Goal: Information Seeking & Learning: Learn about a topic

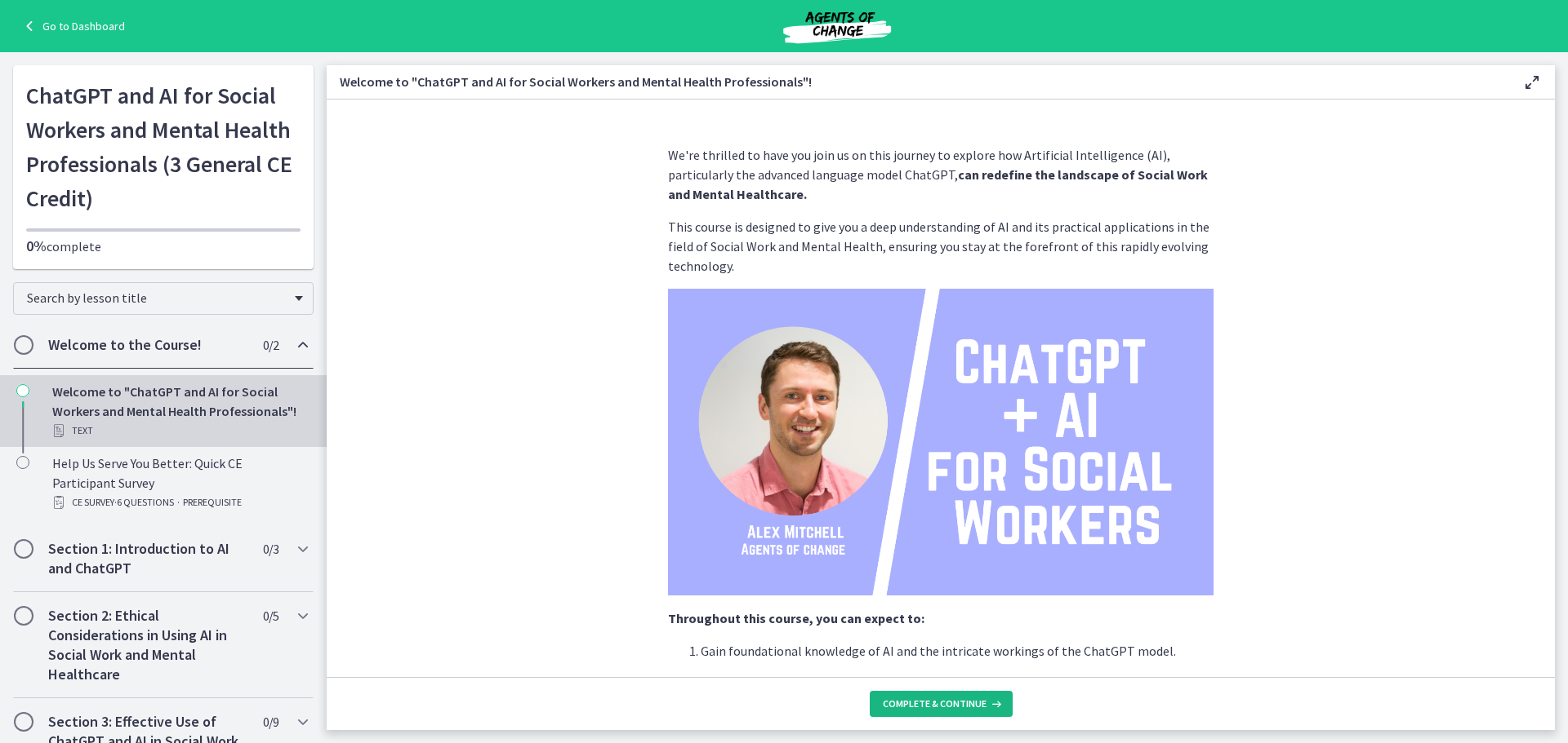
scroll to position [682, 0]
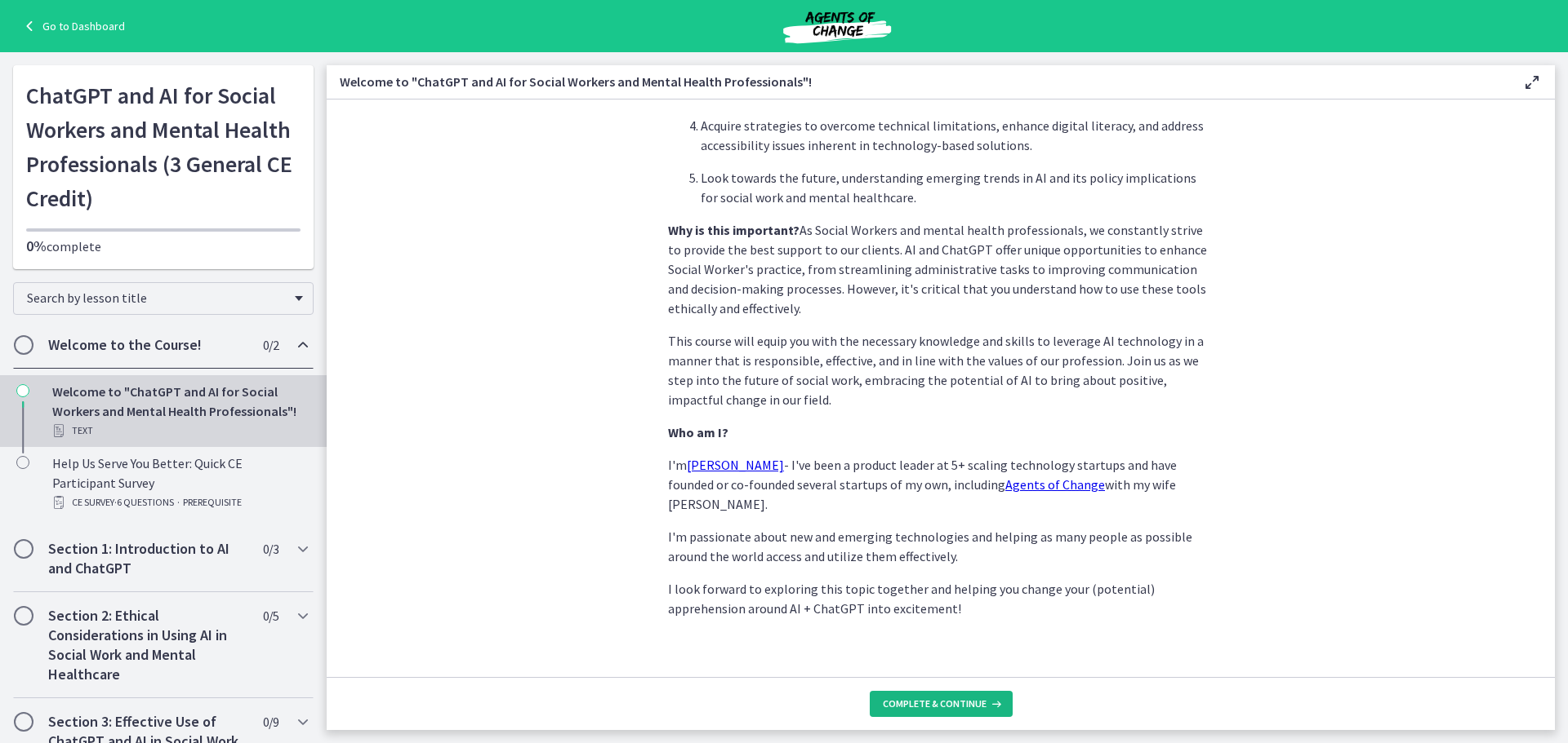
click at [965, 705] on span "Complete & continue" at bounding box center [934, 705] width 104 height 13
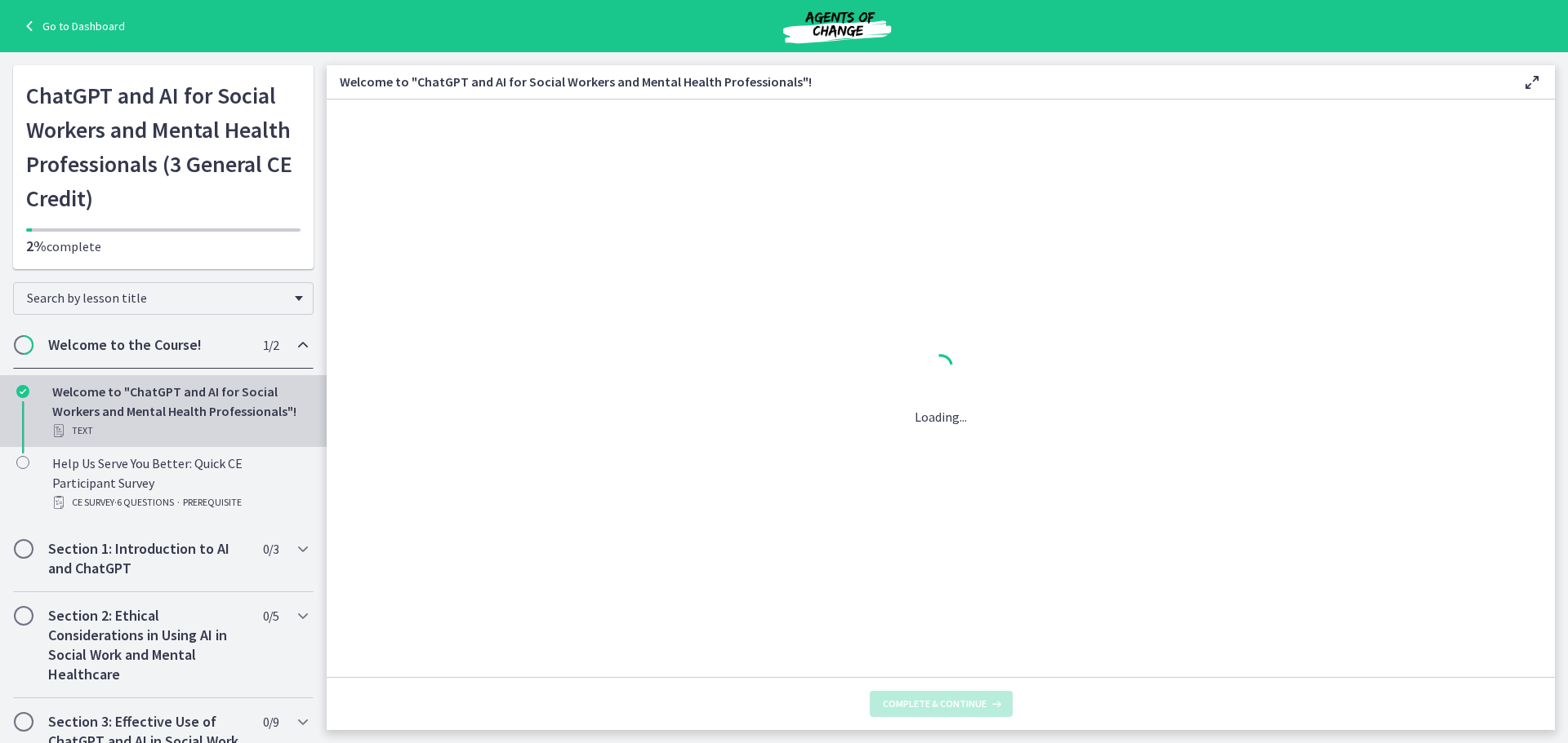
scroll to position [0, 0]
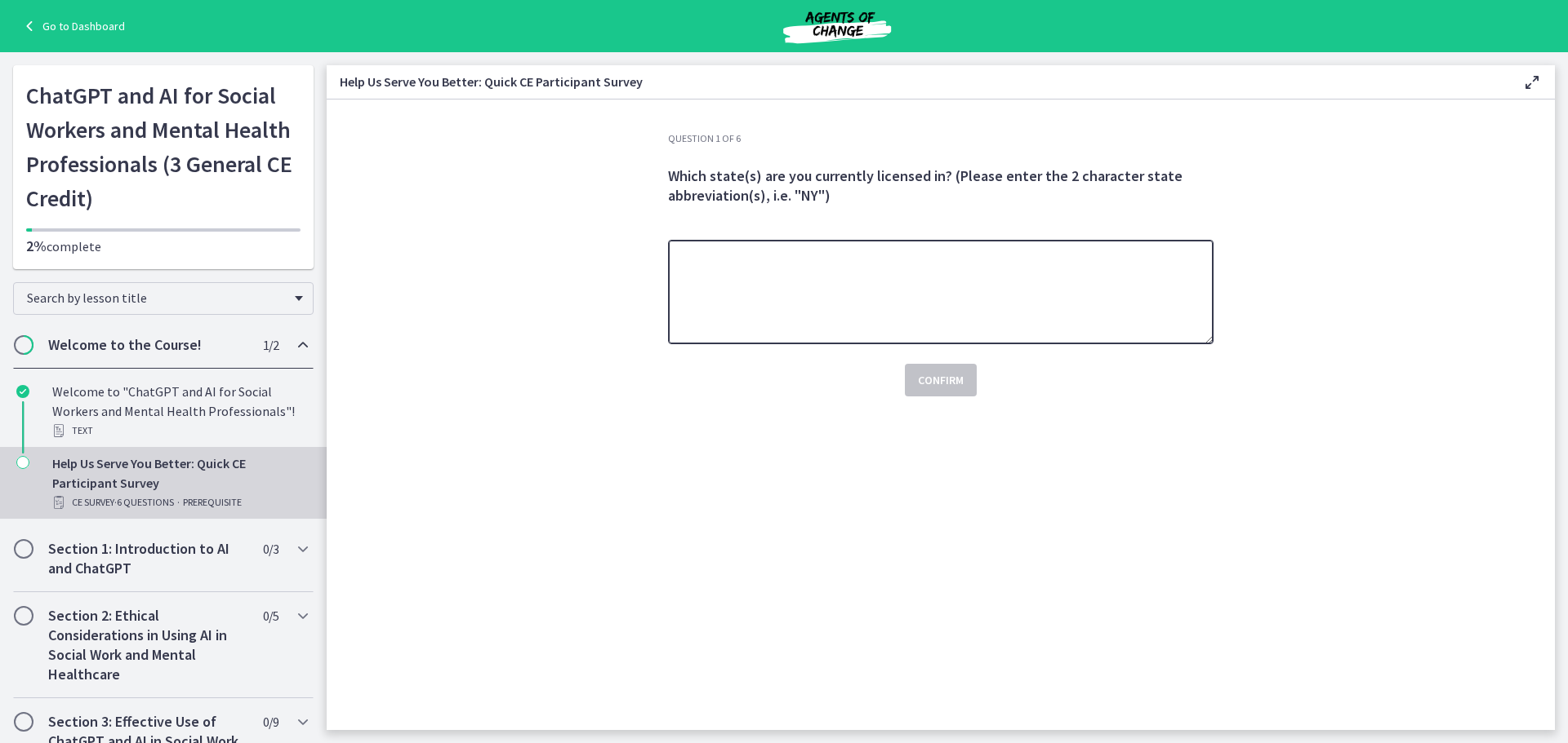
click at [958, 261] on textarea at bounding box center [940, 292] width 545 height 105
type textarea "**"
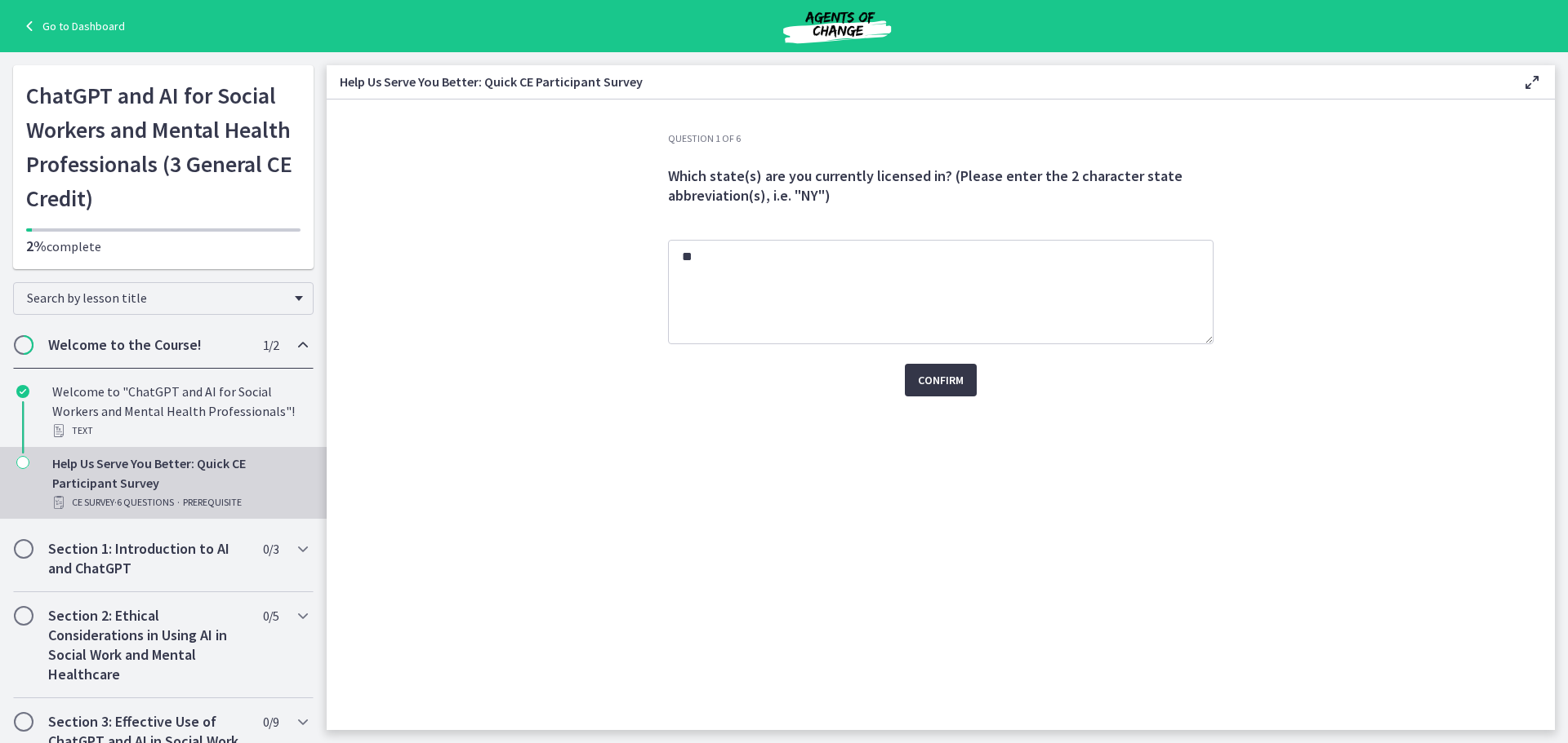
click at [951, 373] on span "Confirm" at bounding box center [940, 380] width 46 height 20
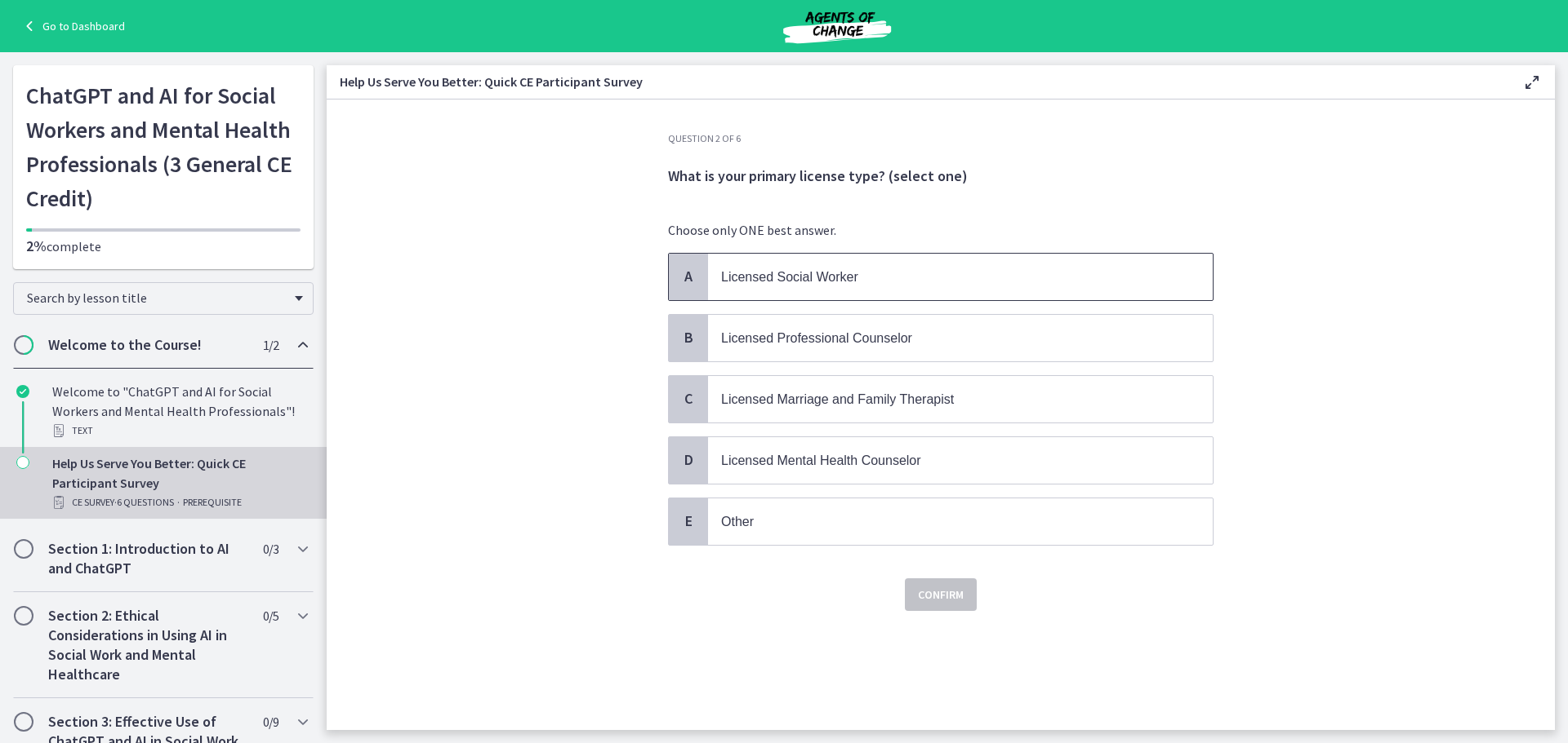
click at [847, 280] on span "Licensed Social Worker" at bounding box center [789, 276] width 137 height 14
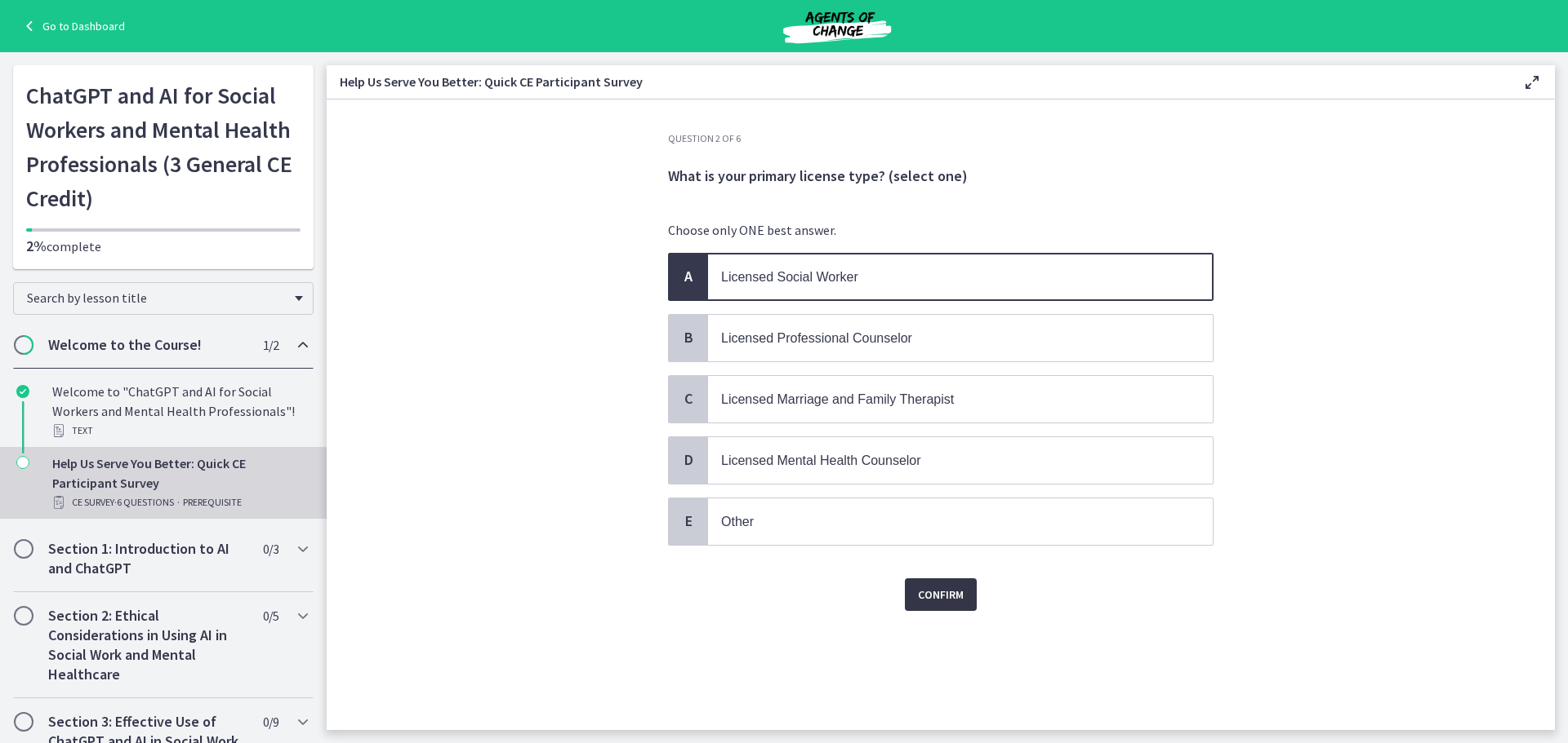
click at [933, 586] on span "Confirm" at bounding box center [940, 595] width 46 height 20
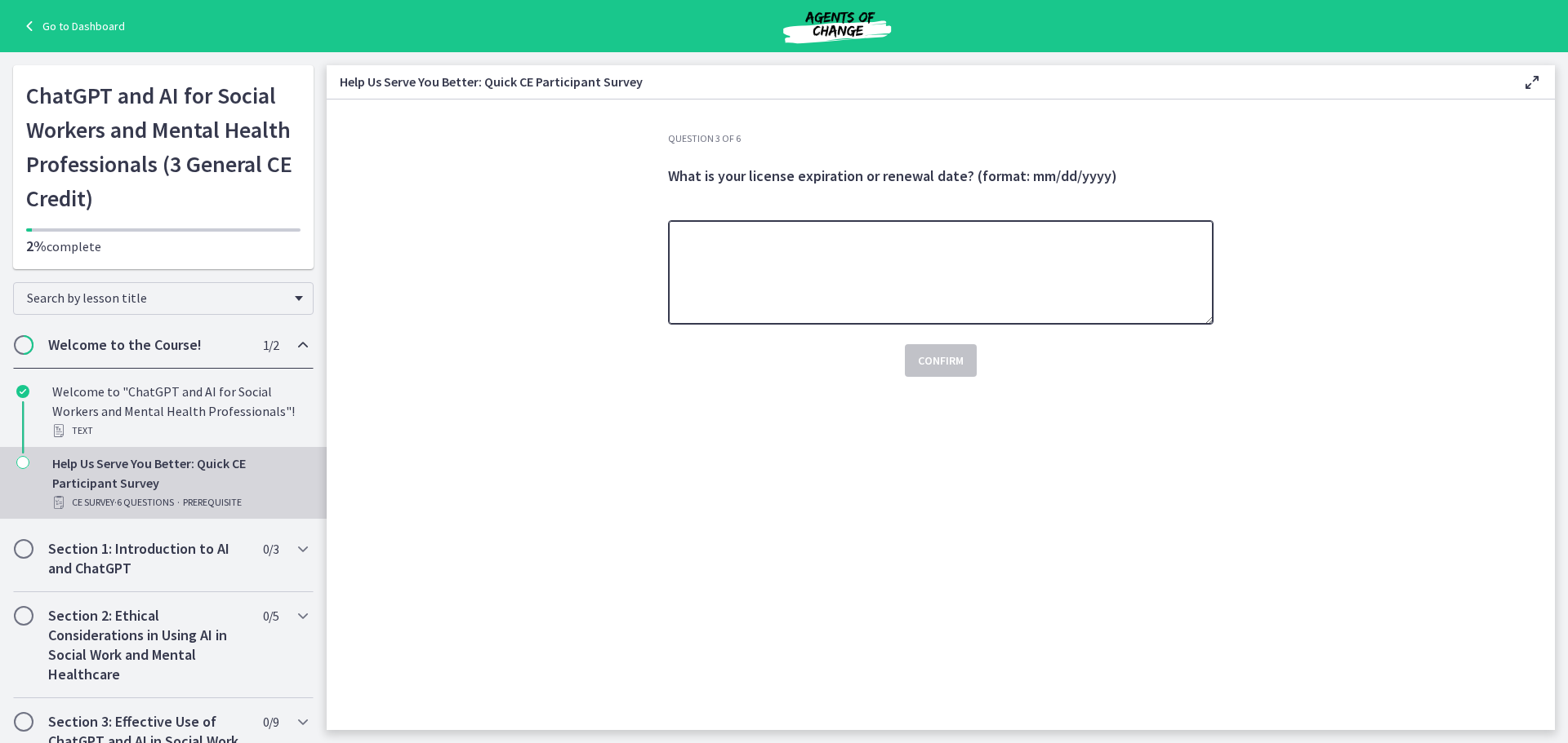
click at [826, 292] on textarea at bounding box center [940, 273] width 545 height 105
type textarea "**********"
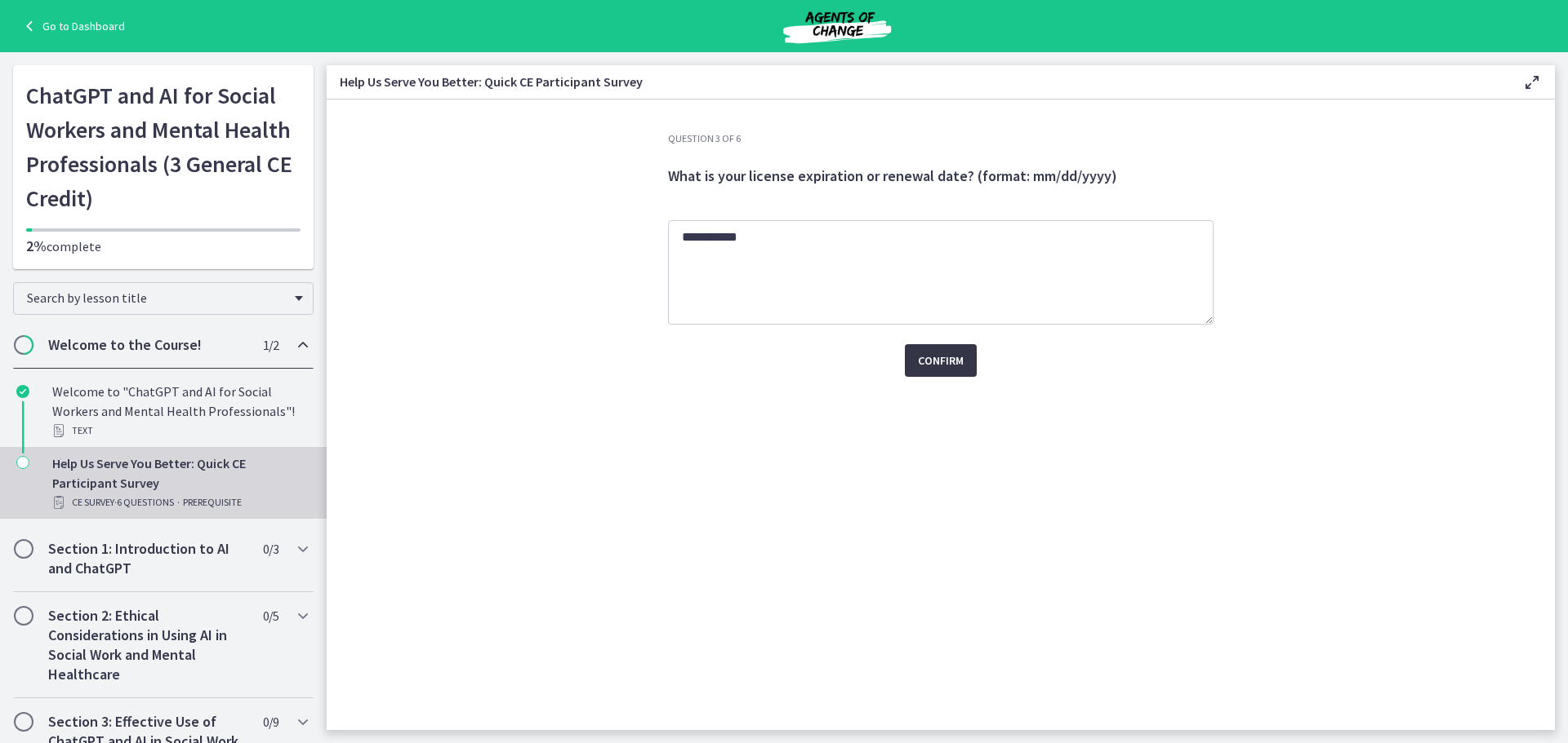
click at [945, 374] on button "Confirm" at bounding box center [940, 360] width 72 height 33
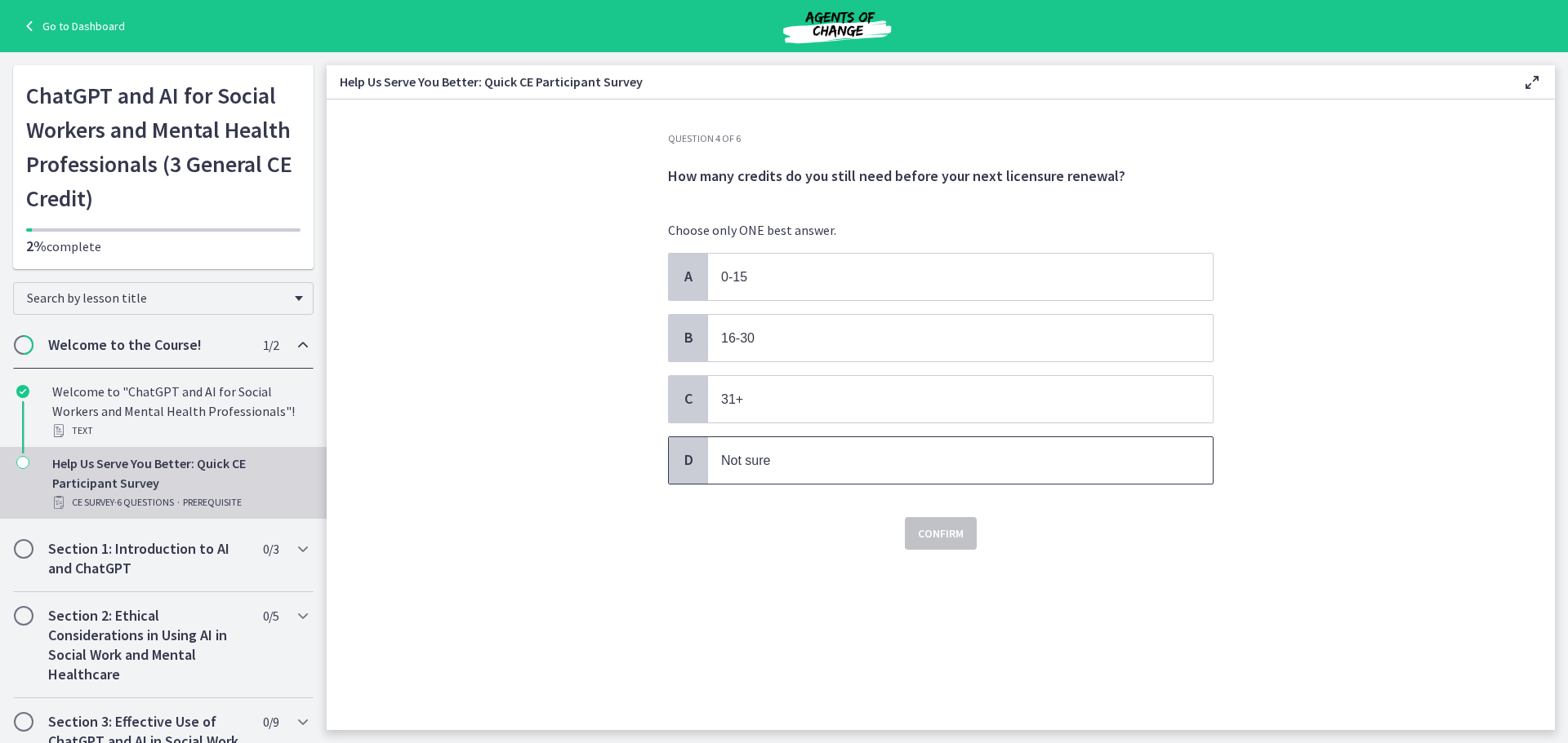
click at [775, 445] on span "Not sure" at bounding box center [960, 461] width 504 height 47
click at [962, 528] on span "Confirm" at bounding box center [940, 533] width 46 height 20
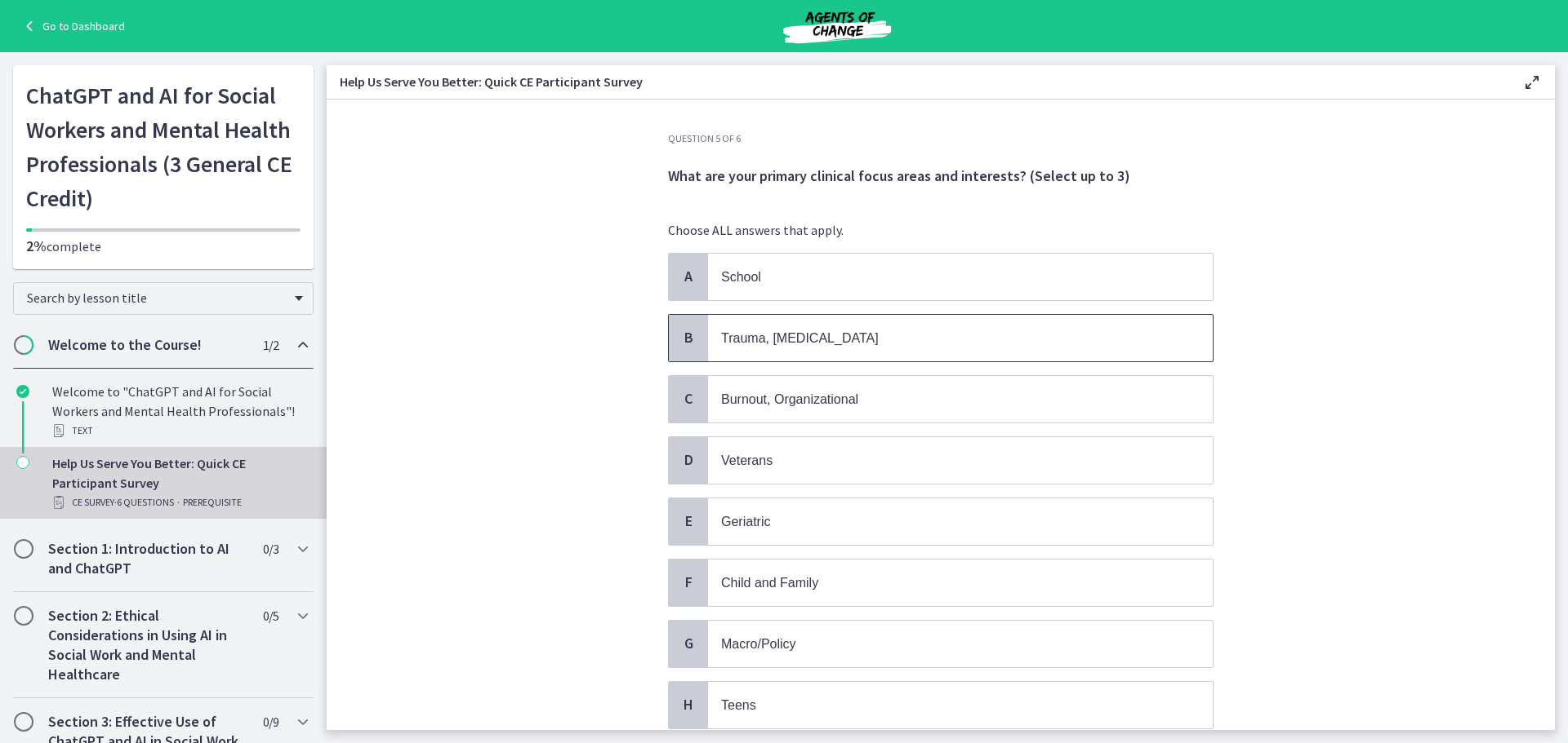
click at [774, 354] on span "Trauma, [MEDICAL_DATA]" at bounding box center [960, 338] width 504 height 47
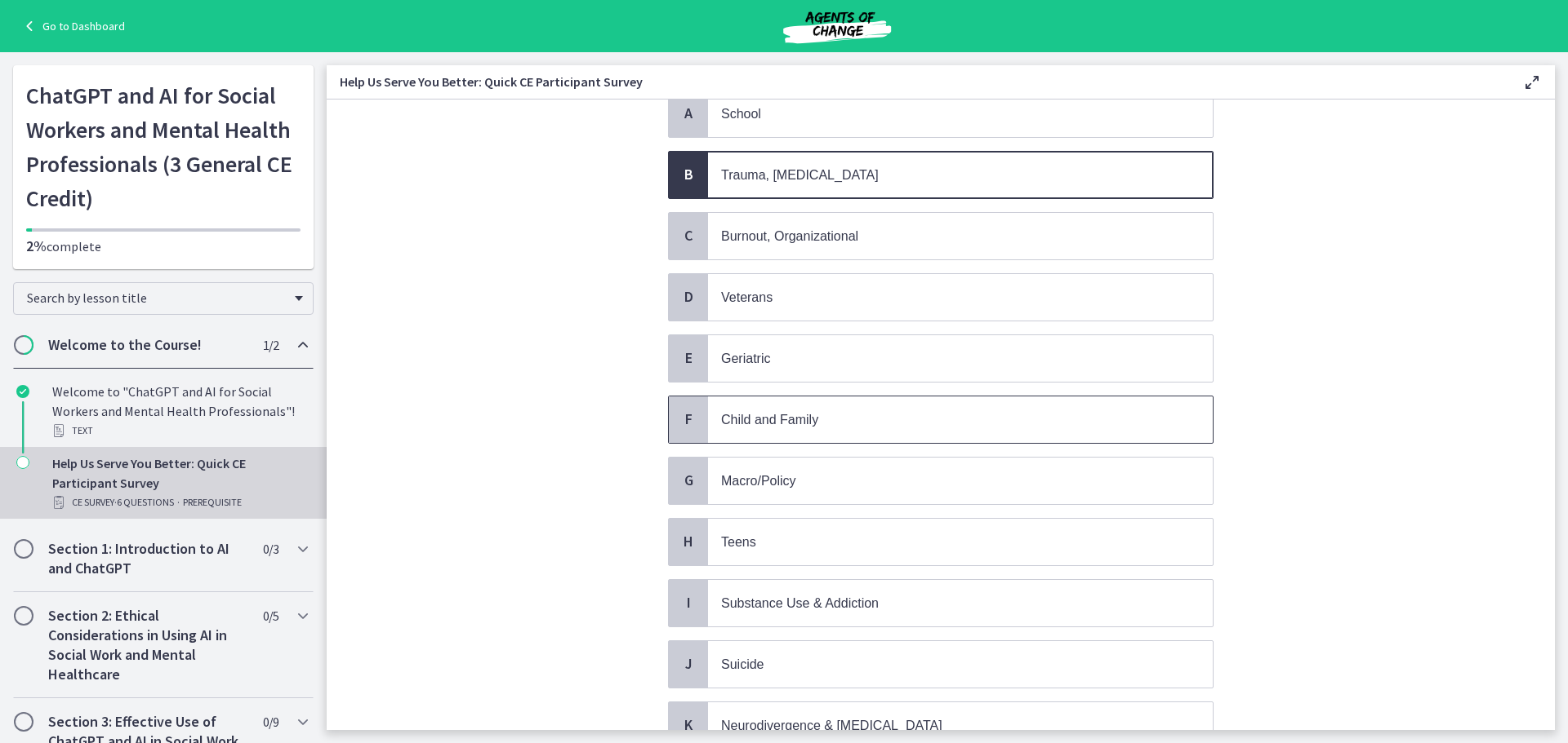
click at [800, 419] on span "Child and Family" at bounding box center [770, 419] width 97 height 14
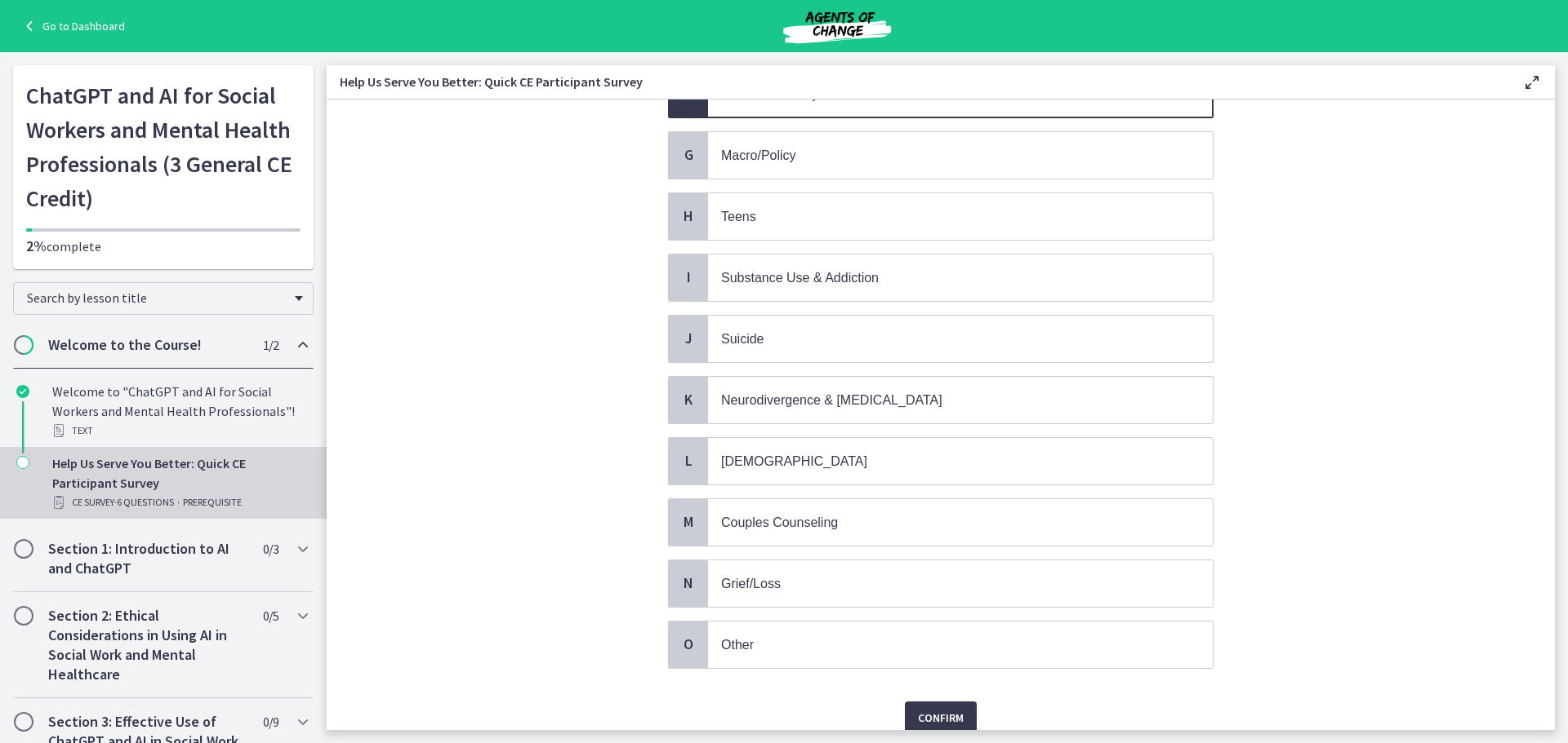
scroll to position [490, 0]
click at [854, 448] on span "[DEMOGRAPHIC_DATA]" at bounding box center [960, 461] width 504 height 47
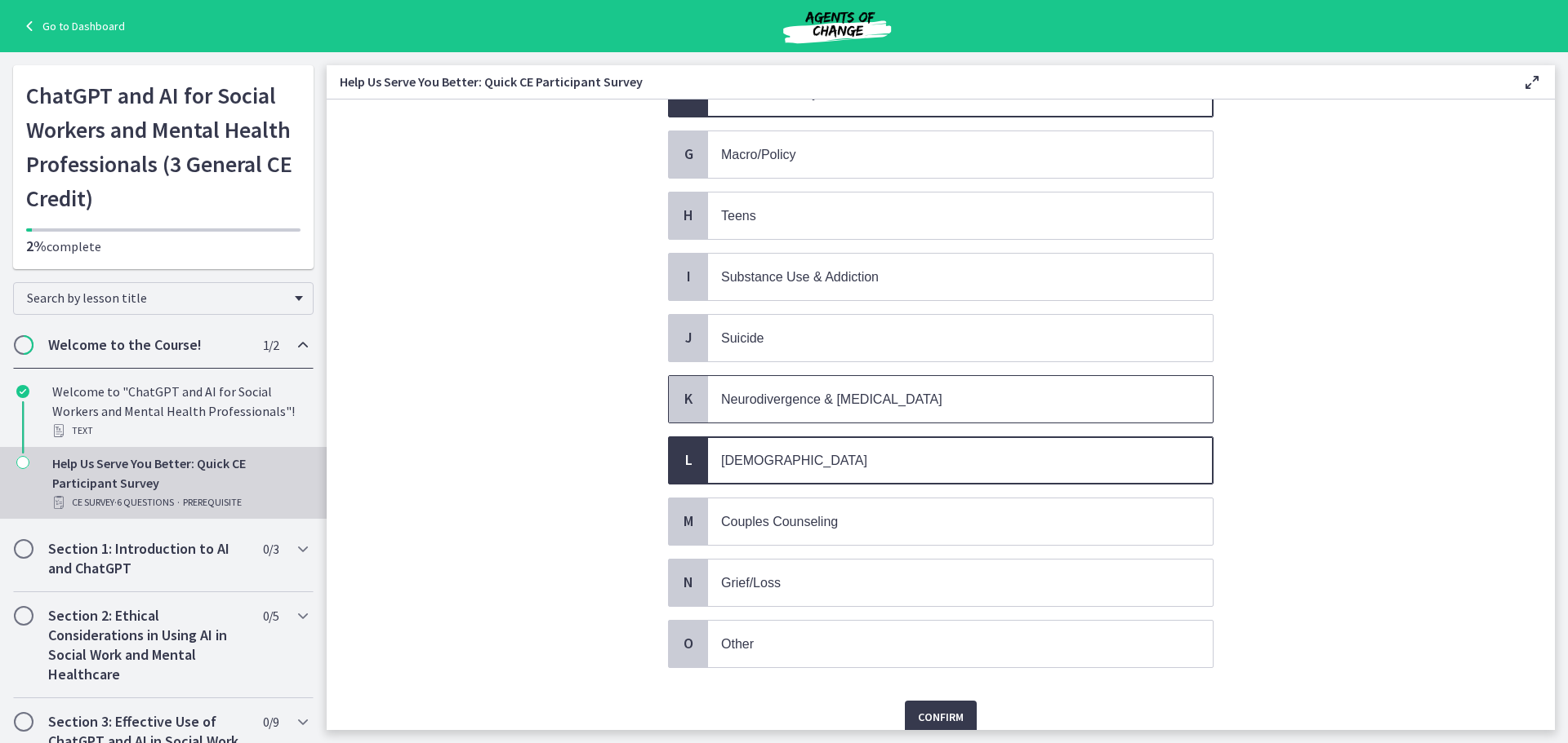
click at [879, 399] on span "Neurodivergence & [MEDICAL_DATA]" at bounding box center [831, 400] width 221 height 14
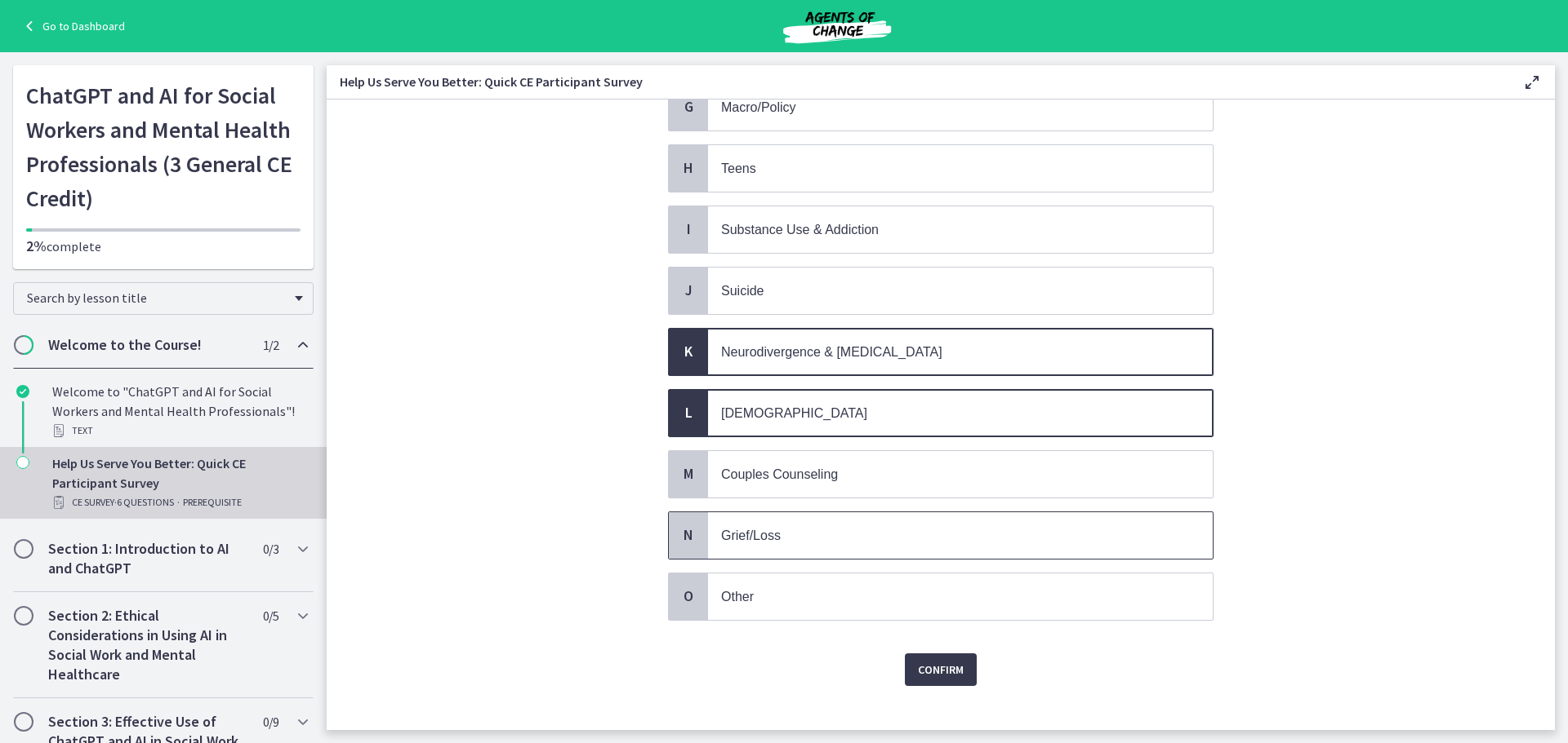
scroll to position [558, 0]
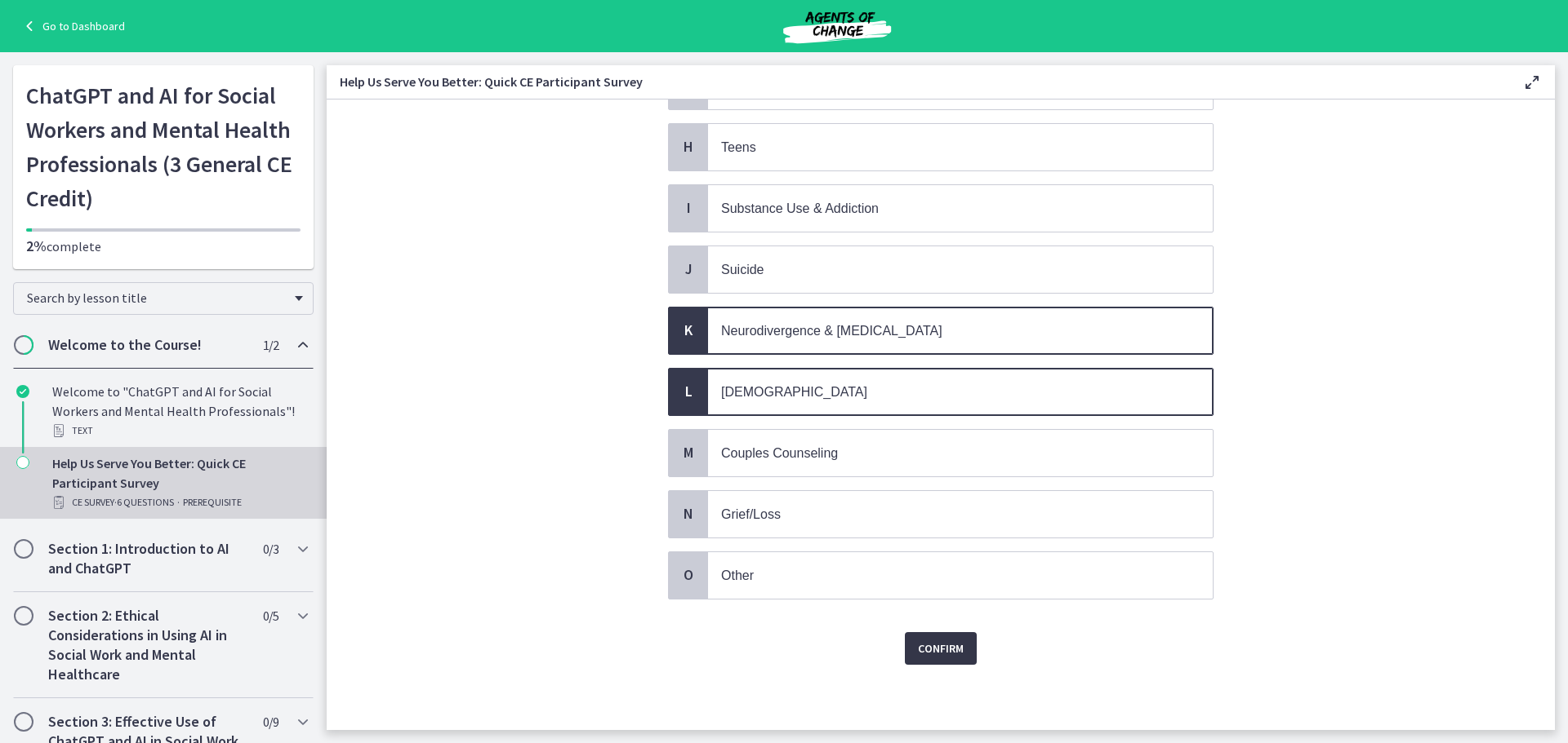
click at [948, 642] on span "Confirm" at bounding box center [940, 649] width 46 height 20
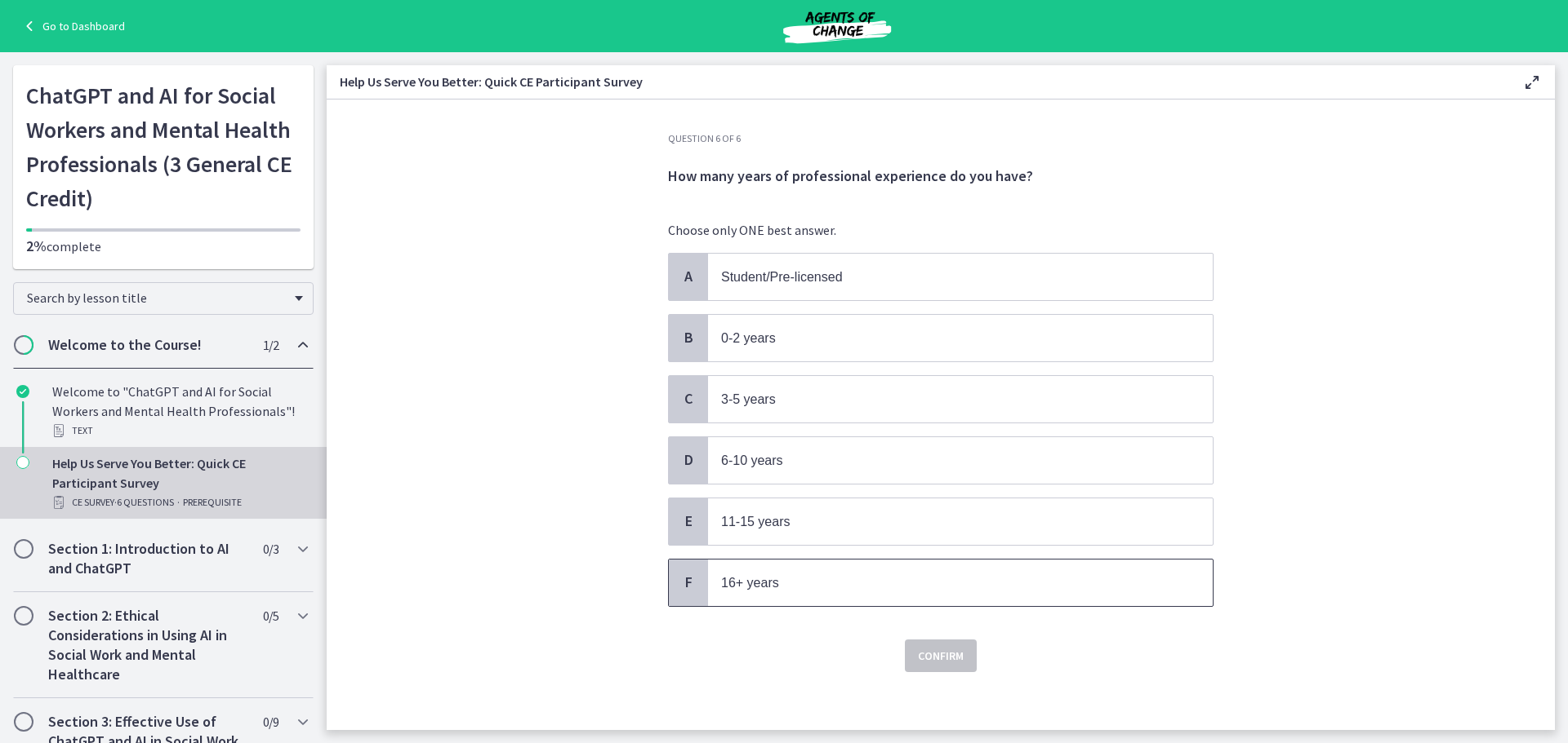
click at [794, 581] on p "16+ years" at bounding box center [943, 583] width 445 height 21
click at [918, 657] on span "Confirm" at bounding box center [940, 655] width 46 height 20
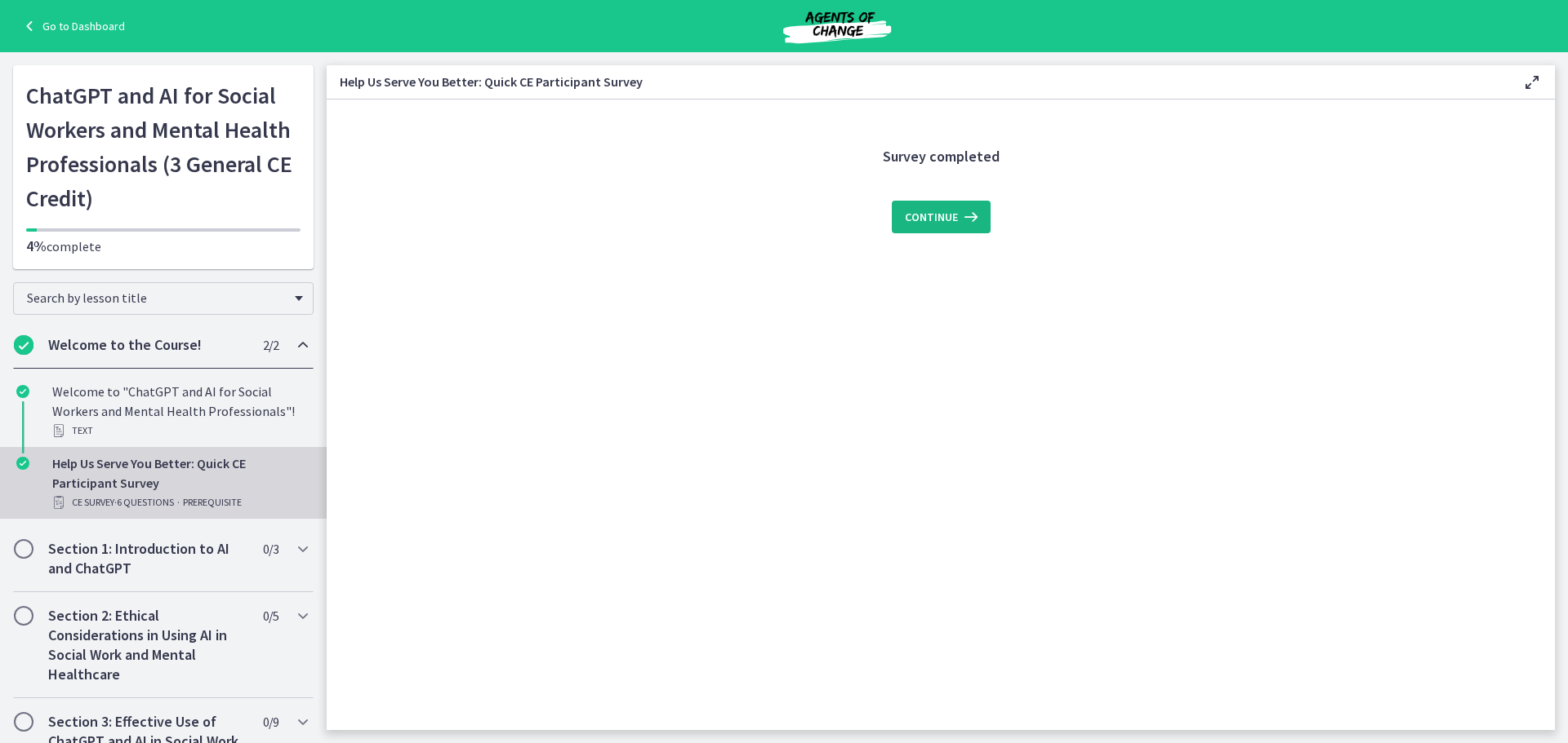
click at [958, 212] on icon at bounding box center [969, 217] width 22 height 20
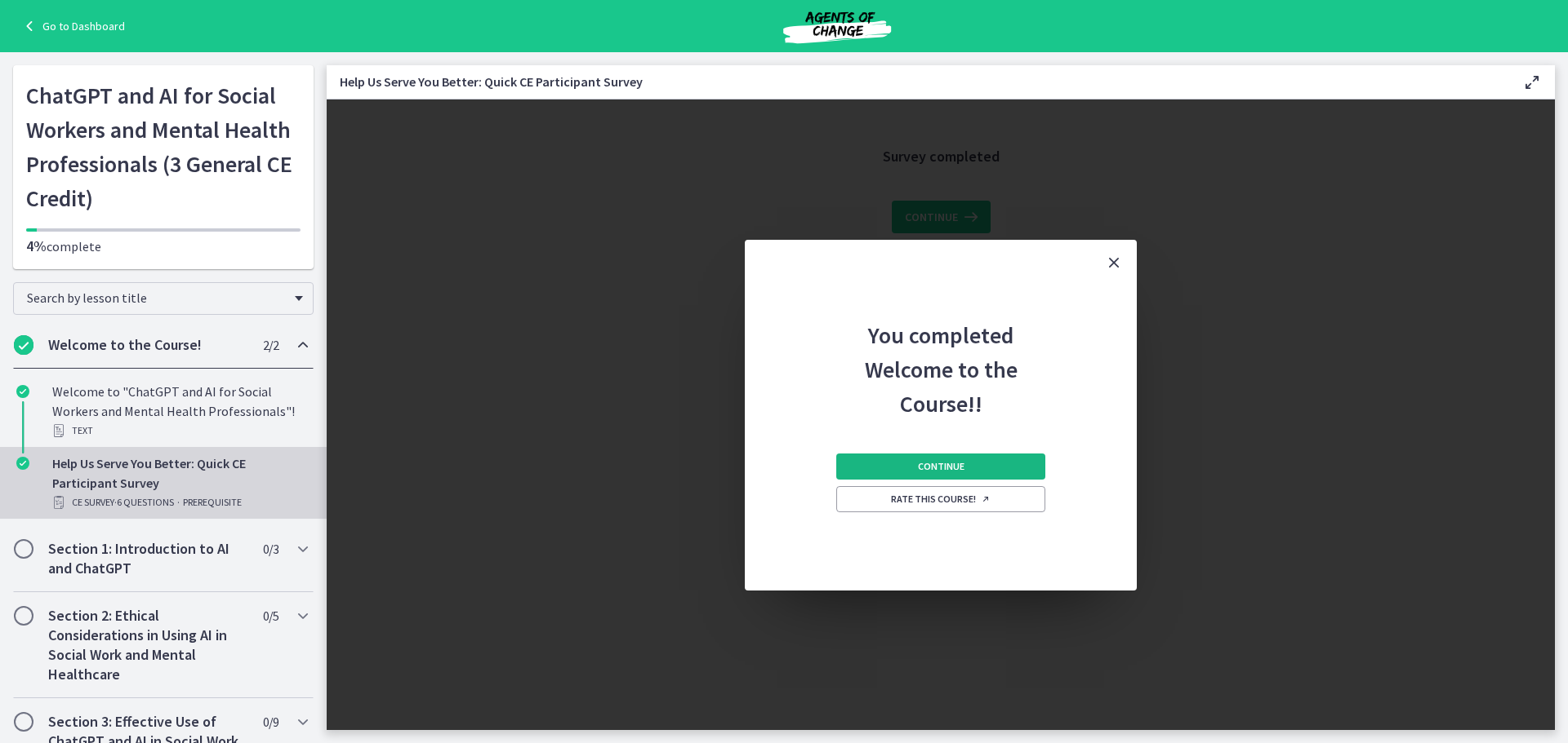
click at [925, 464] on span "Continue" at bounding box center [941, 467] width 47 height 13
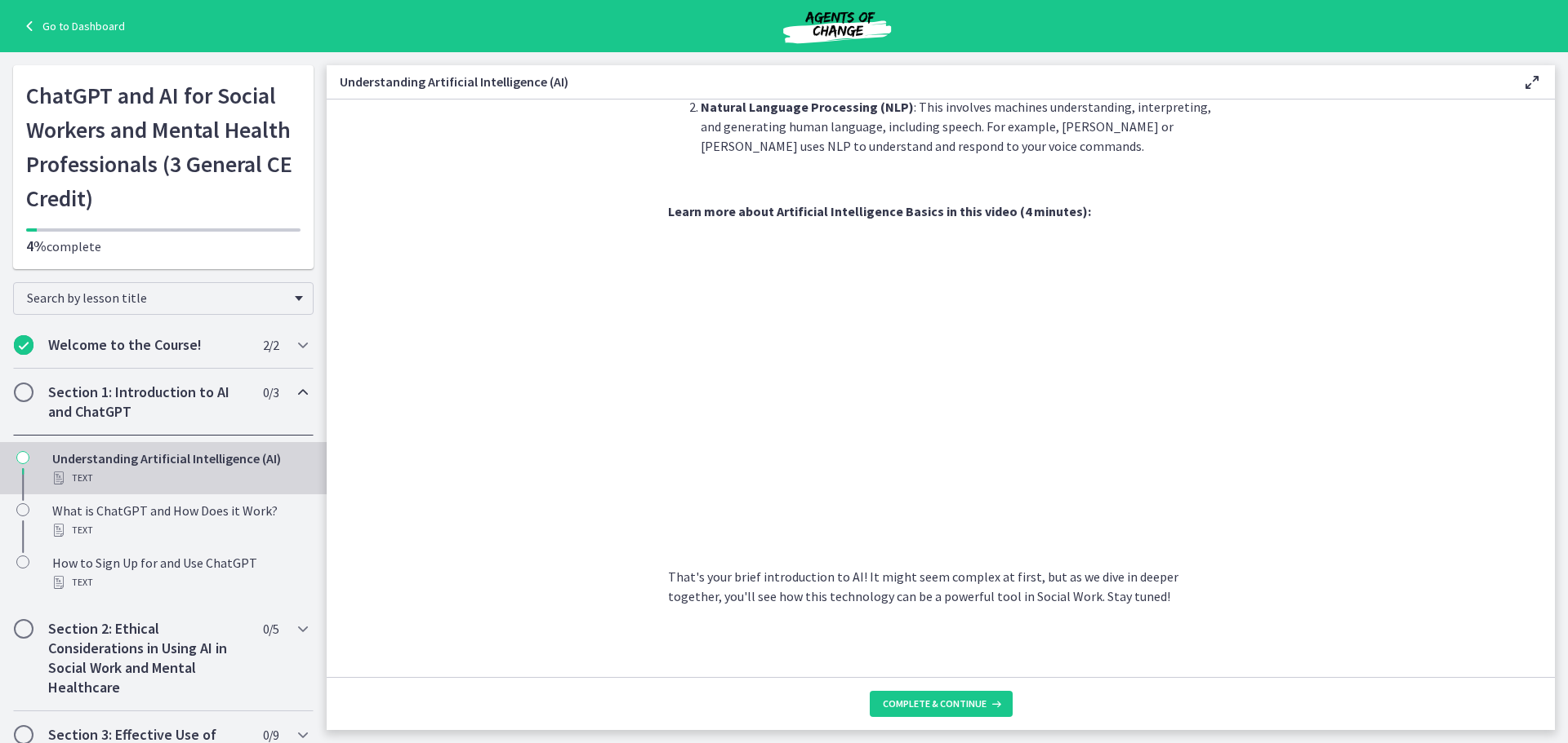
scroll to position [622, 0]
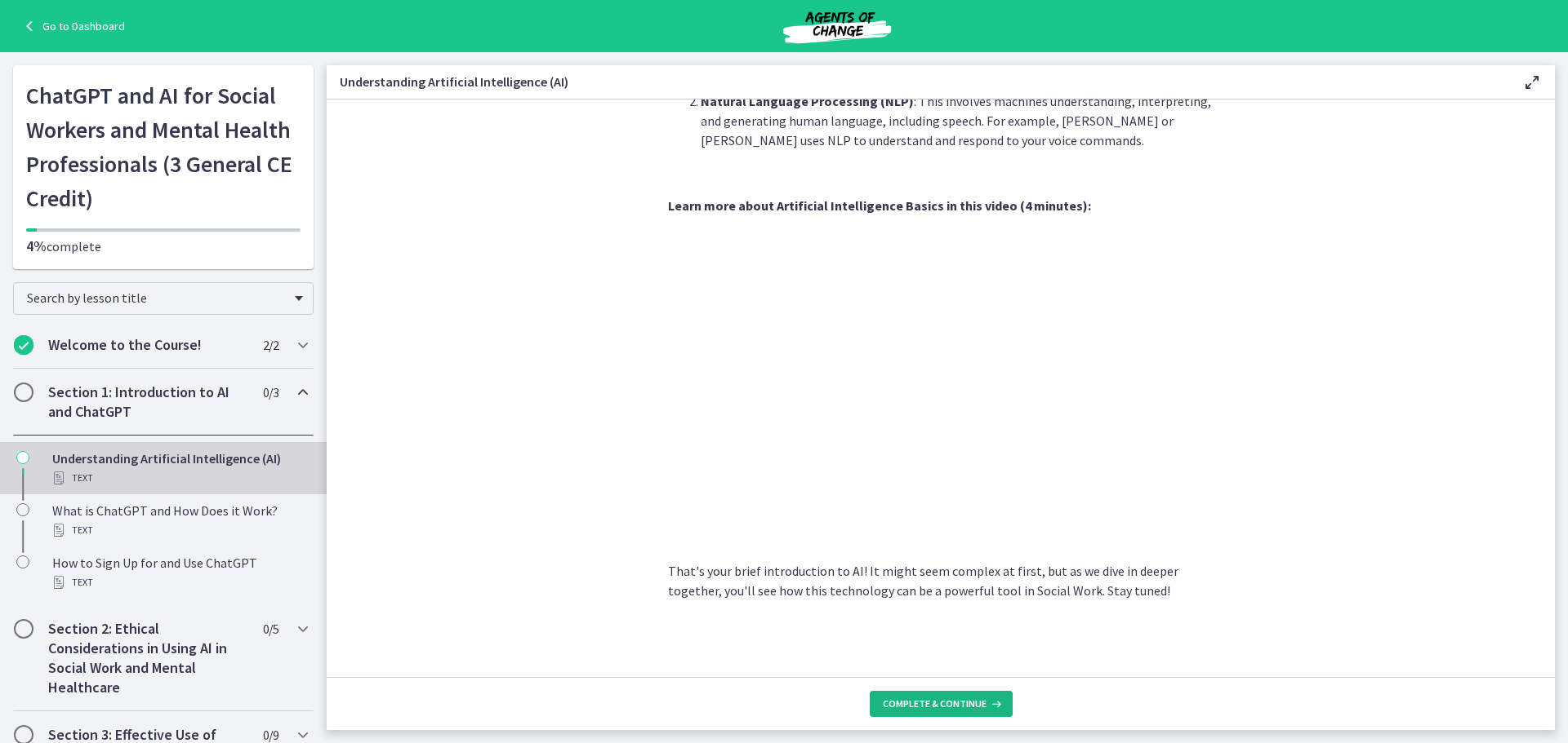
click at [960, 703] on span "Complete & continue" at bounding box center [934, 705] width 104 height 13
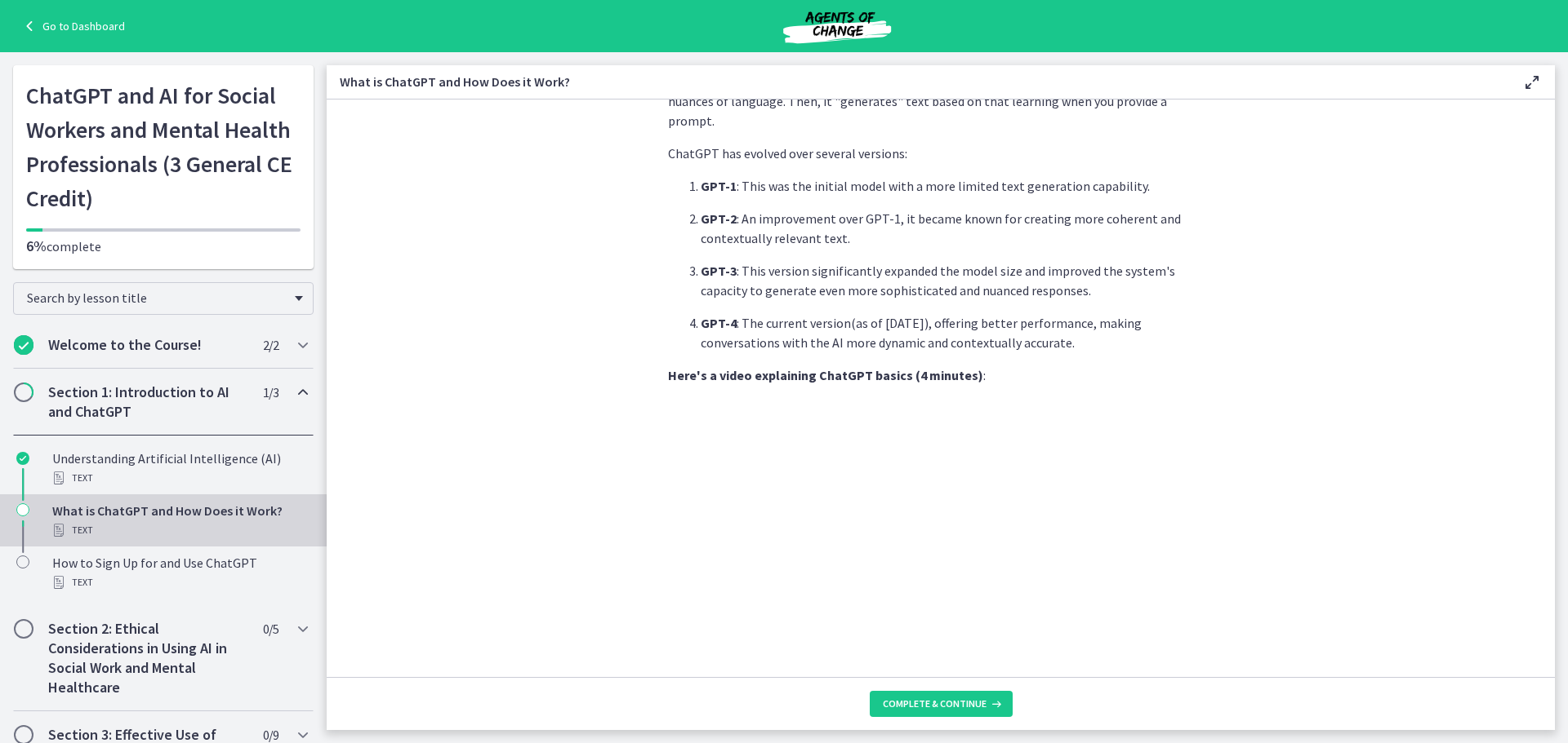
scroll to position [713, 0]
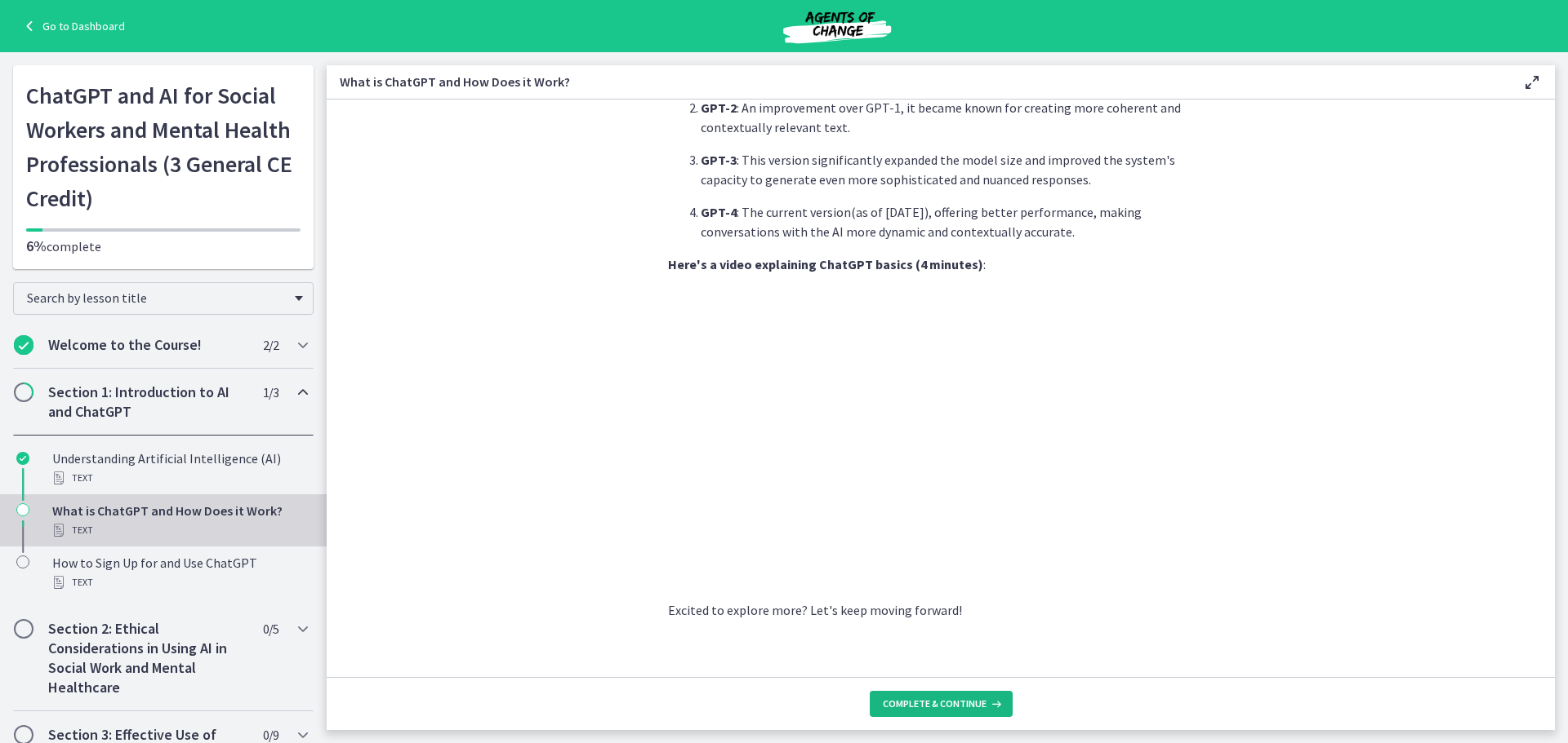
click at [970, 711] on button "Complete & continue" at bounding box center [940, 705] width 143 height 26
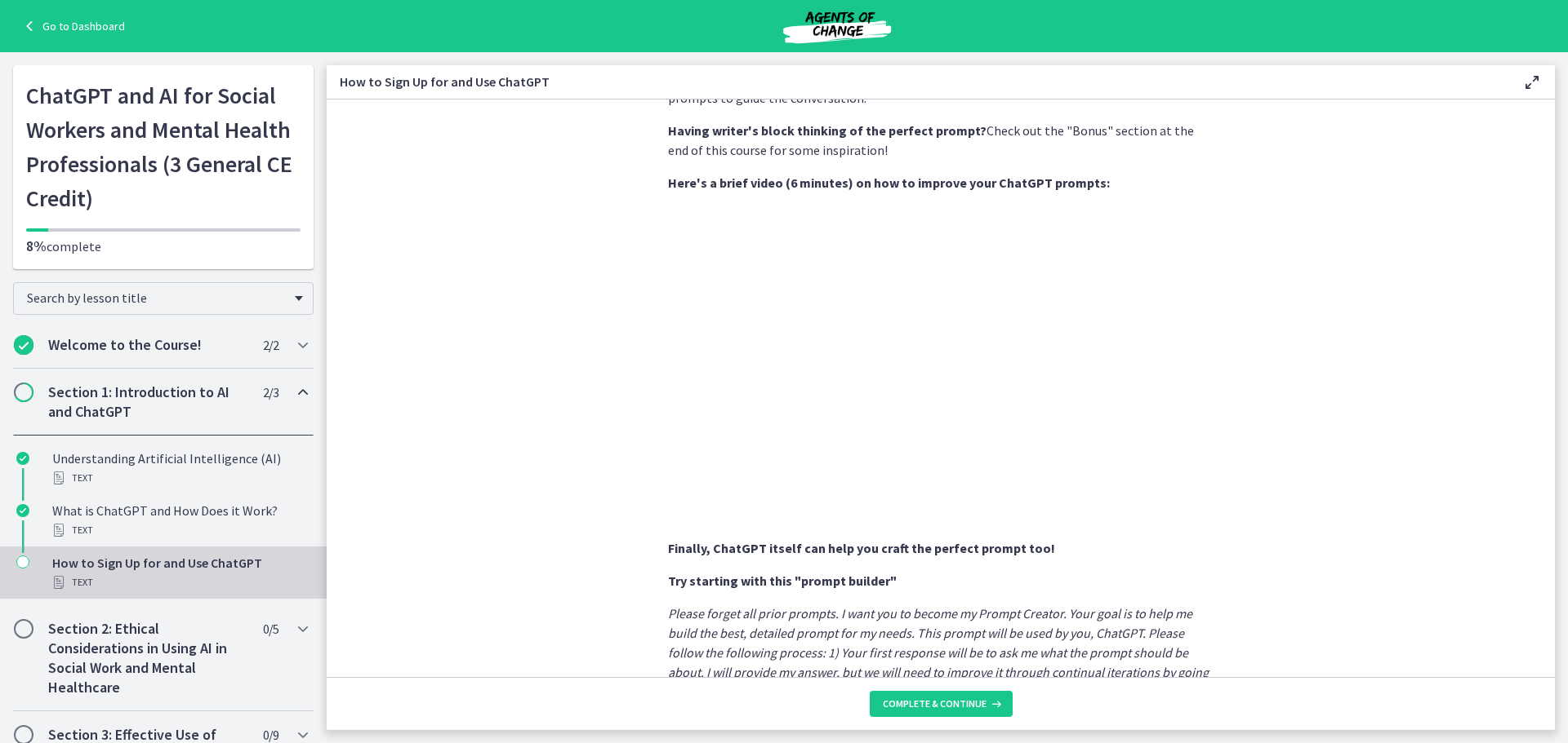
scroll to position [790, 0]
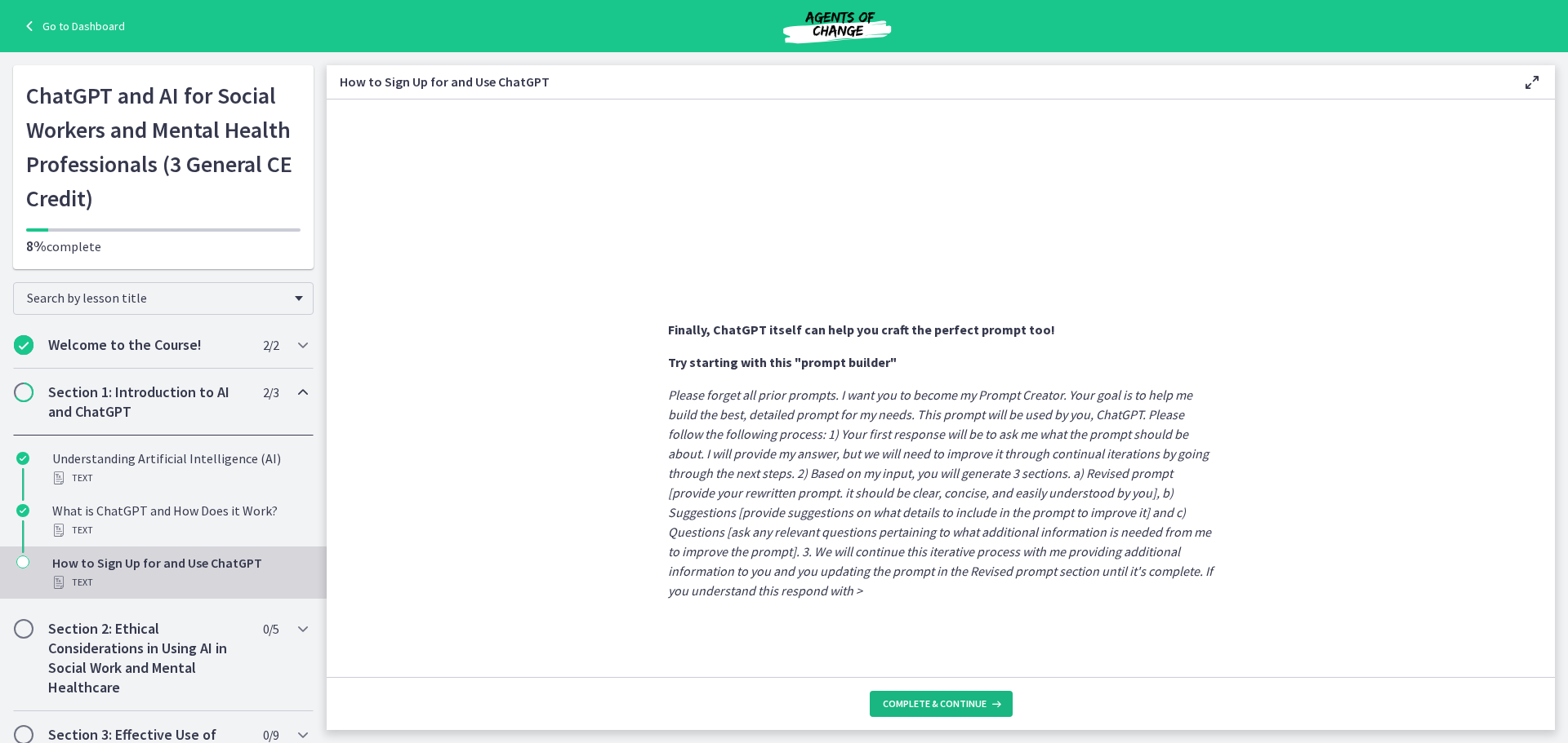
click at [936, 708] on span "Complete & continue" at bounding box center [934, 705] width 104 height 13
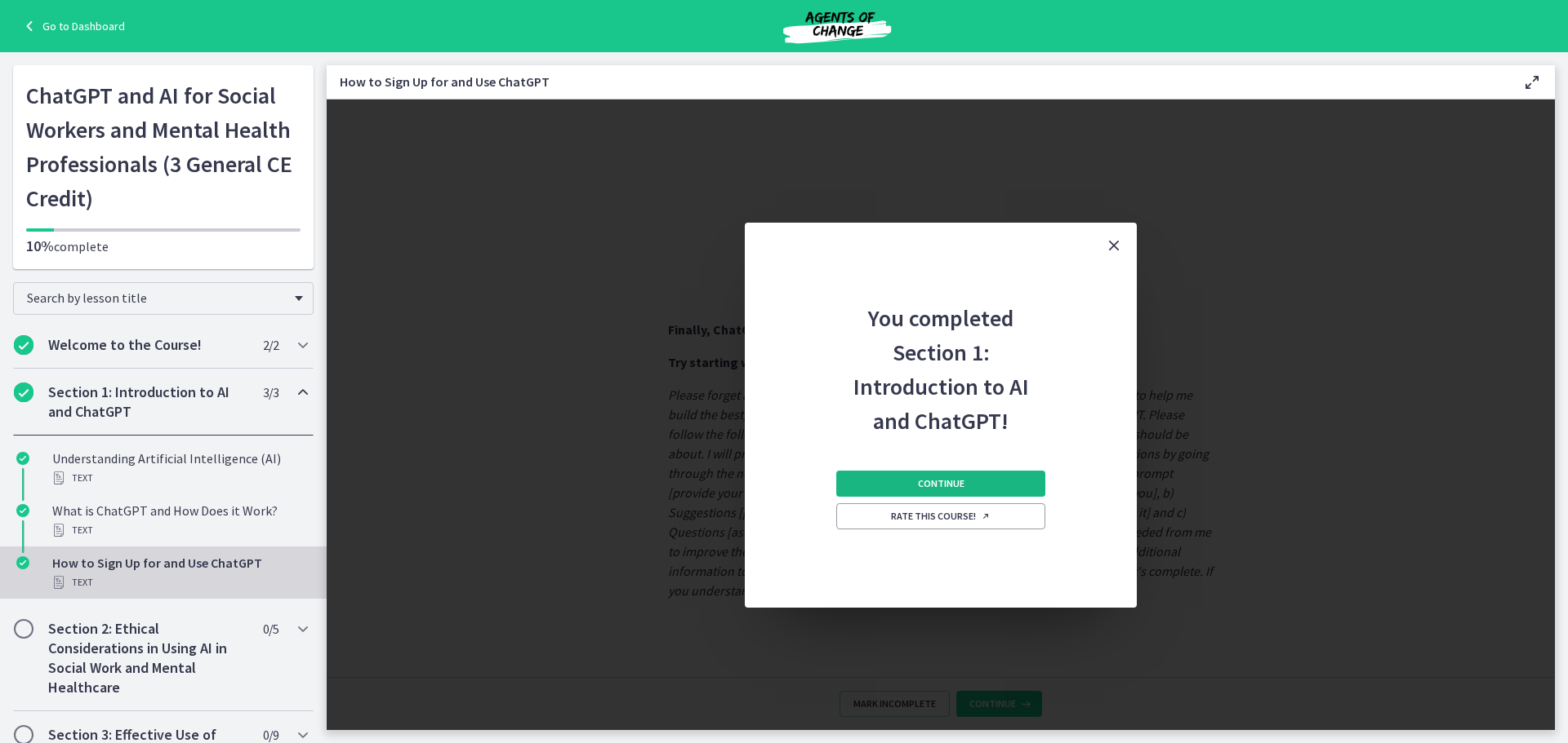
click at [1000, 479] on button "Continue" at bounding box center [940, 484] width 209 height 26
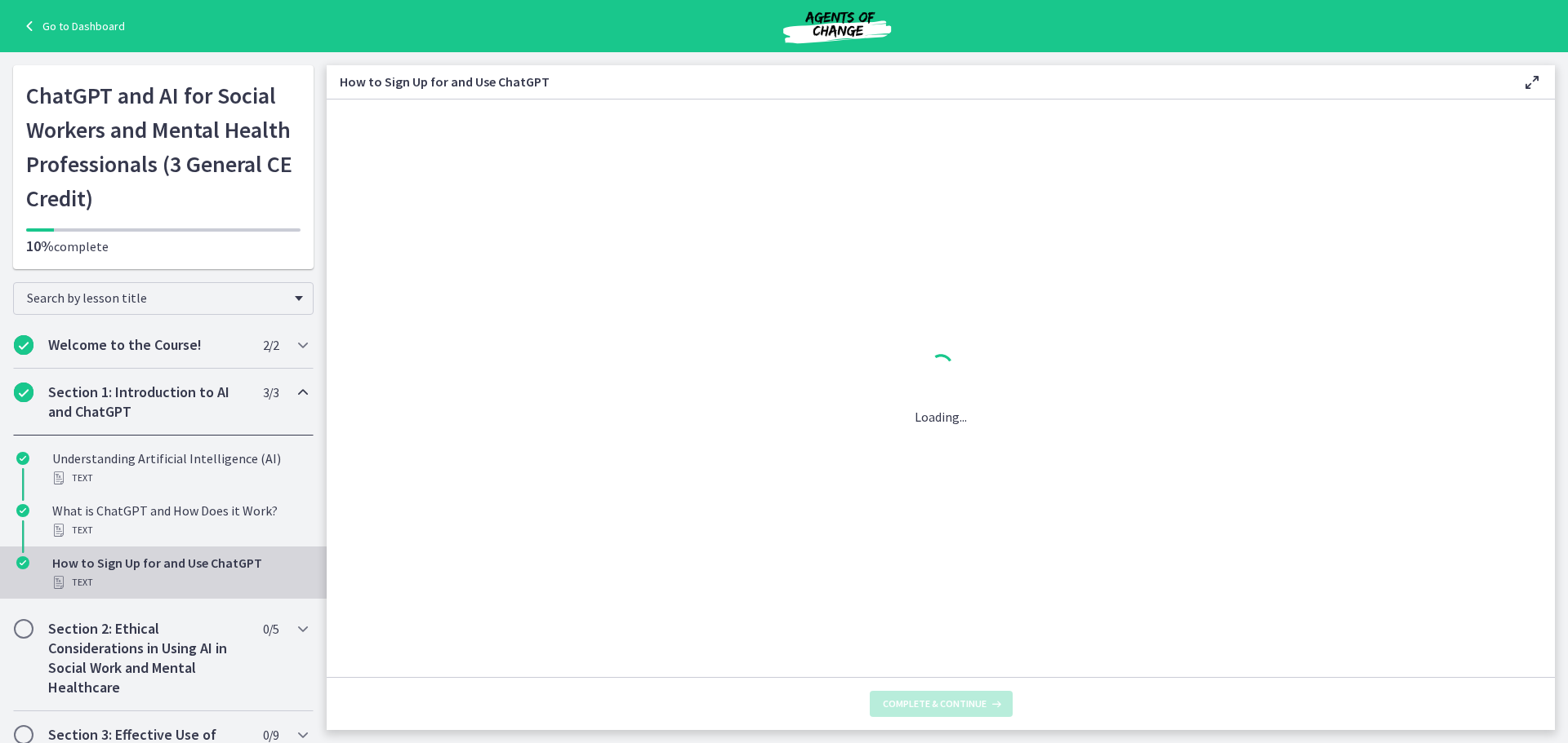
scroll to position [0, 0]
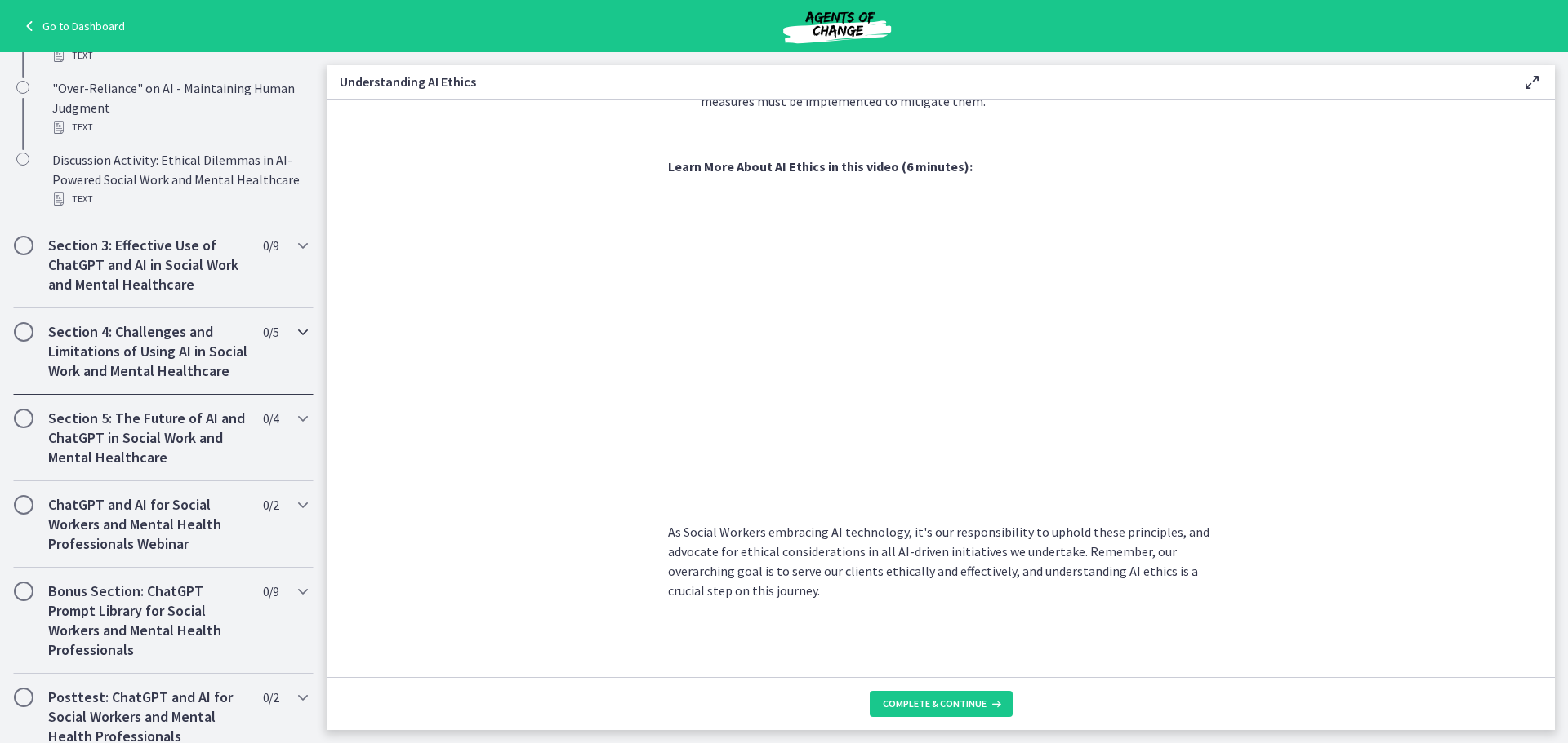
scroll to position [823, 0]
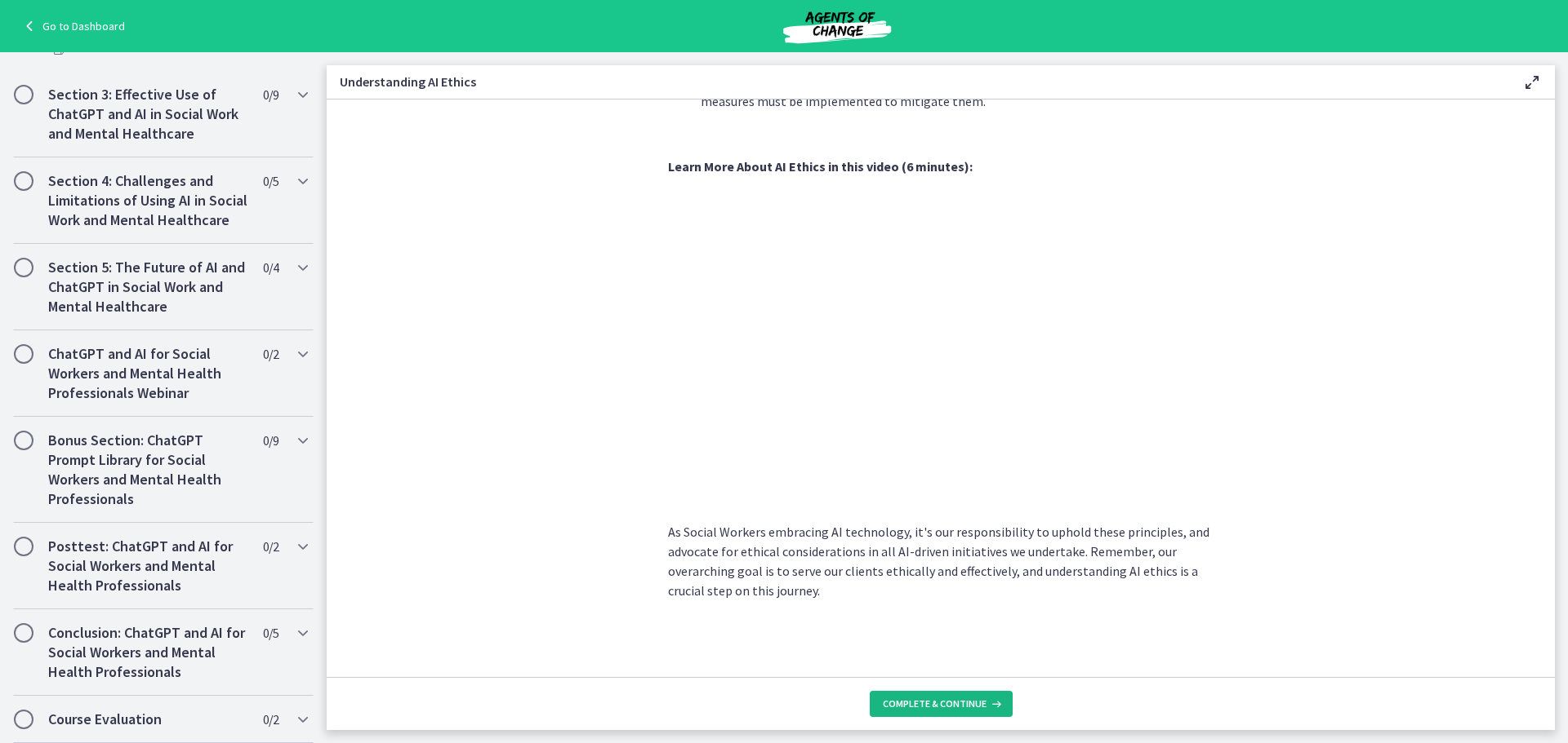
click at [919, 696] on button "Complete & continue" at bounding box center [940, 705] width 143 height 26
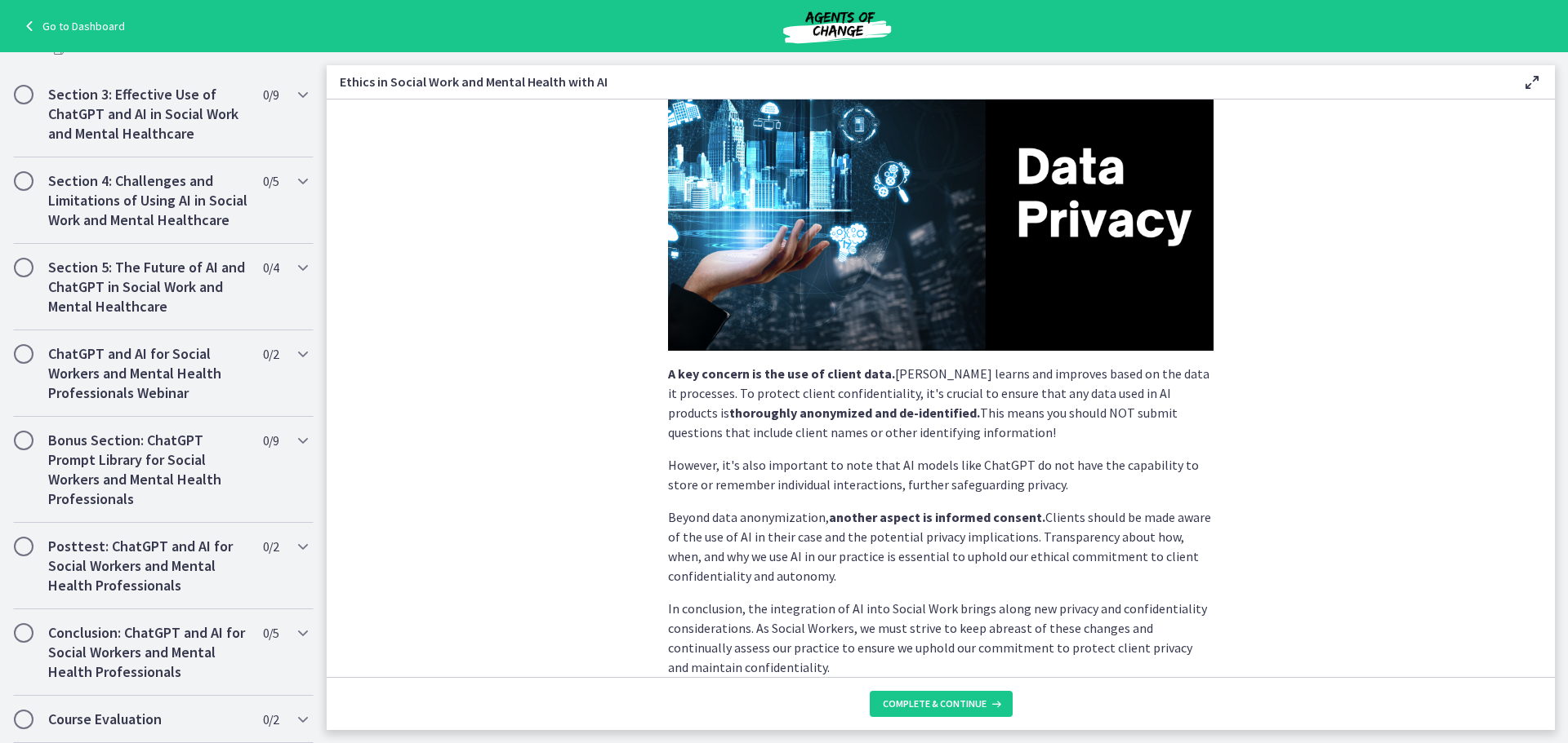
scroll to position [323, 0]
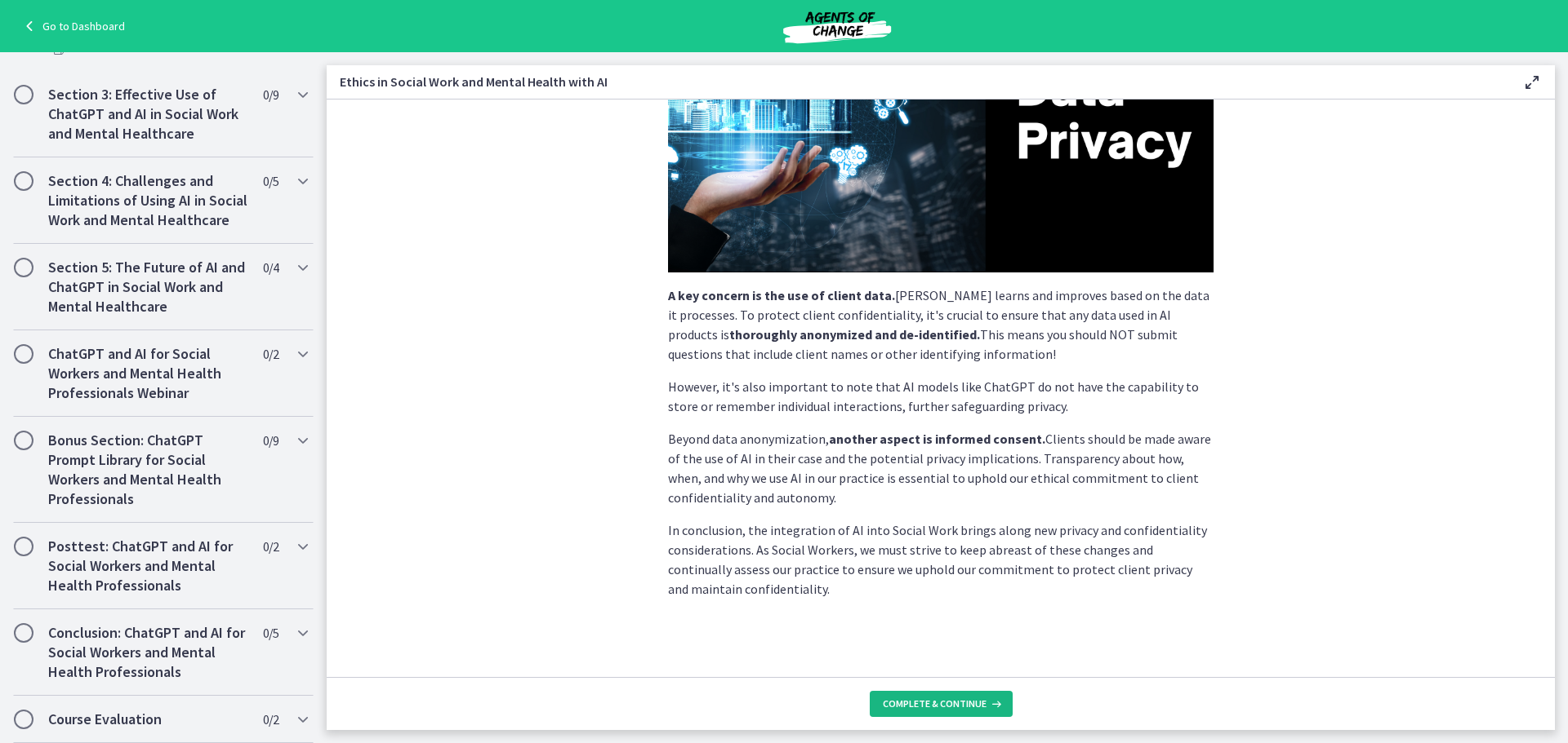
click at [973, 705] on span "Complete & continue" at bounding box center [934, 705] width 104 height 13
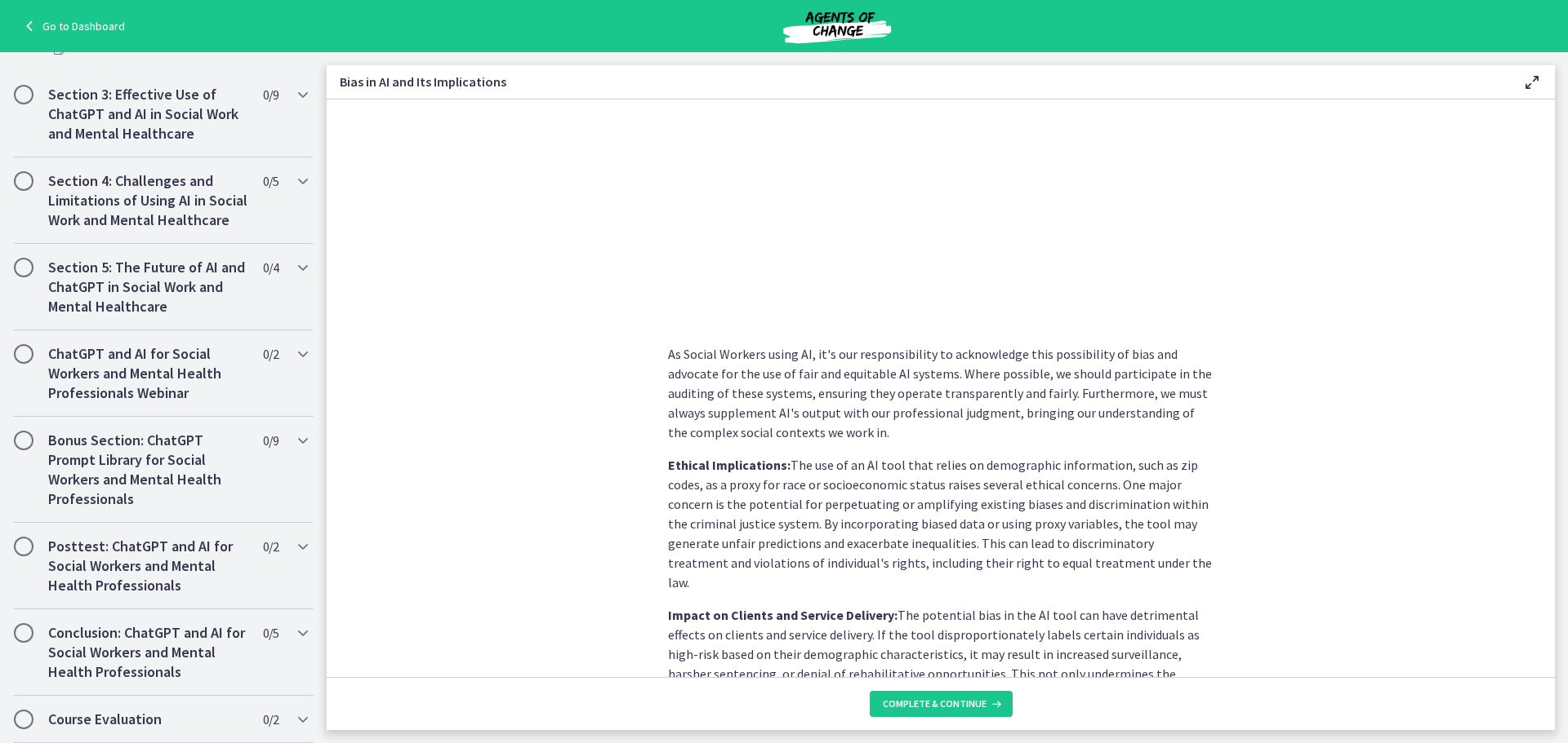
scroll to position [490, 0]
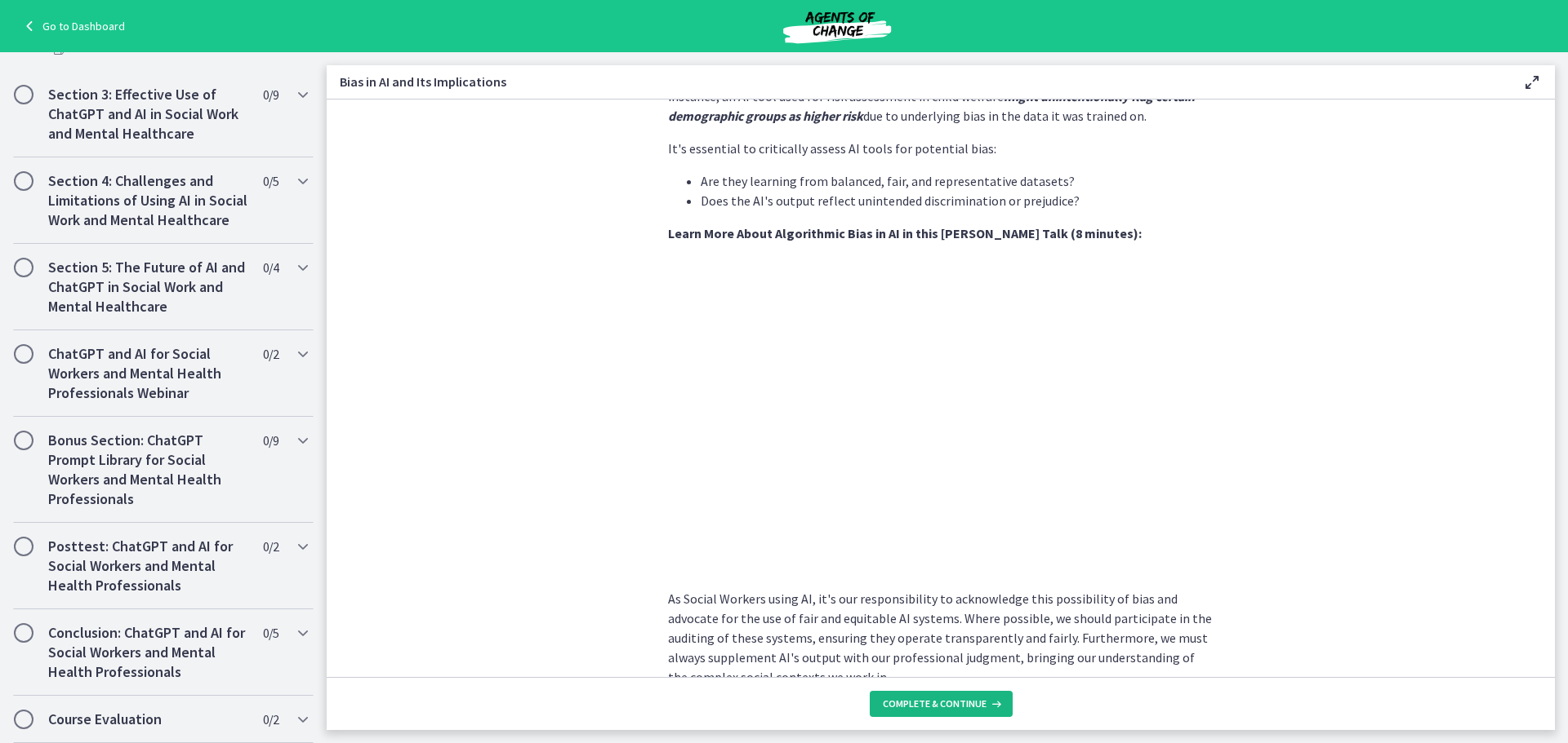
click at [933, 710] on span "Complete & continue" at bounding box center [934, 705] width 104 height 13
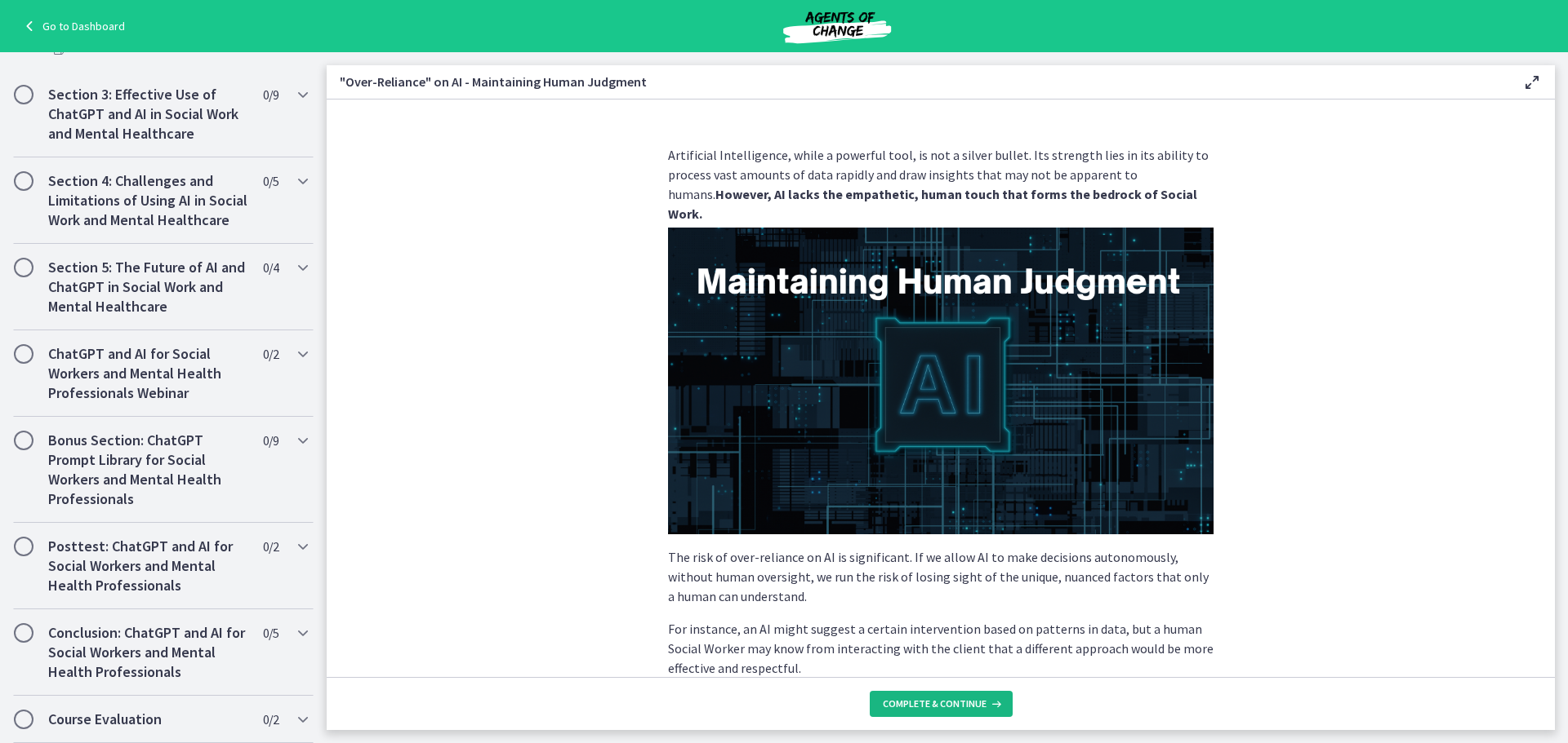
click at [922, 706] on span "Complete & continue" at bounding box center [934, 705] width 104 height 13
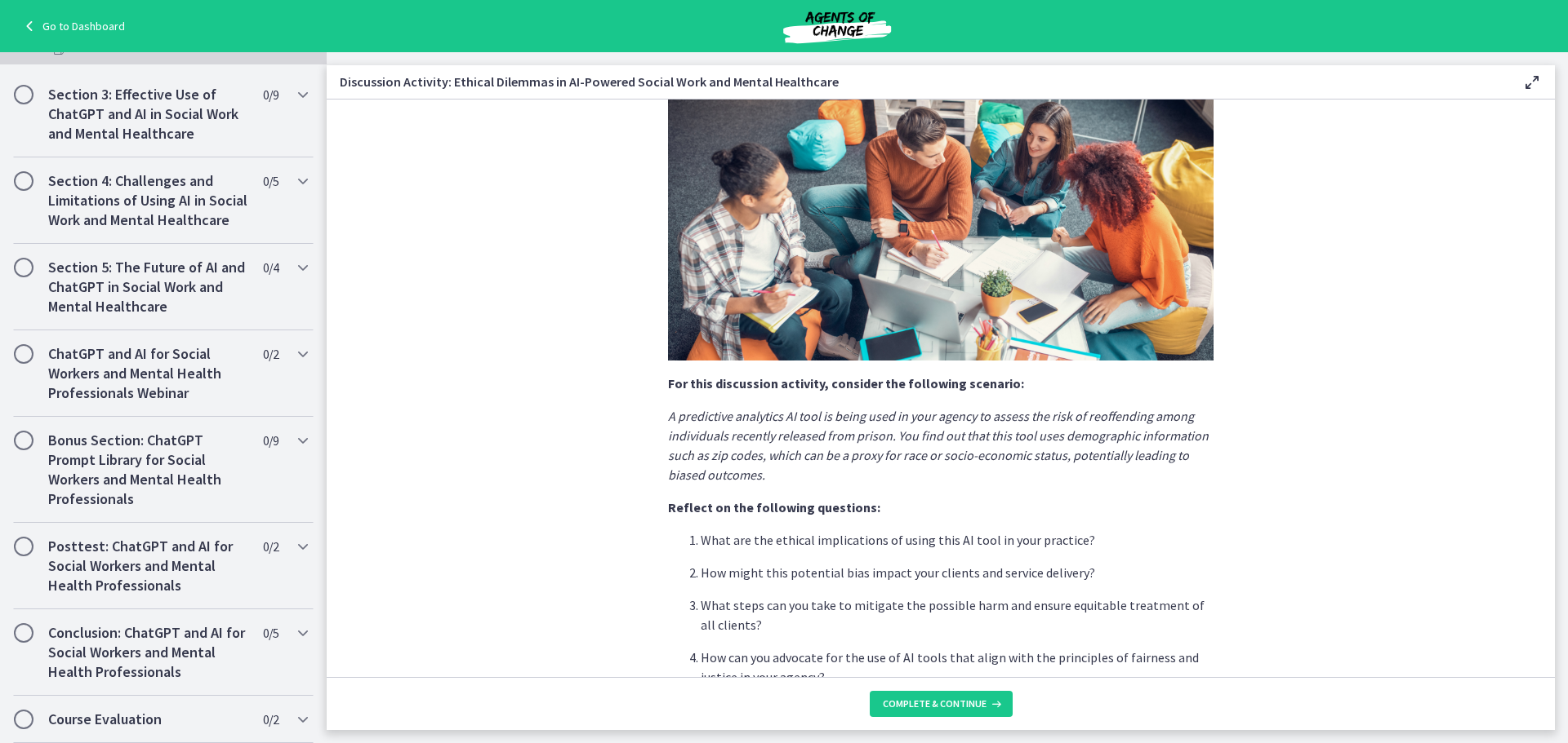
scroll to position [323, 0]
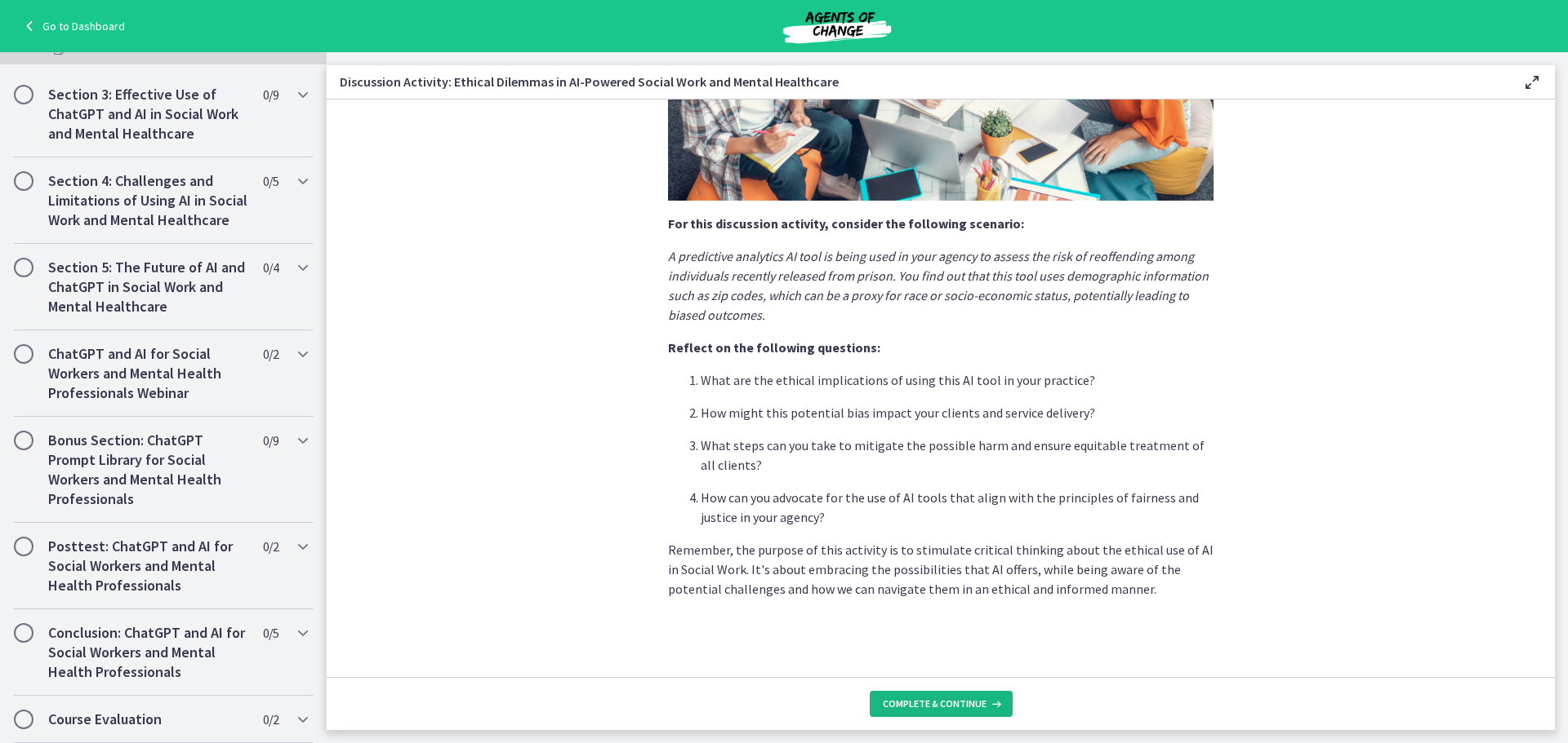
click at [975, 712] on button "Complete & continue" at bounding box center [940, 705] width 143 height 26
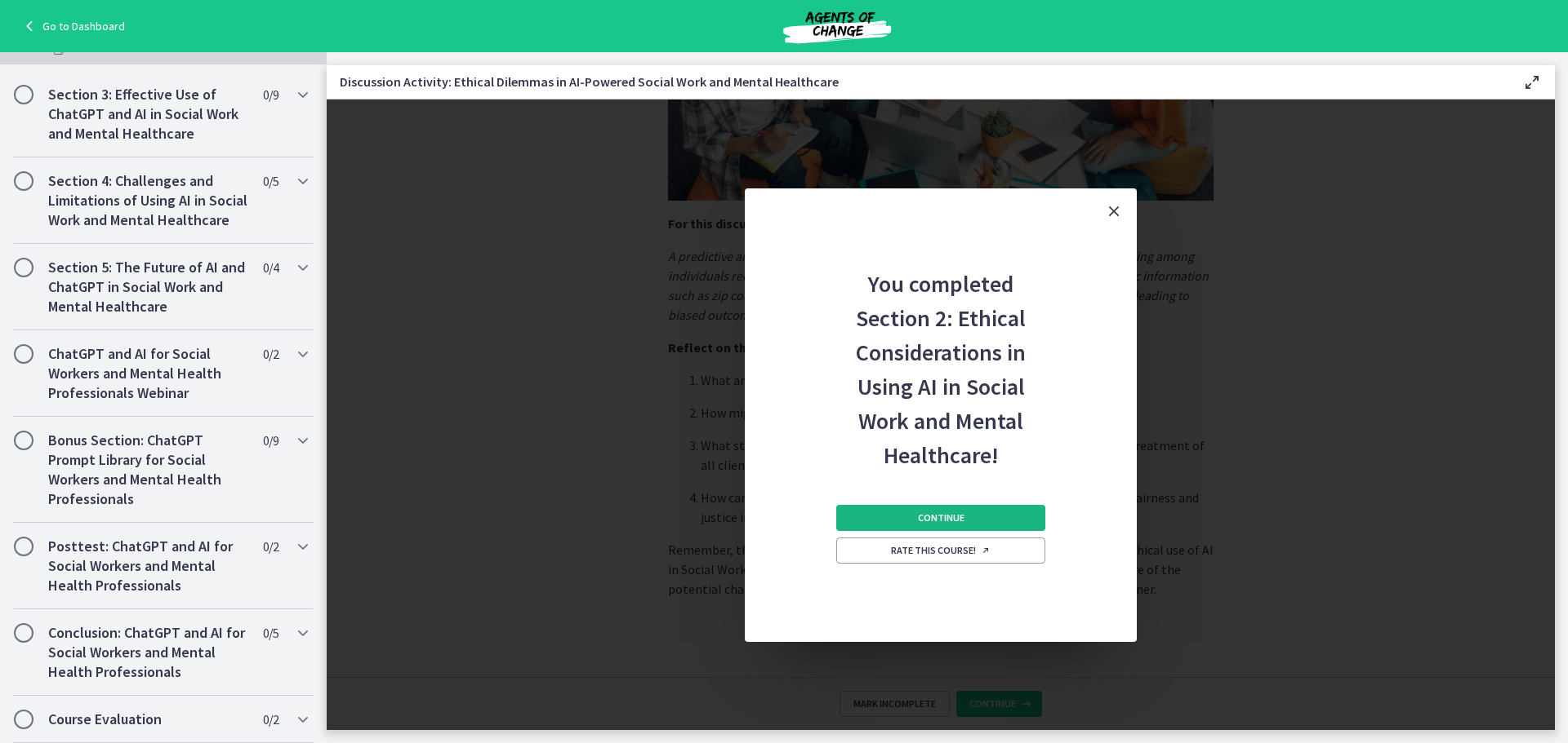
click at [965, 510] on button "Continue" at bounding box center [940, 518] width 209 height 26
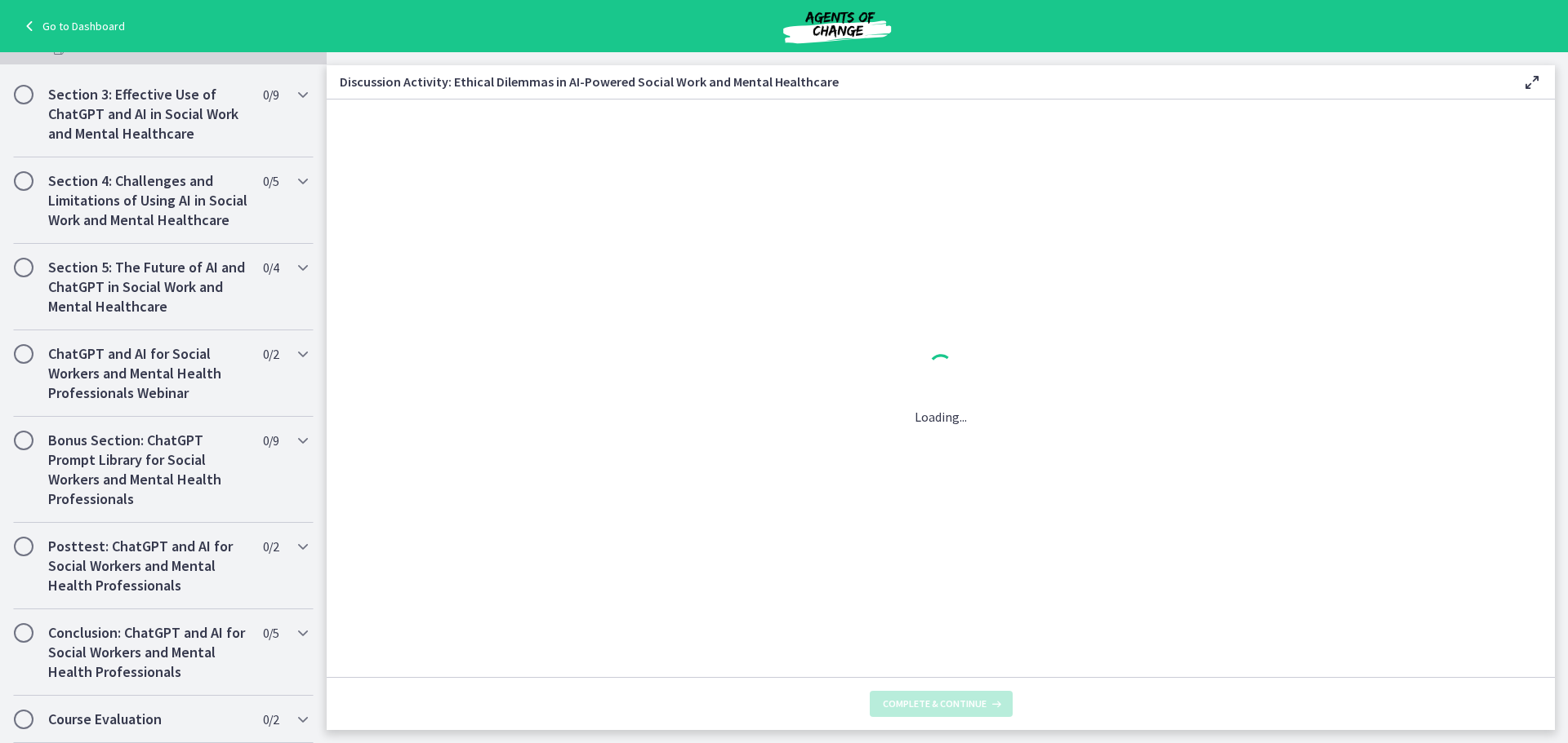
scroll to position [0, 0]
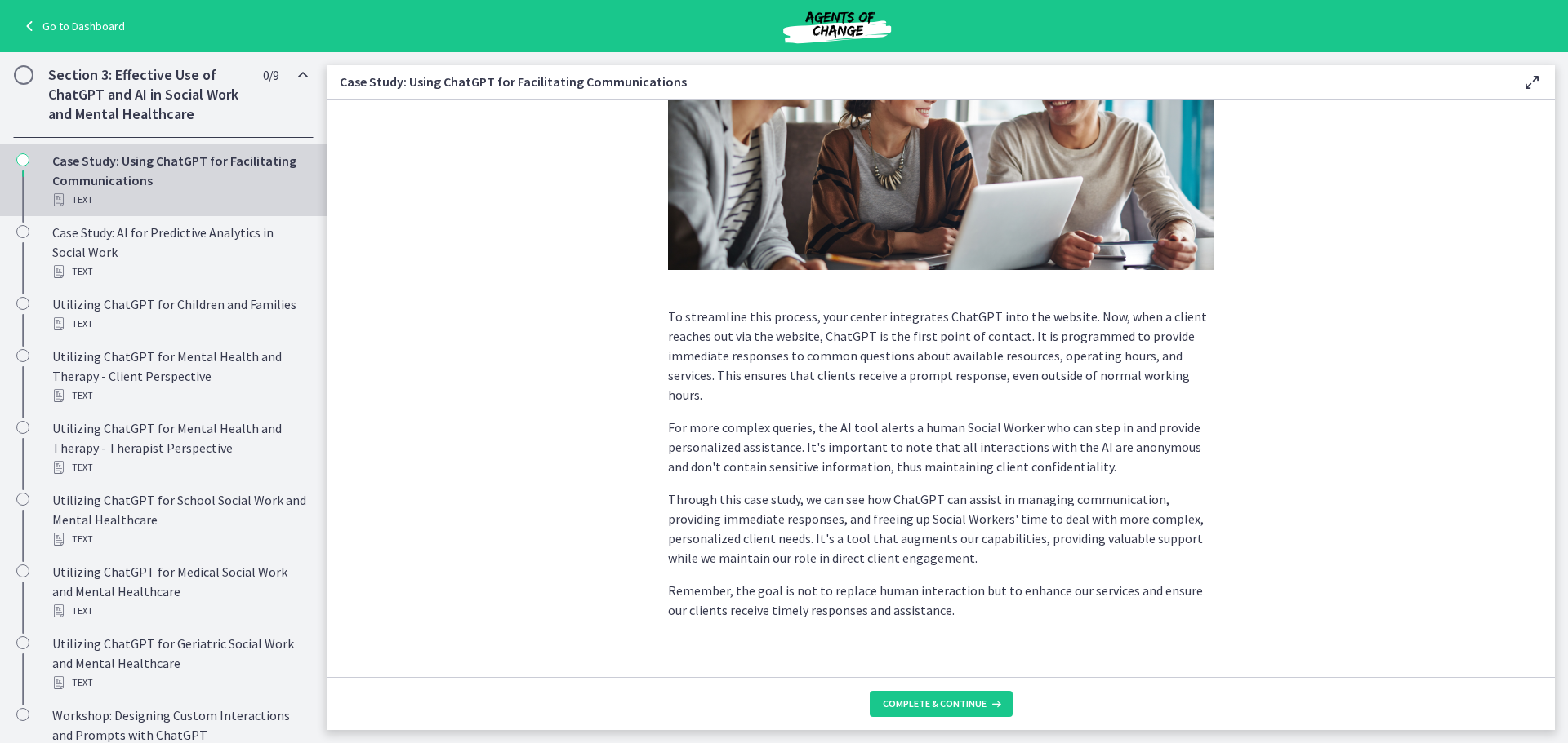
scroll to position [328, 0]
click at [956, 698] on span "Complete & continue" at bounding box center [934, 705] width 104 height 13
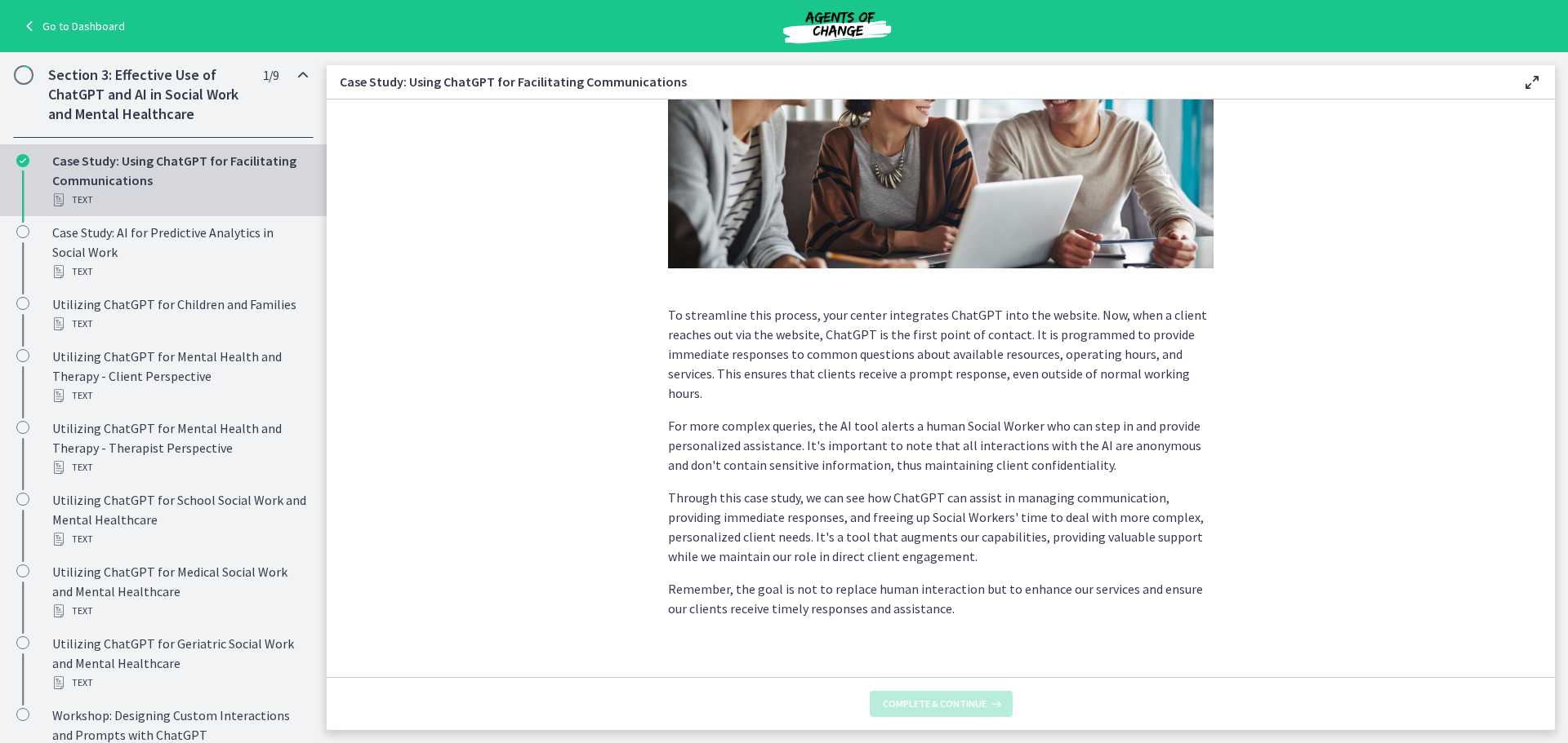
scroll to position [0, 0]
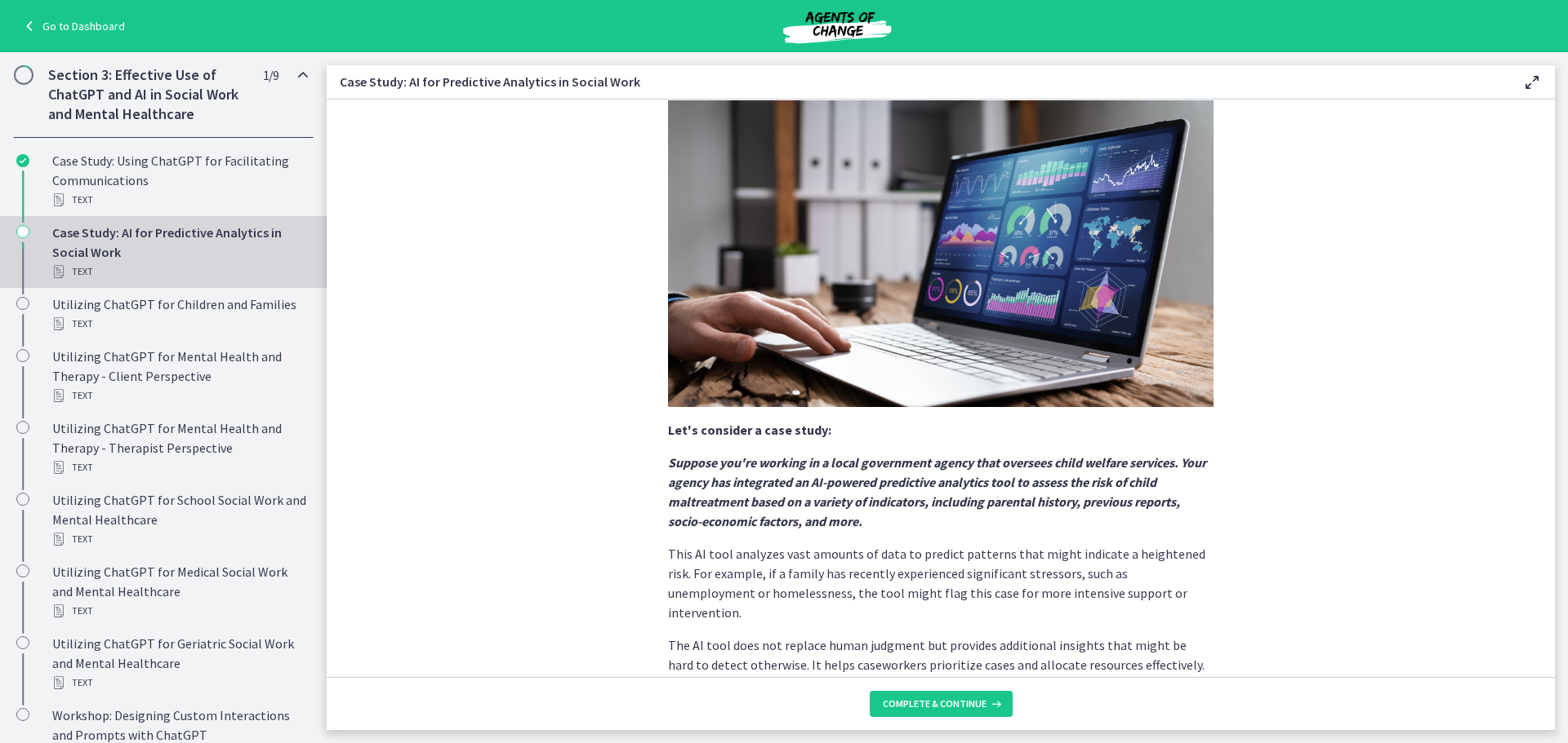
scroll to position [284, 0]
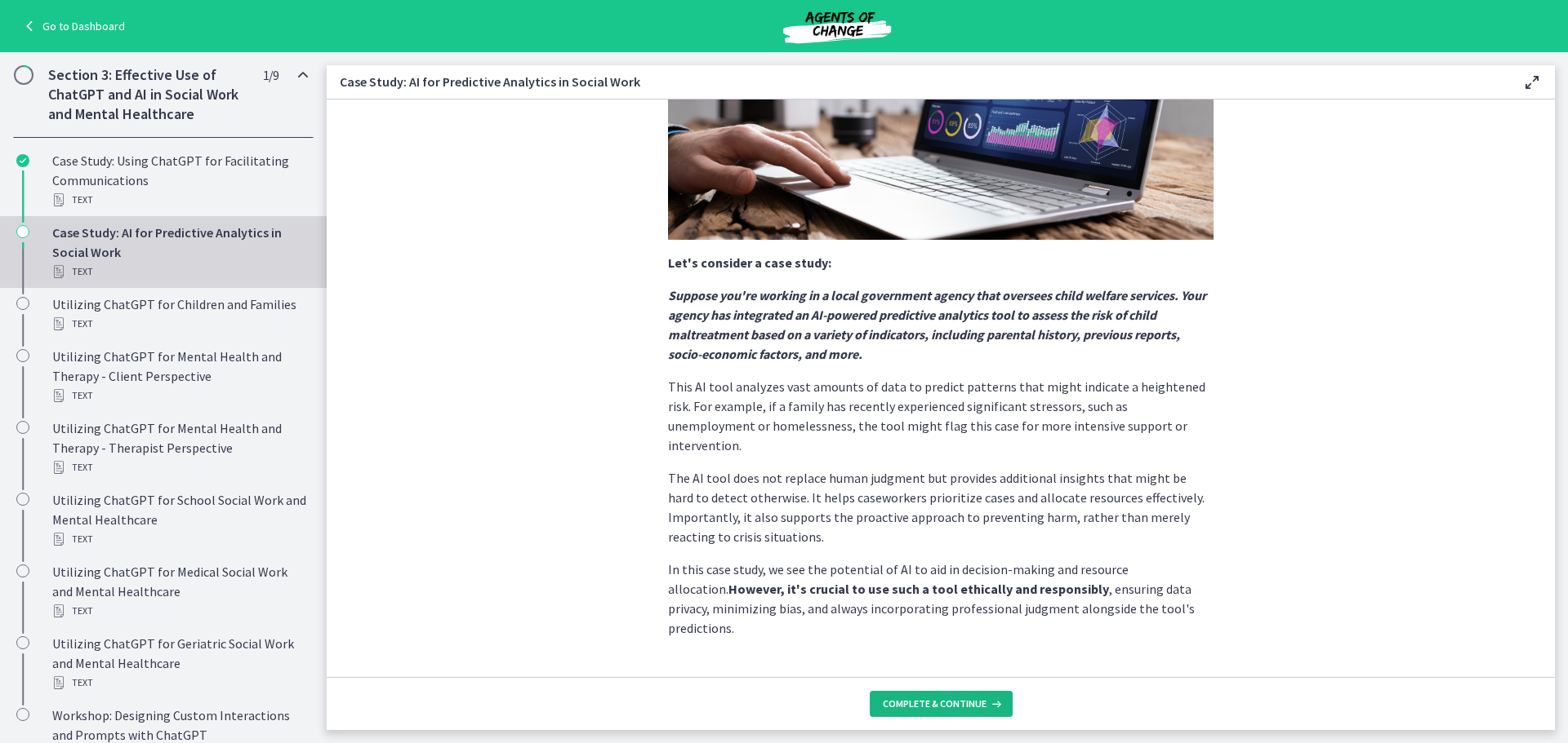
click at [978, 703] on span "Complete & continue" at bounding box center [934, 705] width 104 height 13
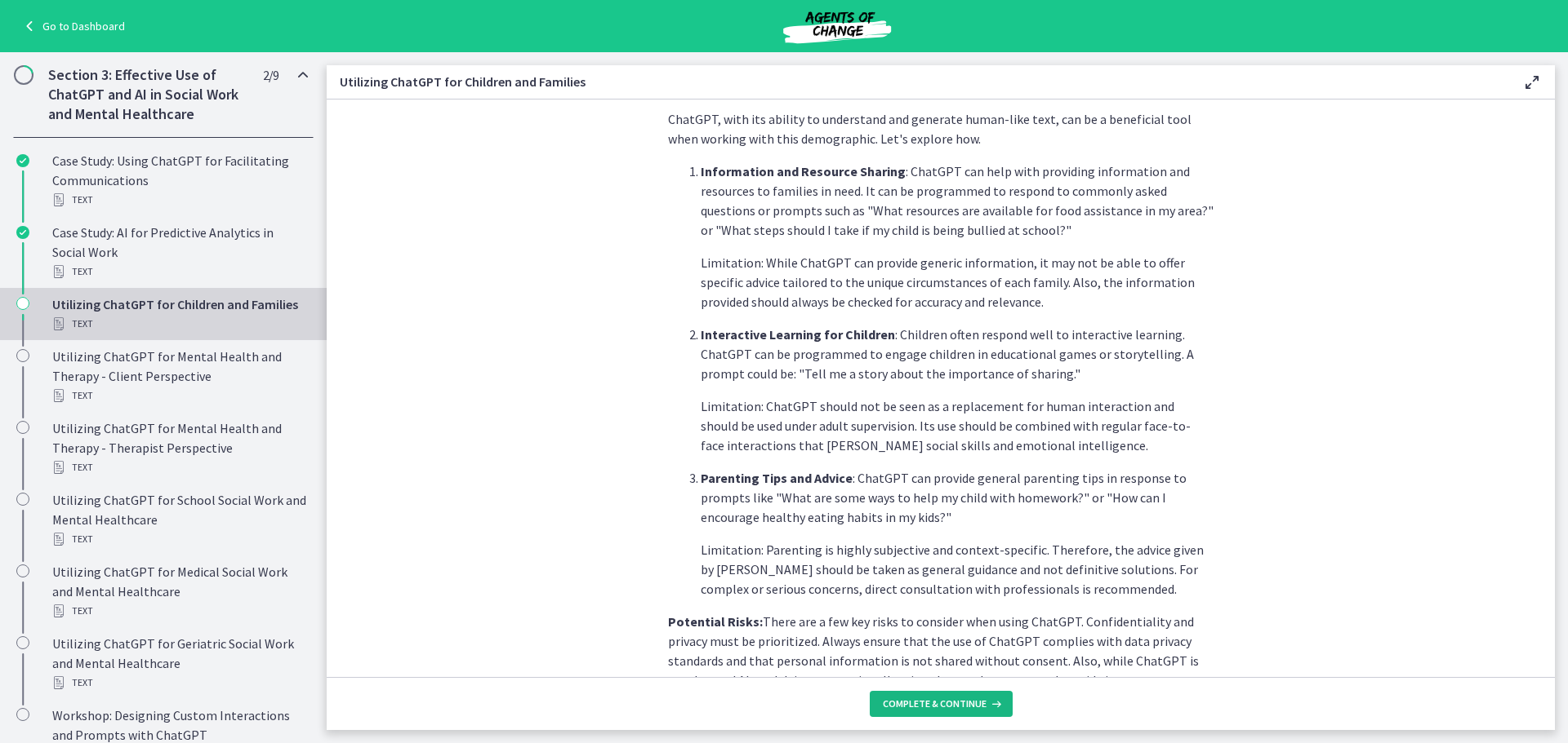
scroll to position [630, 0]
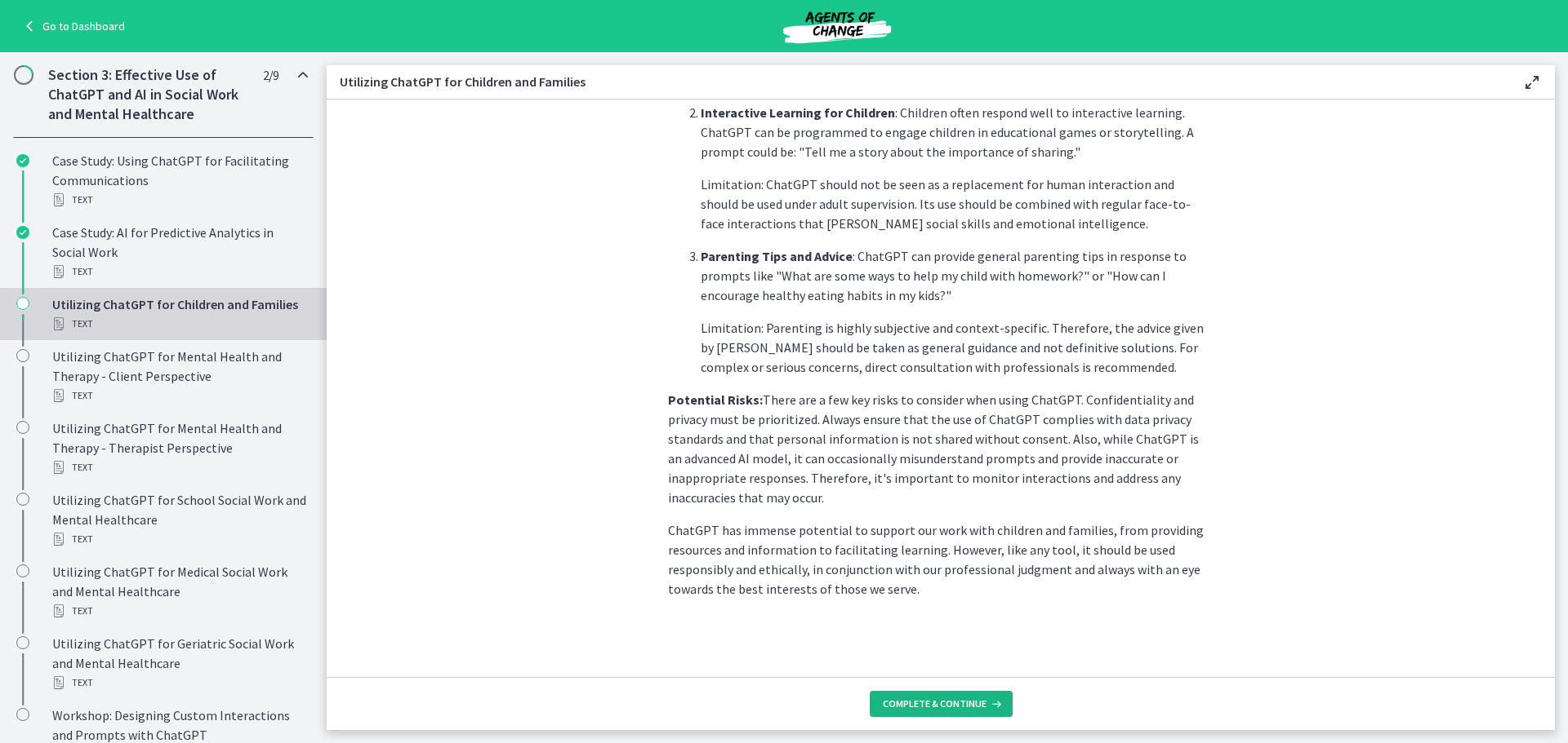
click at [951, 697] on button "Complete & continue" at bounding box center [940, 705] width 143 height 26
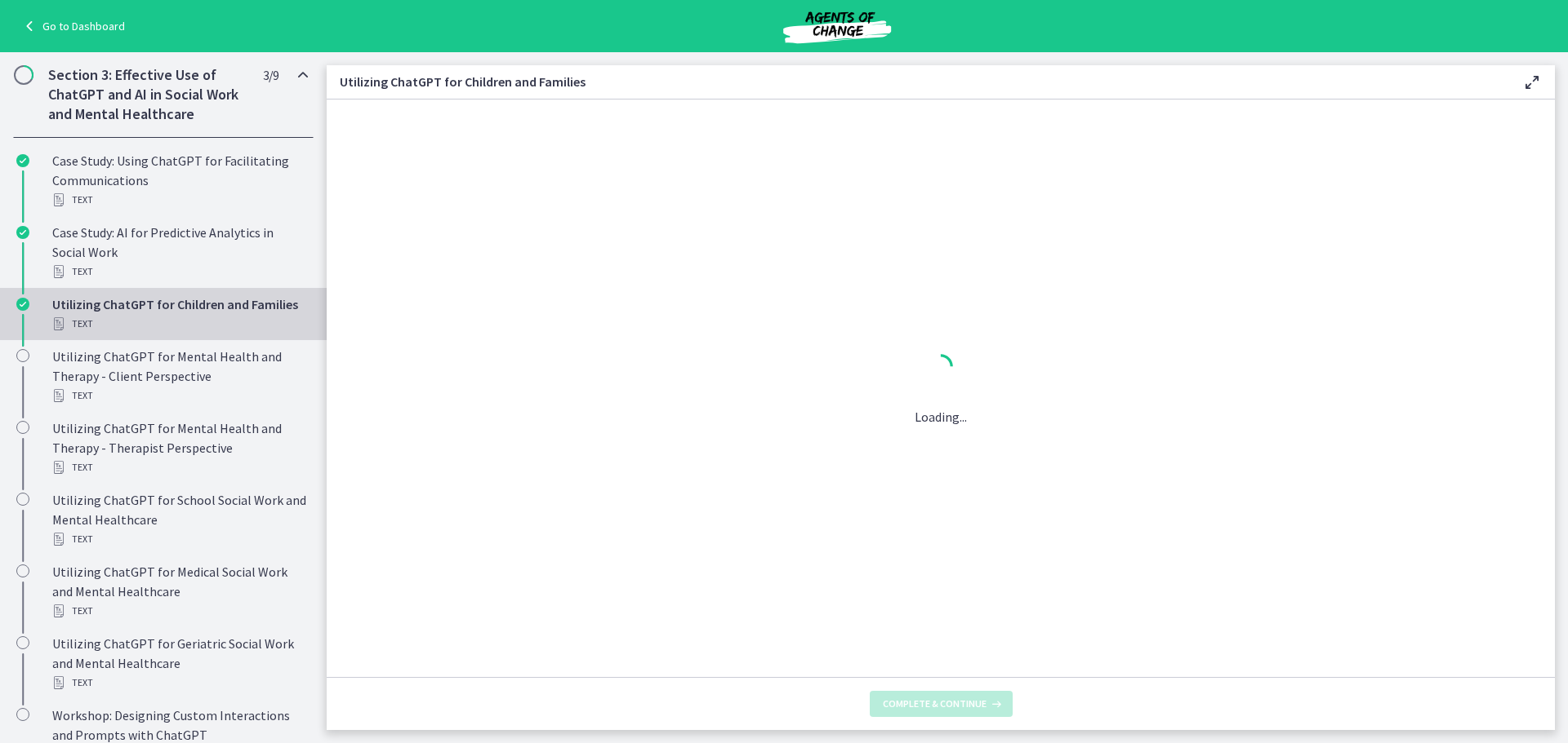
scroll to position [0, 0]
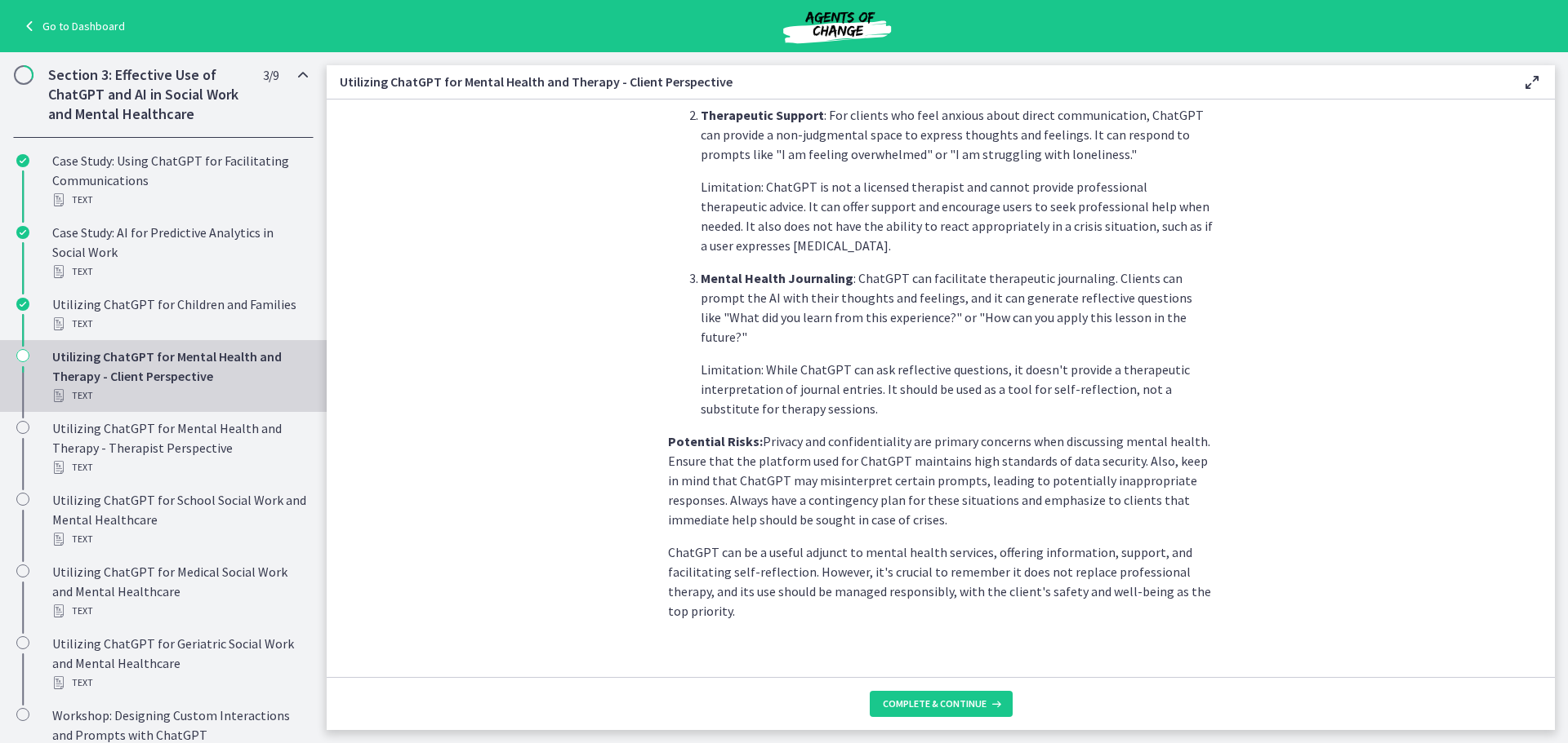
scroll to position [597, 0]
click at [921, 709] on span "Complete & continue" at bounding box center [934, 705] width 104 height 13
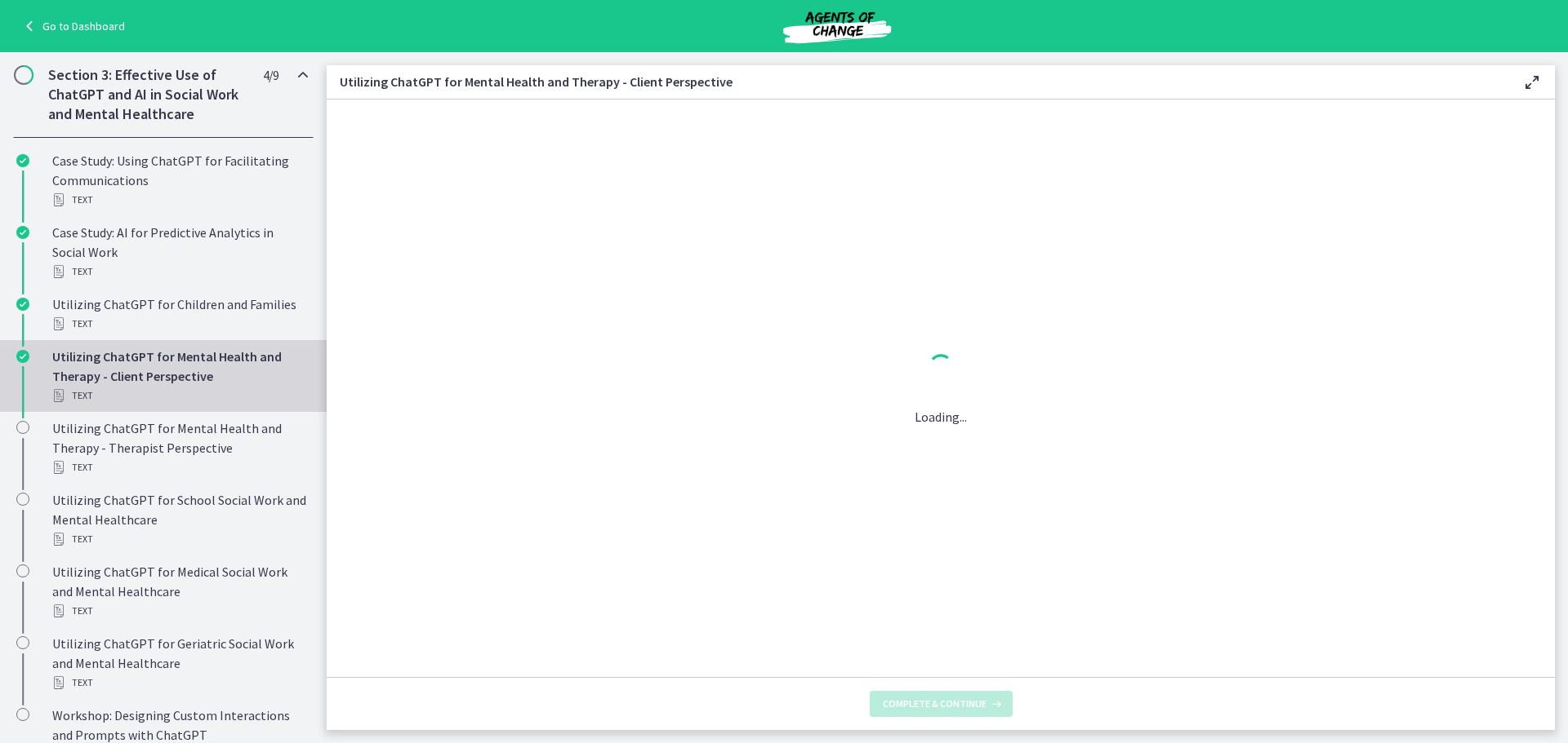
scroll to position [0, 0]
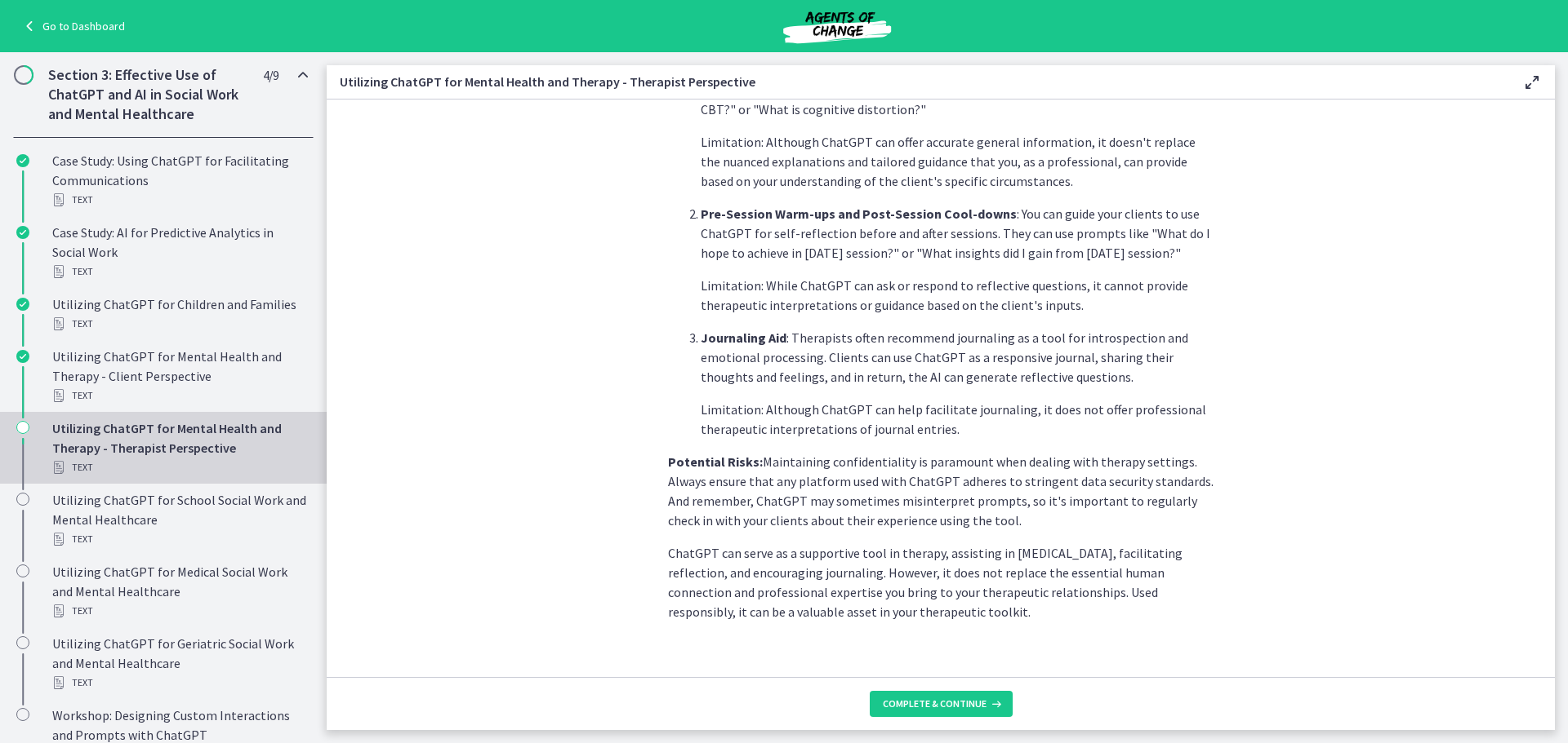
scroll to position [558, 0]
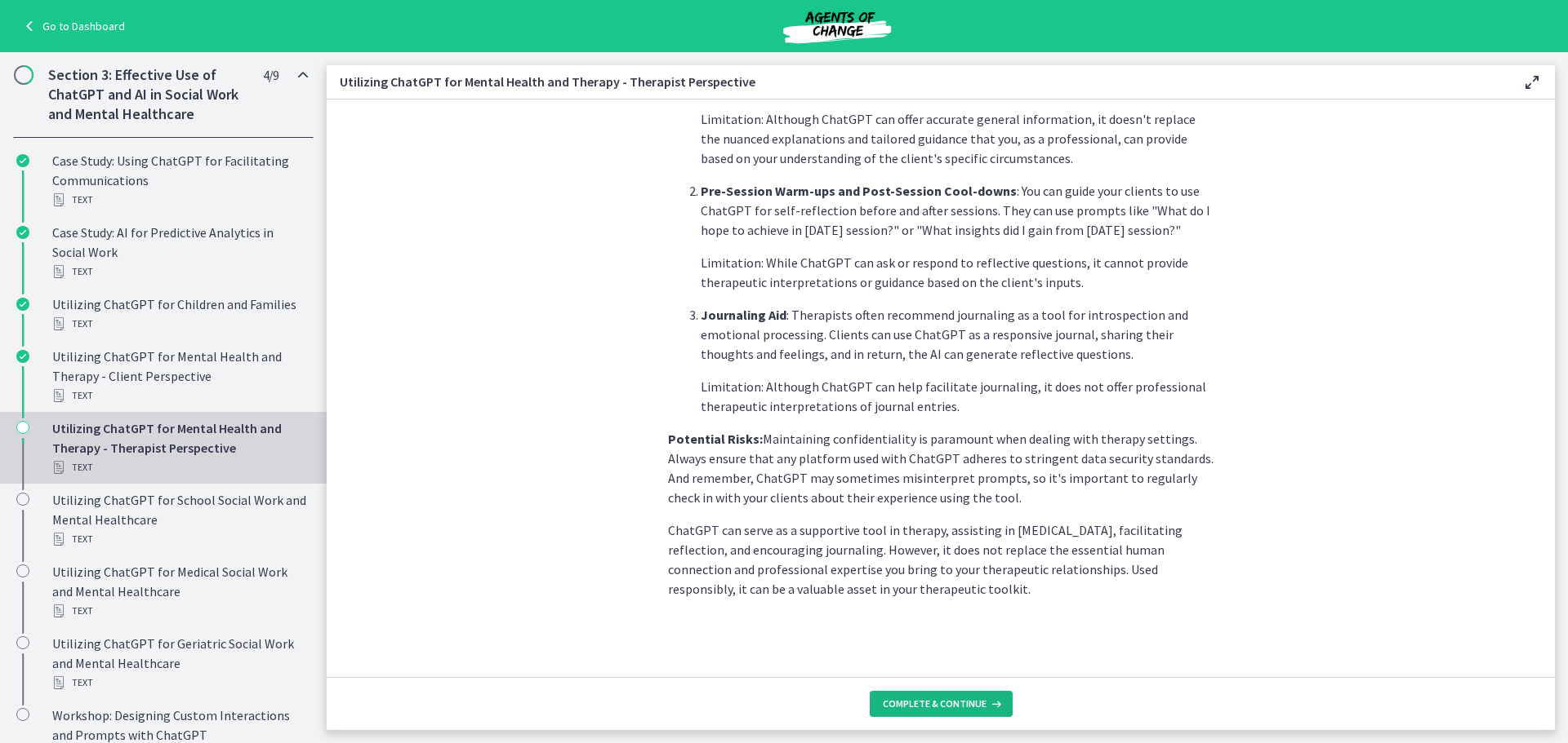
click at [948, 706] on span "Complete & continue" at bounding box center [934, 705] width 104 height 13
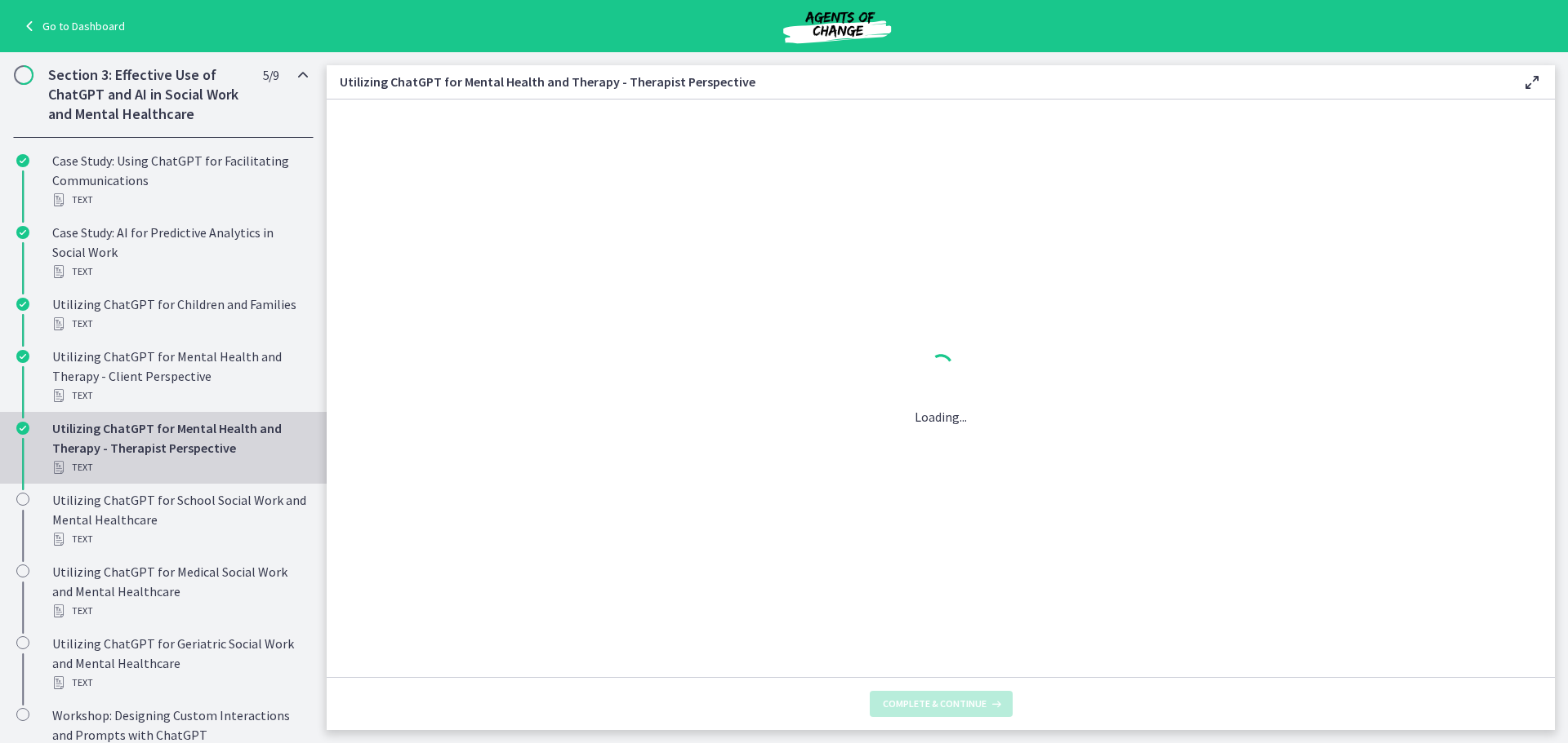
scroll to position [0, 0]
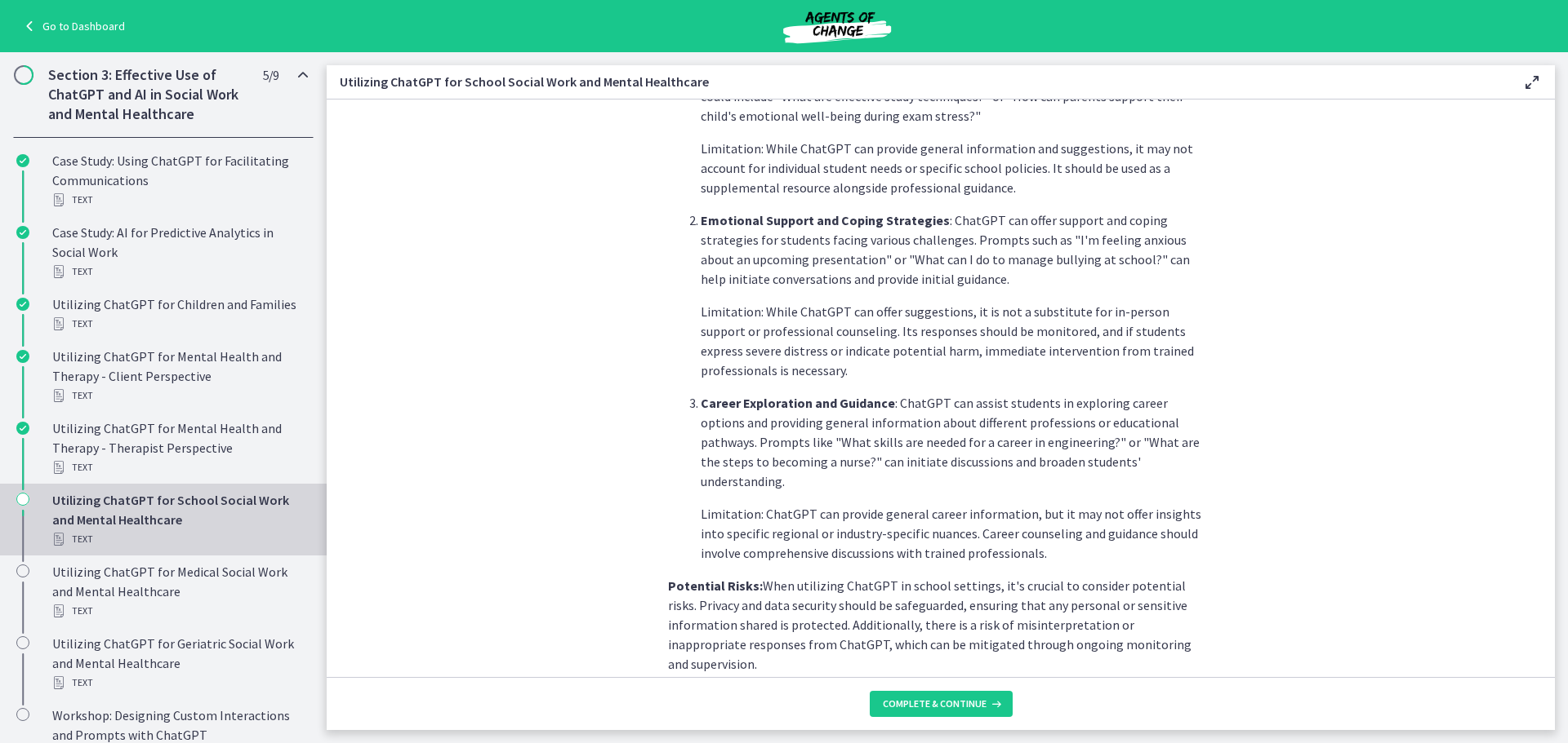
scroll to position [637, 0]
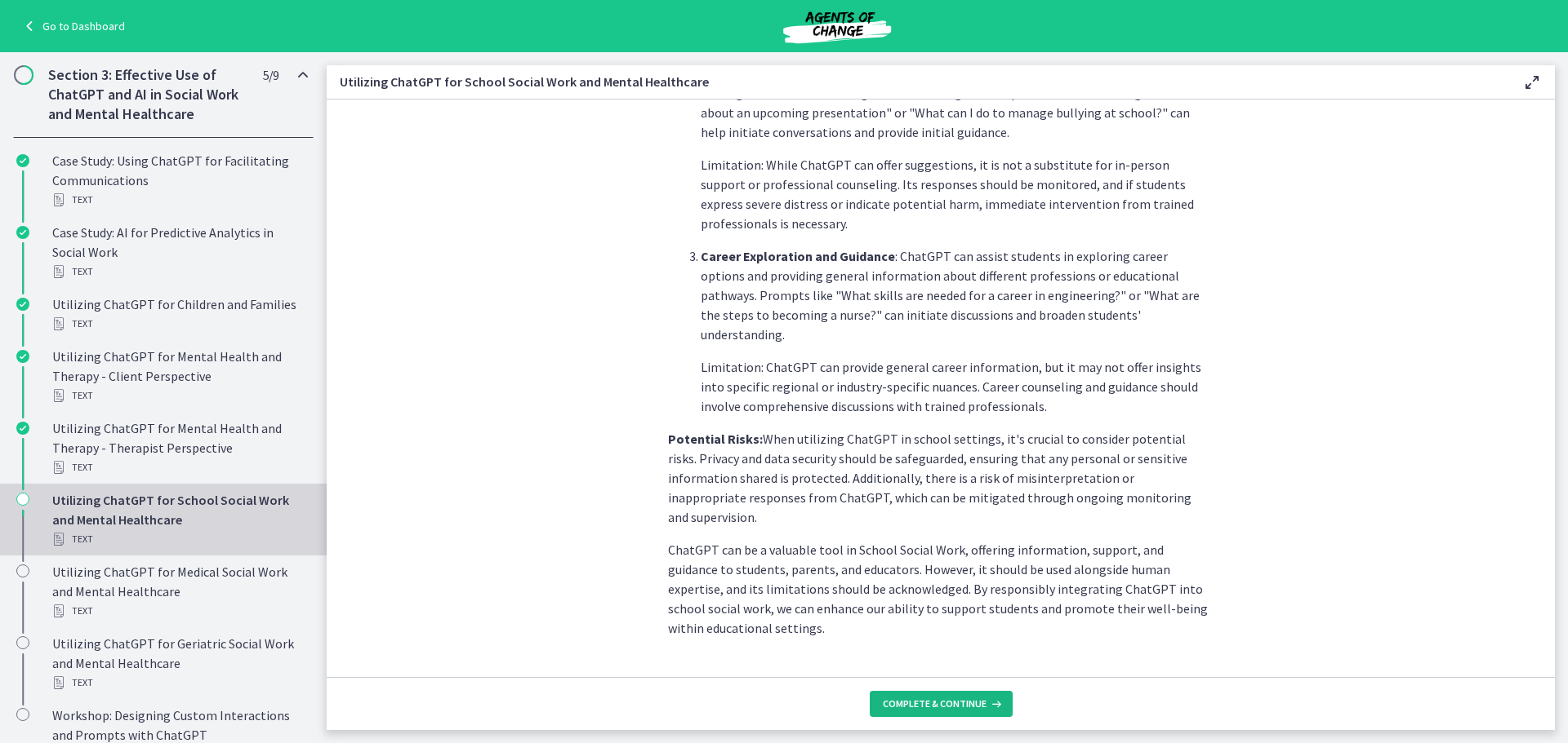
click at [968, 708] on span "Complete & continue" at bounding box center [934, 705] width 104 height 13
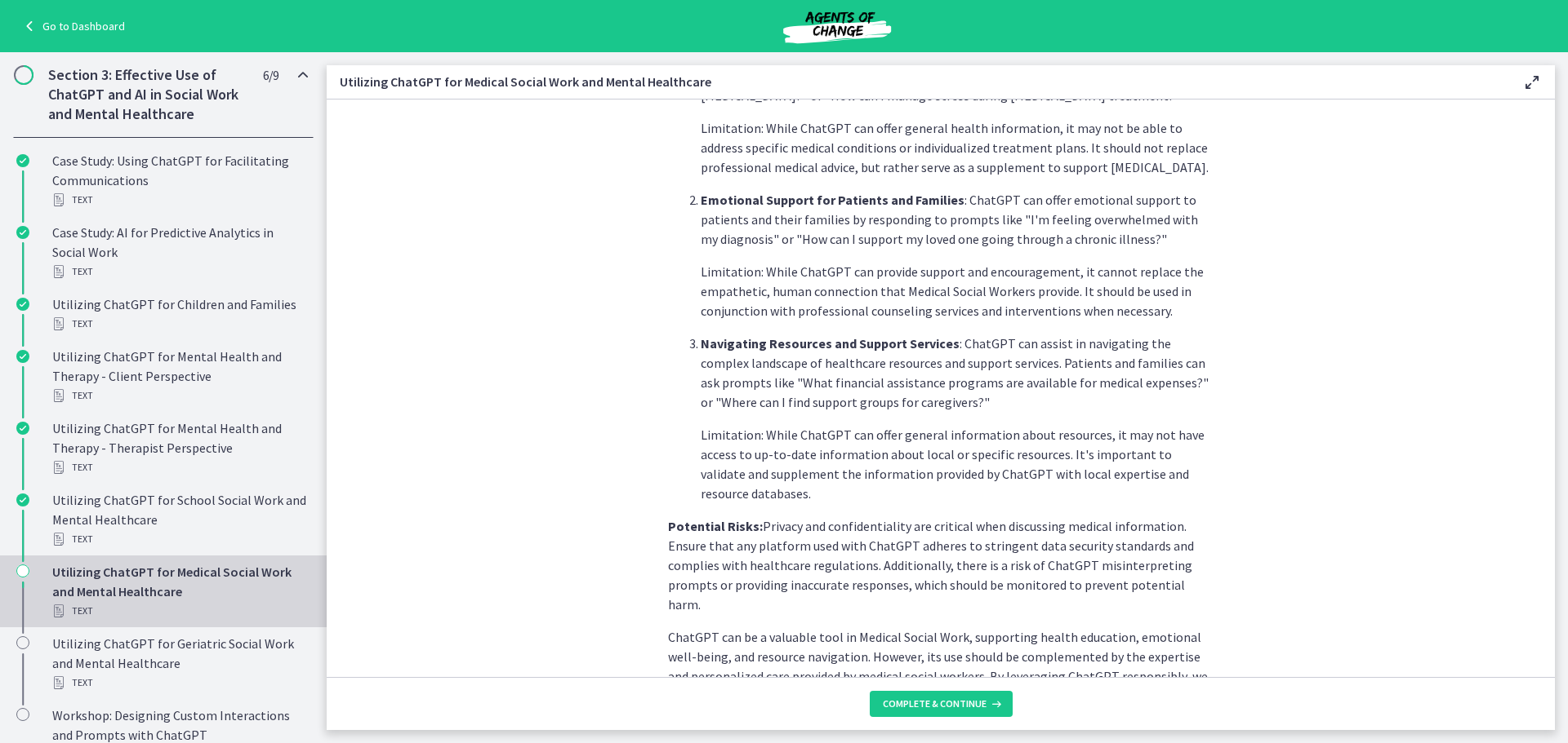
scroll to position [578, 0]
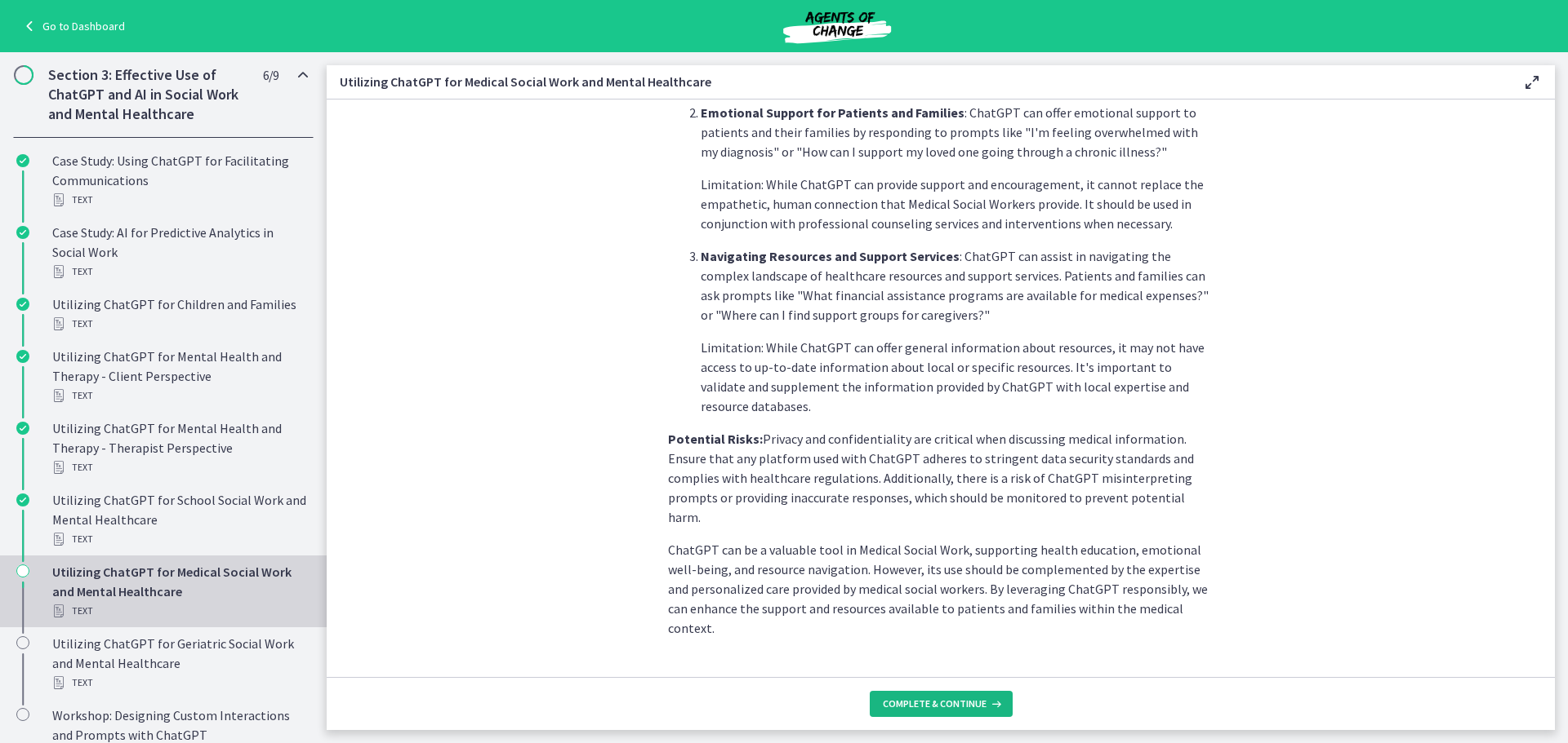
click at [979, 697] on button "Complete & continue" at bounding box center [940, 705] width 143 height 26
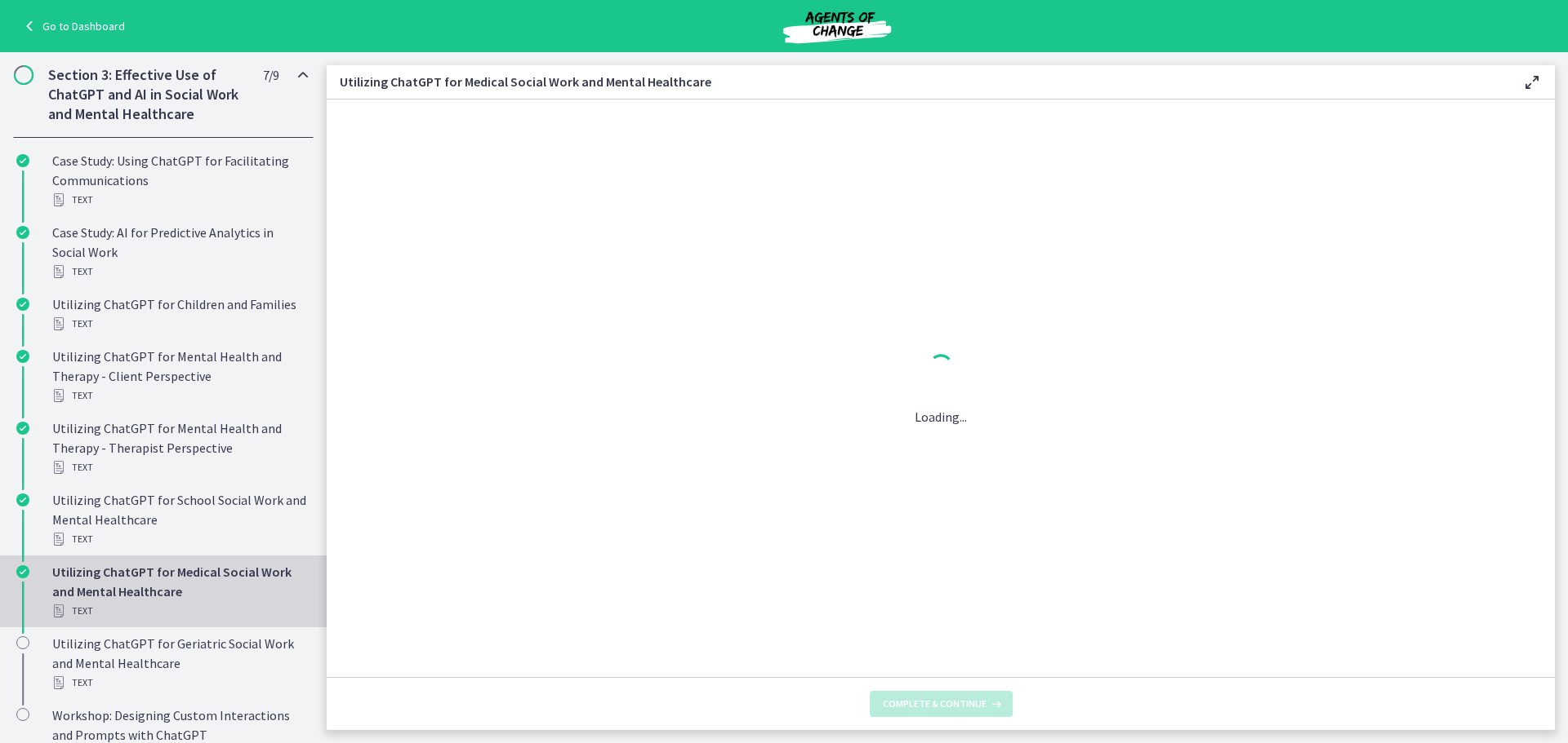
scroll to position [0, 0]
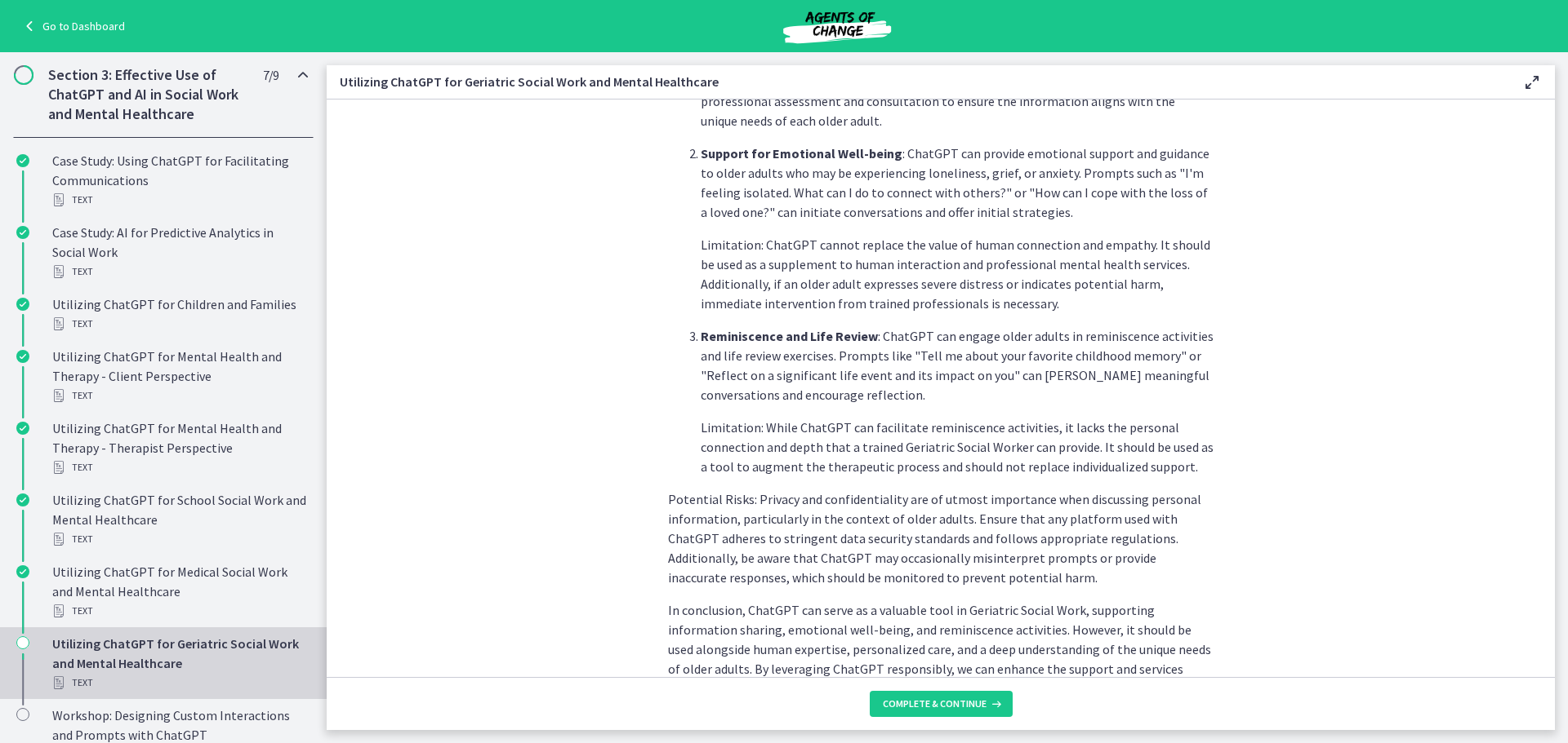
scroll to position [656, 0]
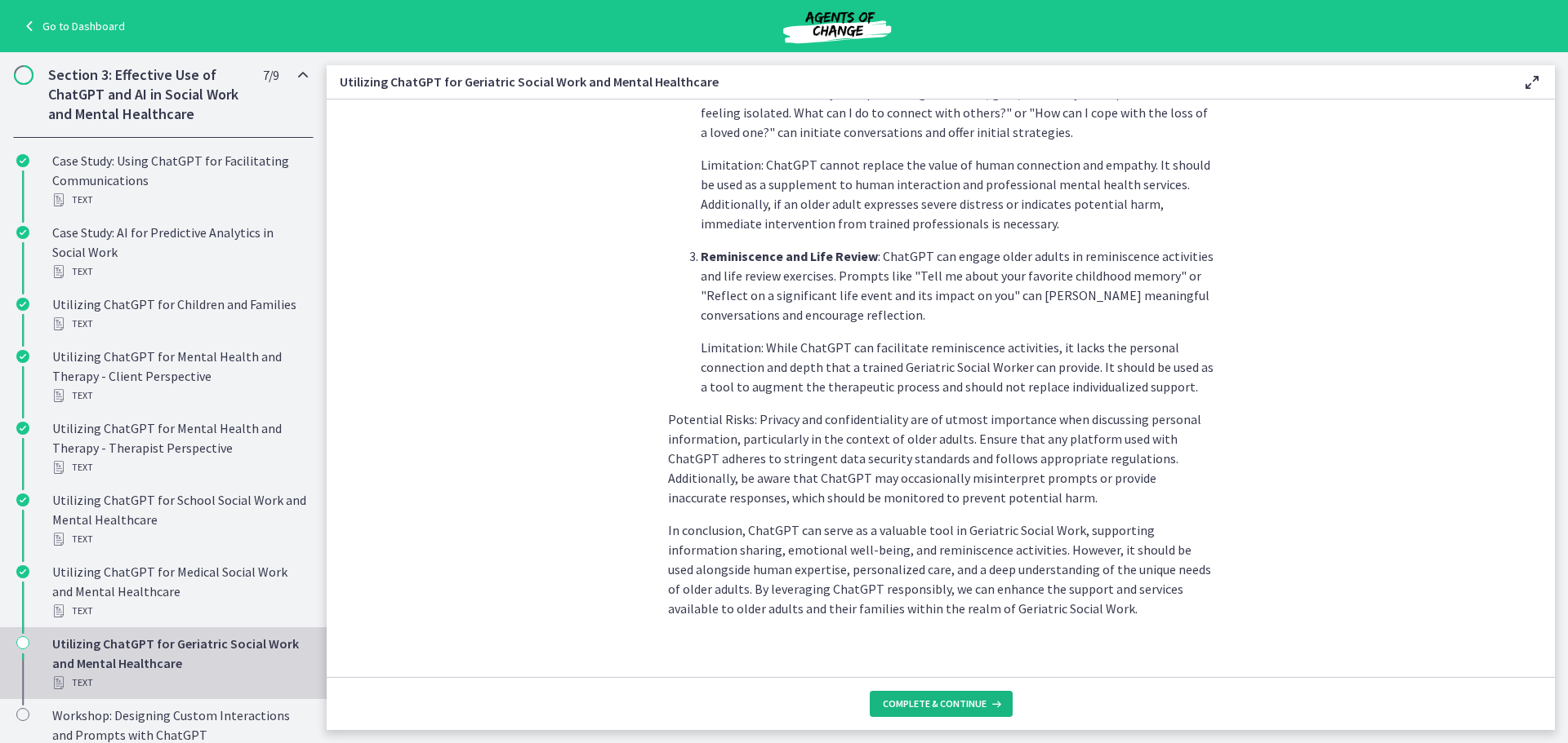
click at [966, 698] on span "Complete & continue" at bounding box center [934, 705] width 104 height 13
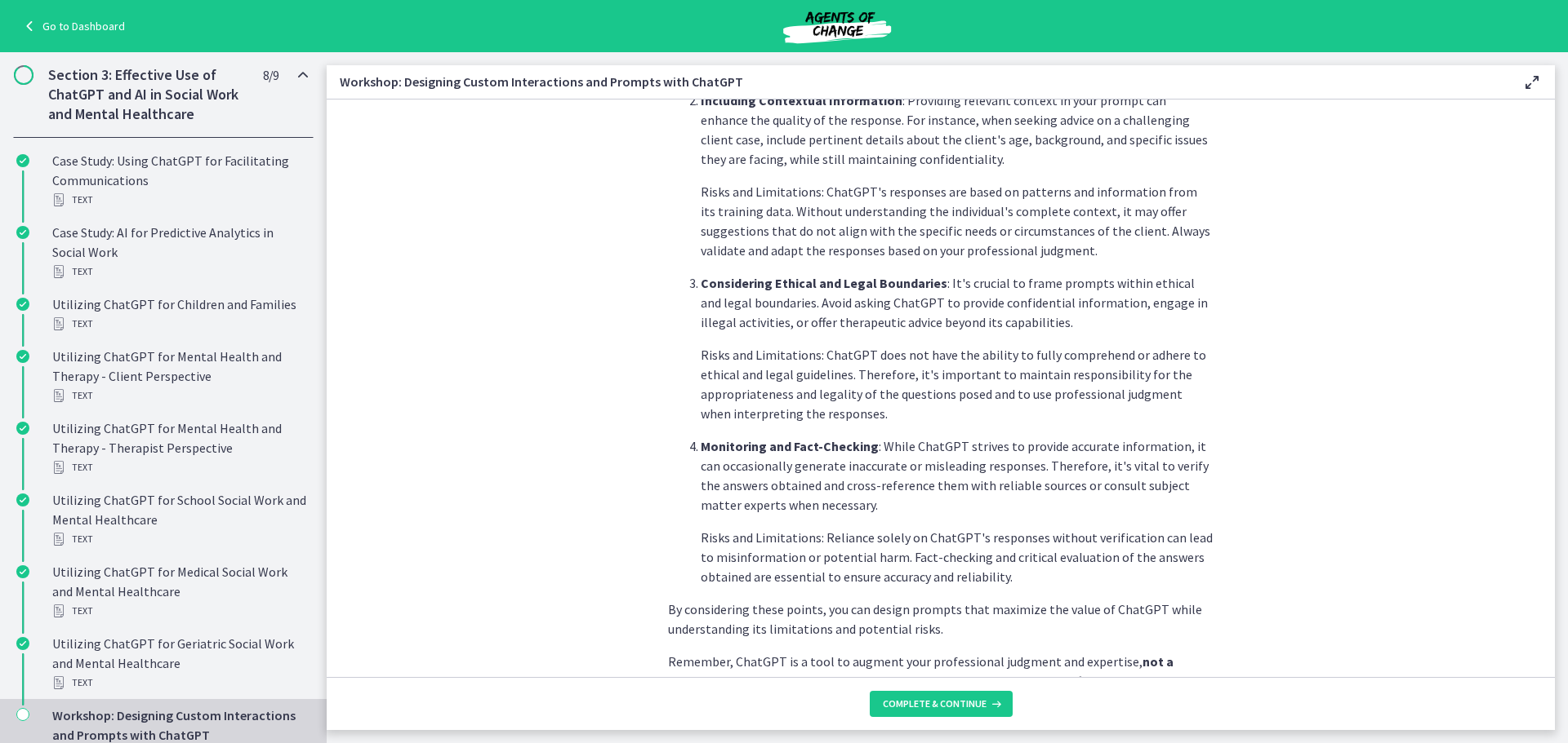
scroll to position [793, 0]
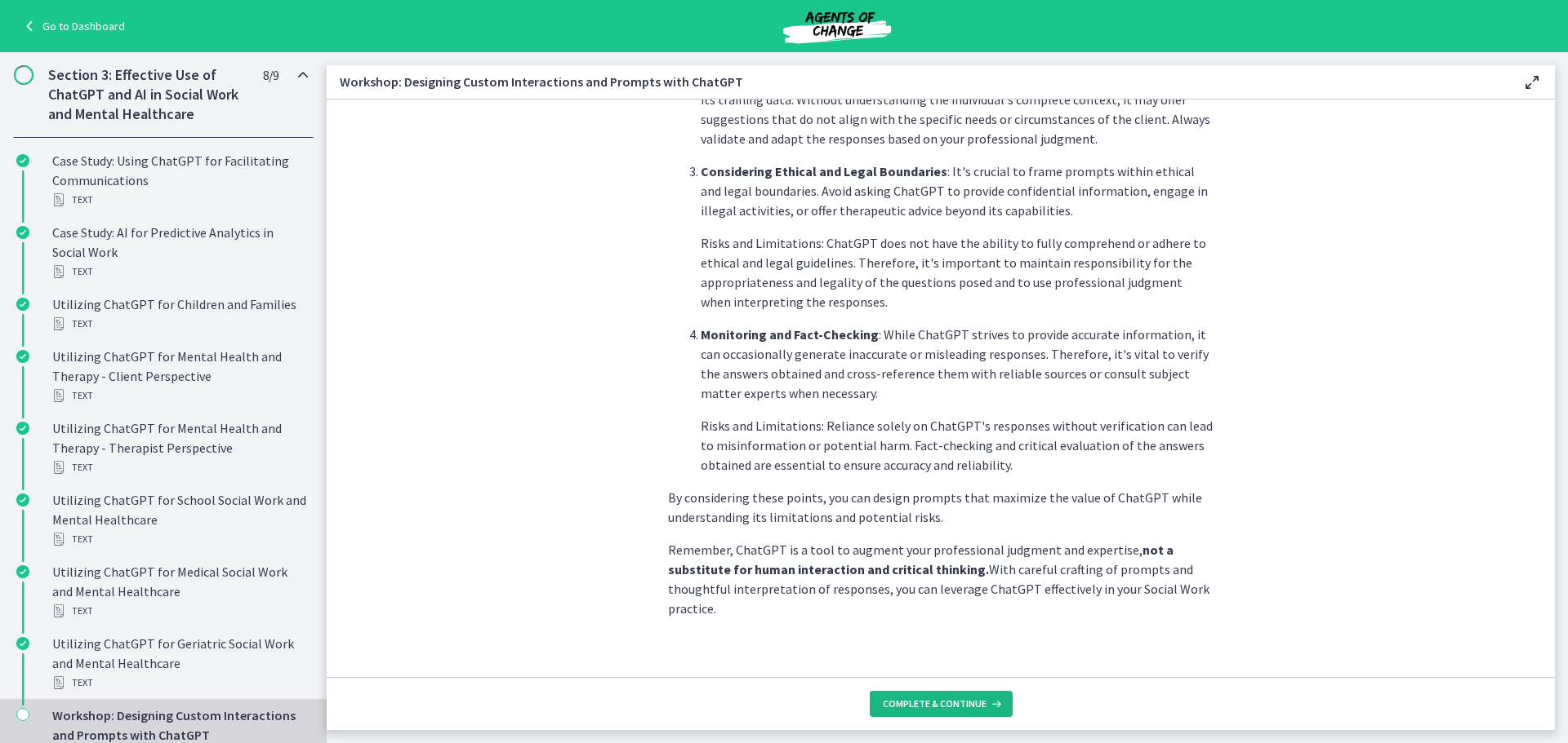
click at [977, 696] on button "Complete & continue" at bounding box center [940, 705] width 143 height 26
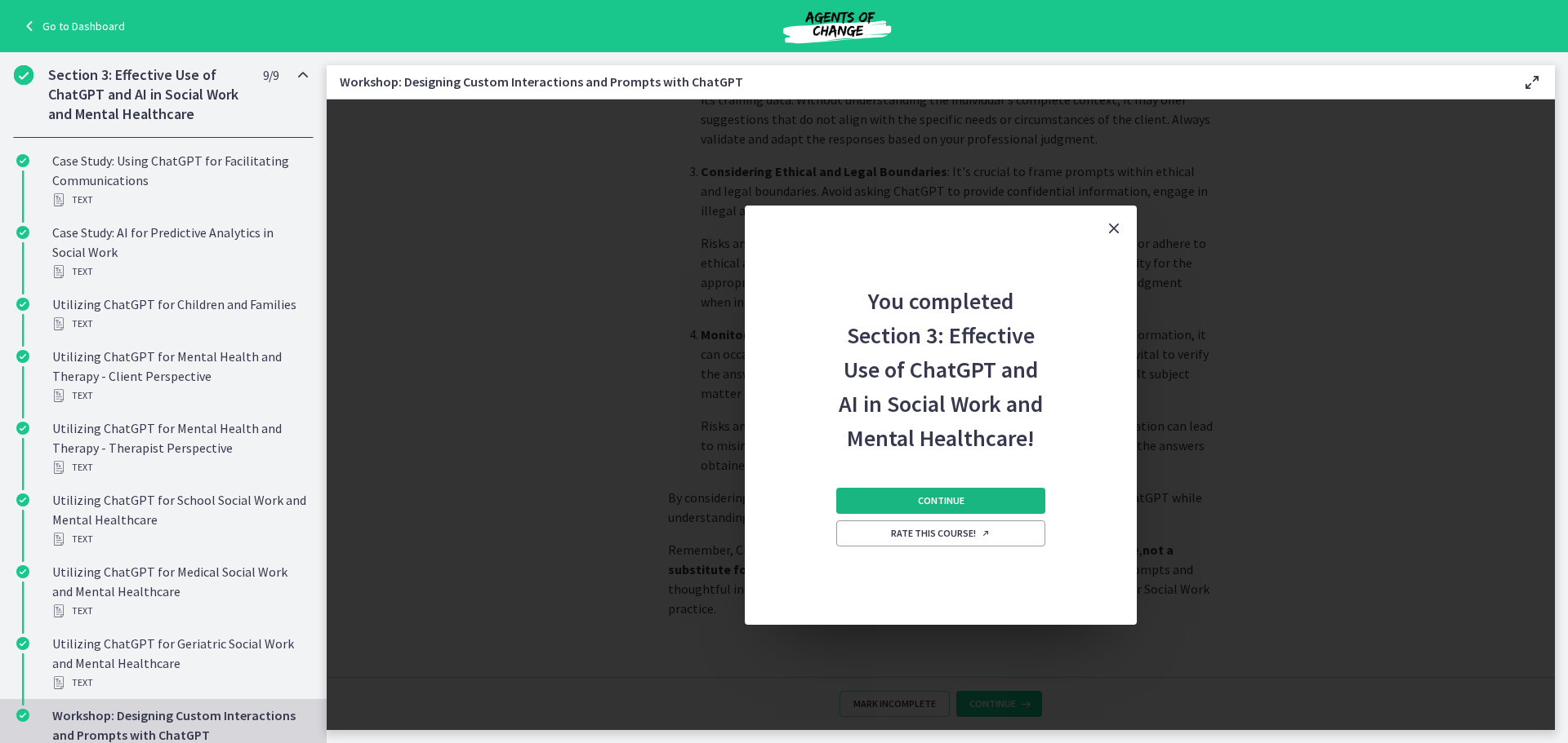
click at [909, 499] on button "Continue" at bounding box center [940, 501] width 209 height 26
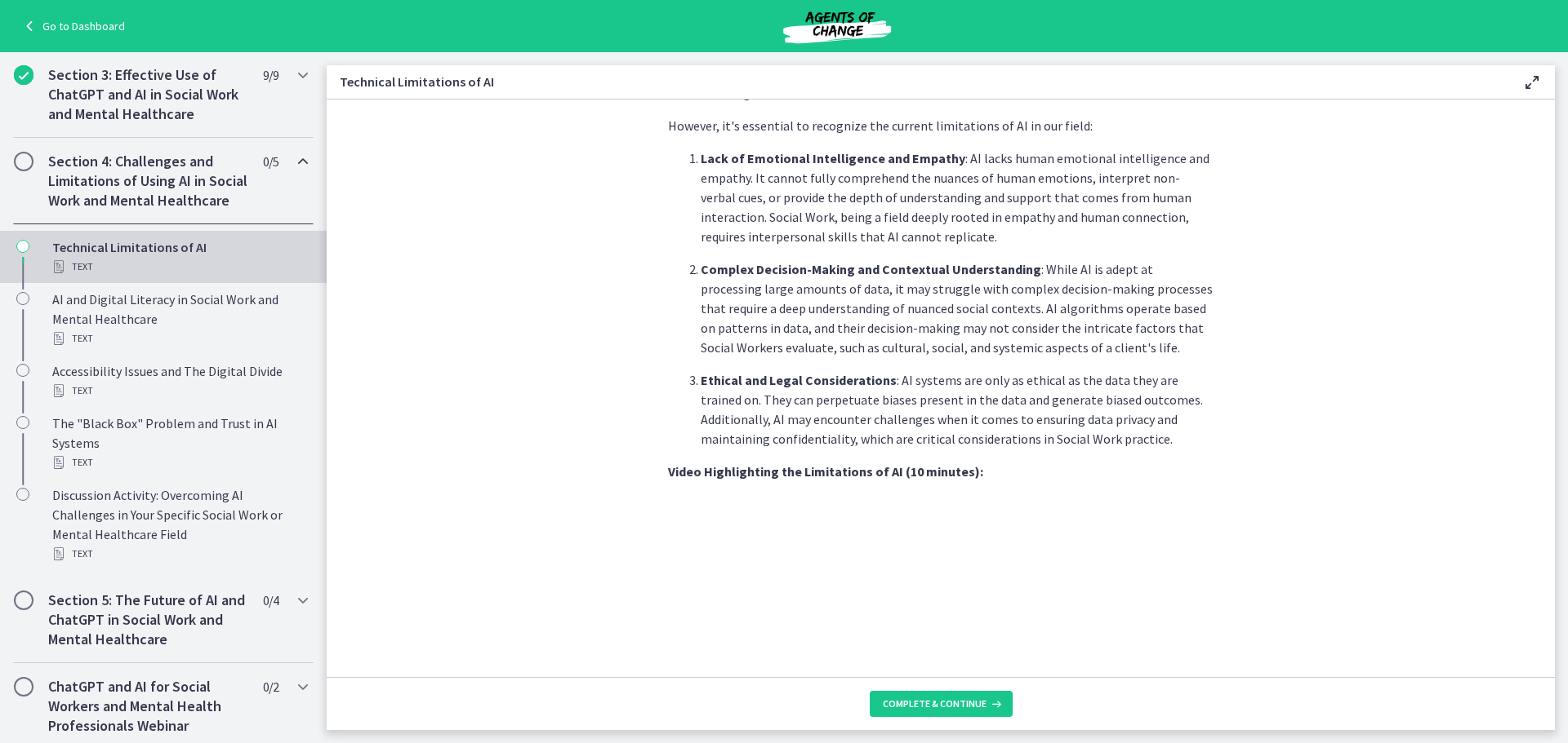
scroll to position [1072, 0]
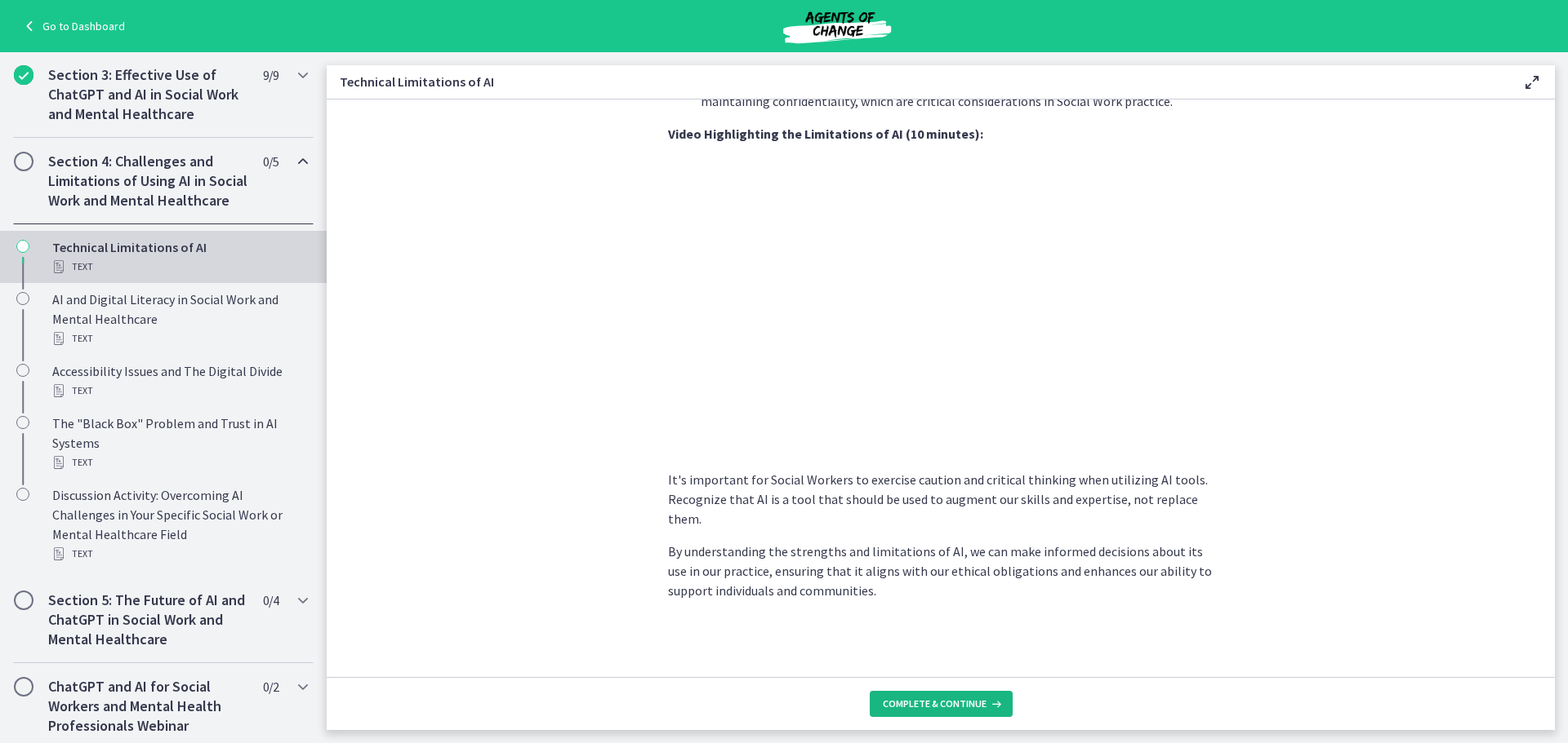
click at [986, 705] on icon at bounding box center [994, 705] width 16 height 13
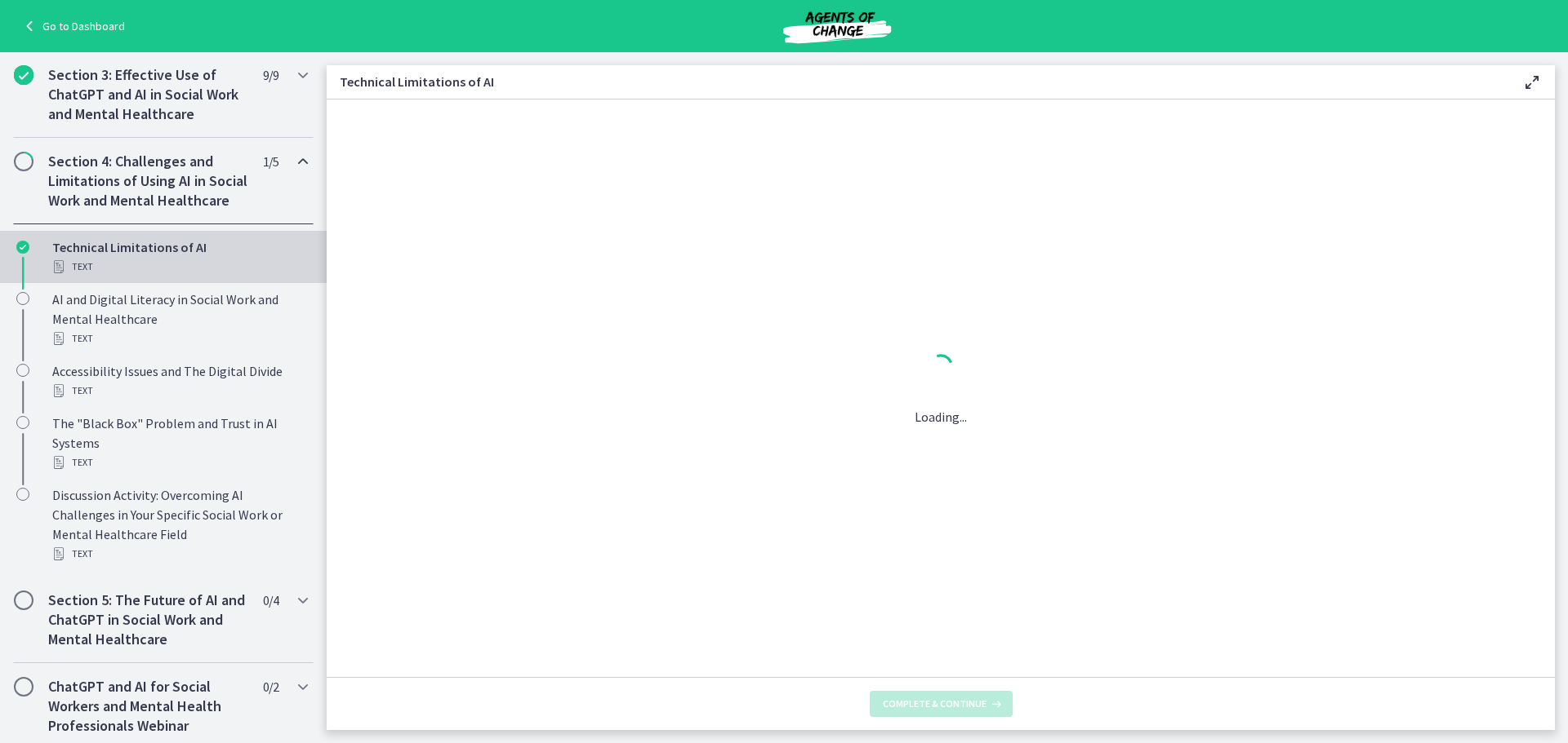
scroll to position [0, 0]
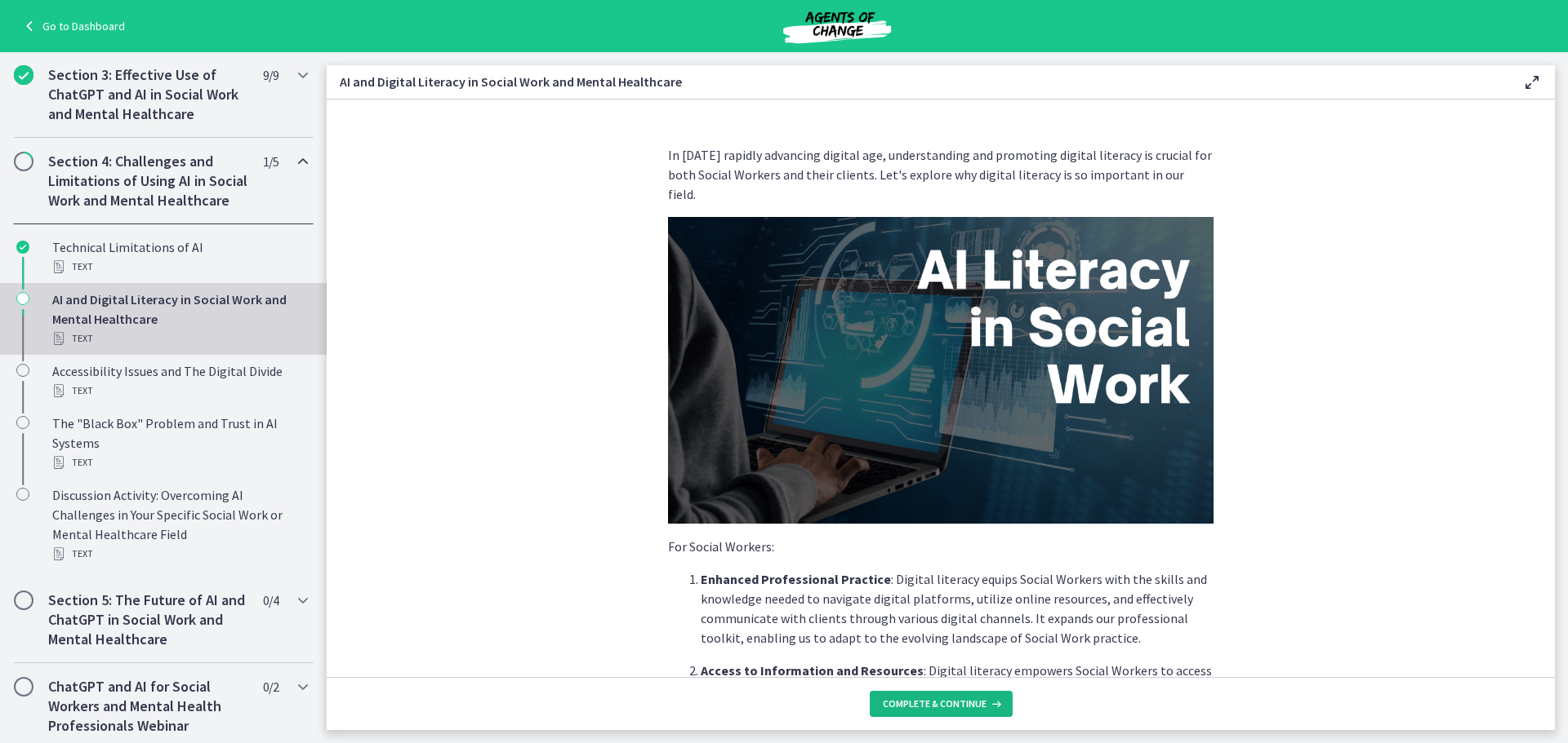
click at [964, 702] on span "Complete & continue" at bounding box center [934, 705] width 104 height 13
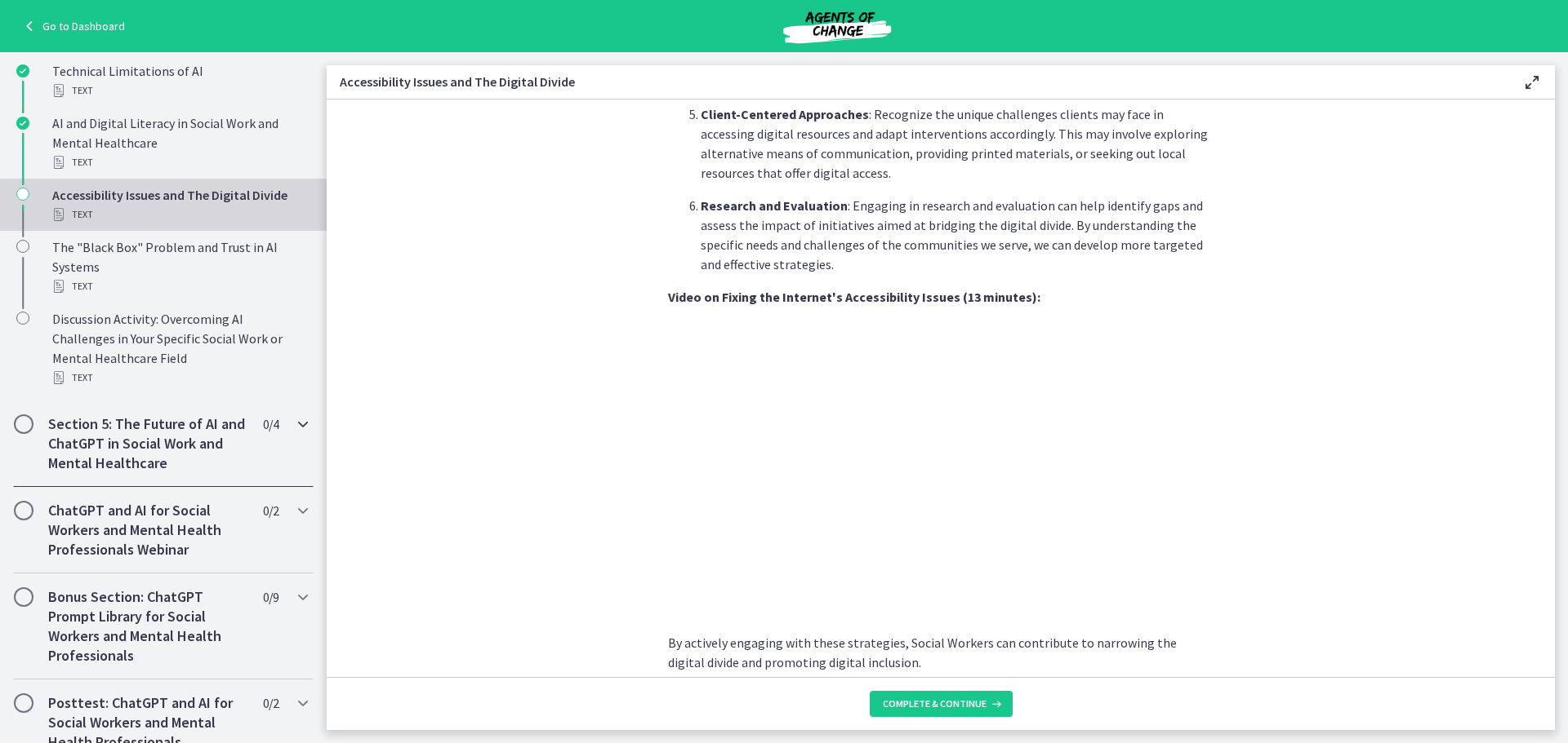
scroll to position [653, 0]
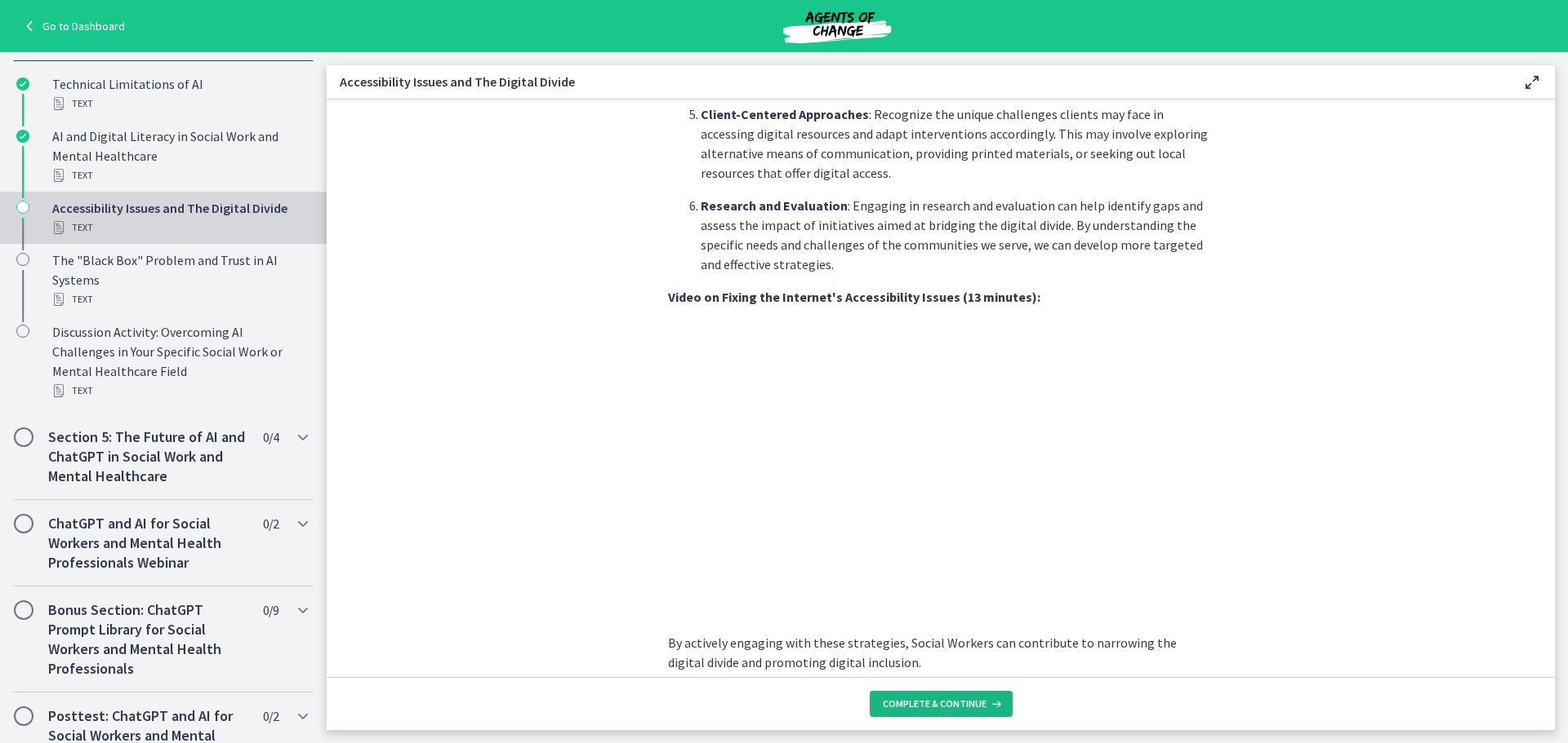
click at [965, 708] on span "Complete & continue" at bounding box center [934, 705] width 104 height 13
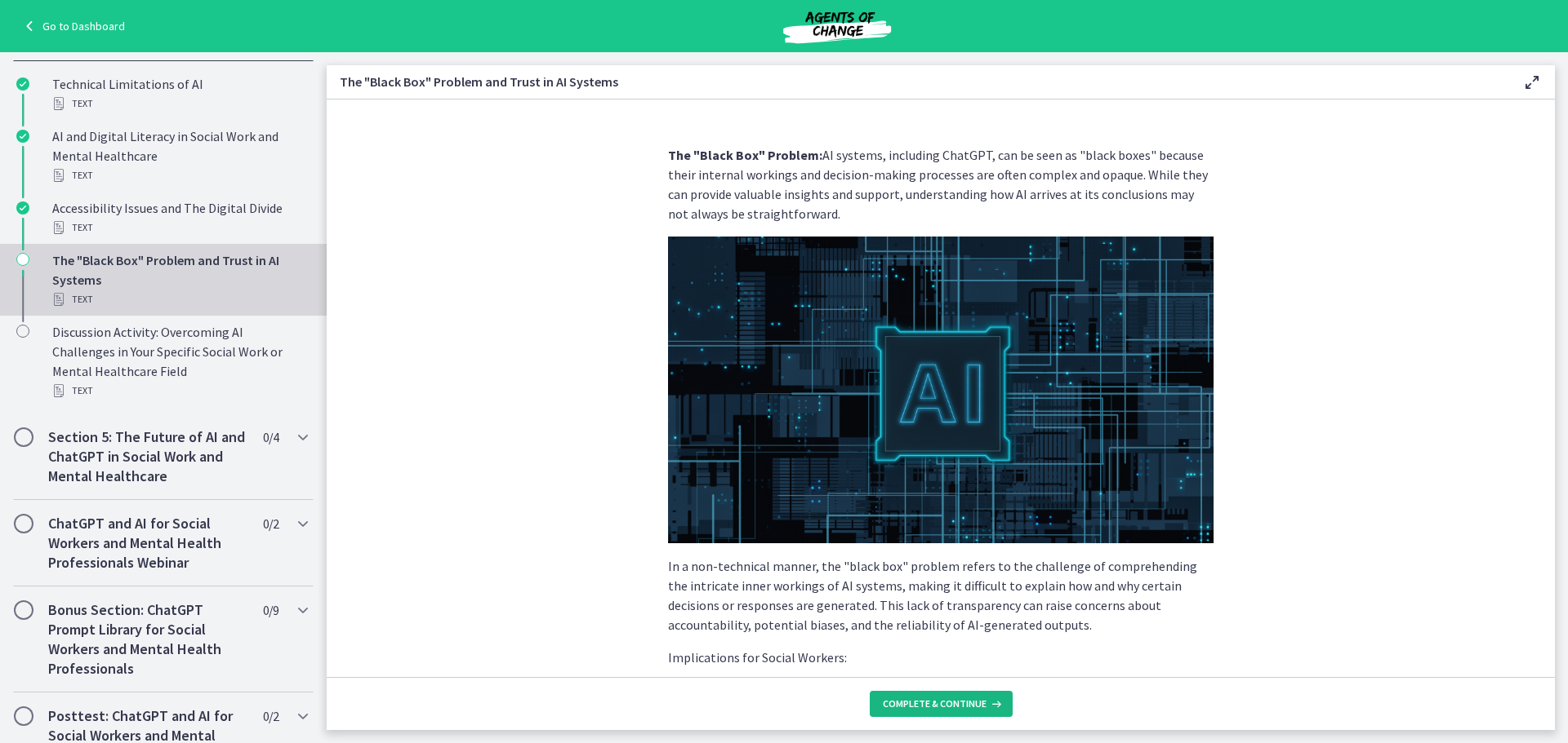
click at [965, 706] on span "Complete & continue" at bounding box center [934, 705] width 104 height 13
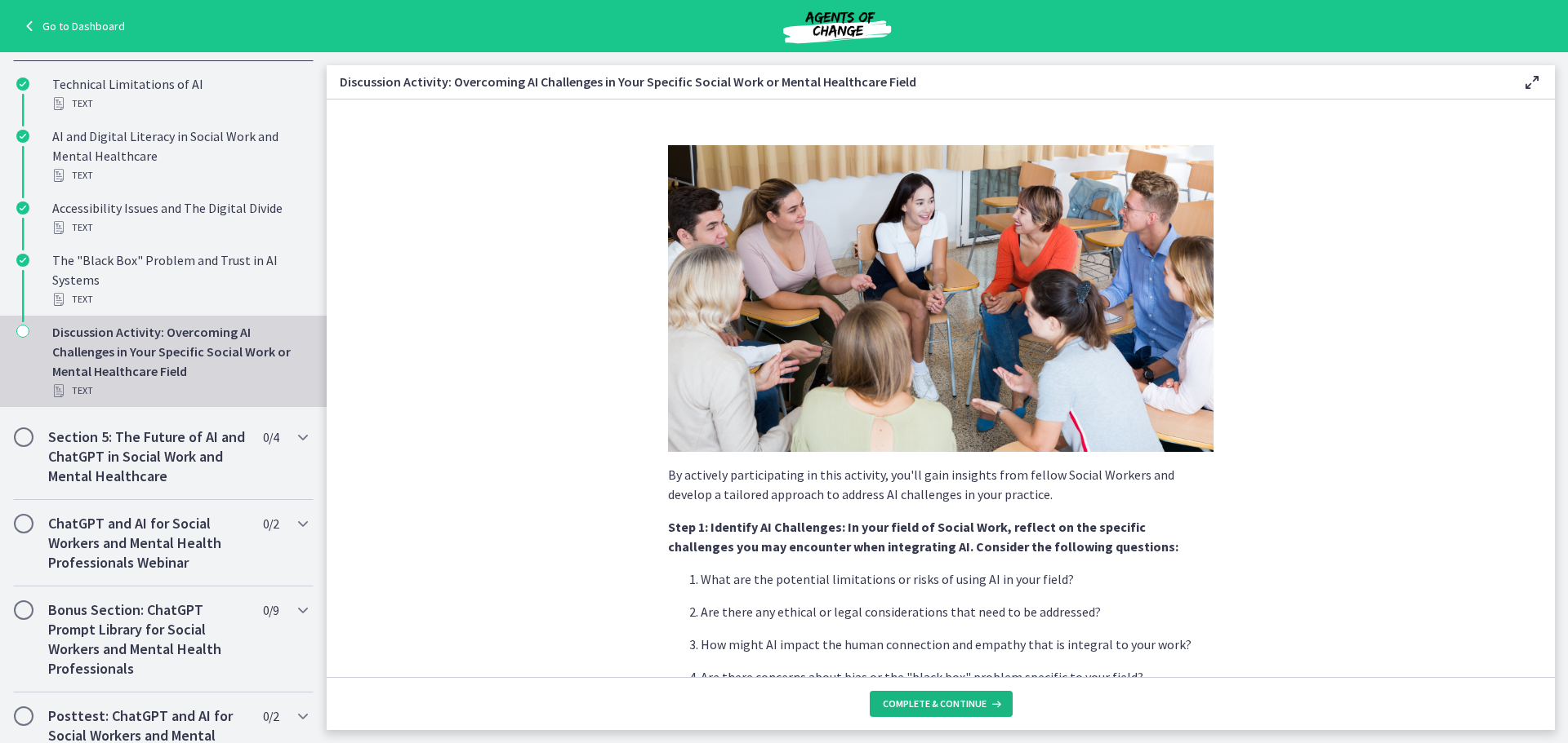
click at [956, 703] on span "Complete & continue" at bounding box center [934, 705] width 104 height 13
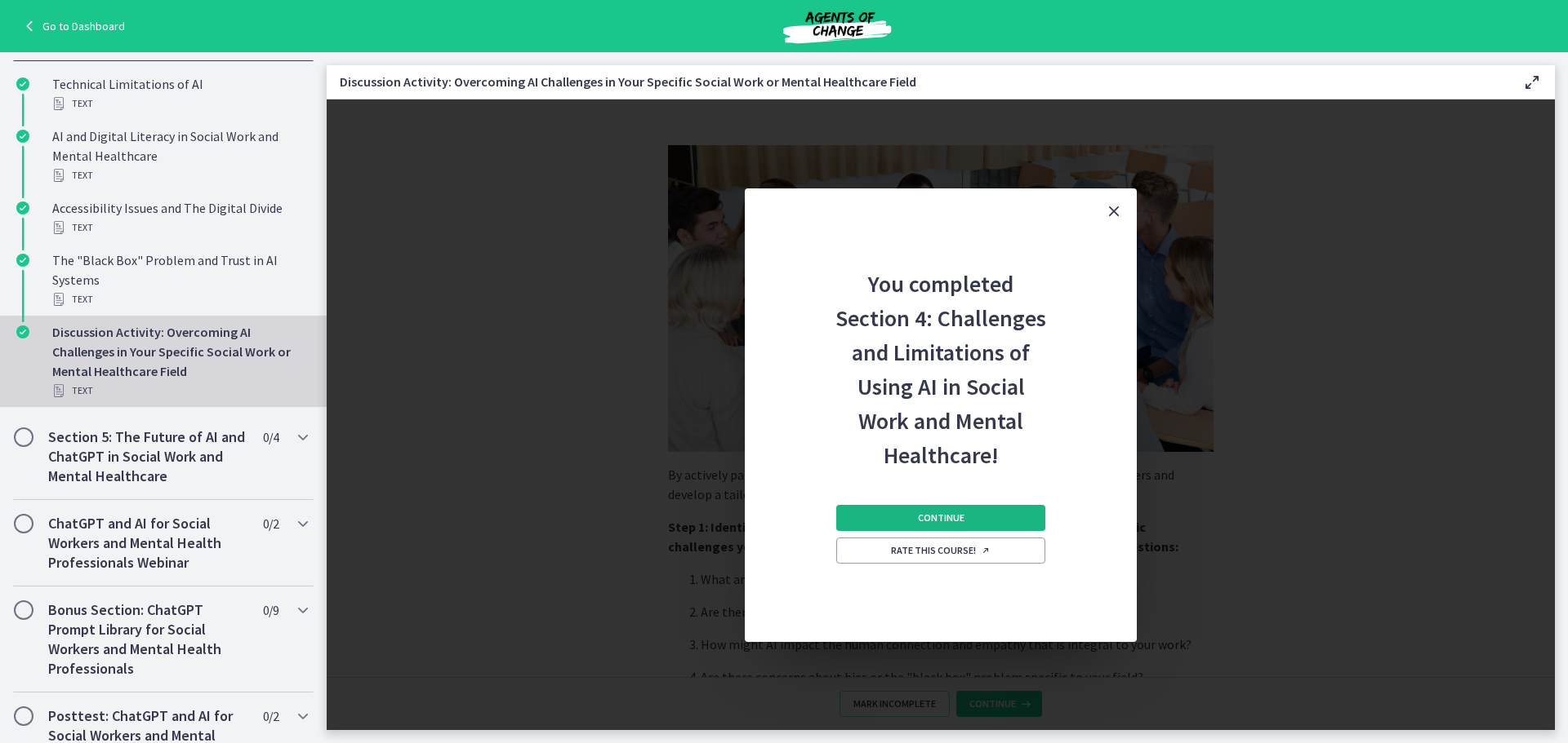
click at [969, 519] on button "Continue" at bounding box center [940, 518] width 209 height 26
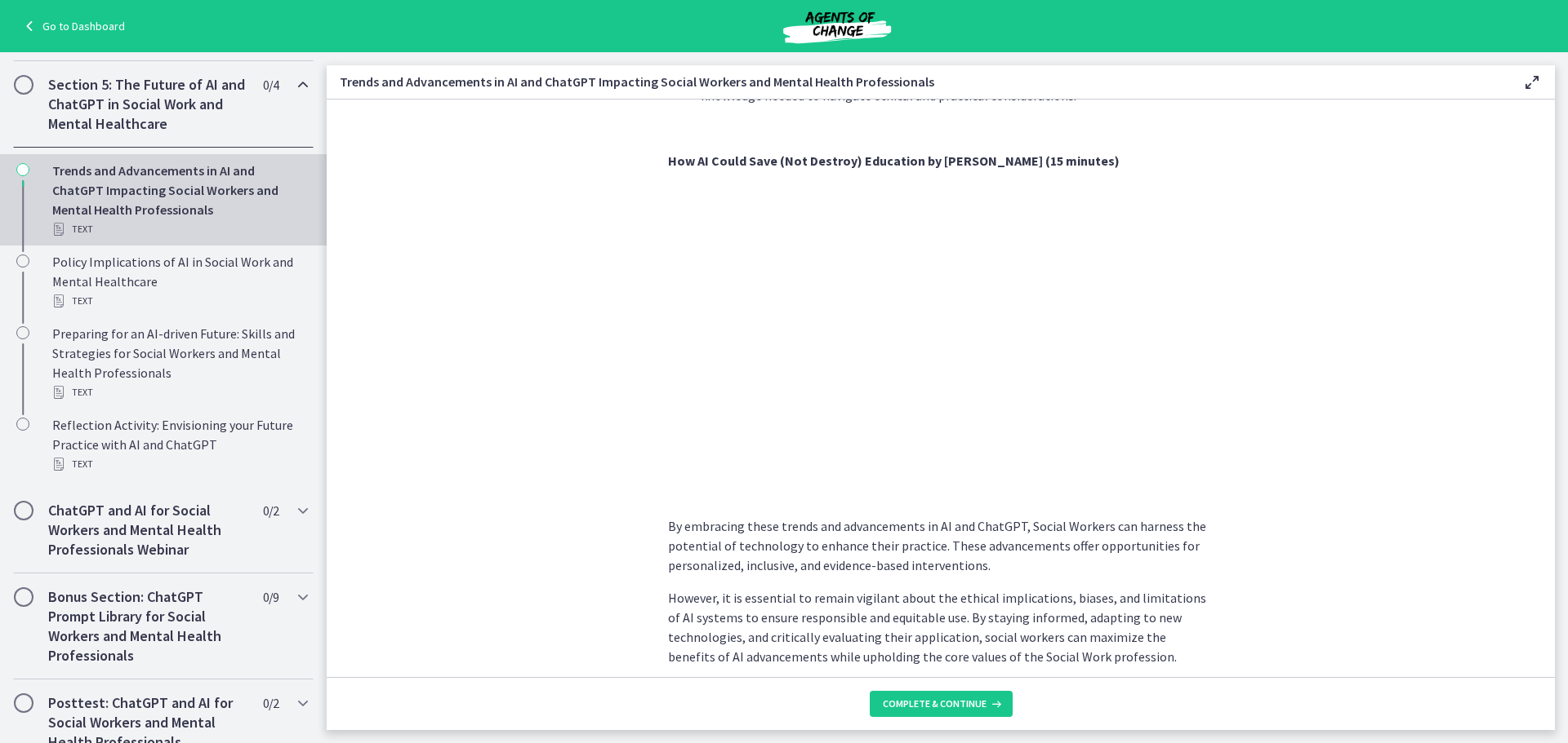
scroll to position [1229, 0]
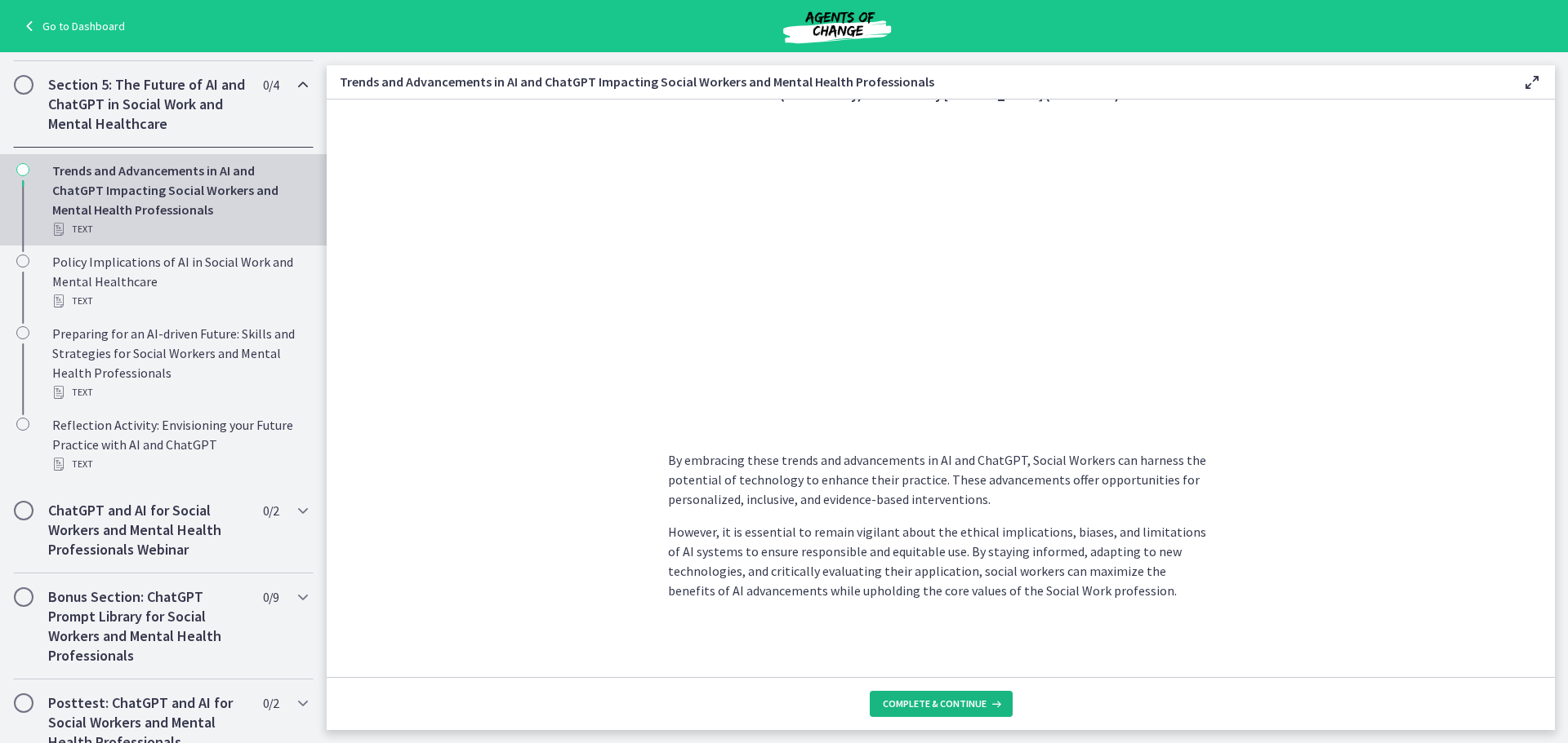
click at [978, 708] on span "Complete & continue" at bounding box center [934, 705] width 104 height 13
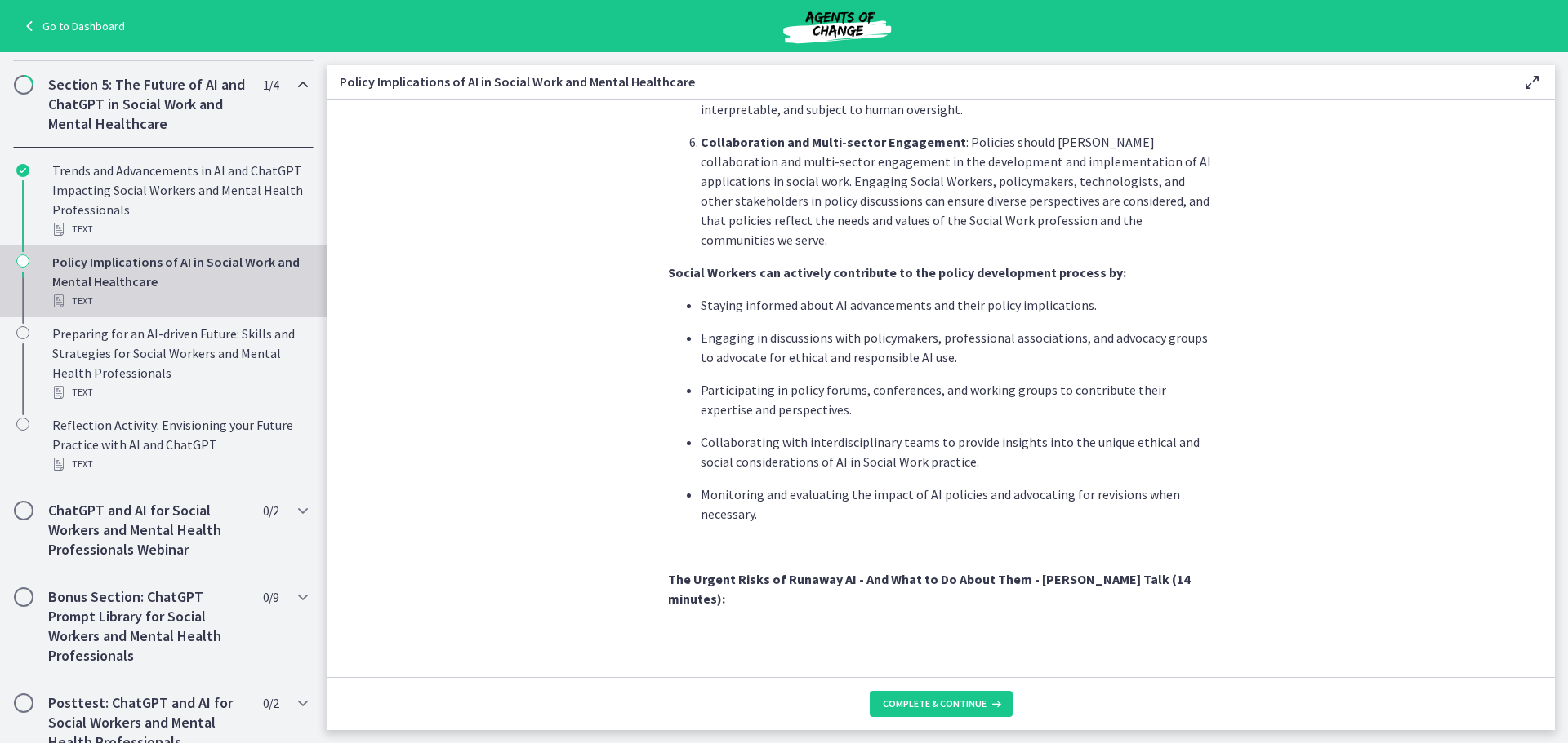
scroll to position [1353, 0]
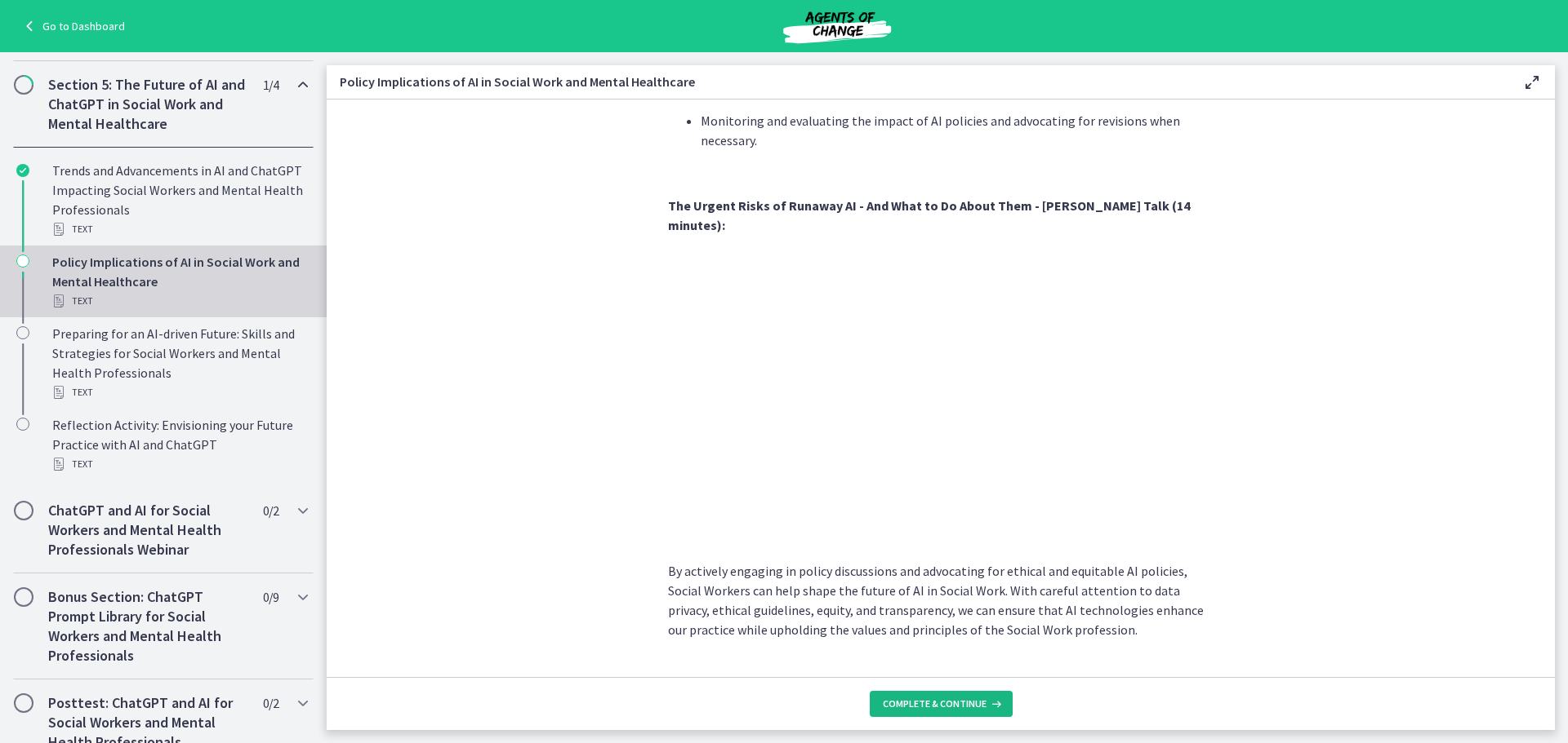
click at [913, 705] on span "Complete & continue" at bounding box center [934, 705] width 104 height 13
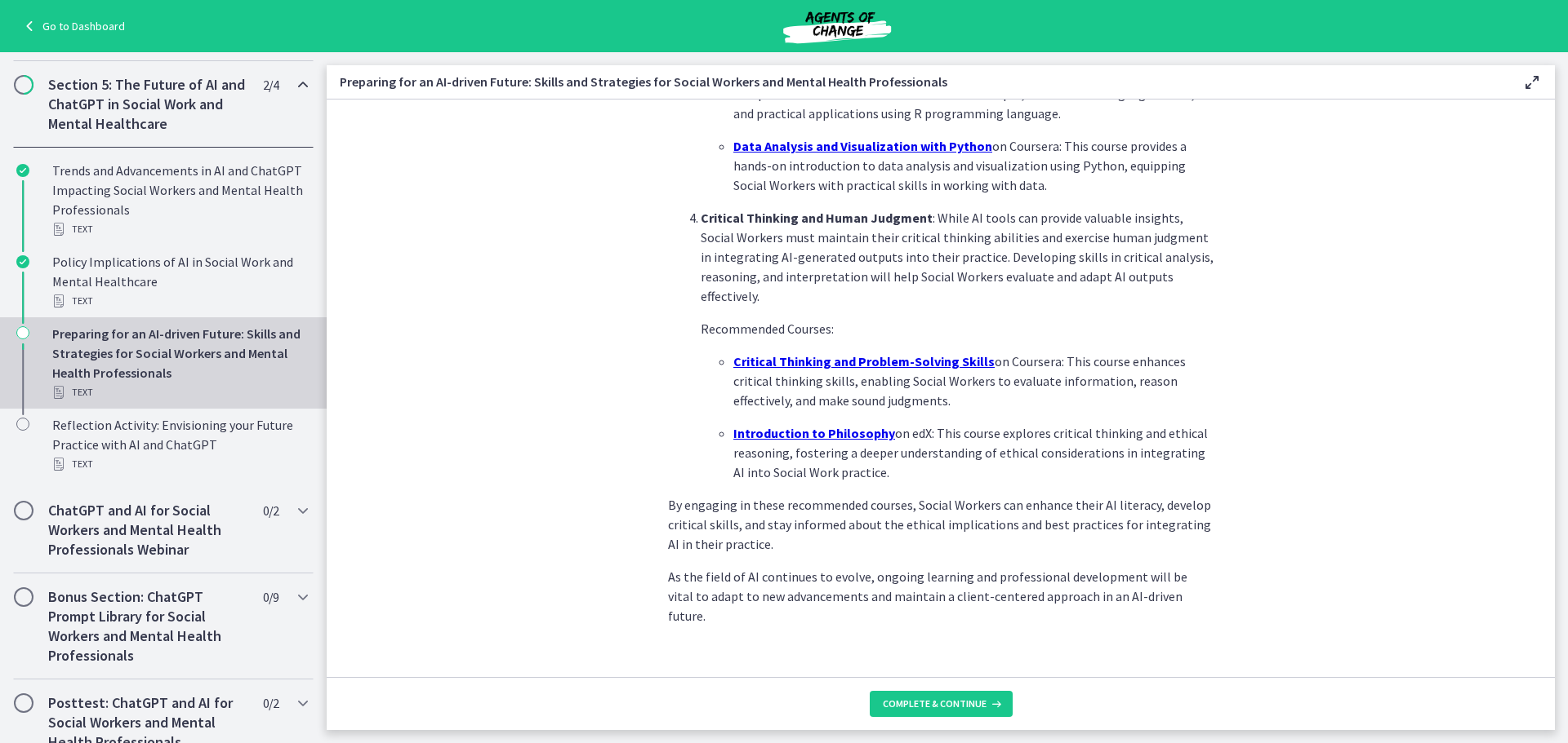
scroll to position [1068, 0]
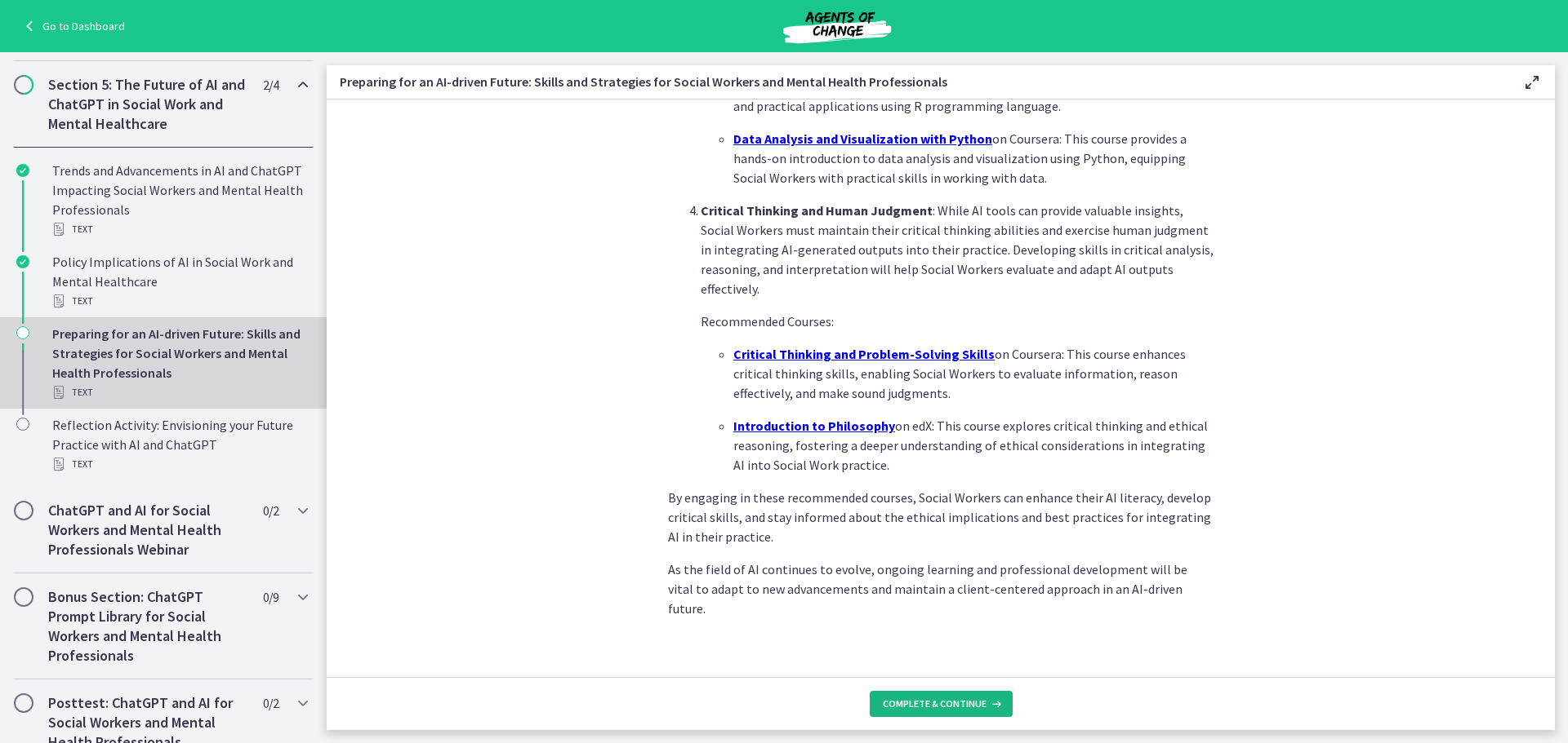
click at [934, 696] on button "Complete & continue" at bounding box center [940, 705] width 143 height 26
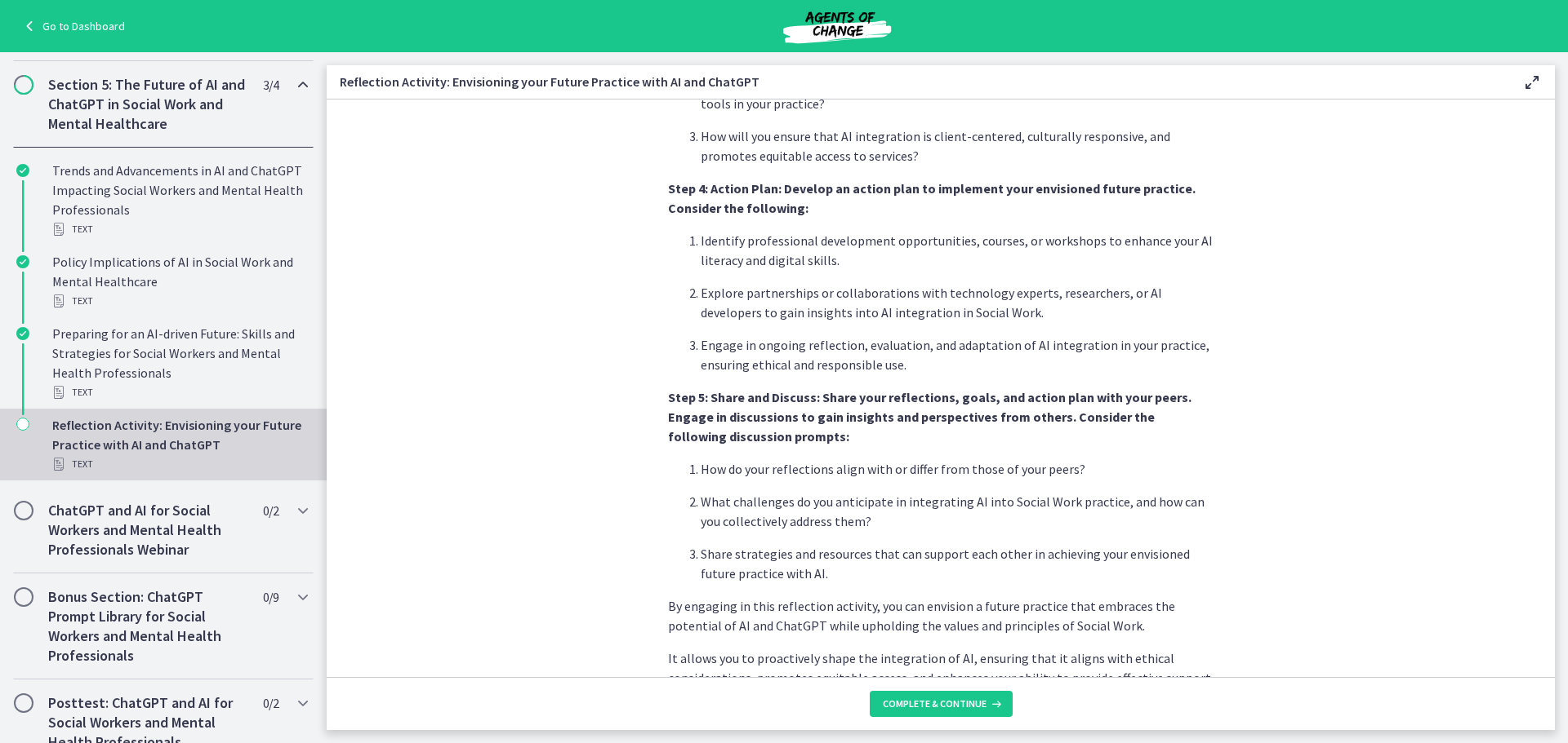
scroll to position [1289, 0]
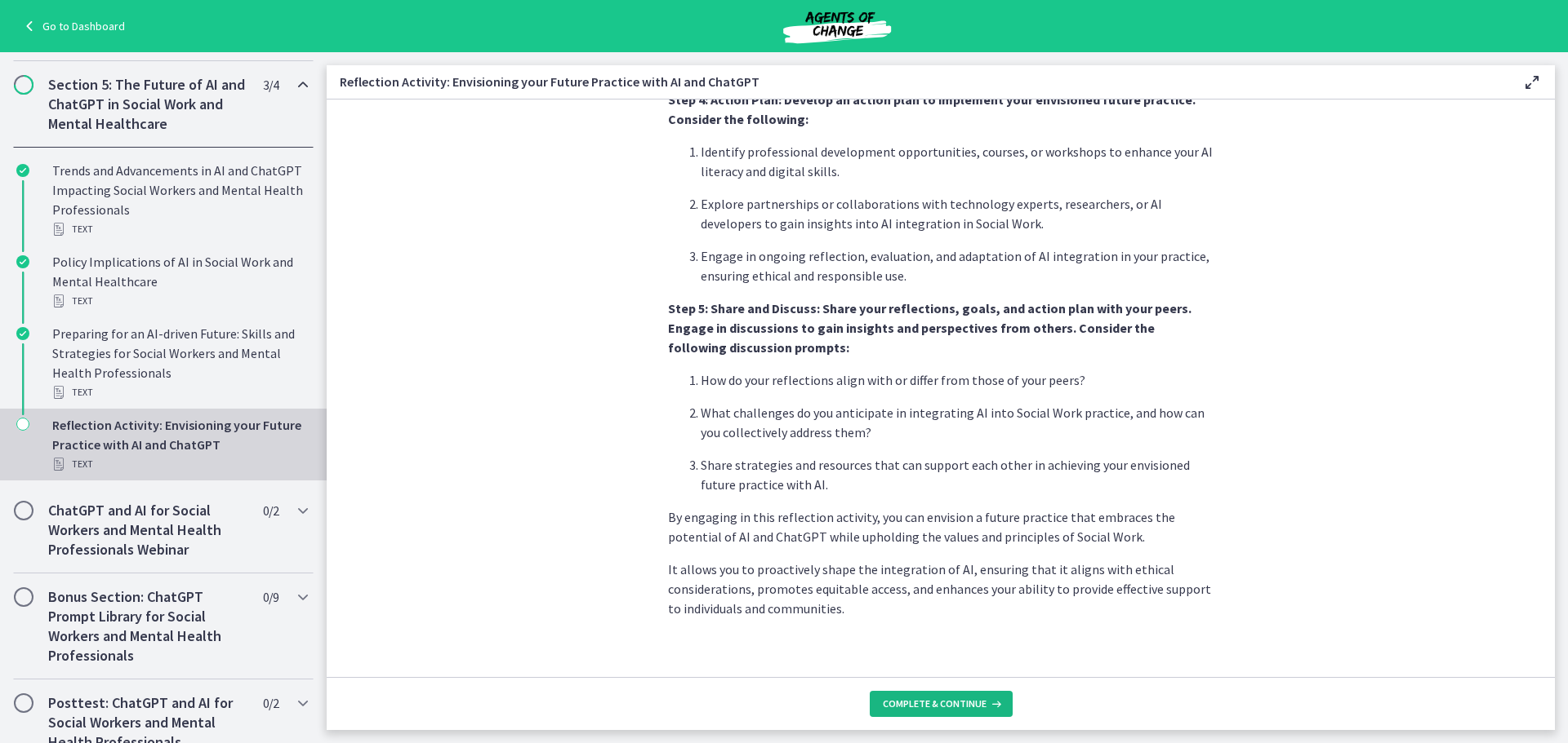
click at [959, 710] on span "Complete & continue" at bounding box center [934, 705] width 104 height 13
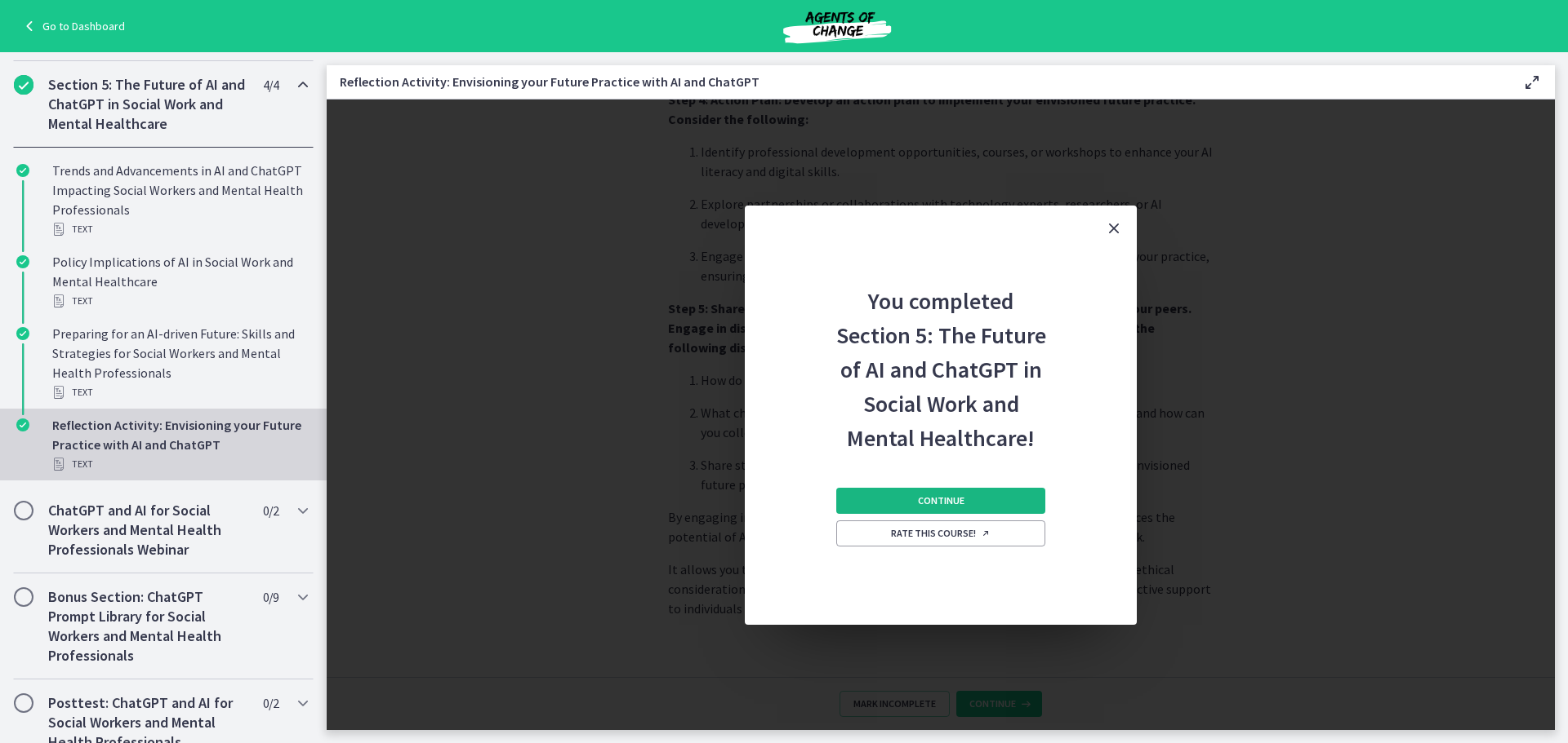
click at [1002, 493] on button "Continue" at bounding box center [940, 501] width 209 height 26
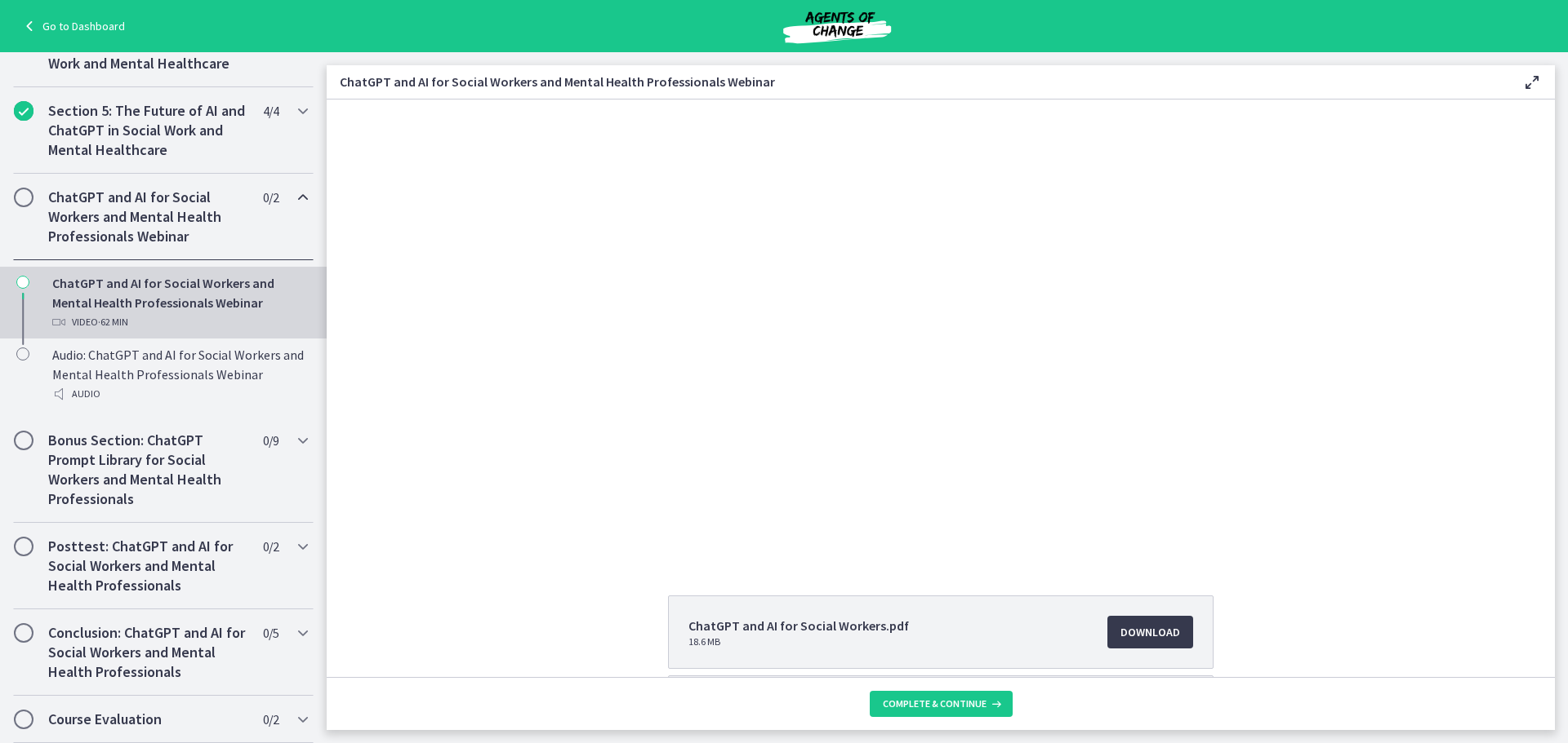
scroll to position [150, 0]
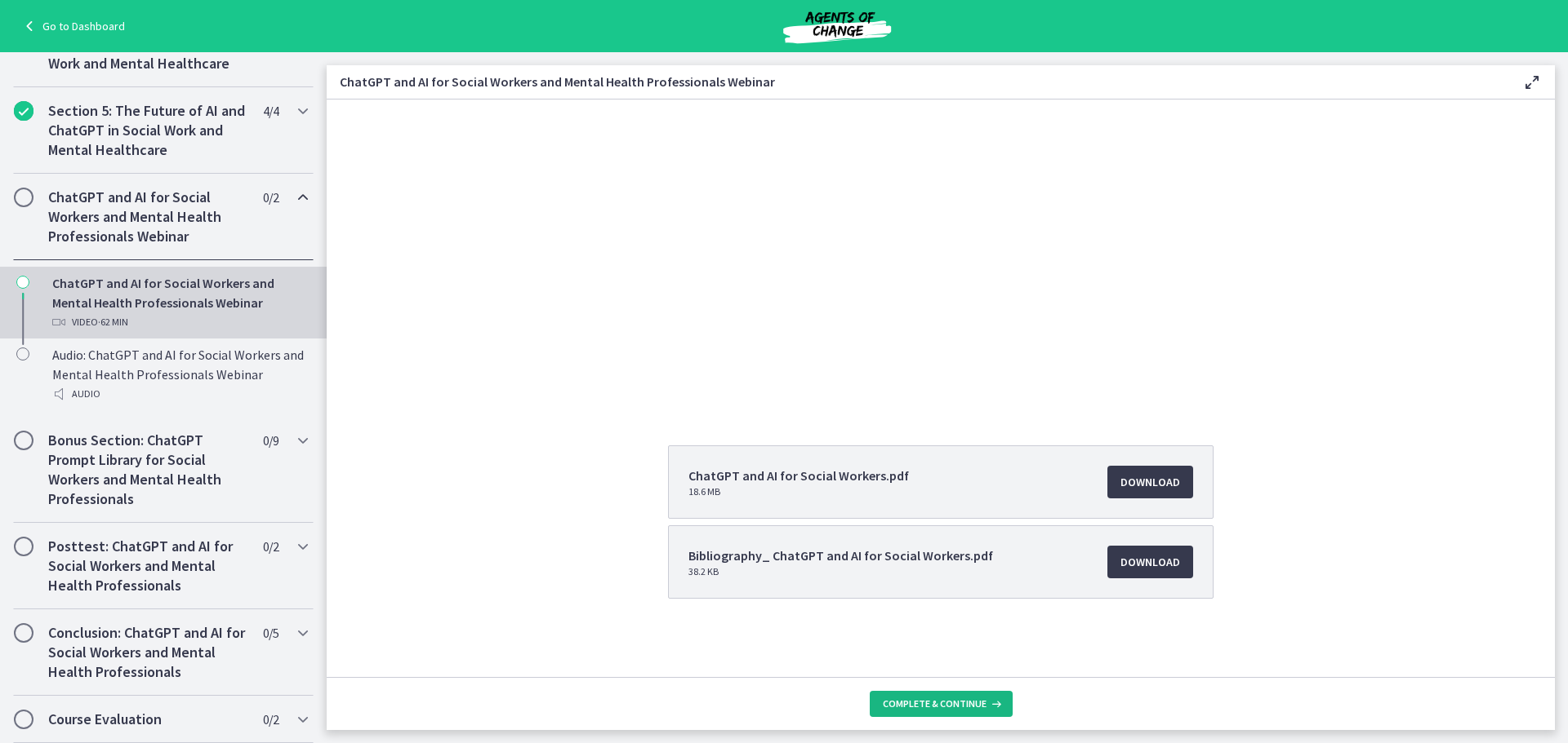
click at [968, 698] on span "Complete & continue" at bounding box center [934, 705] width 104 height 13
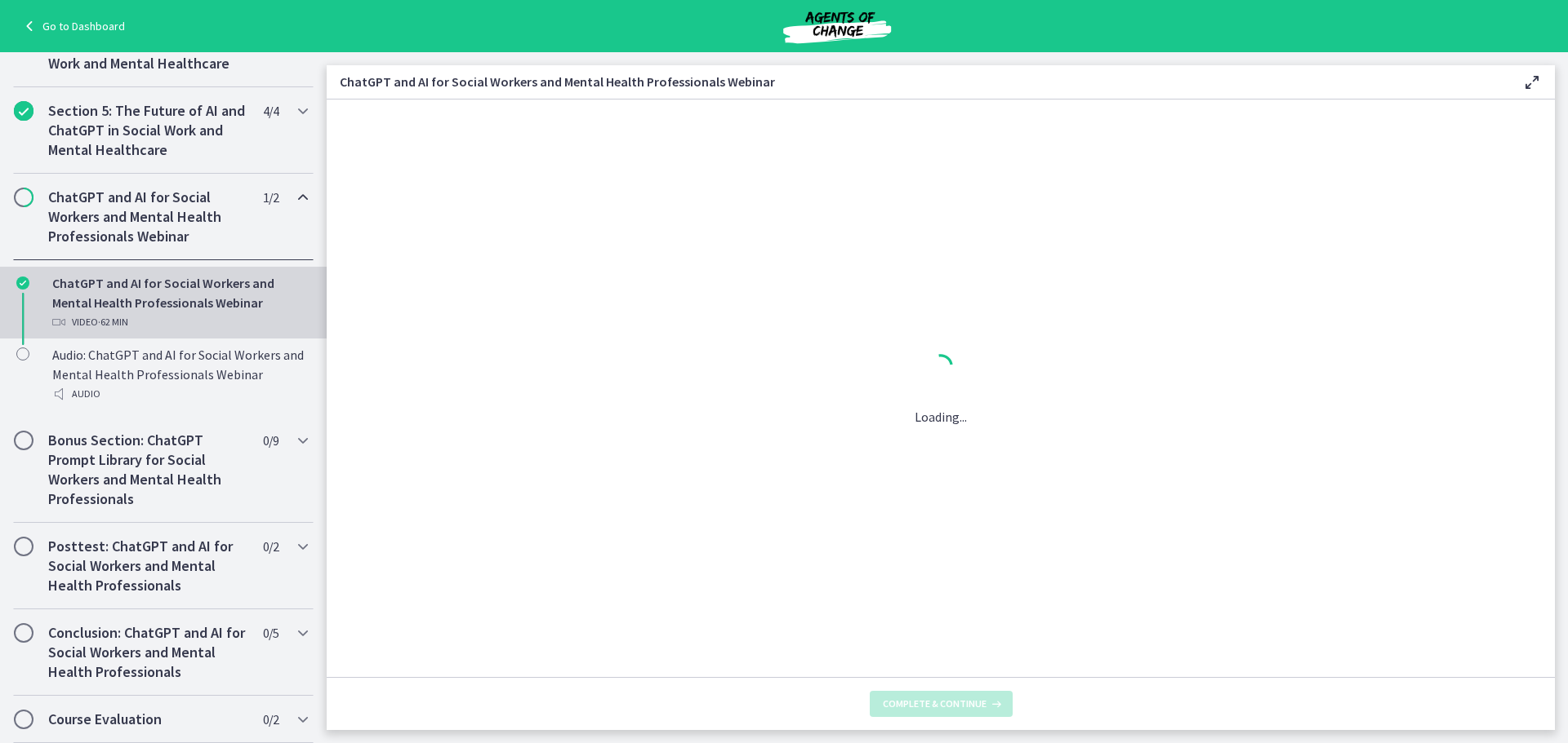
scroll to position [0, 0]
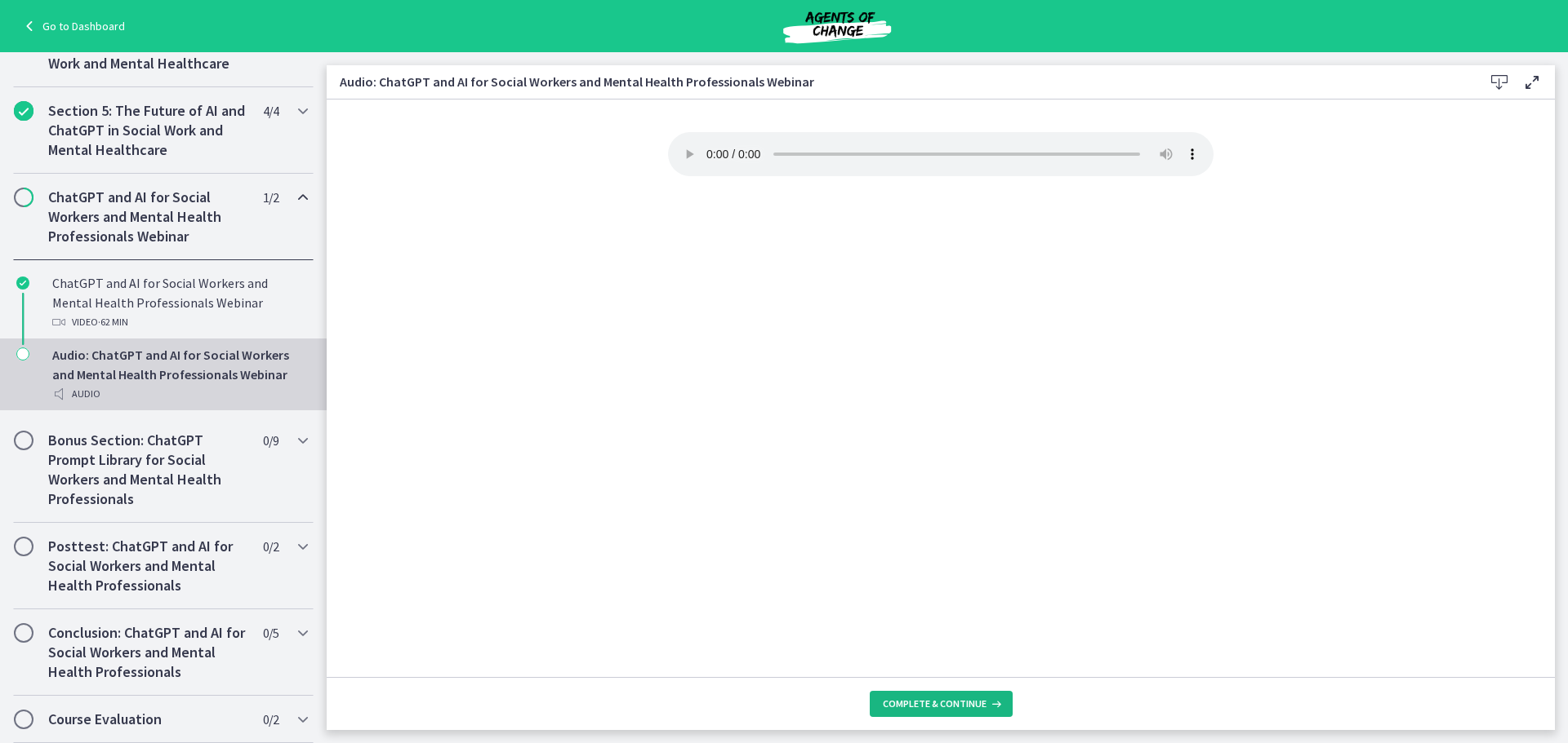
click at [923, 708] on span "Complete & continue" at bounding box center [934, 705] width 104 height 13
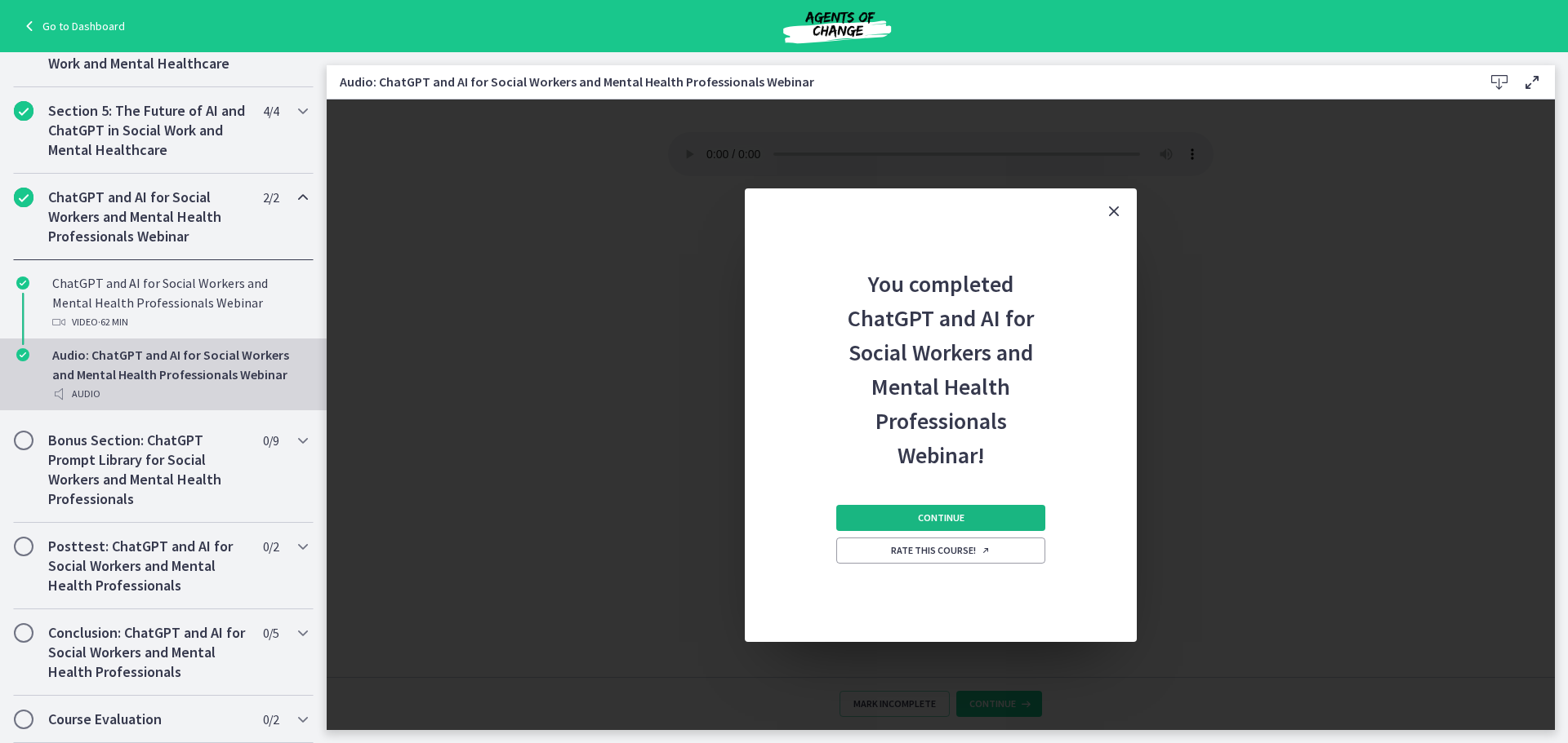
click at [944, 516] on span "Continue" at bounding box center [941, 518] width 47 height 13
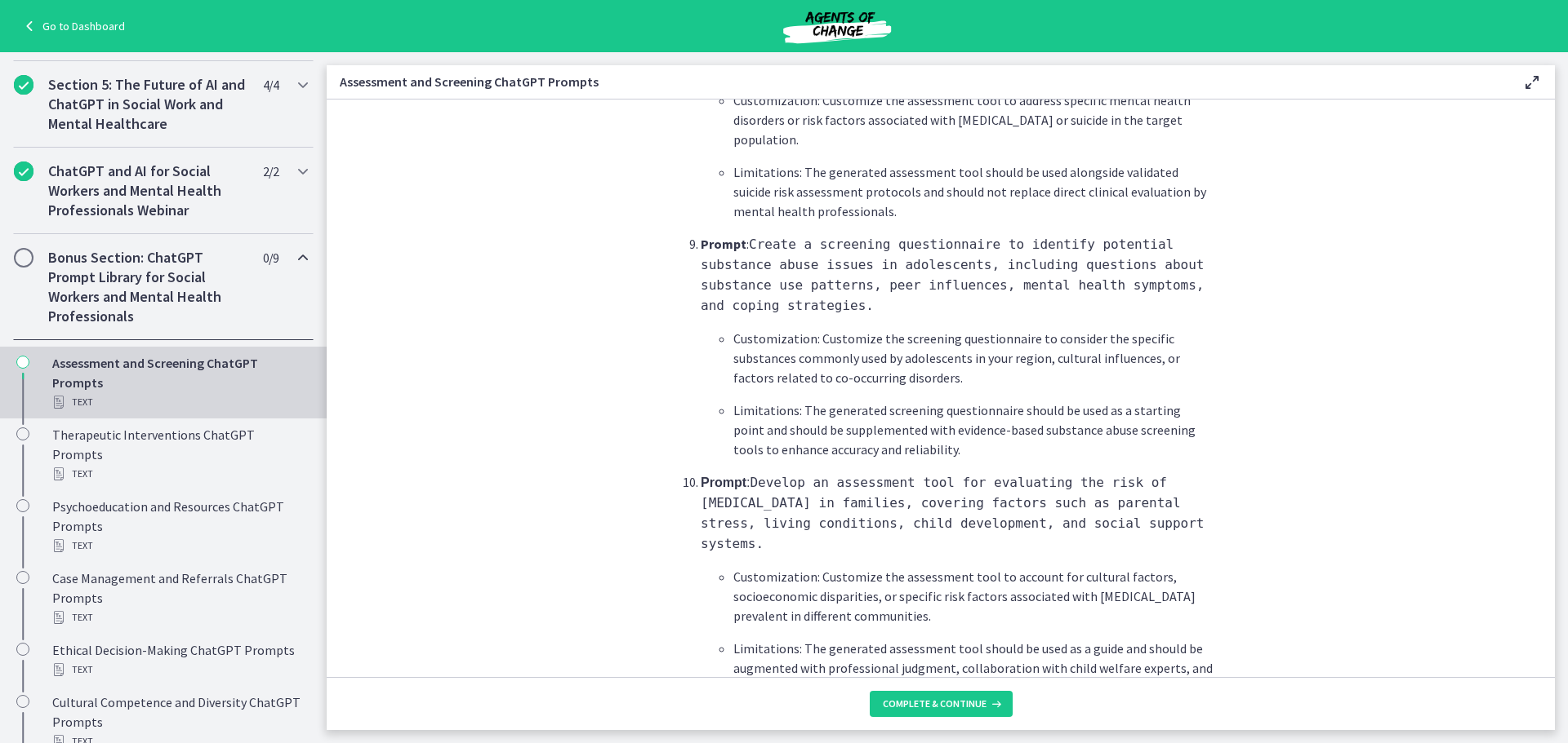
scroll to position [2376, 0]
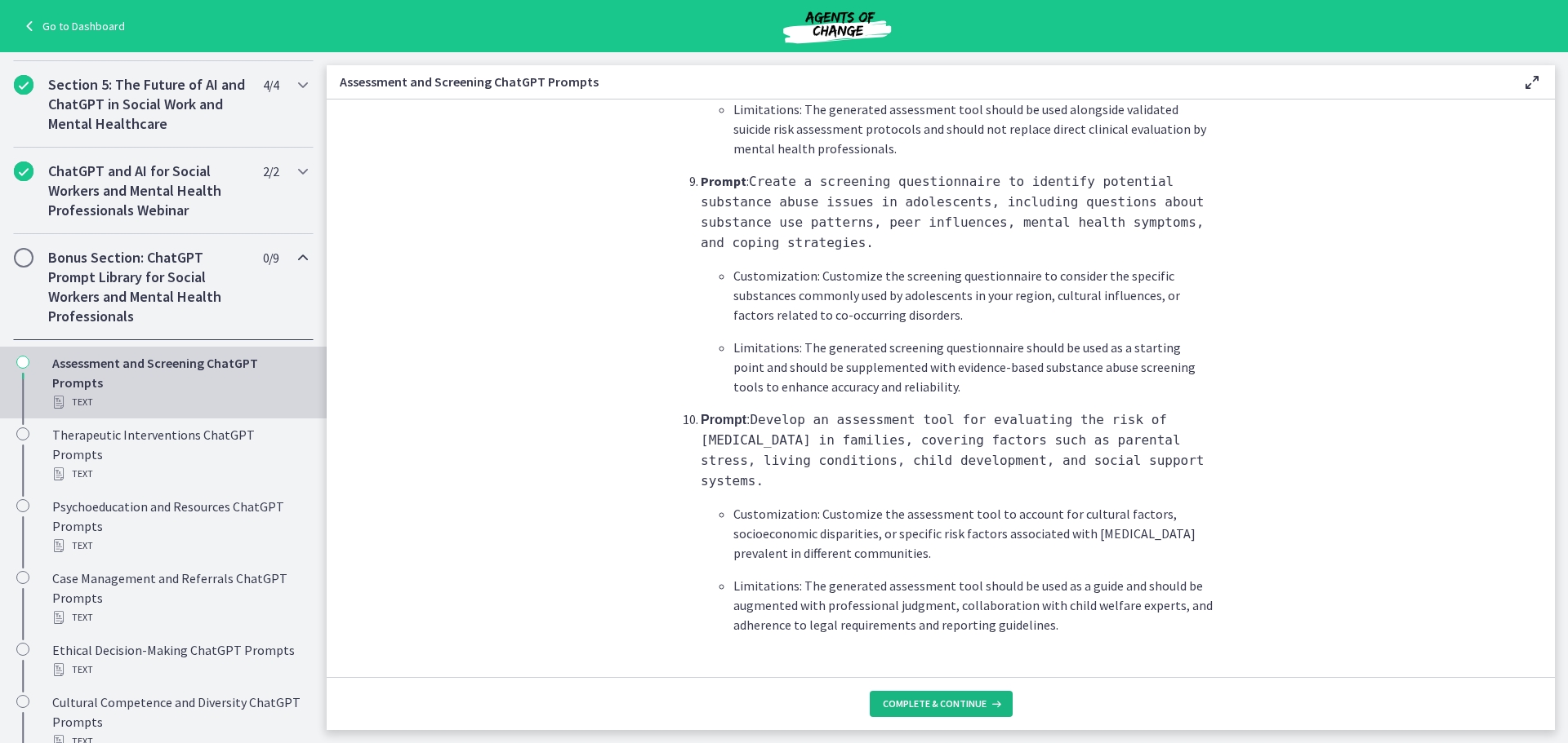
click at [986, 703] on icon at bounding box center [994, 705] width 16 height 13
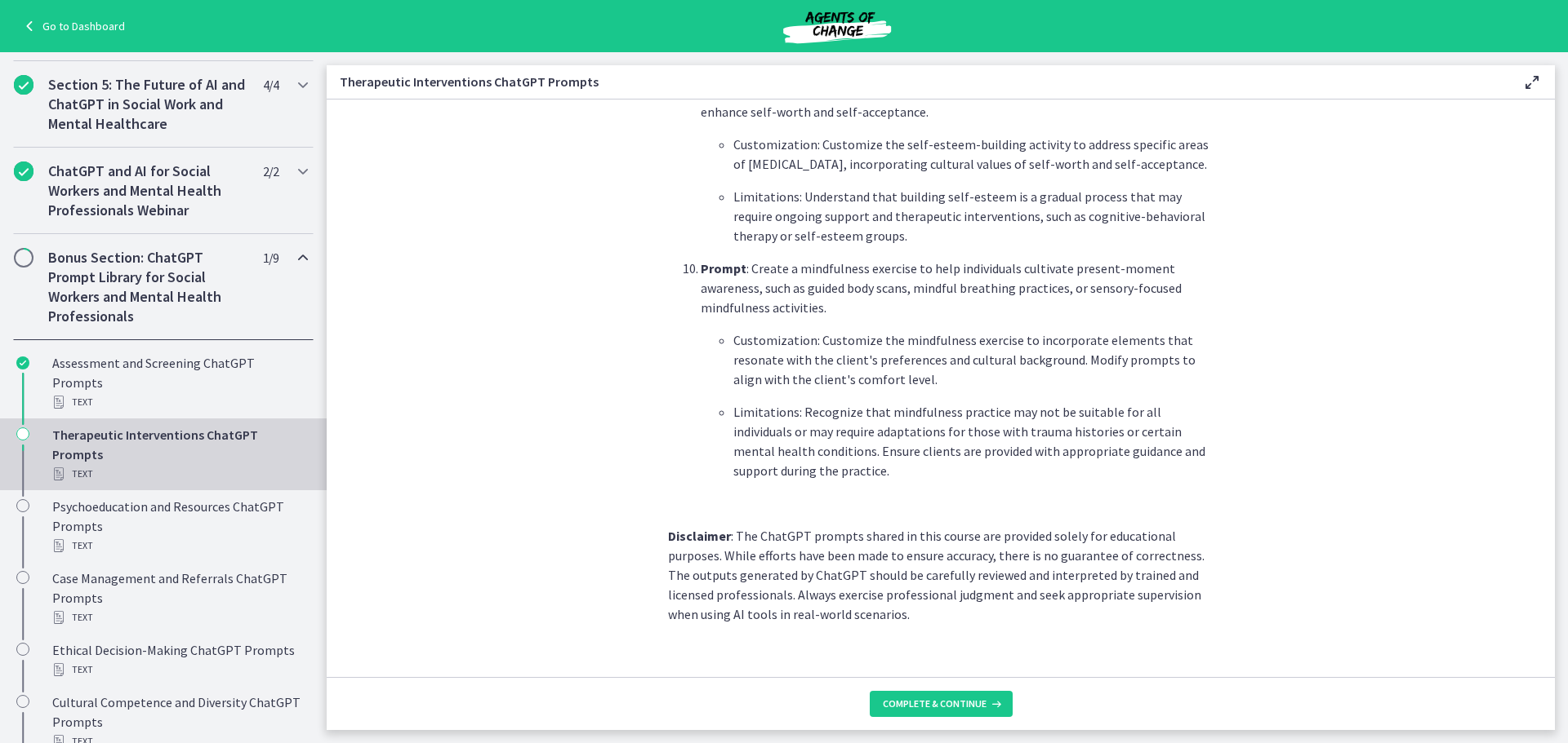
scroll to position [2230, 0]
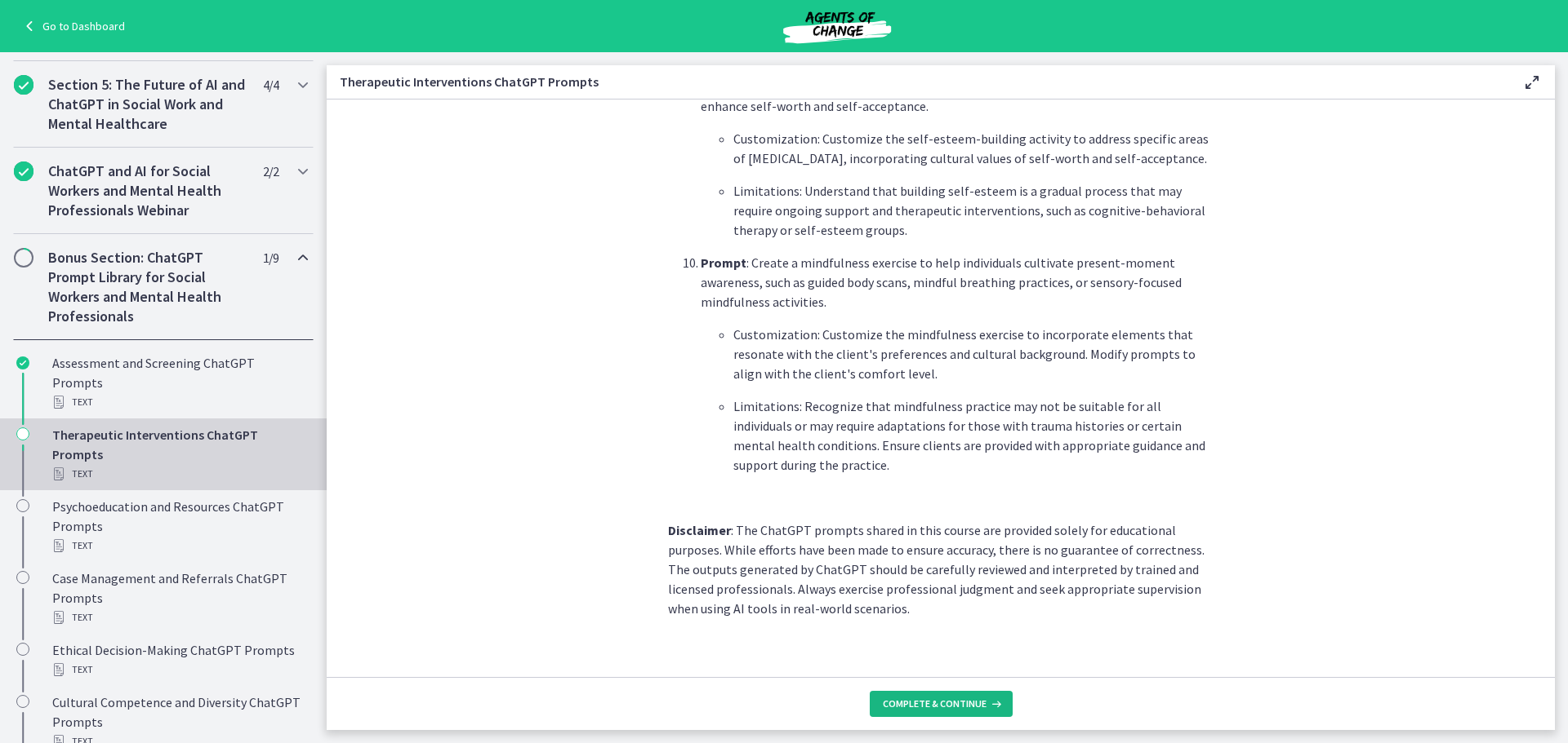
click at [986, 705] on icon at bounding box center [994, 705] width 16 height 13
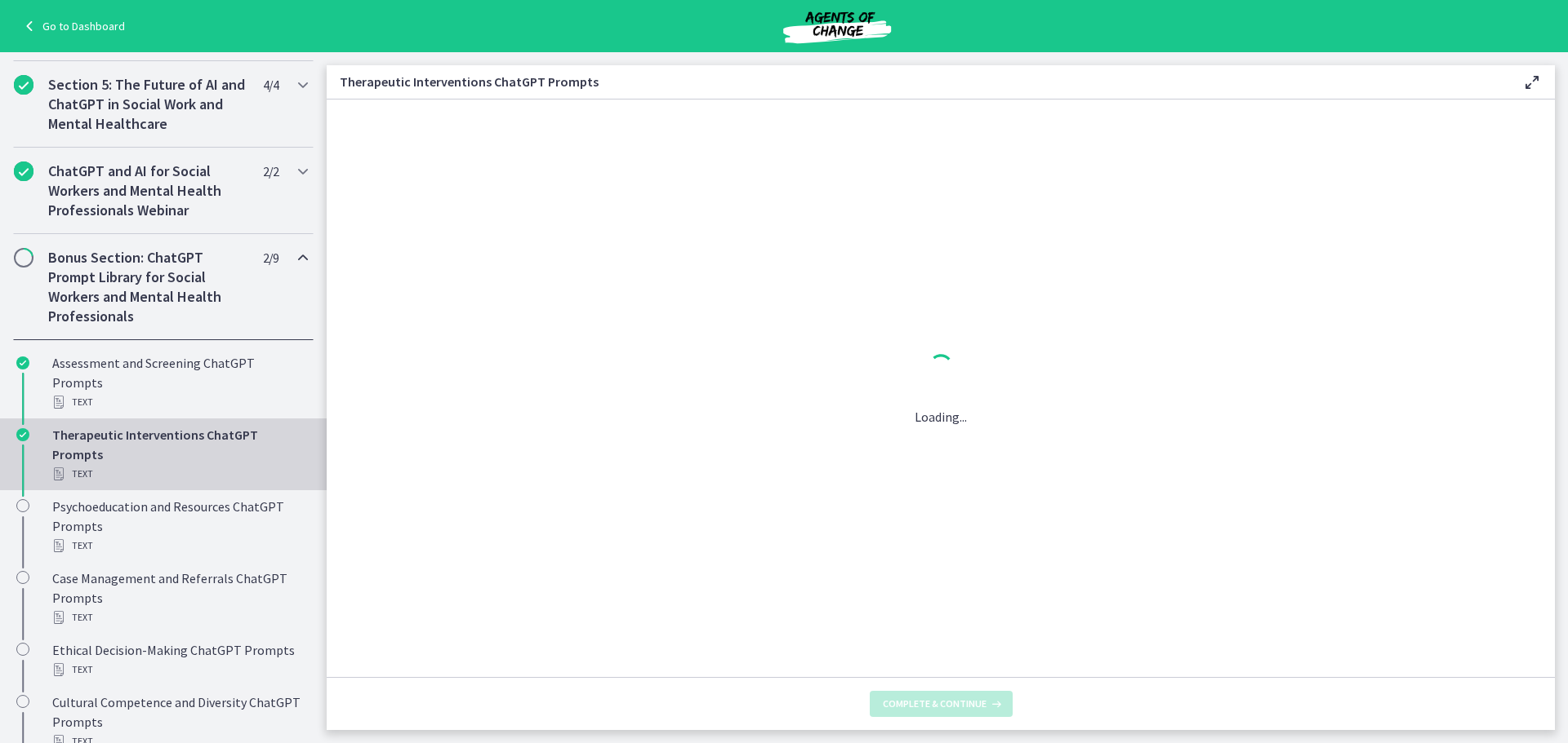
scroll to position [0, 0]
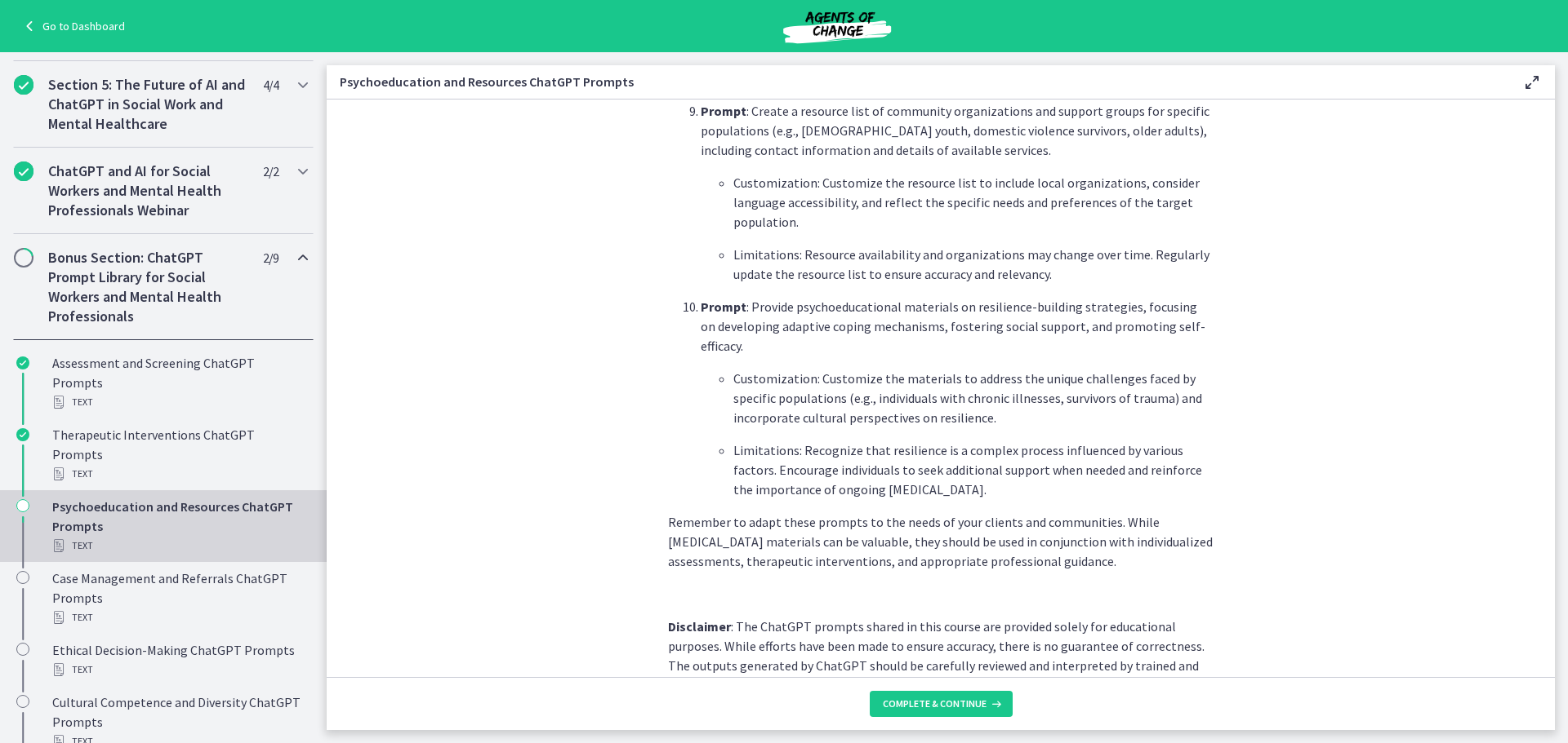
scroll to position [2165, 0]
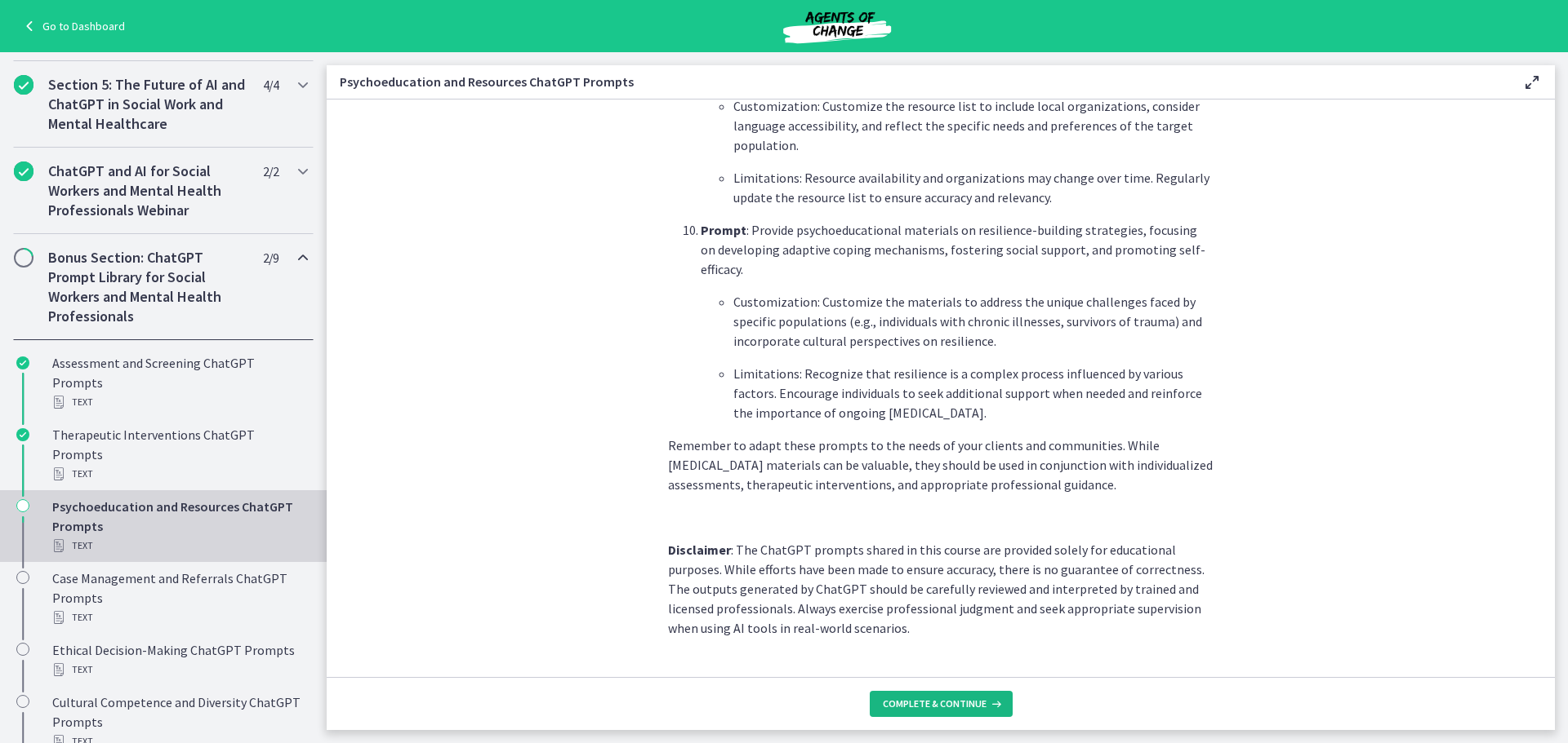
click at [972, 700] on span "Complete & continue" at bounding box center [934, 705] width 104 height 13
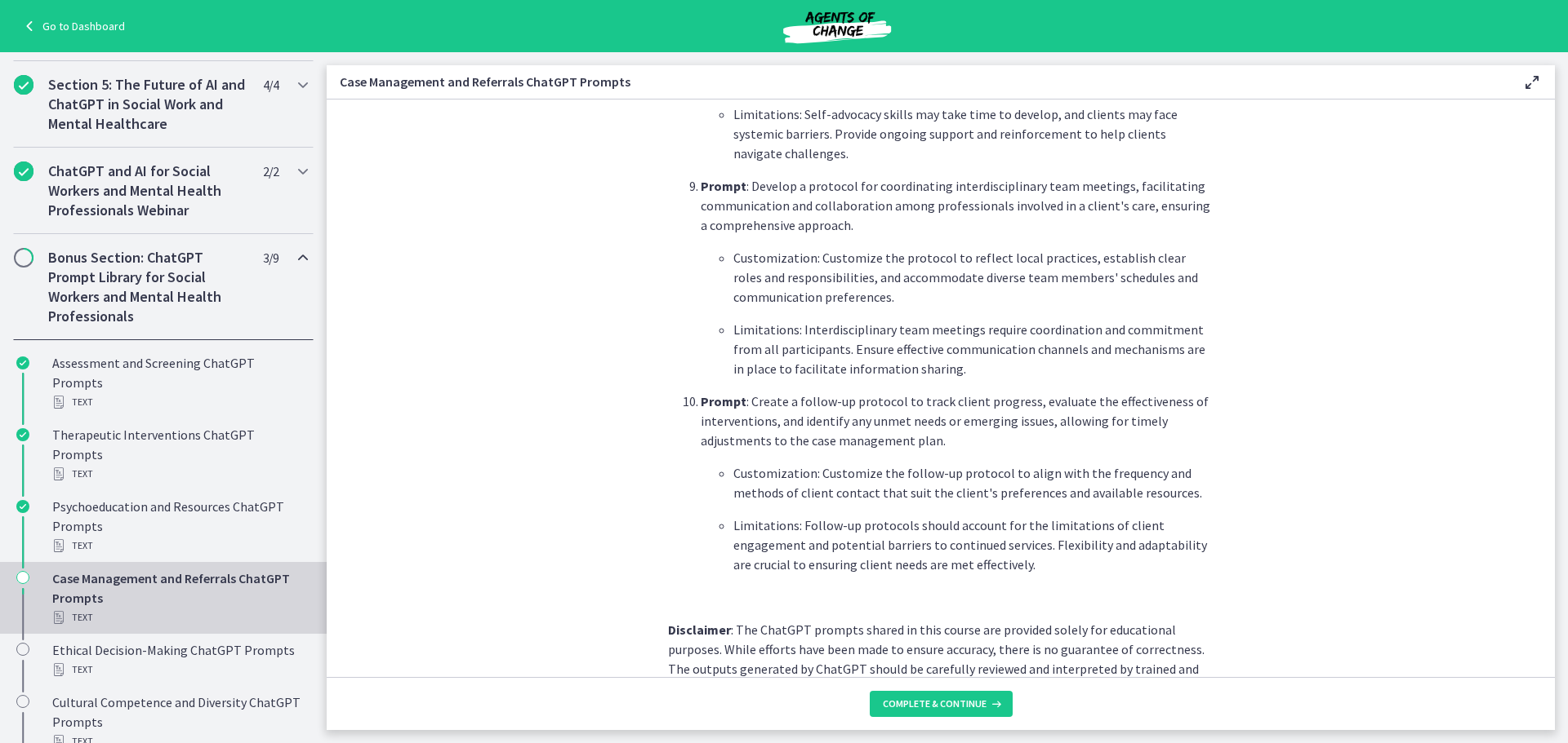
scroll to position [2112, 0]
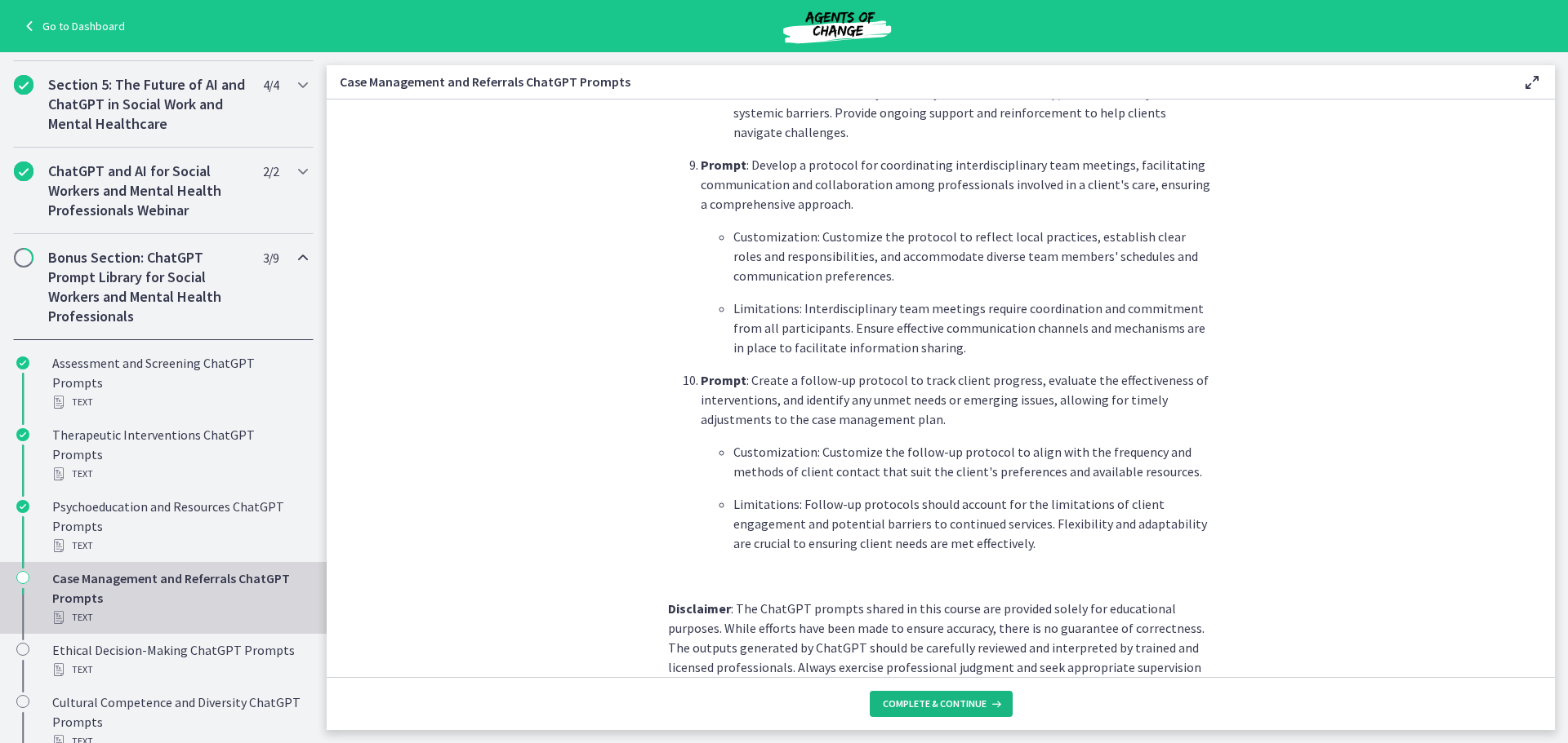
click at [988, 707] on icon at bounding box center [994, 705] width 16 height 13
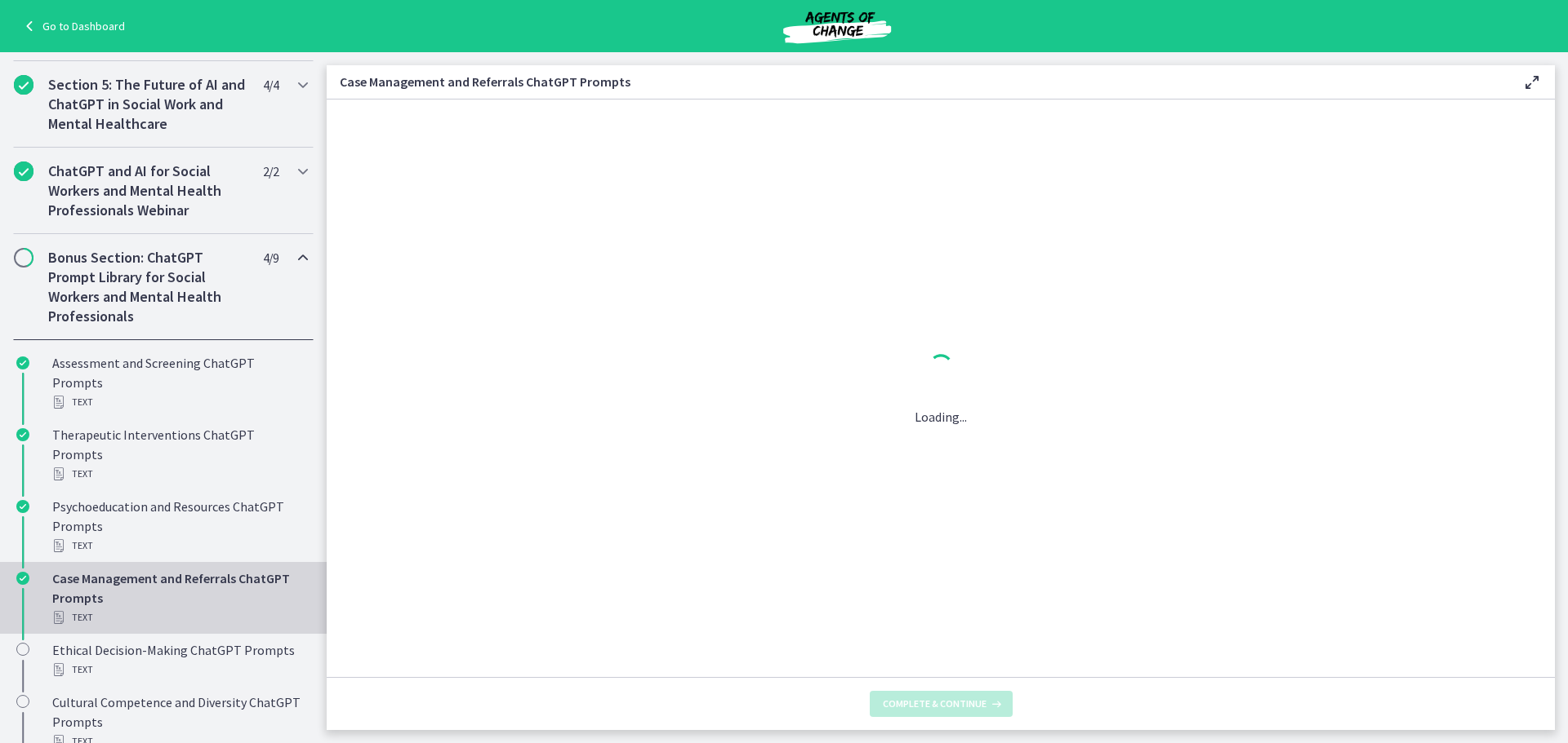
scroll to position [0, 0]
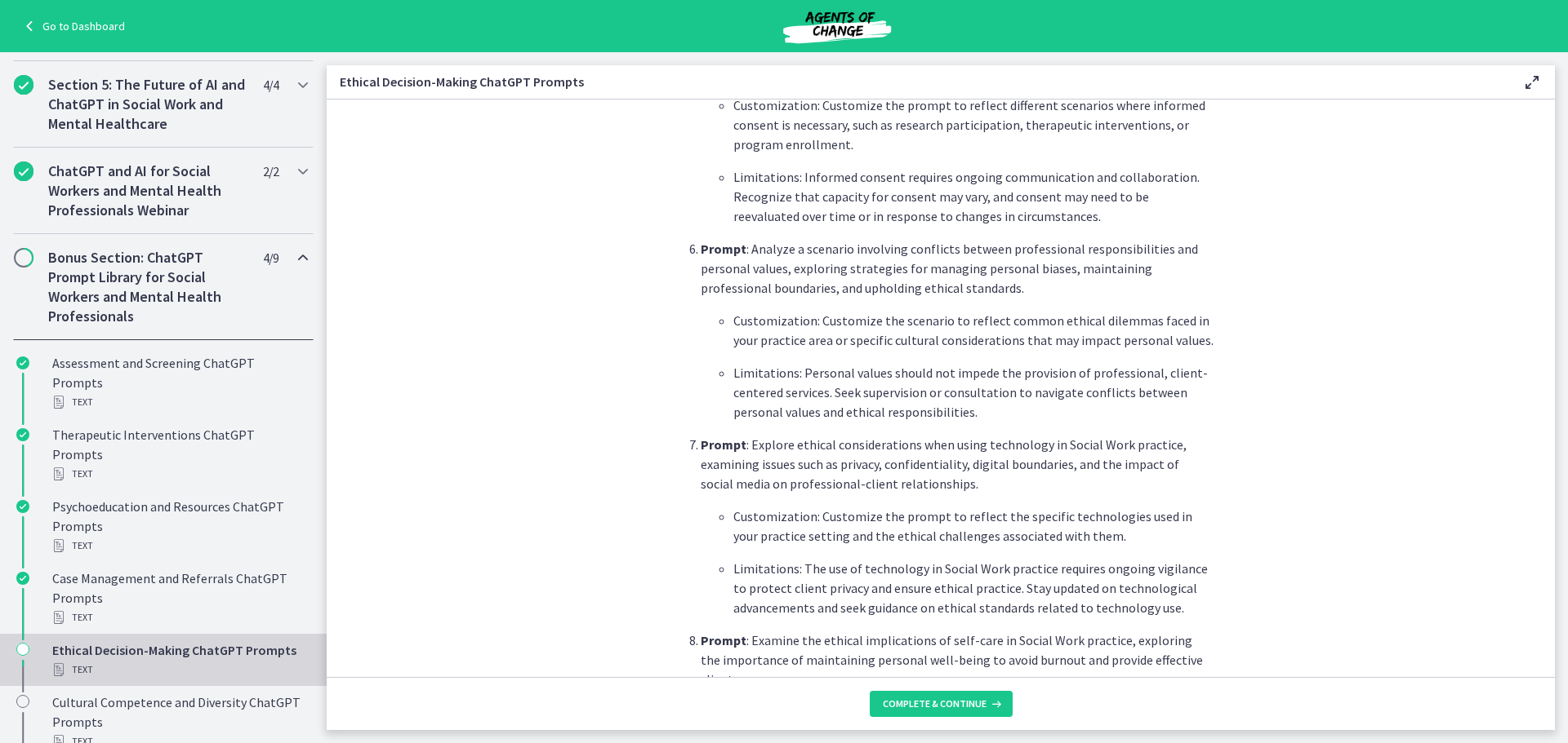
scroll to position [1550, 0]
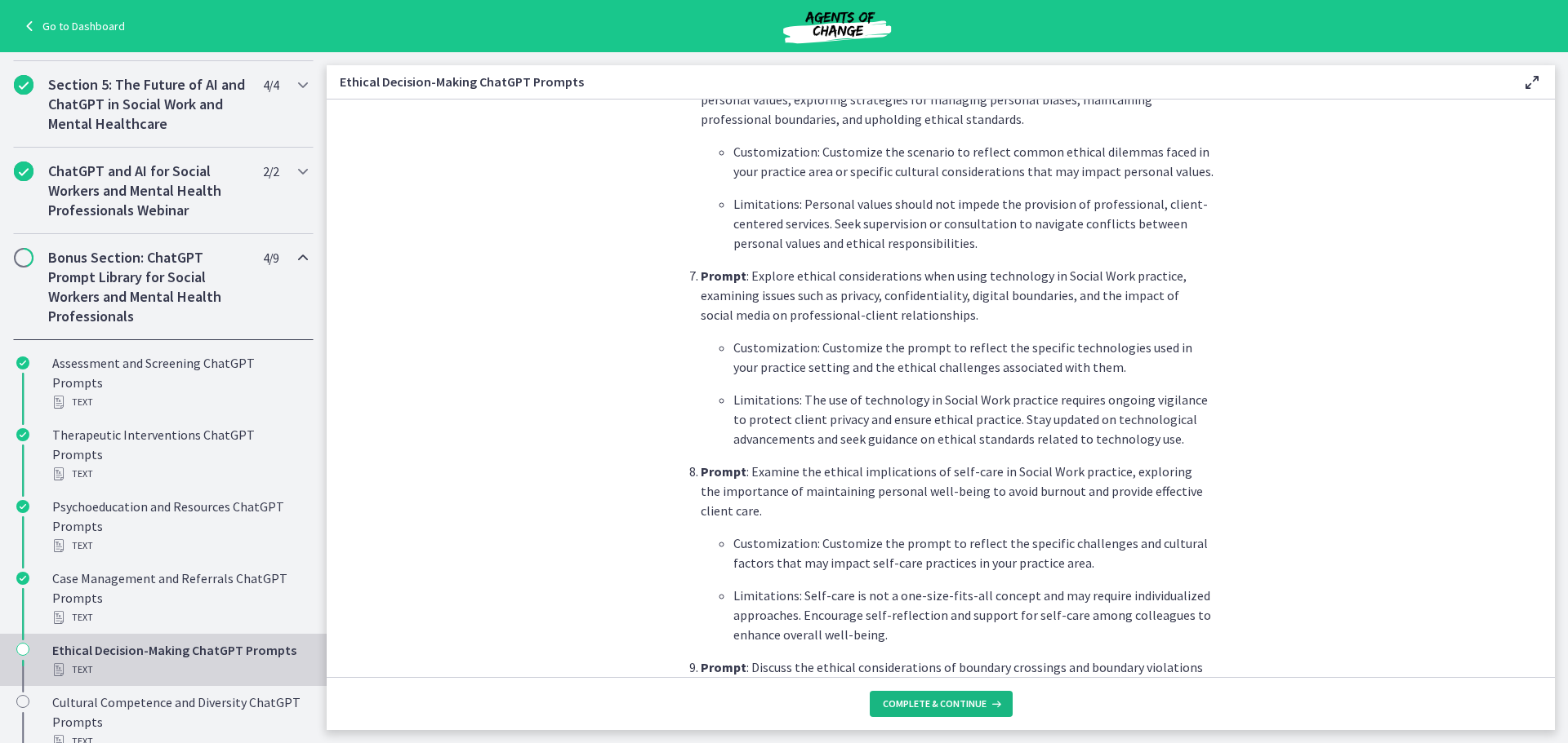
click at [978, 705] on span "Complete & continue" at bounding box center [934, 705] width 104 height 13
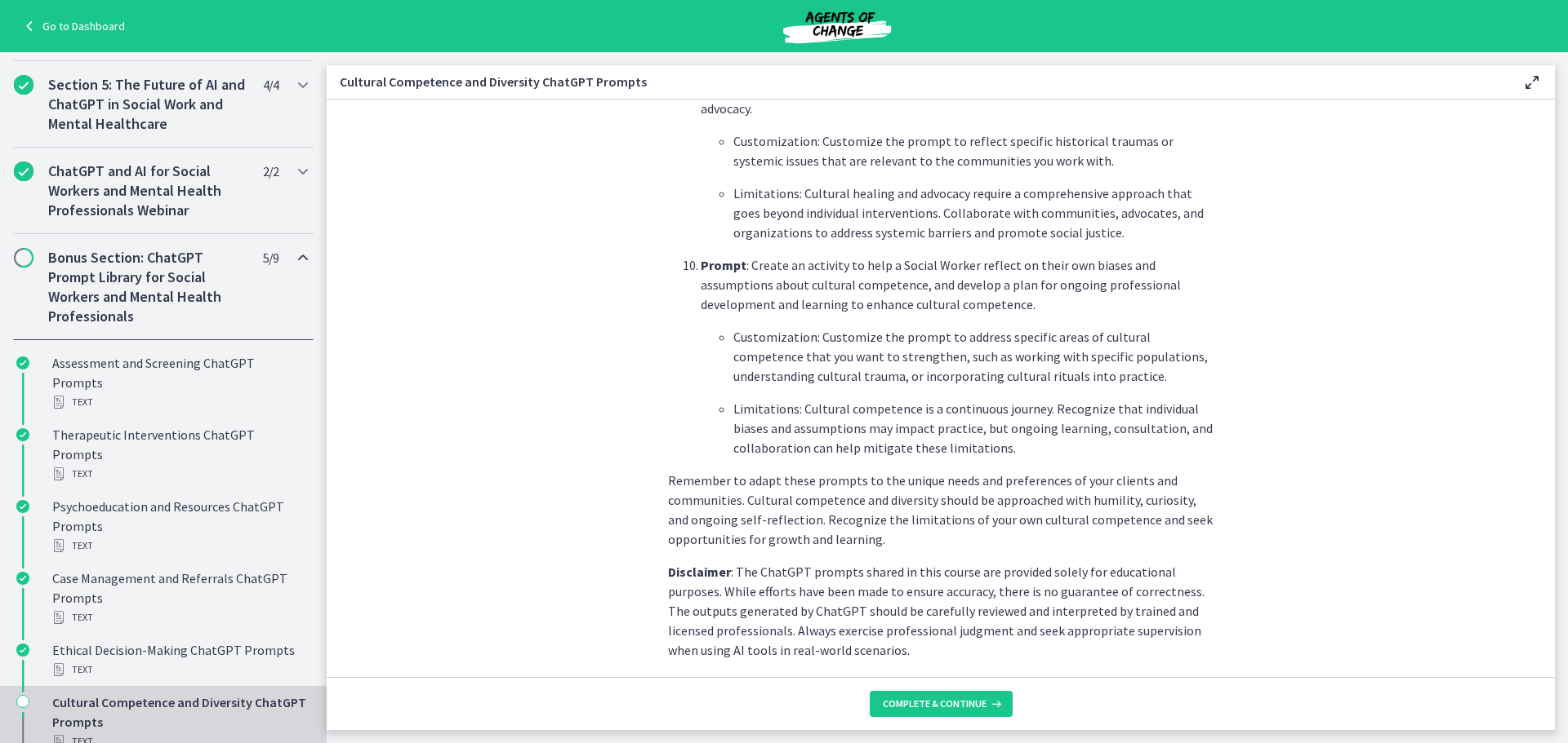
scroll to position [2268, 0]
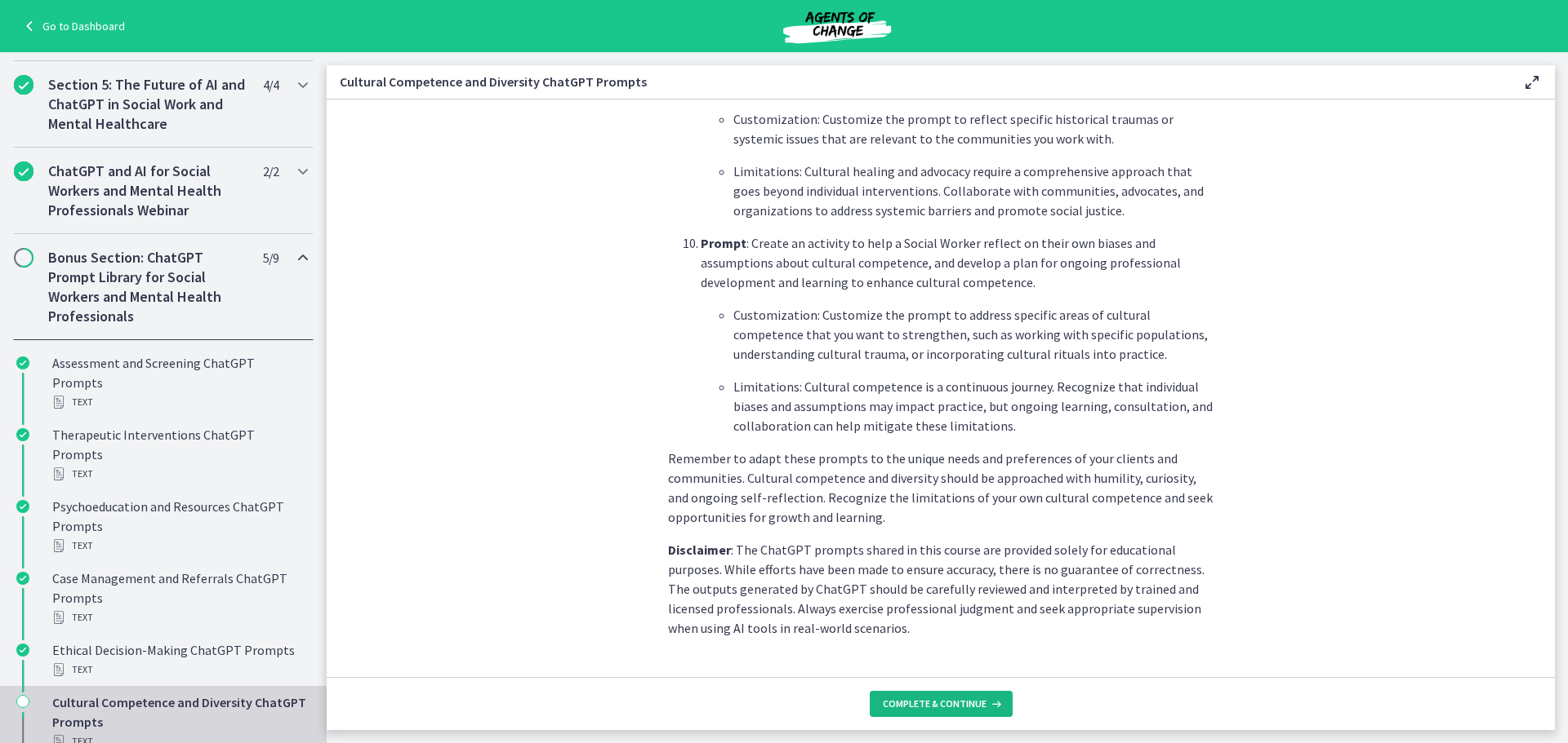
click at [942, 701] on span "Complete & continue" at bounding box center [934, 705] width 104 height 13
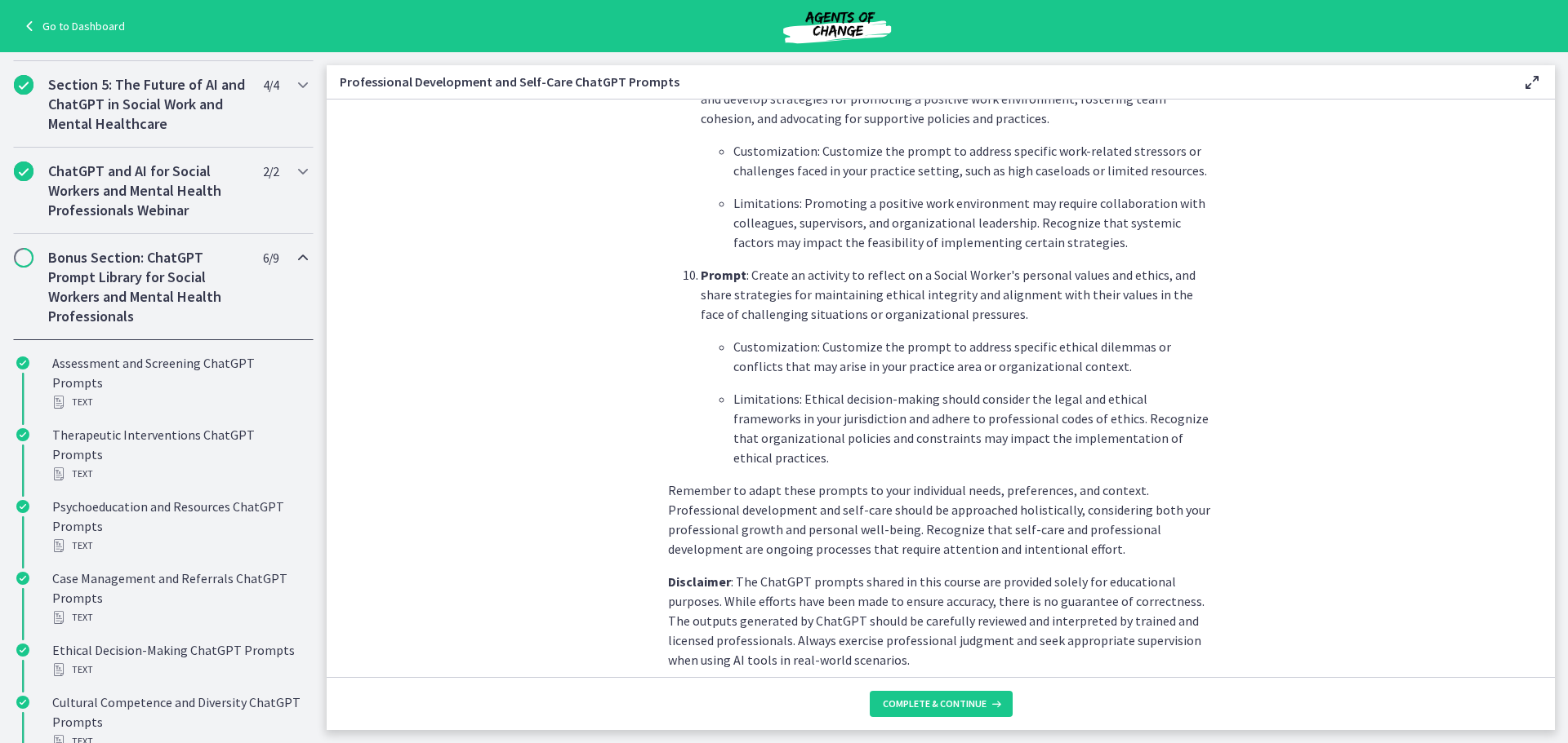
scroll to position [2307, 0]
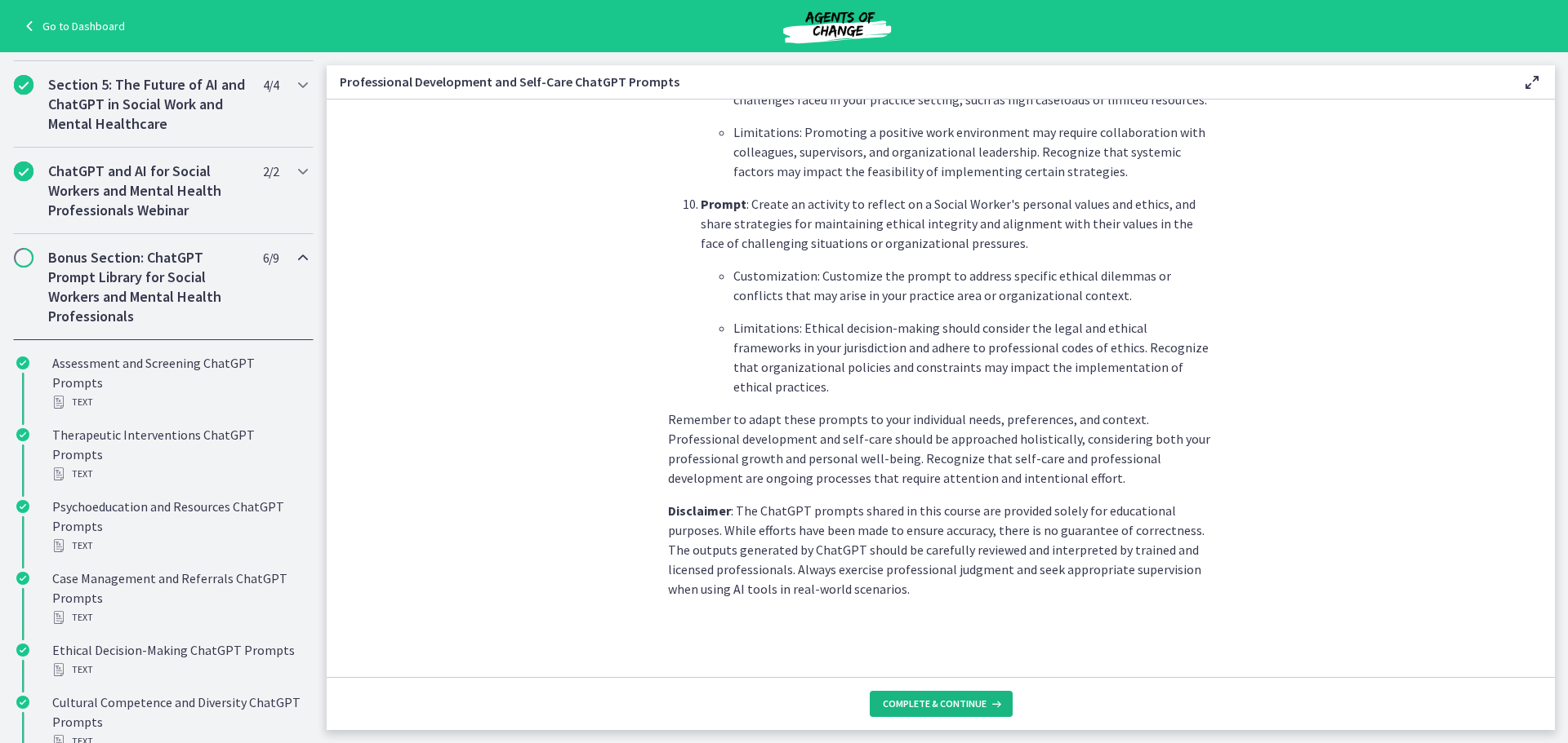
click at [945, 708] on span "Complete & continue" at bounding box center [934, 705] width 104 height 13
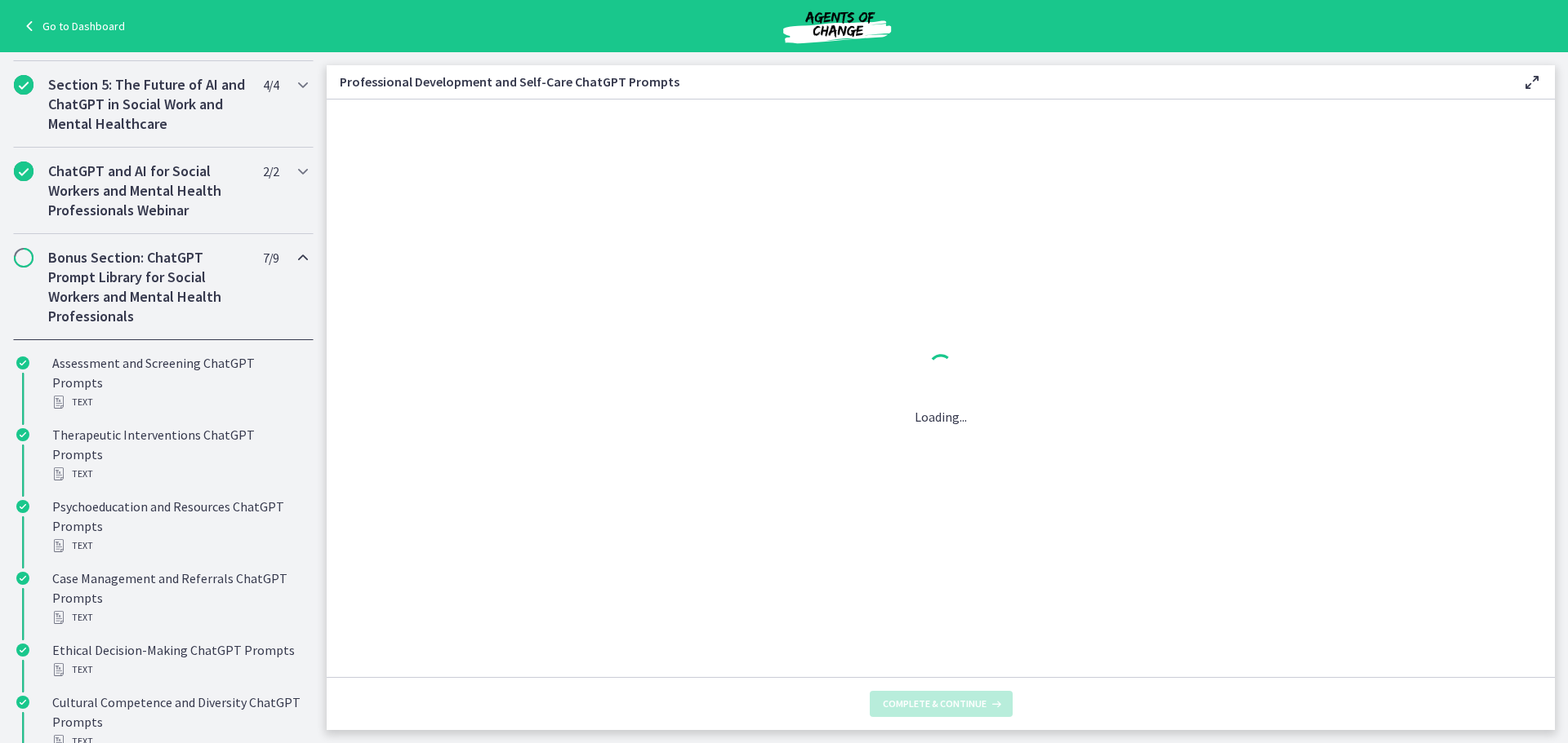
scroll to position [0, 0]
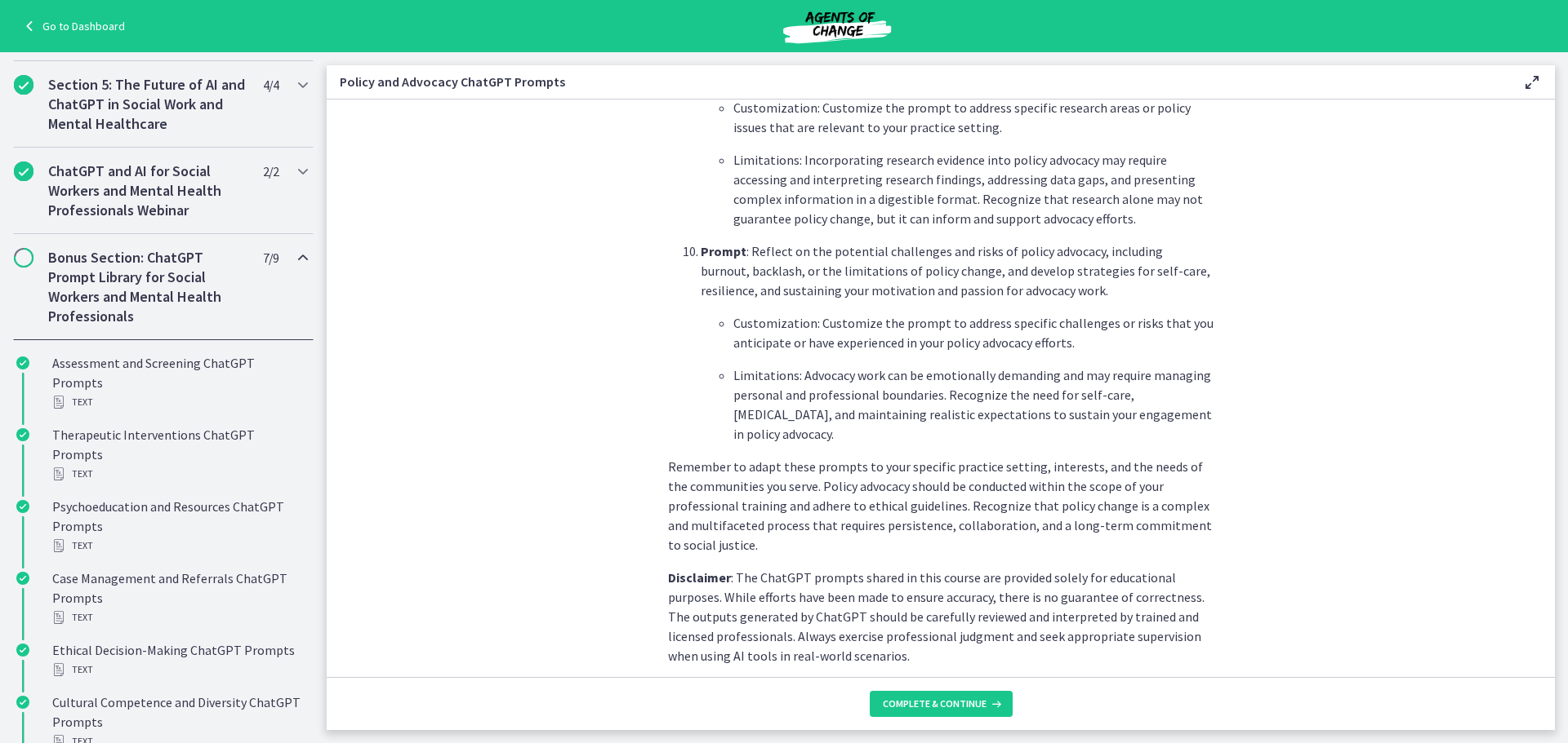
scroll to position [2307, 0]
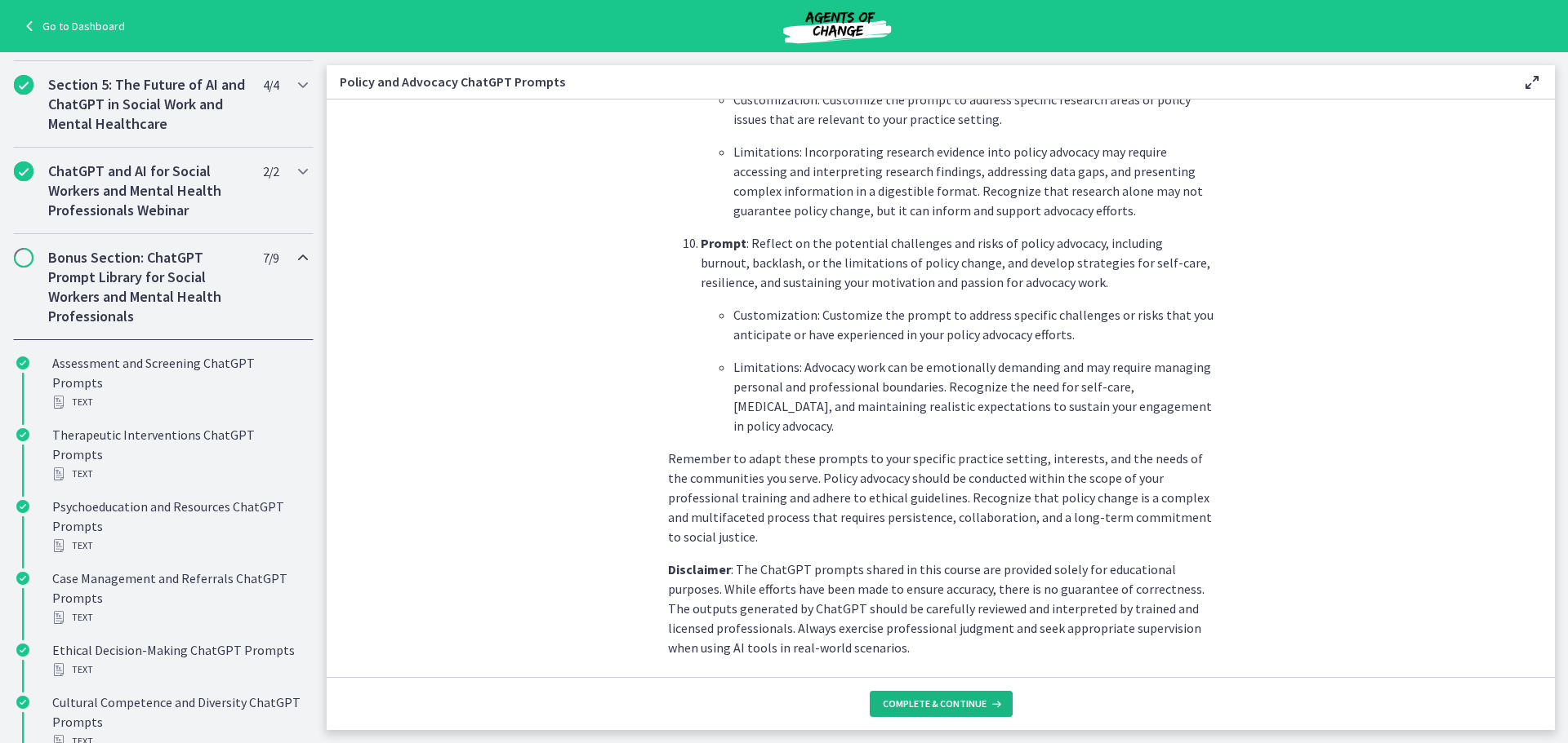
click at [963, 709] on span "Complete & continue" at bounding box center [934, 705] width 104 height 13
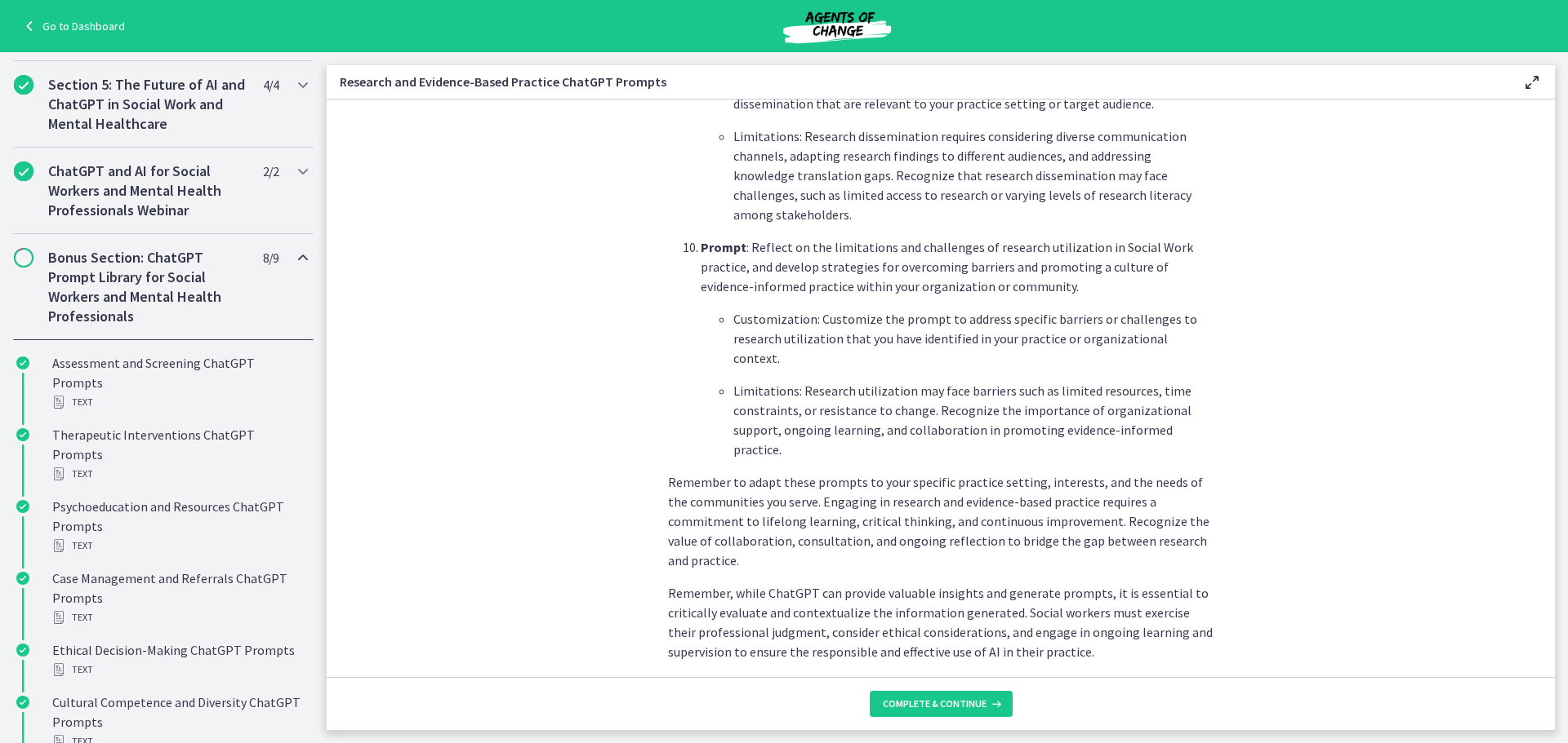
scroll to position [2418, 0]
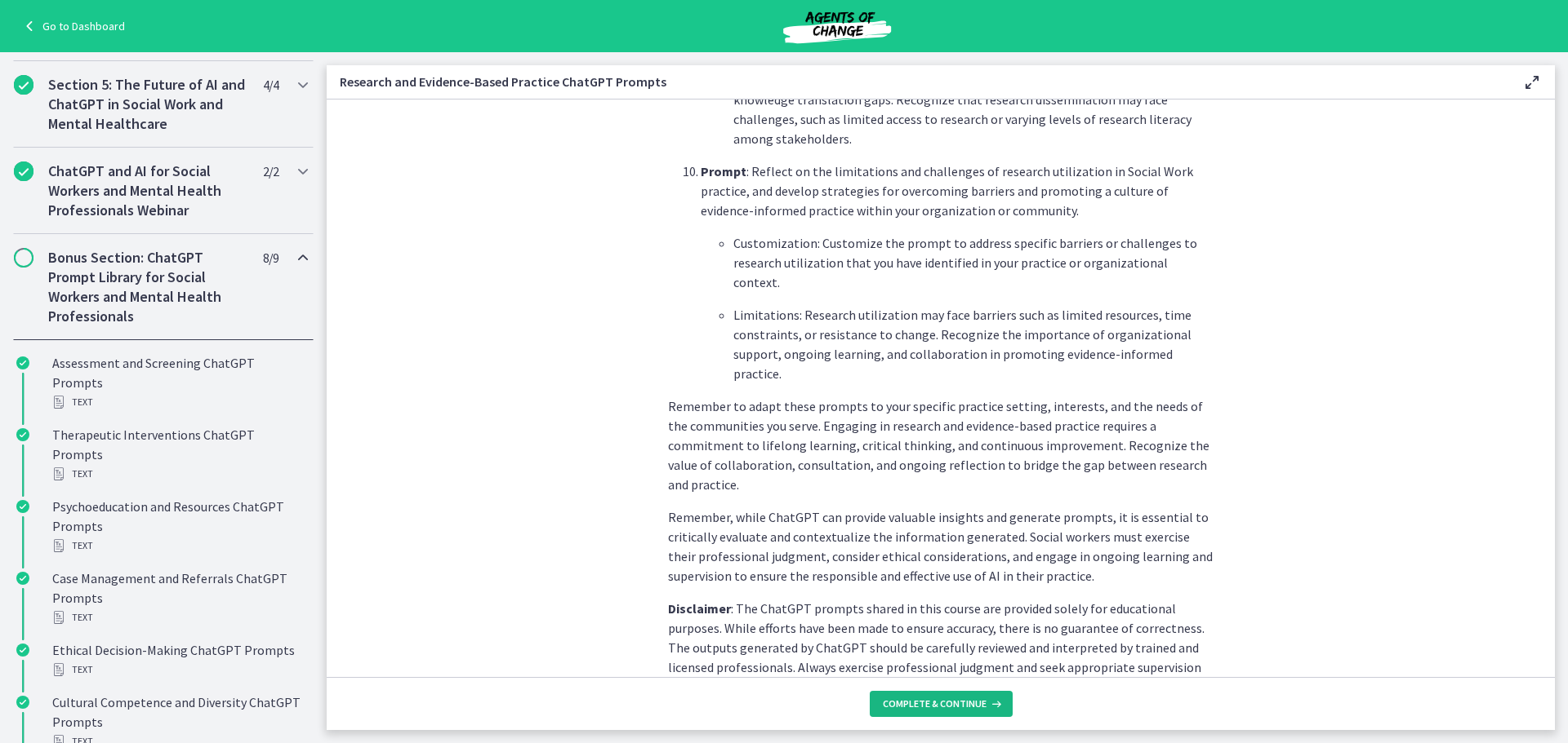
click at [955, 700] on span "Complete & continue" at bounding box center [934, 705] width 104 height 13
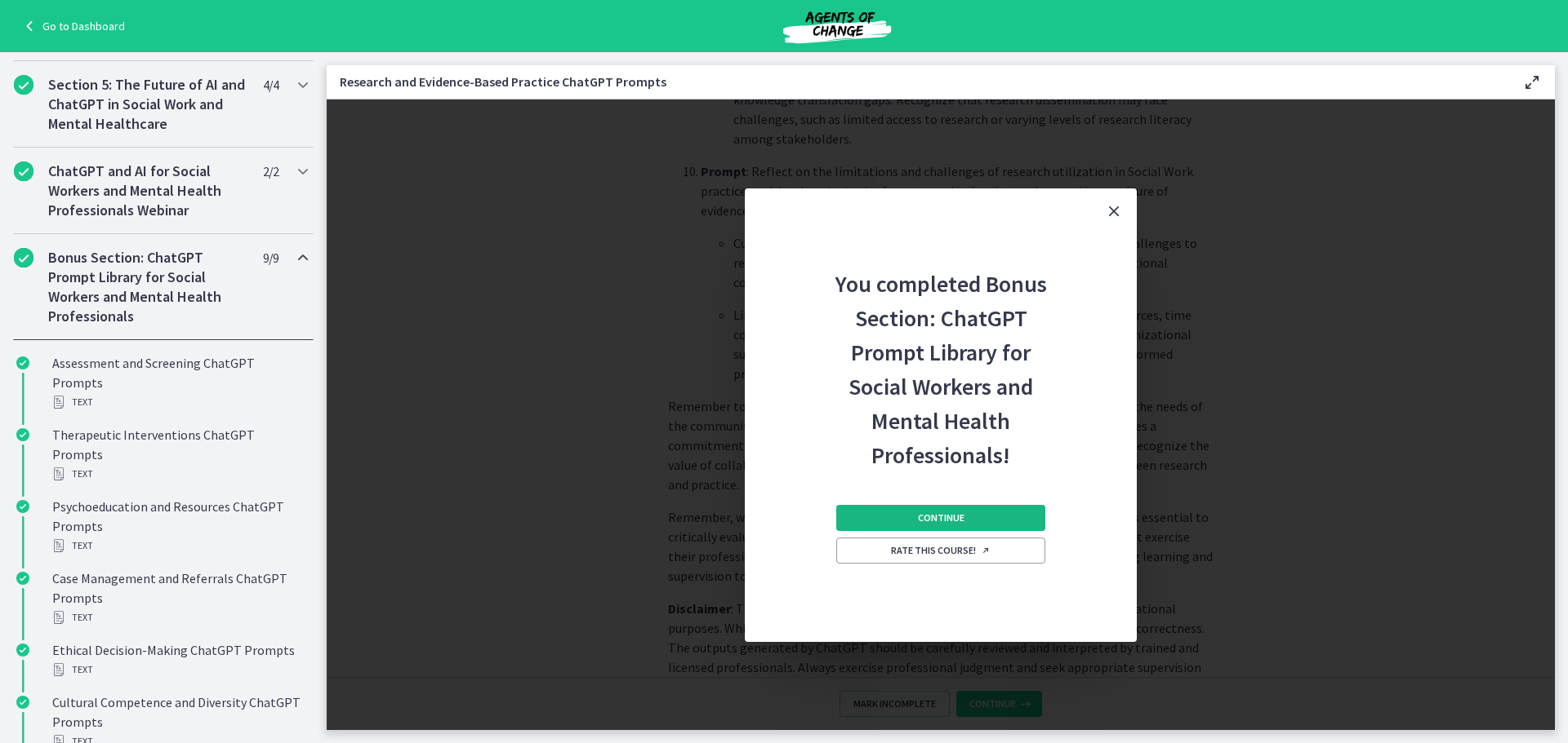
click at [940, 529] on button "Continue" at bounding box center [940, 518] width 209 height 26
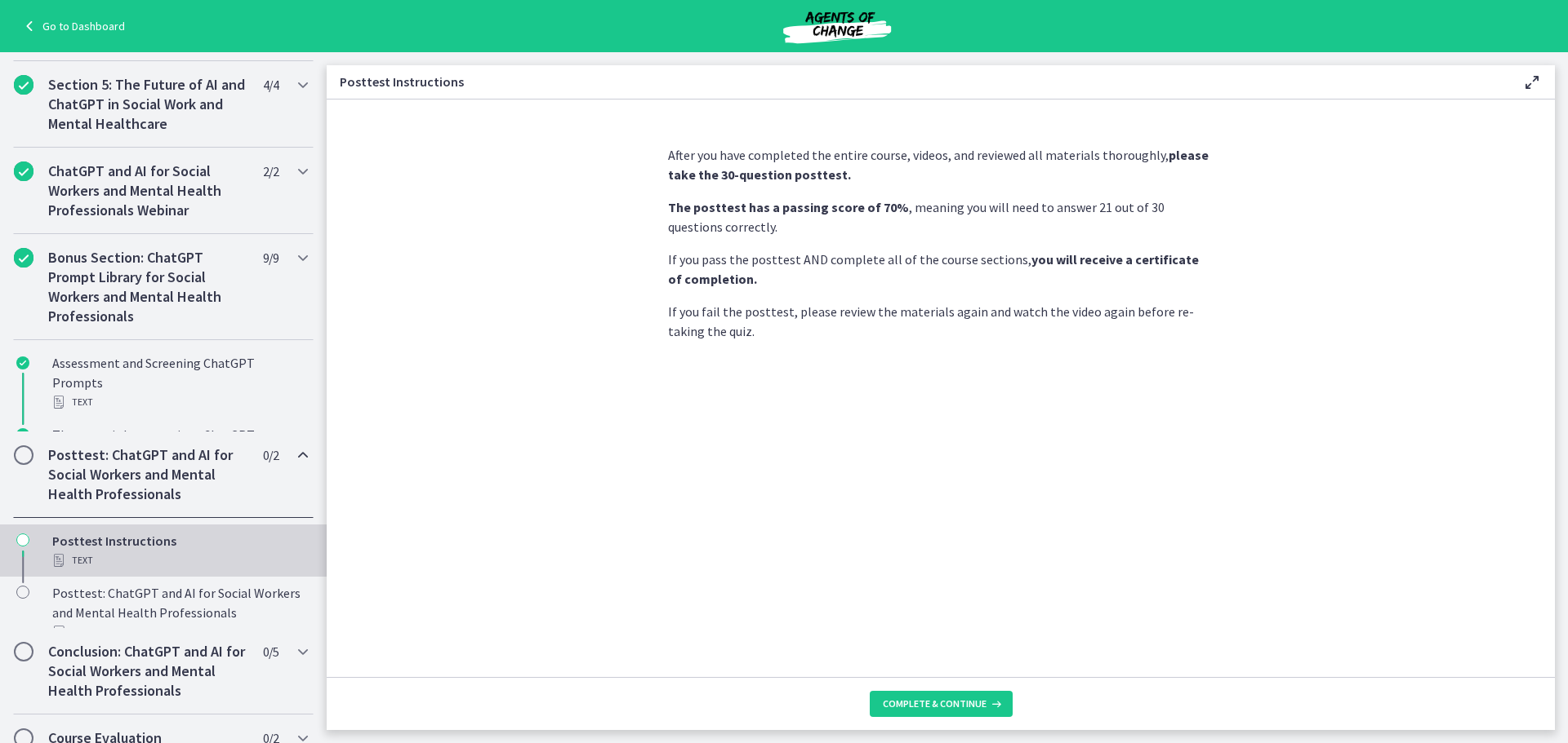
scroll to position [627, 0]
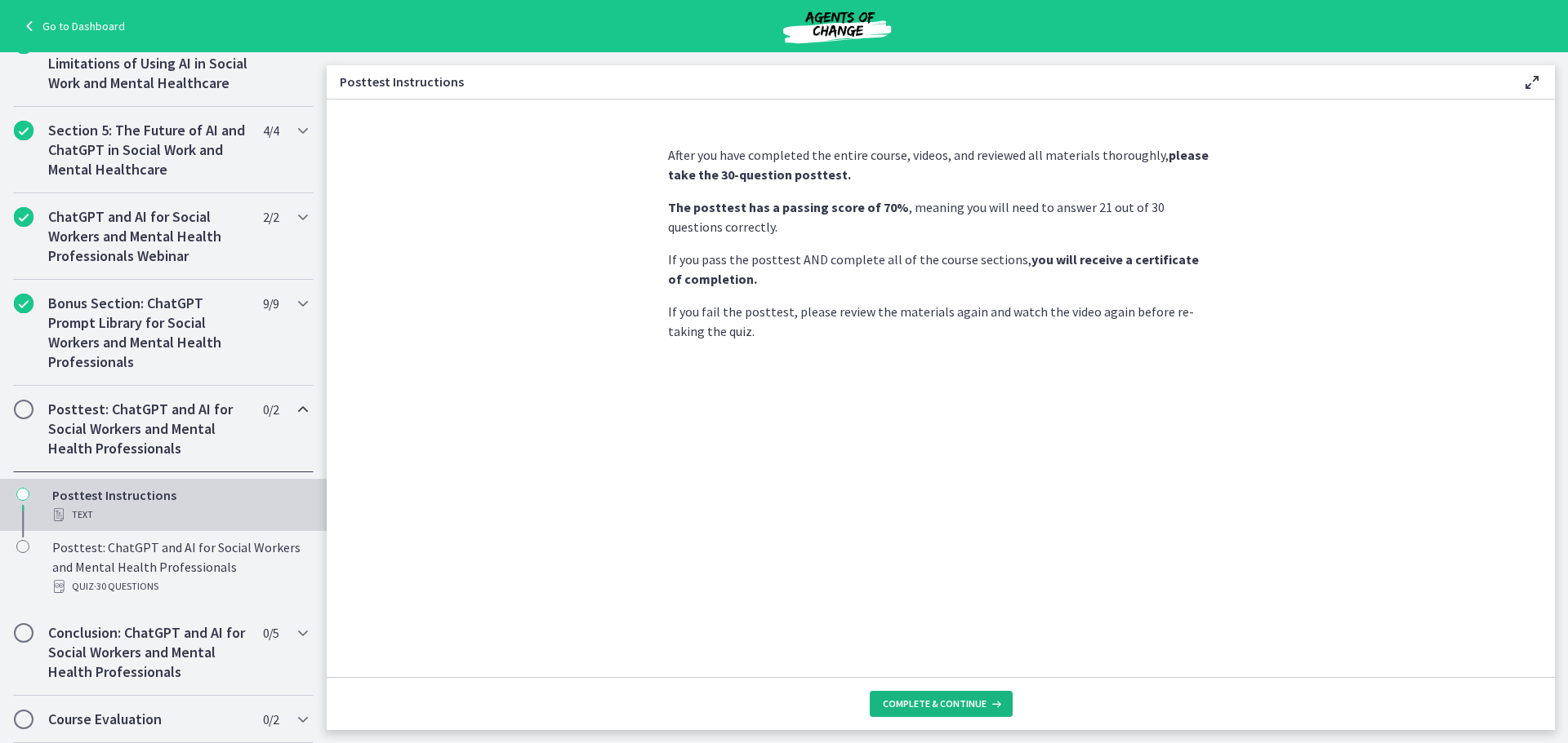
click at [999, 708] on icon at bounding box center [994, 705] width 16 height 13
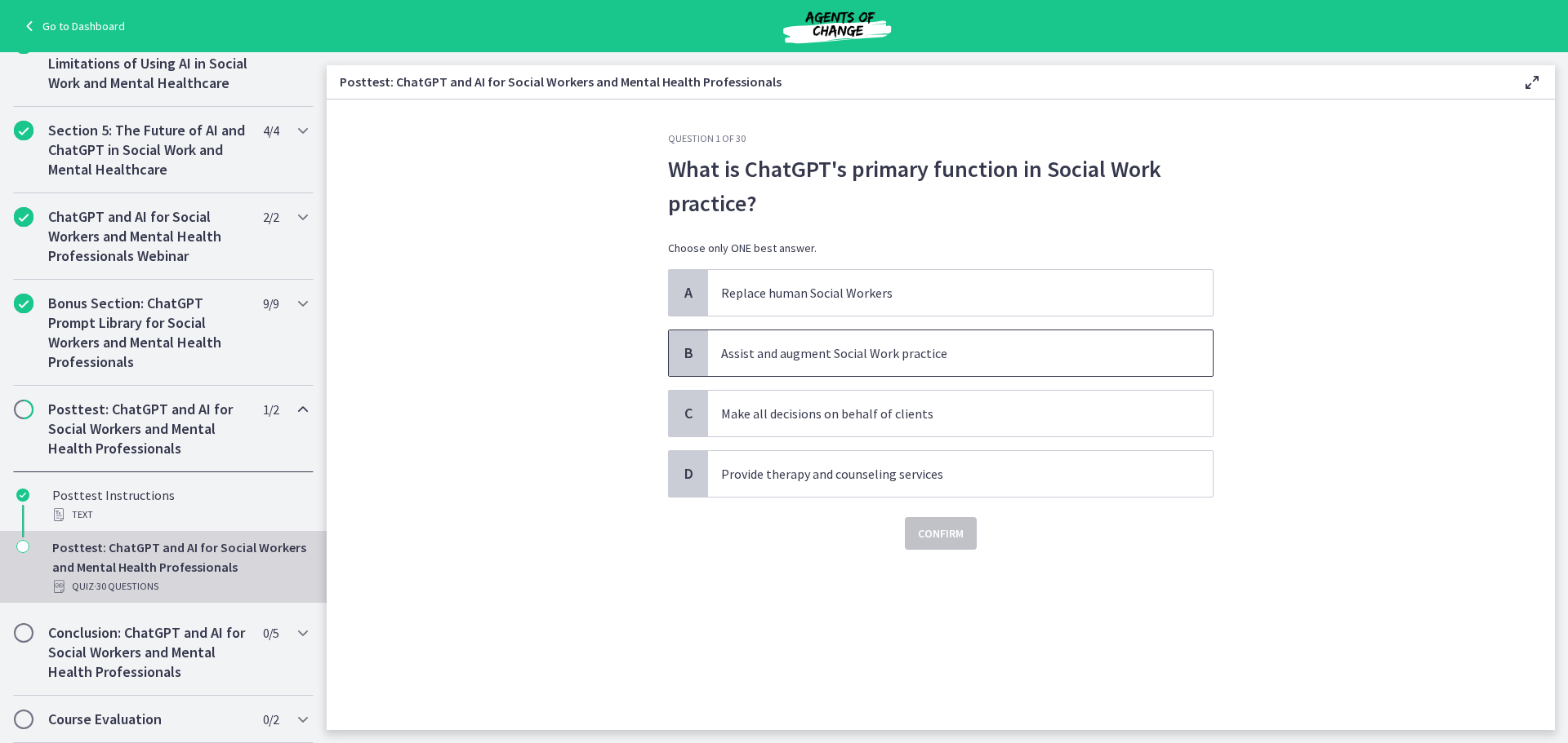
click at [965, 356] on p "Assist and augment Social Work practice" at bounding box center [943, 353] width 445 height 20
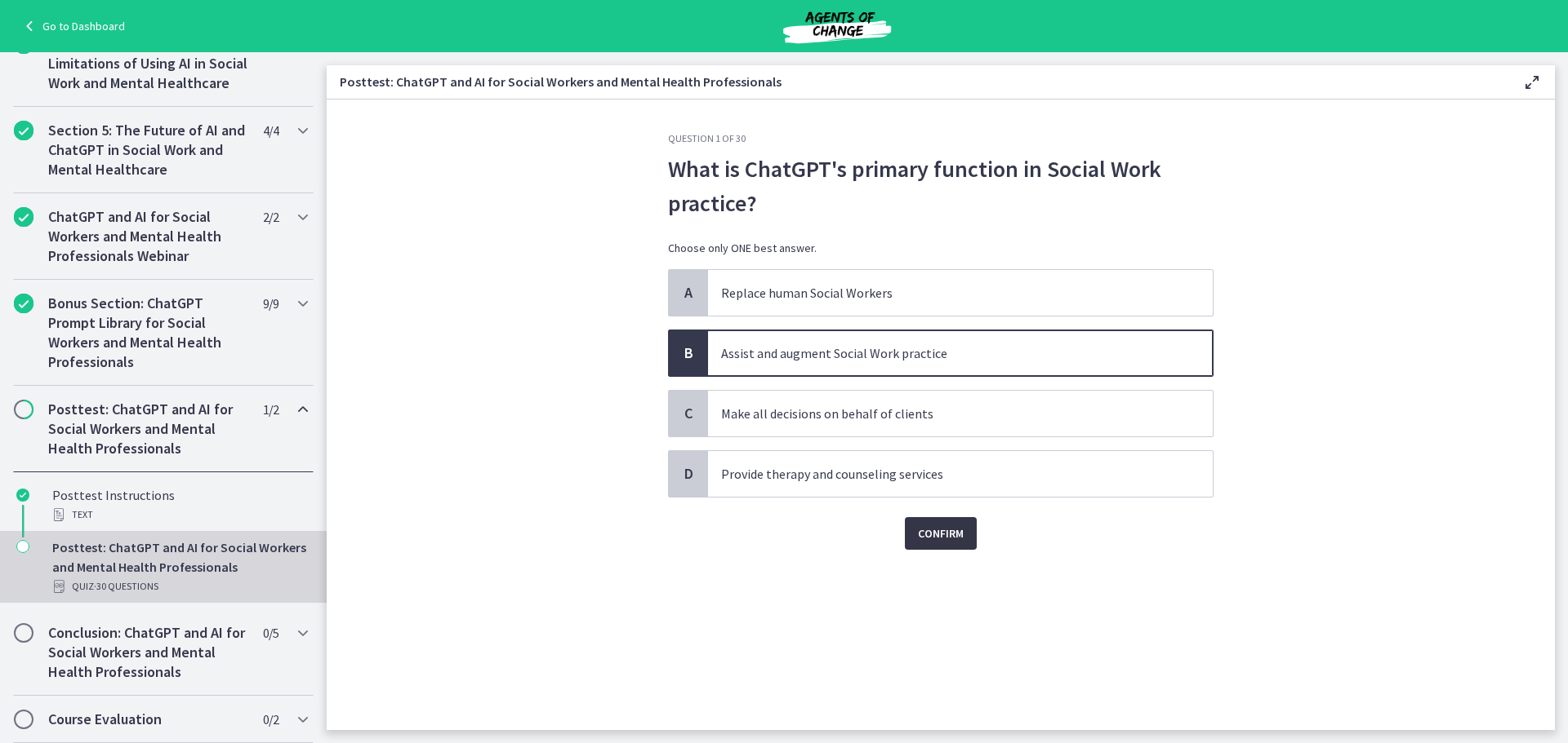
click at [961, 540] on span "Confirm" at bounding box center [940, 533] width 46 height 20
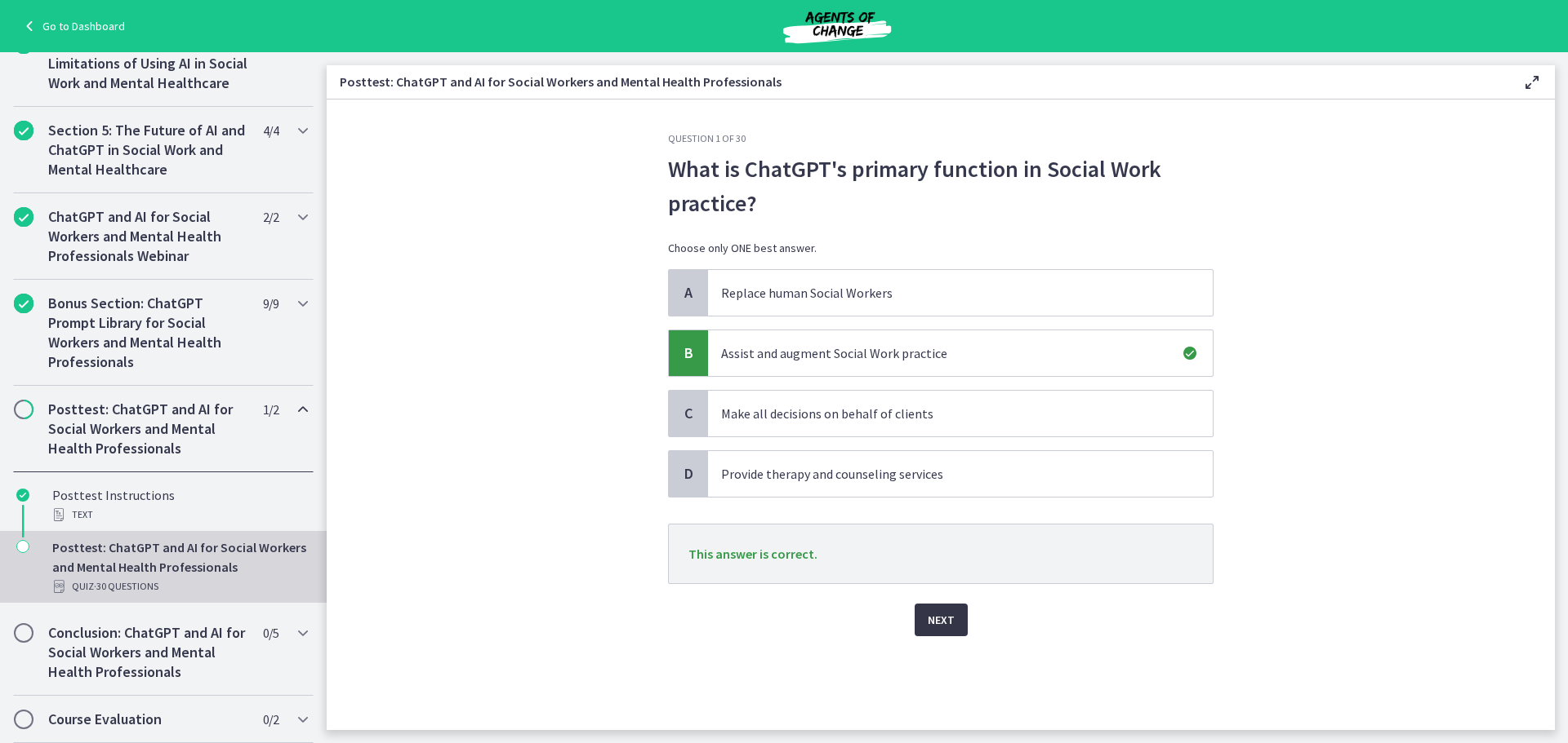
click at [950, 613] on span "Next" at bounding box center [940, 620] width 27 height 20
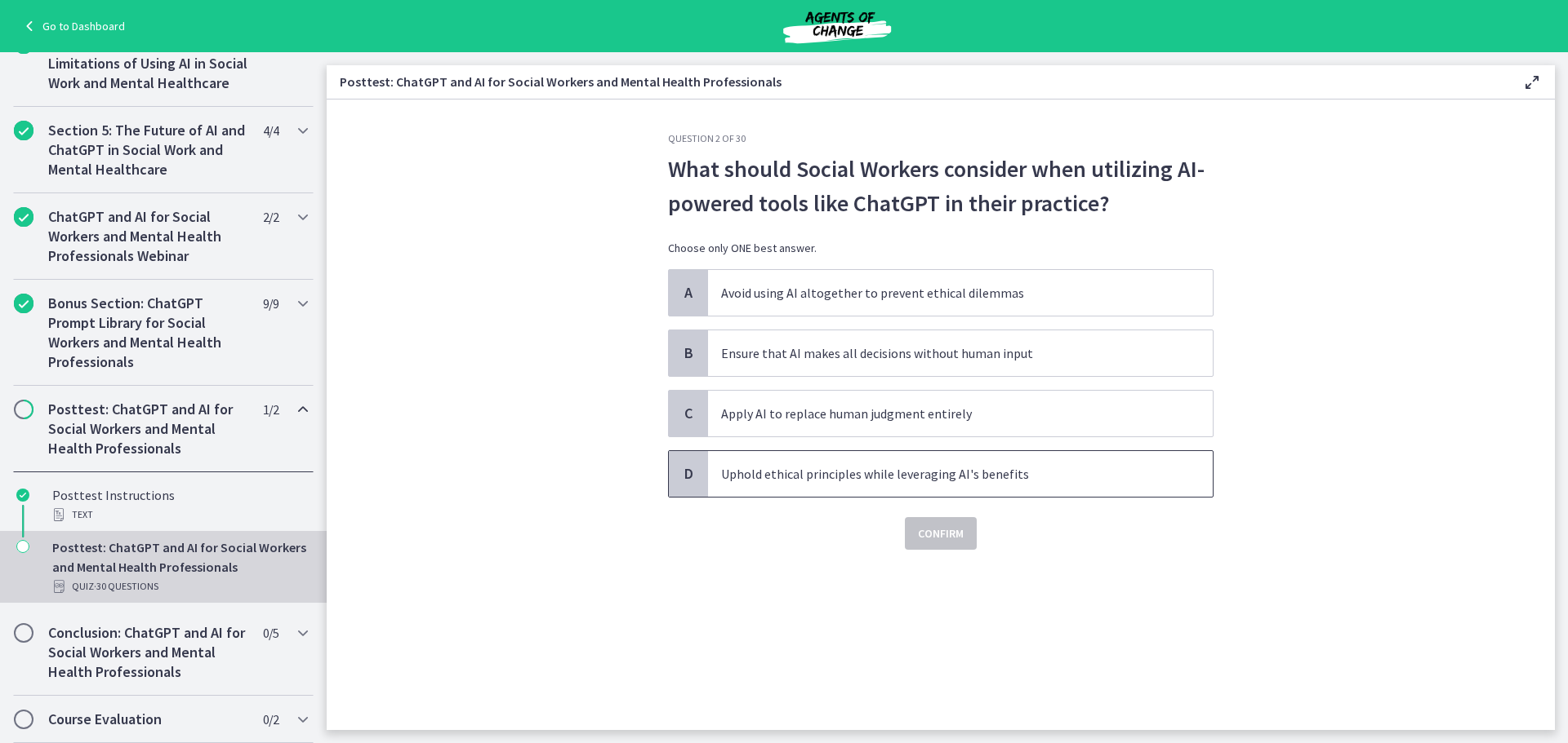
click at [1006, 481] on p "Uphold ethical principles while leveraging AI's benefits" at bounding box center [943, 473] width 445 height 20
click at [966, 539] on button "Confirm" at bounding box center [940, 533] width 72 height 33
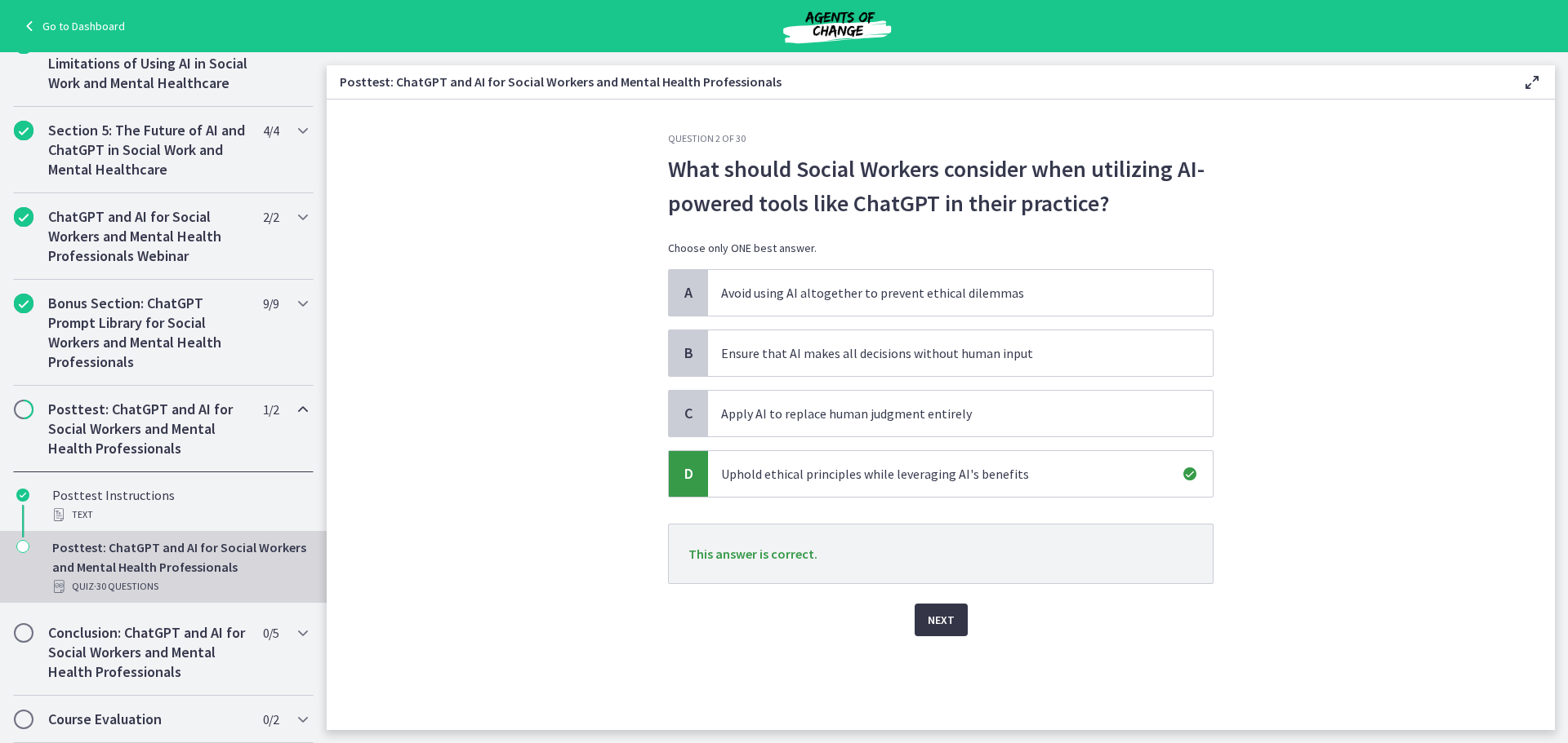
click at [957, 610] on button "Next" at bounding box center [940, 620] width 53 height 33
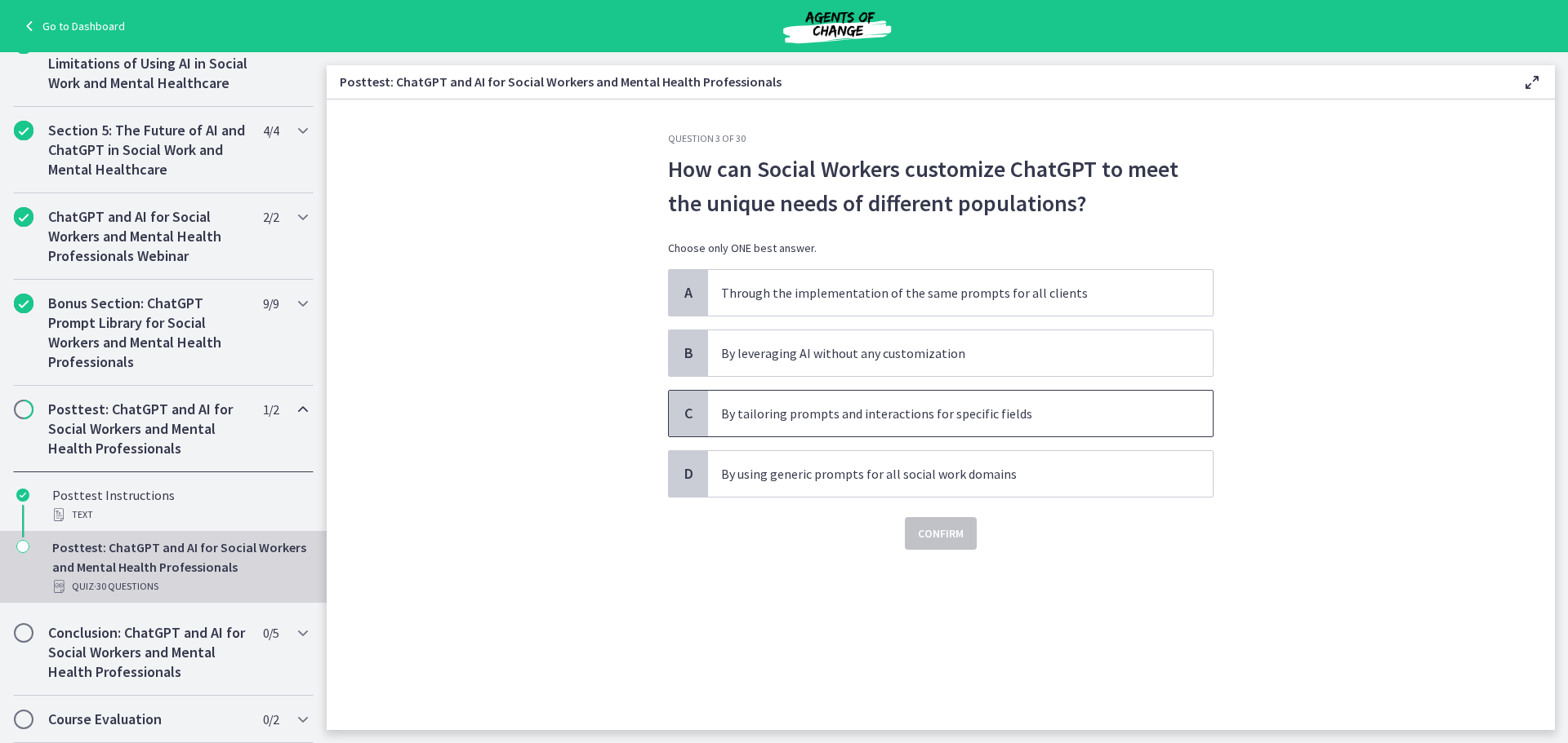
click at [1067, 419] on p "By tailoring prompts and interactions for specific fields" at bounding box center [943, 414] width 445 height 20
click at [954, 533] on span "Confirm" at bounding box center [940, 533] width 46 height 20
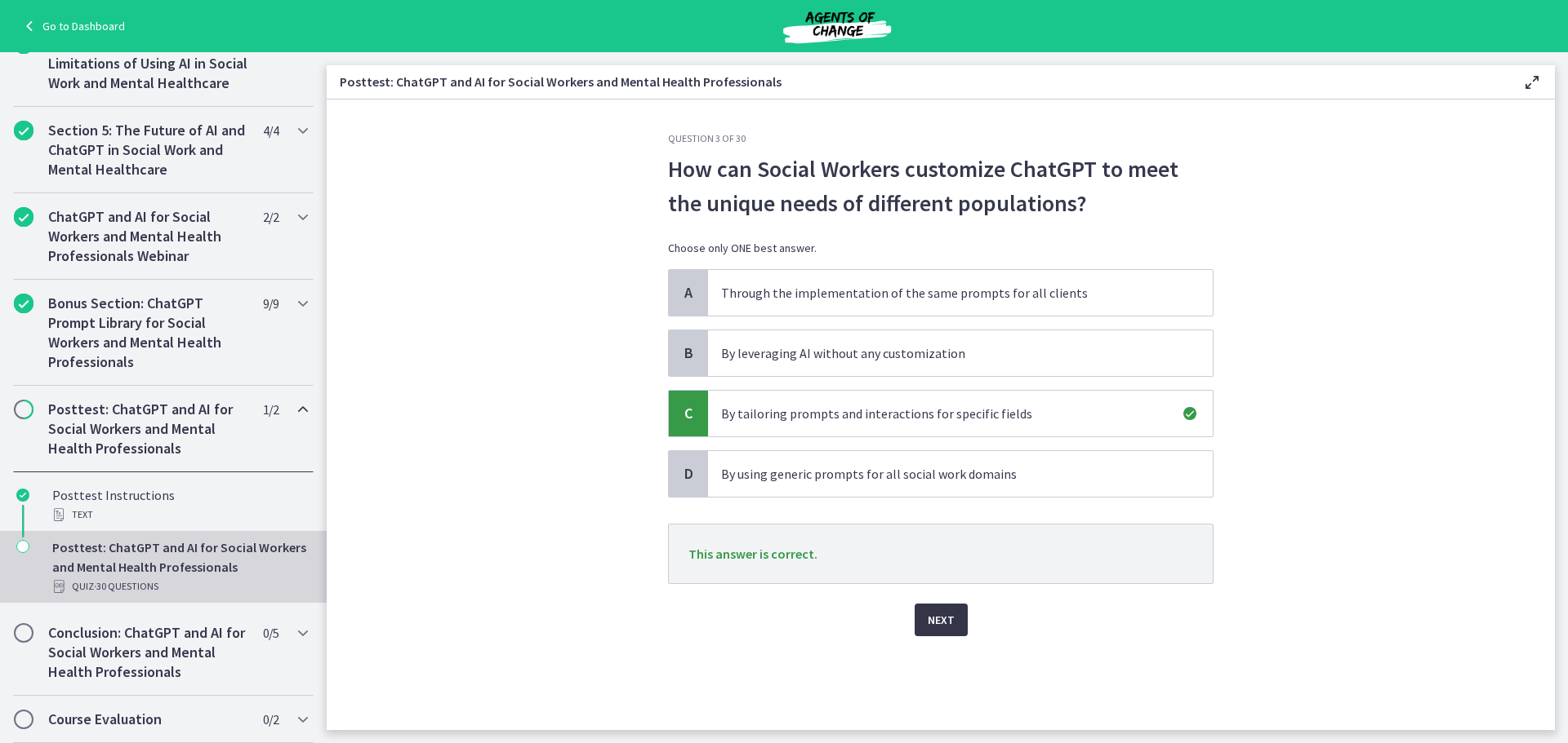
click at [945, 621] on span "Next" at bounding box center [940, 620] width 27 height 20
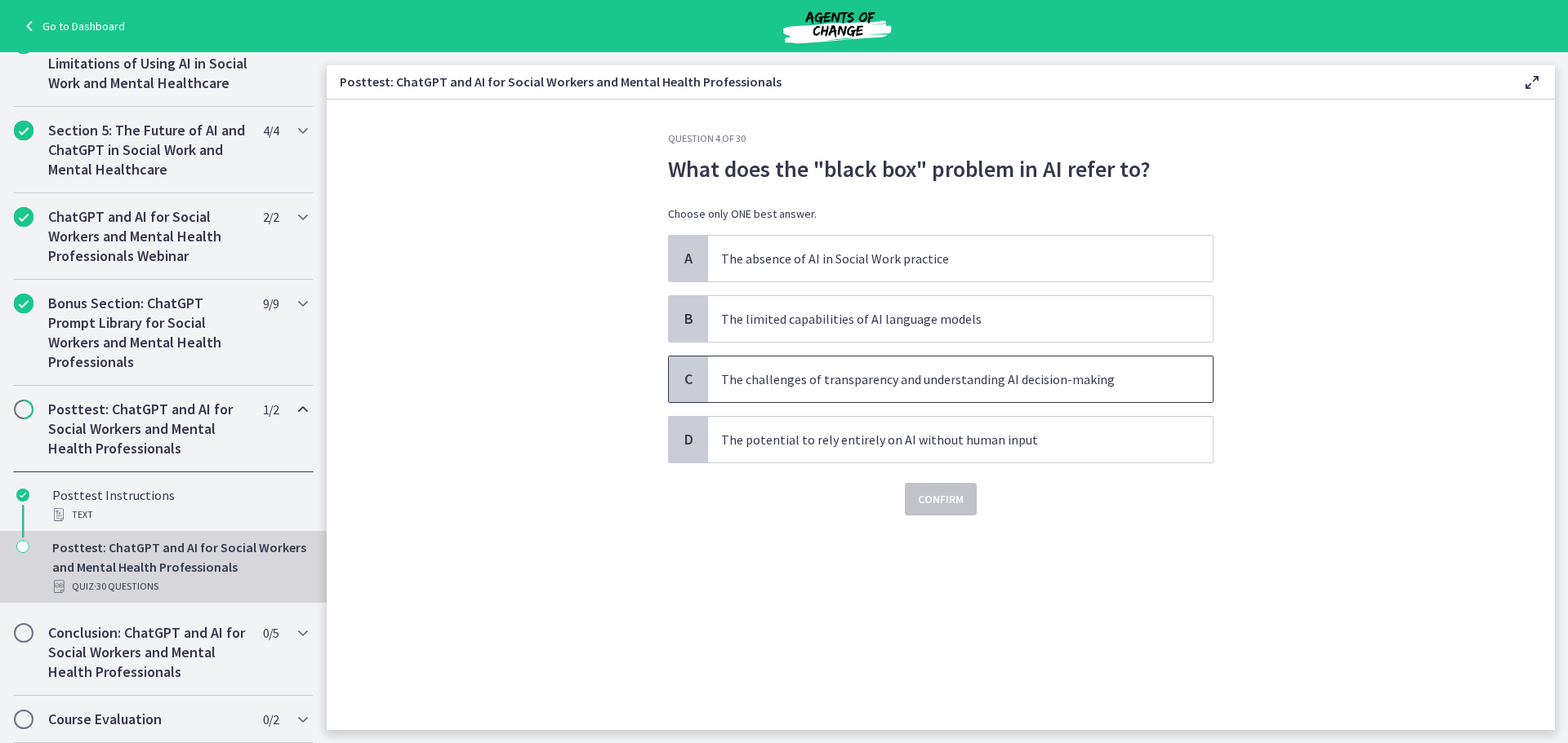
click at [1119, 372] on p "The challenges of transparency and understanding AI decision-making" at bounding box center [943, 379] width 445 height 20
click at [952, 501] on span "Confirm" at bounding box center [940, 499] width 46 height 20
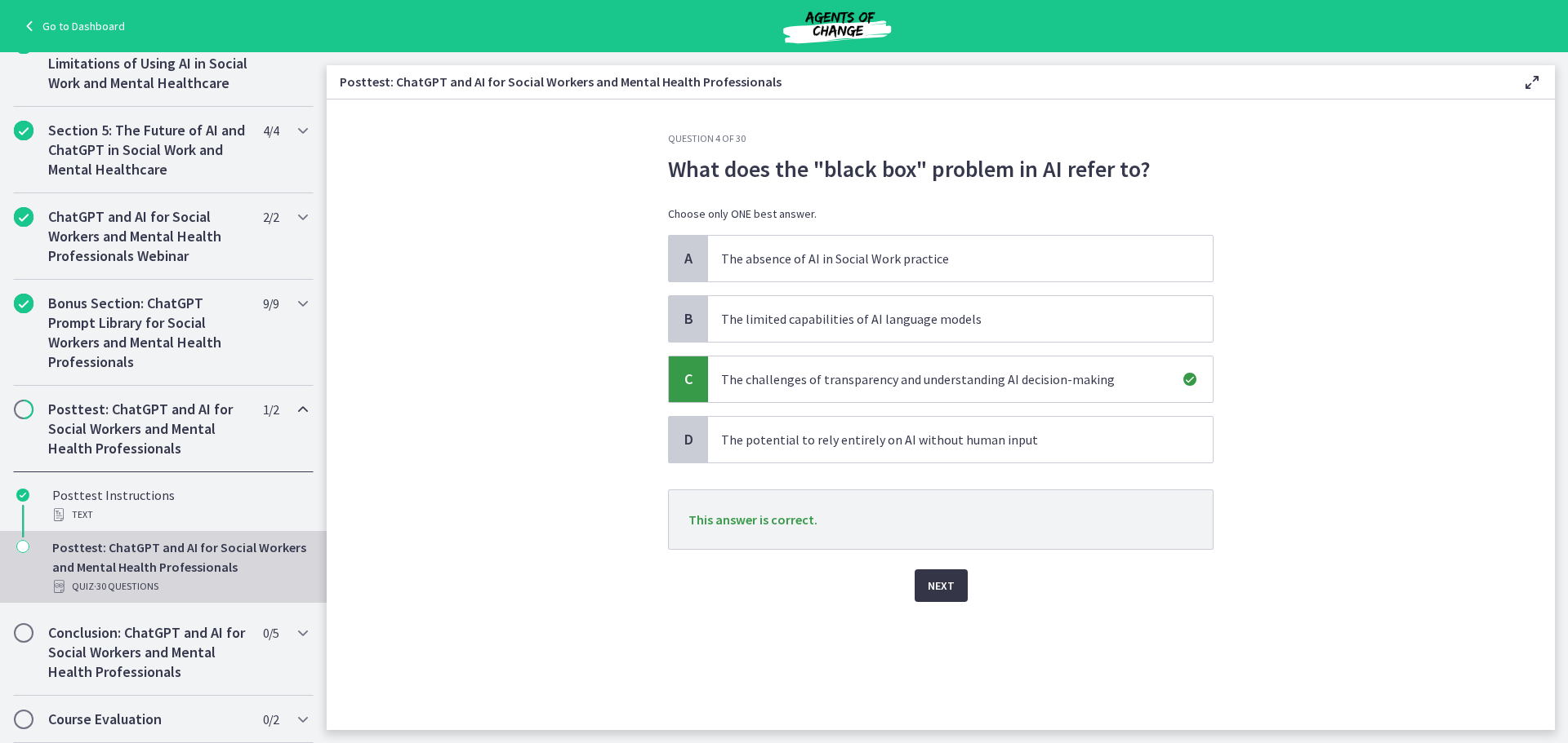
click at [950, 577] on span "Next" at bounding box center [940, 585] width 27 height 20
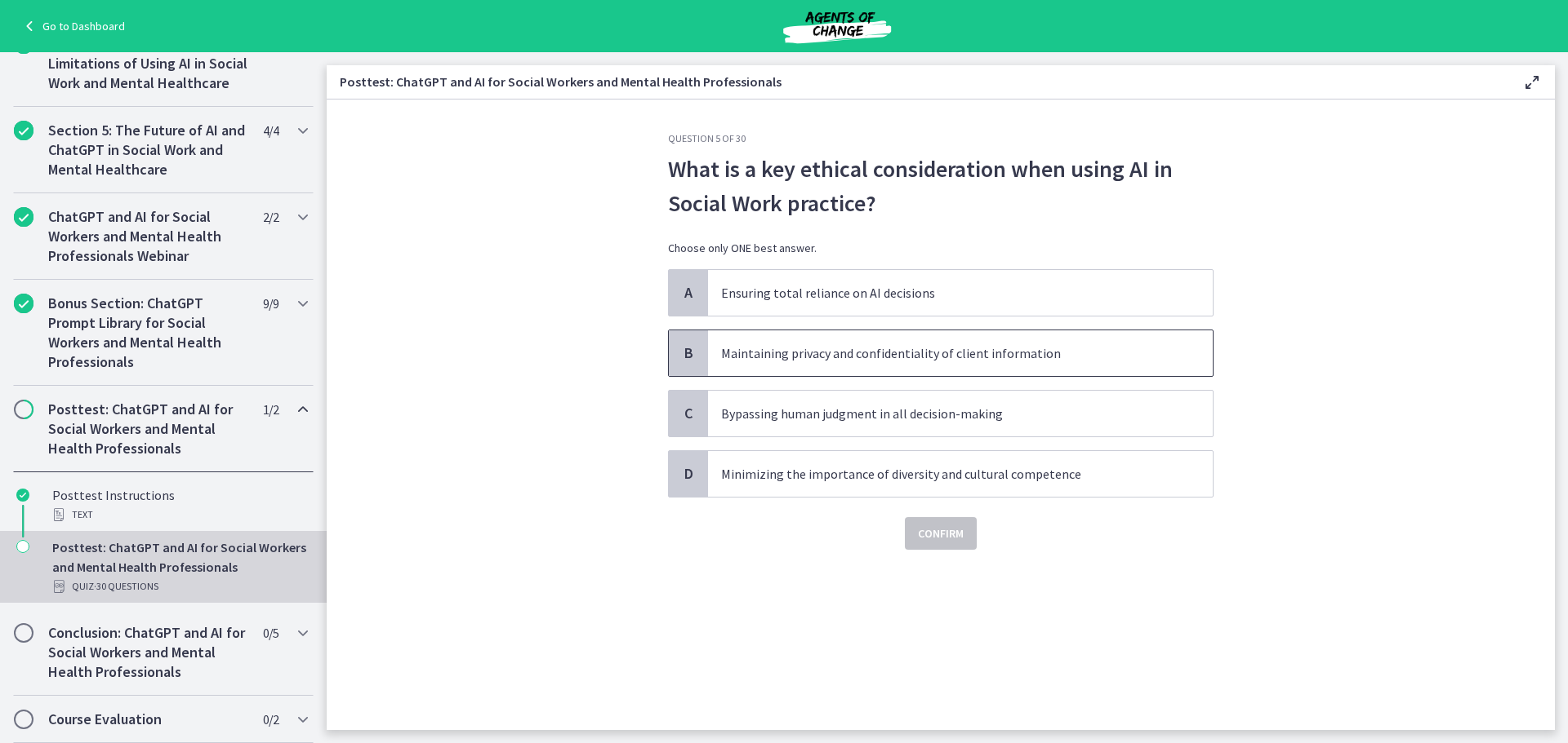
click at [969, 357] on p "Maintaining privacy and confidentiality of client information" at bounding box center [943, 353] width 445 height 20
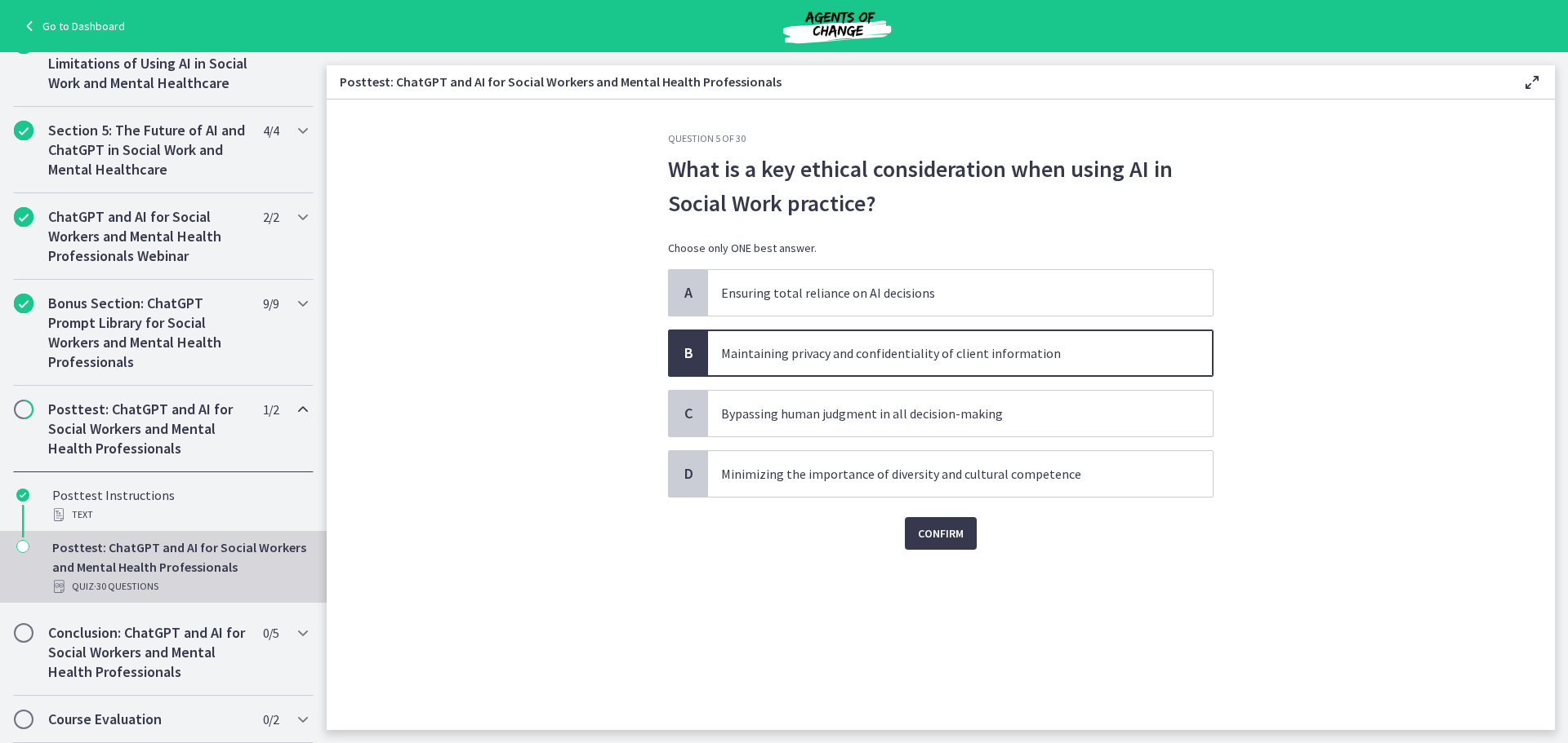
click at [939, 514] on div "Confirm" at bounding box center [940, 524] width 545 height 52
click at [941, 535] on span "Confirm" at bounding box center [940, 533] width 46 height 20
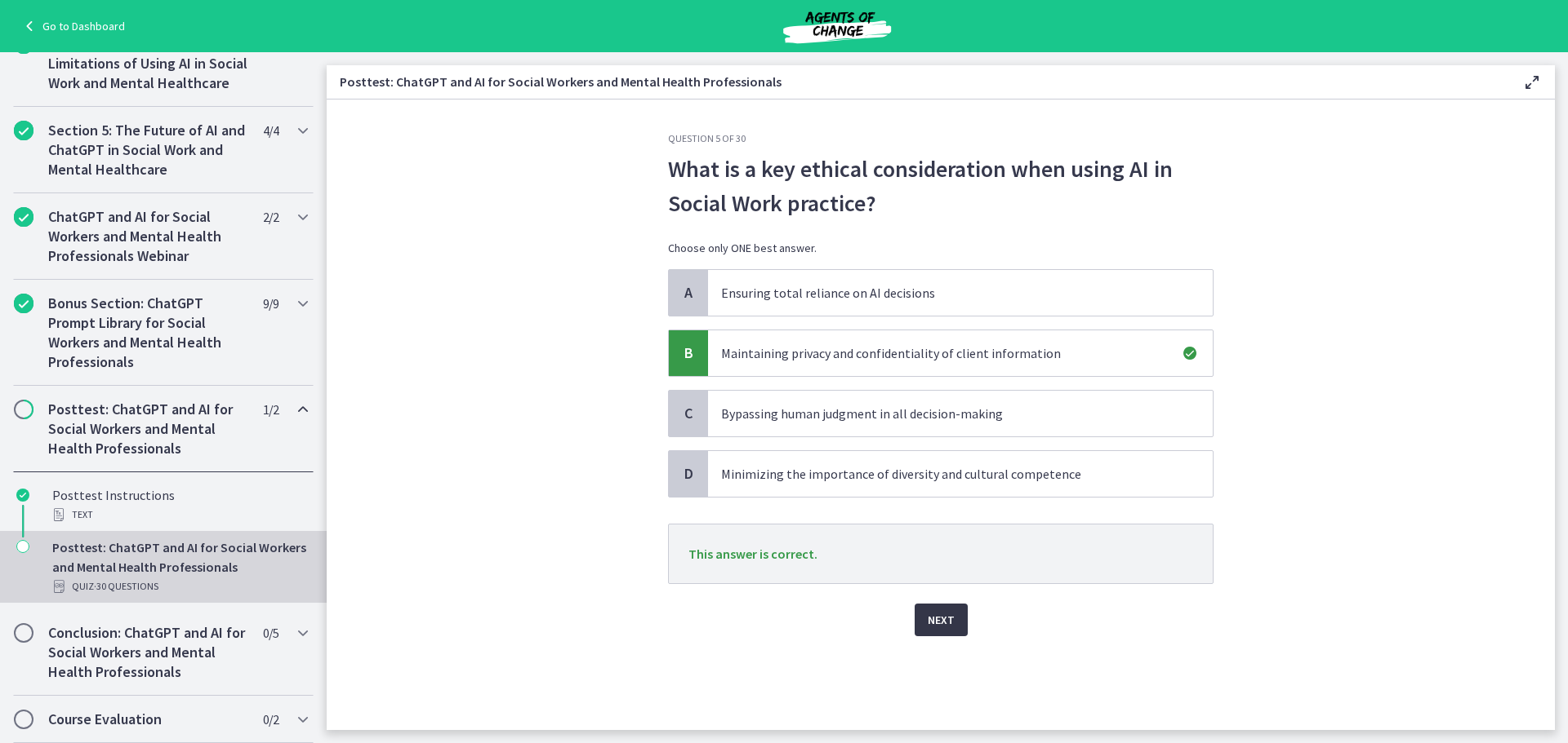
click at [950, 623] on span "Next" at bounding box center [940, 620] width 27 height 20
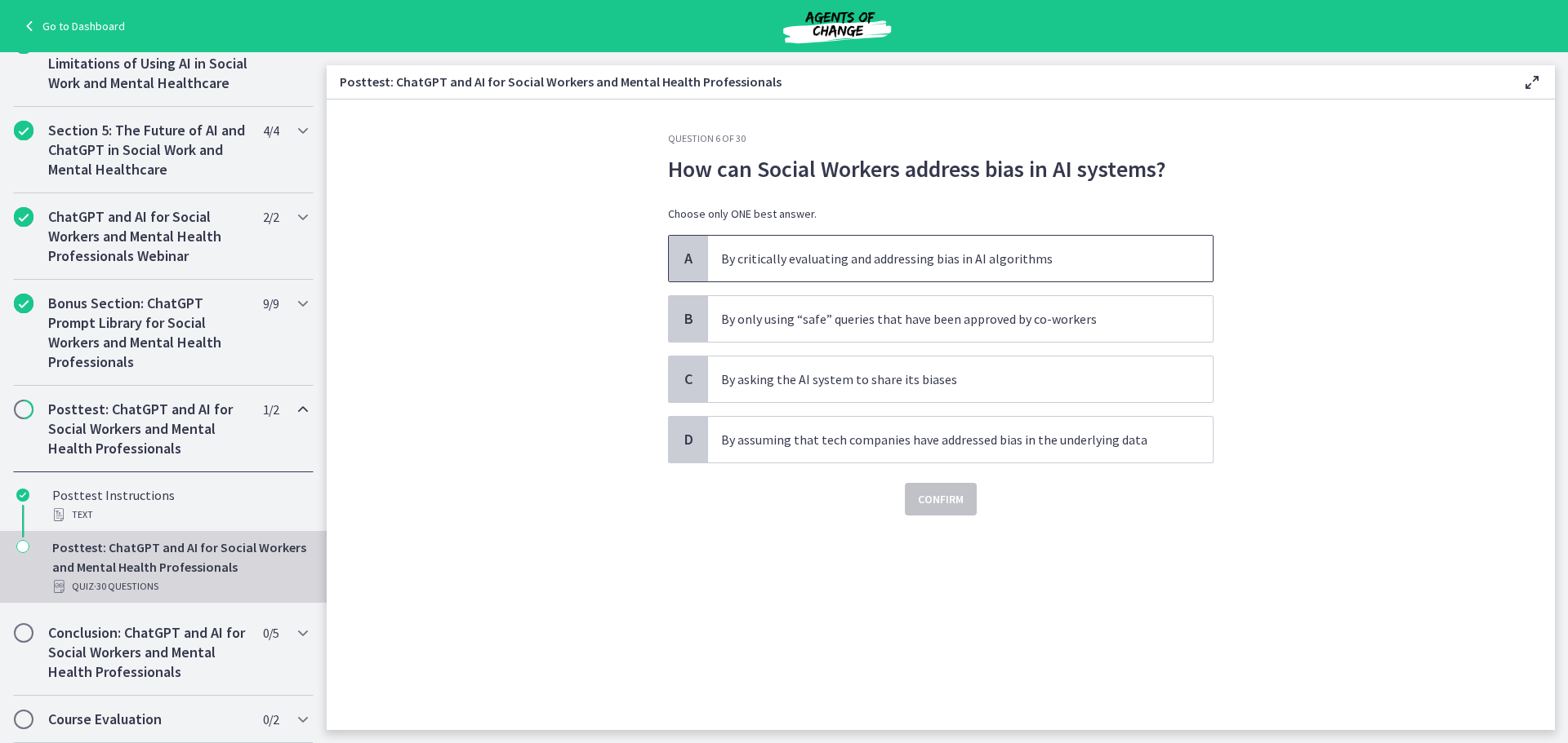
click at [1165, 266] on p "By critically evaluating and addressing bias in AI algorithms" at bounding box center [943, 259] width 445 height 20
click at [961, 507] on span "Confirm" at bounding box center [940, 499] width 46 height 20
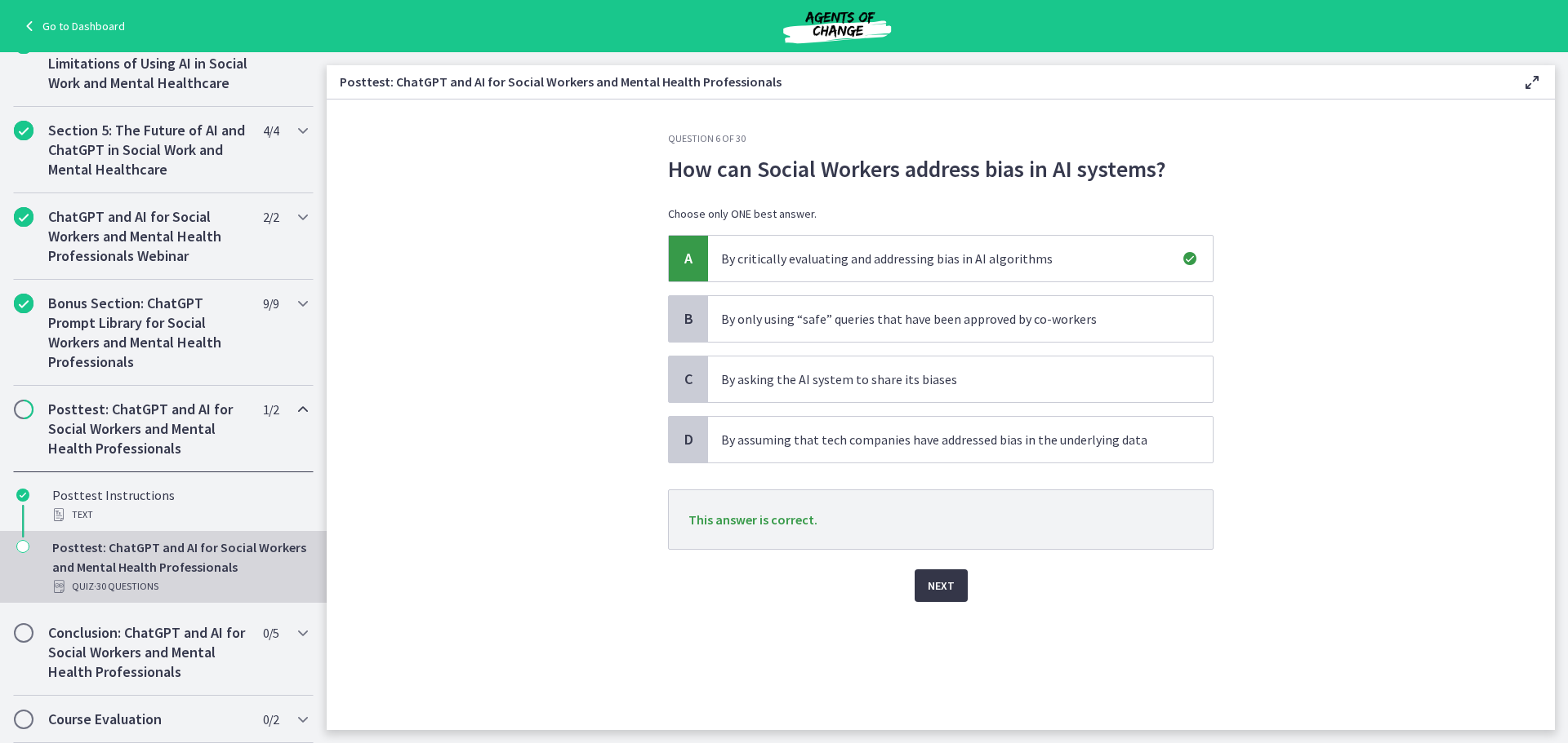
click at [952, 581] on span "Next" at bounding box center [940, 585] width 27 height 20
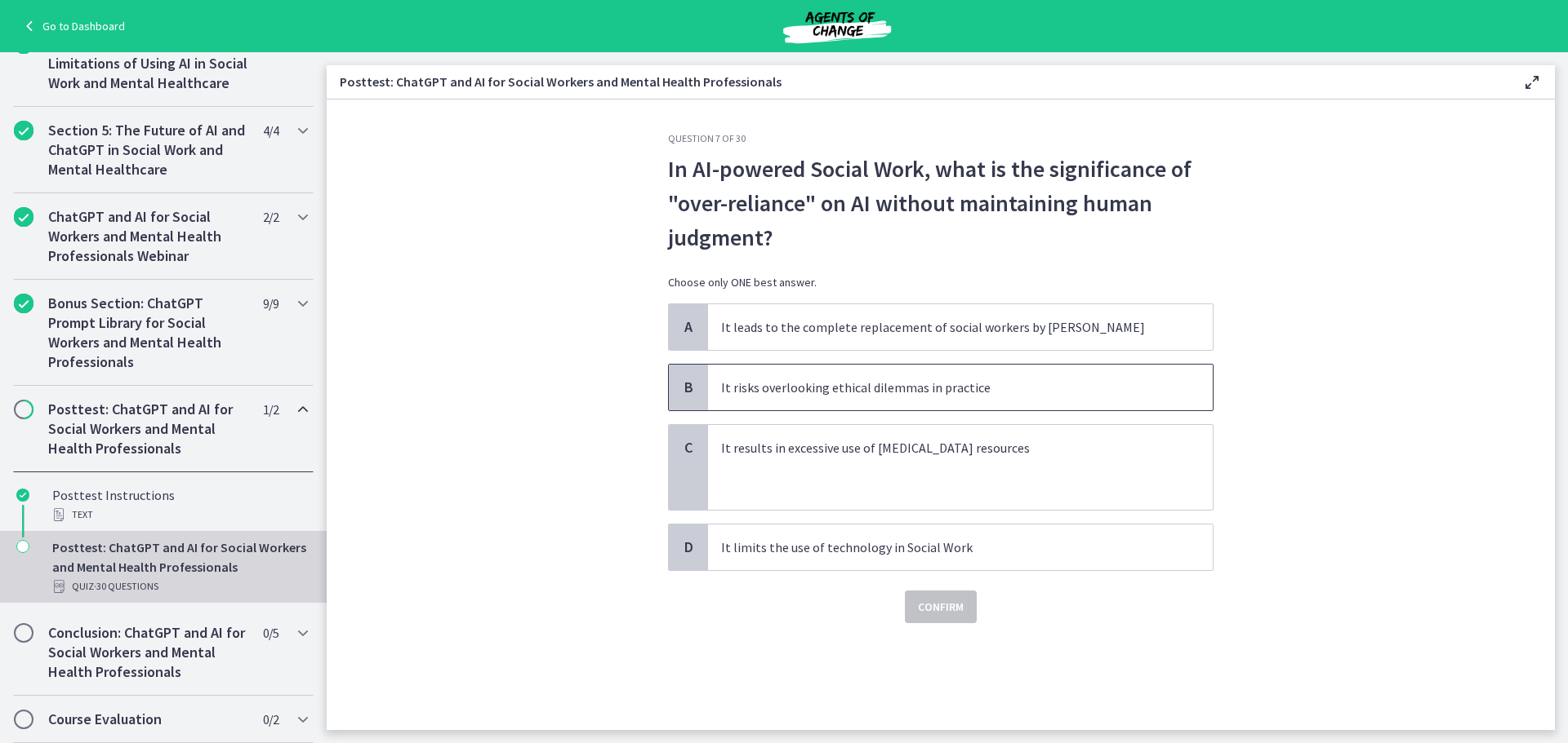
click at [1011, 388] on p "It risks overlooking ethical dilemmas in practice" at bounding box center [943, 387] width 445 height 20
click at [954, 613] on span "Confirm" at bounding box center [940, 607] width 46 height 20
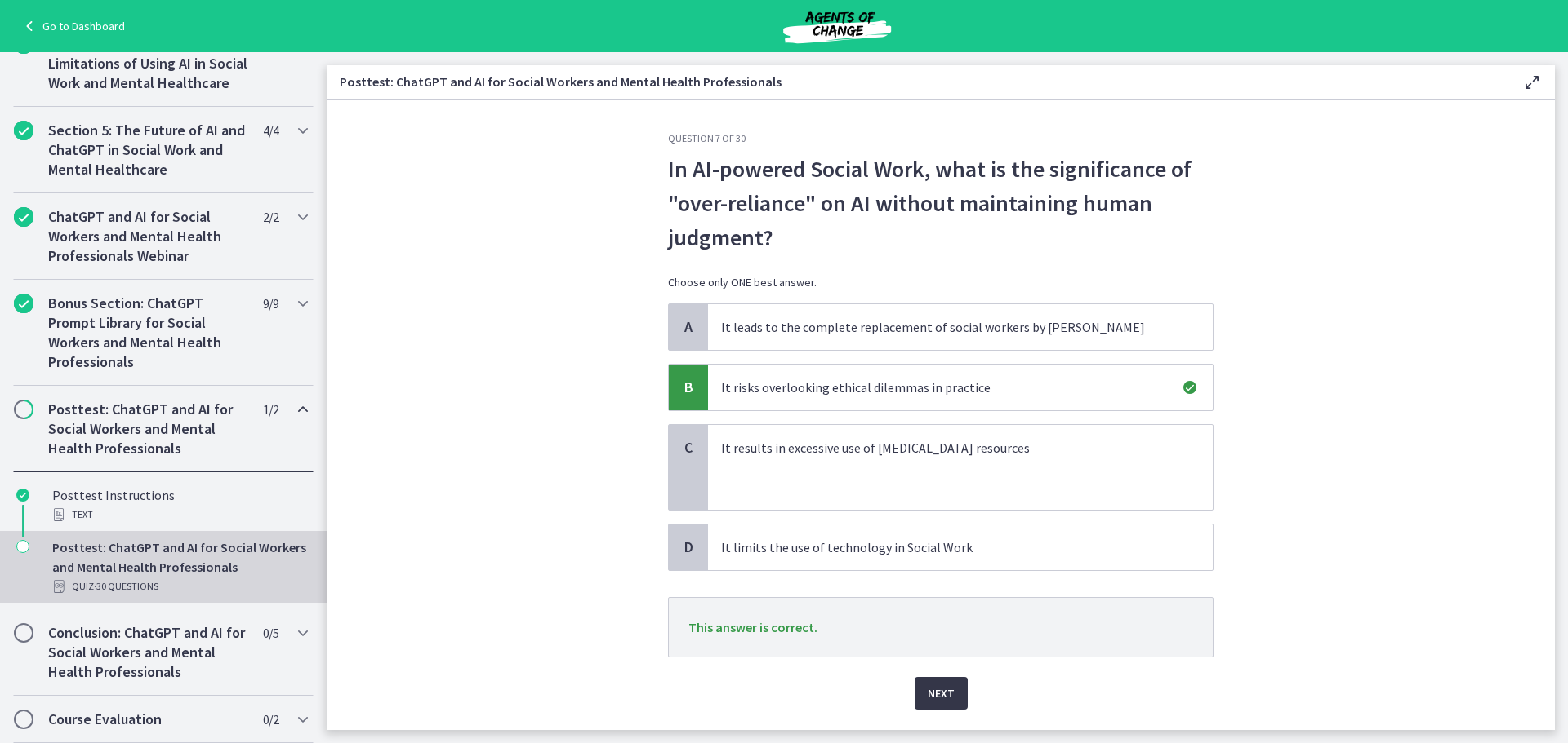
click at [948, 694] on button "Next" at bounding box center [940, 694] width 53 height 33
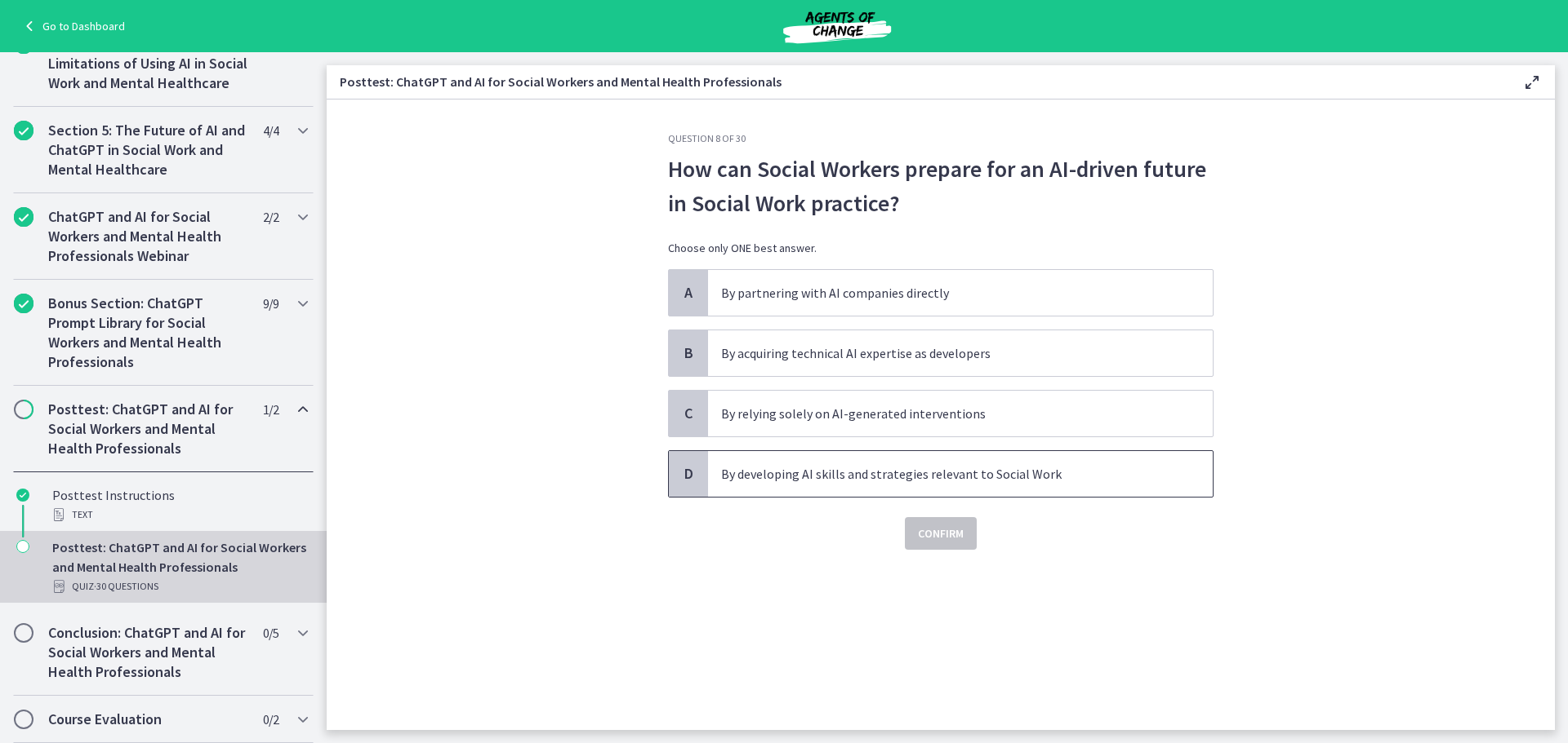
click at [1024, 473] on p "By developing AI skills and strategies relevant to Social Work" at bounding box center [943, 473] width 445 height 20
click at [965, 528] on button "Confirm" at bounding box center [940, 533] width 72 height 33
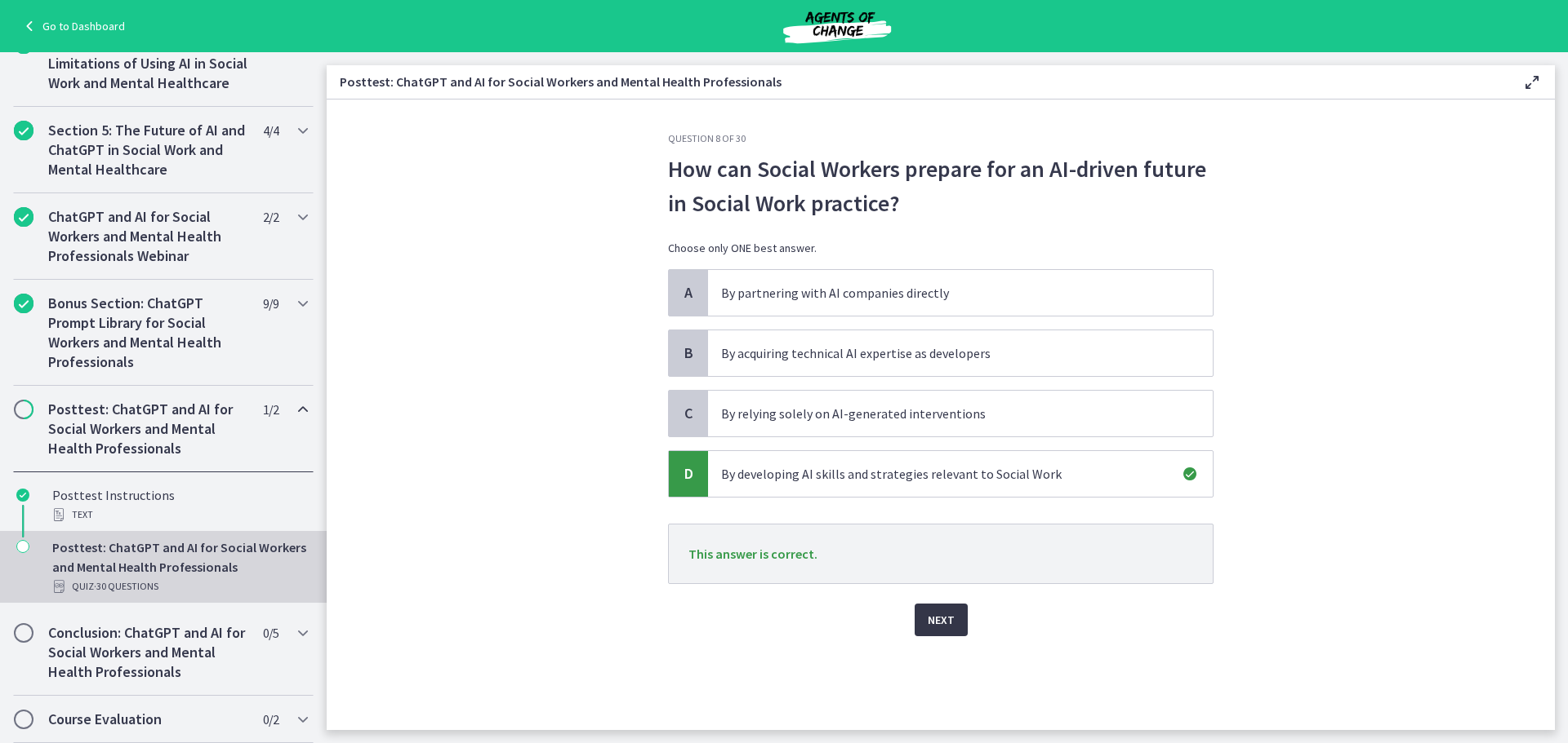
click at [945, 616] on span "Next" at bounding box center [940, 620] width 27 height 20
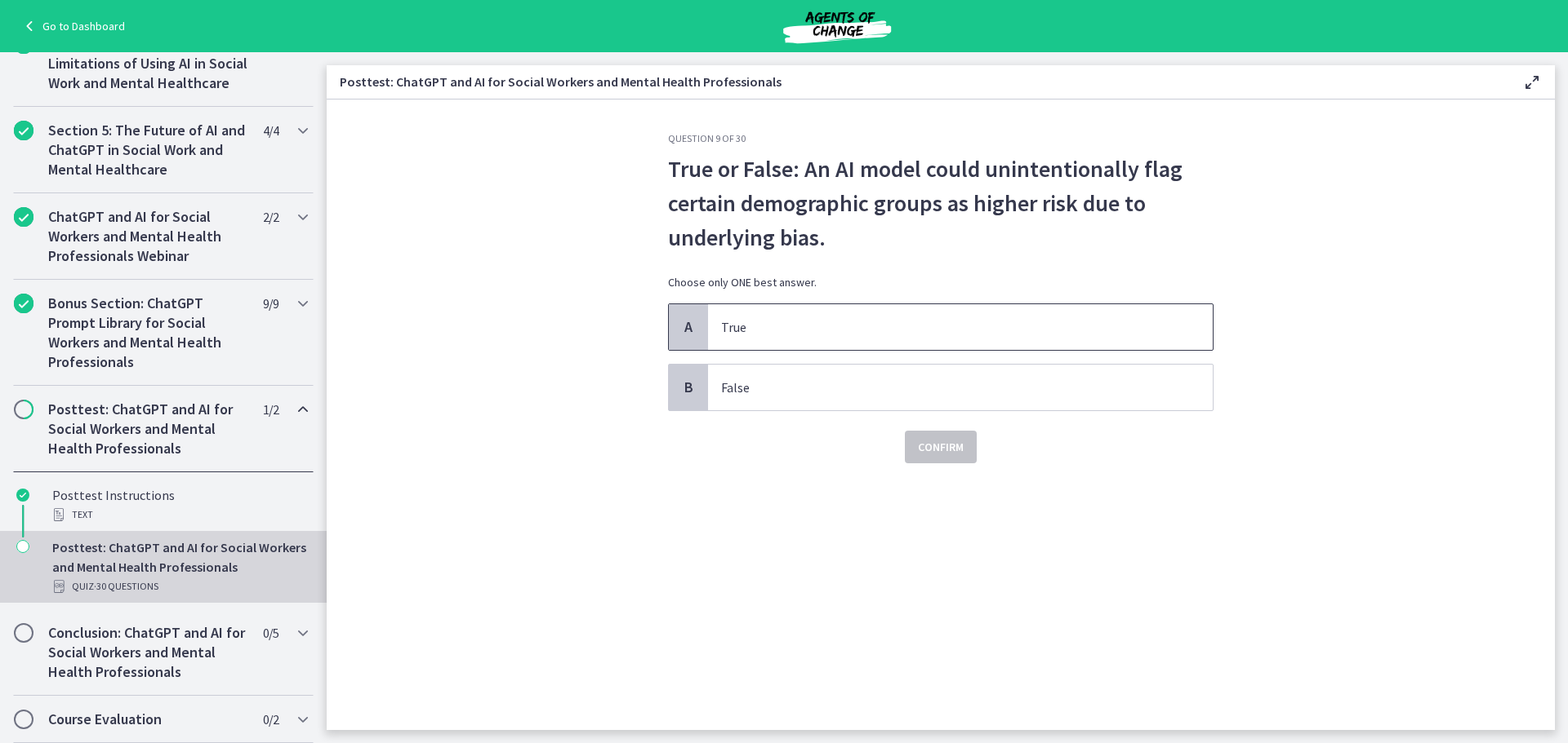
click at [895, 319] on p "True" at bounding box center [943, 327] width 445 height 20
click at [932, 445] on span "Confirm" at bounding box center [940, 447] width 46 height 20
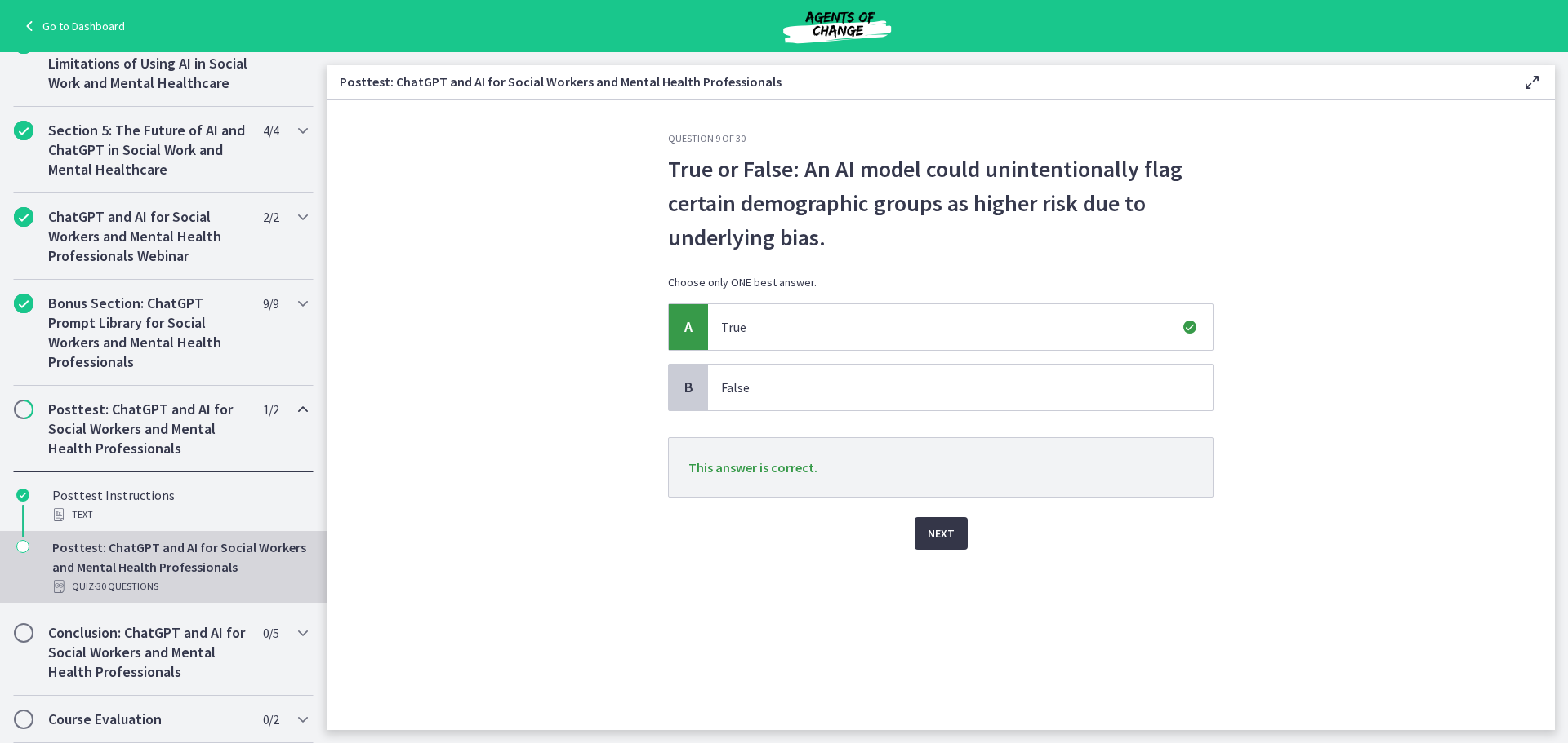
click at [950, 533] on span "Next" at bounding box center [940, 533] width 27 height 20
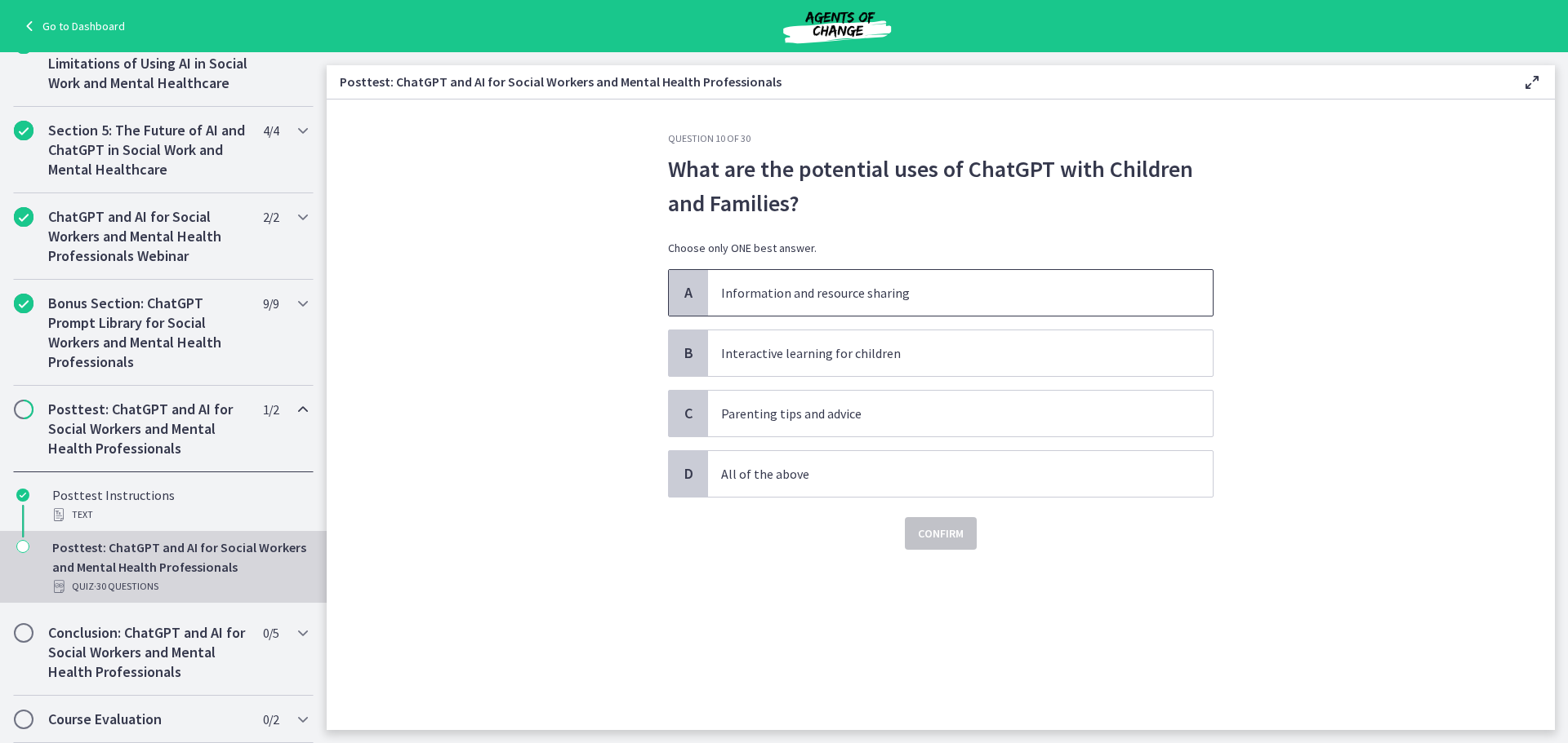
click at [912, 298] on p "Information and resource sharing" at bounding box center [943, 292] width 445 height 20
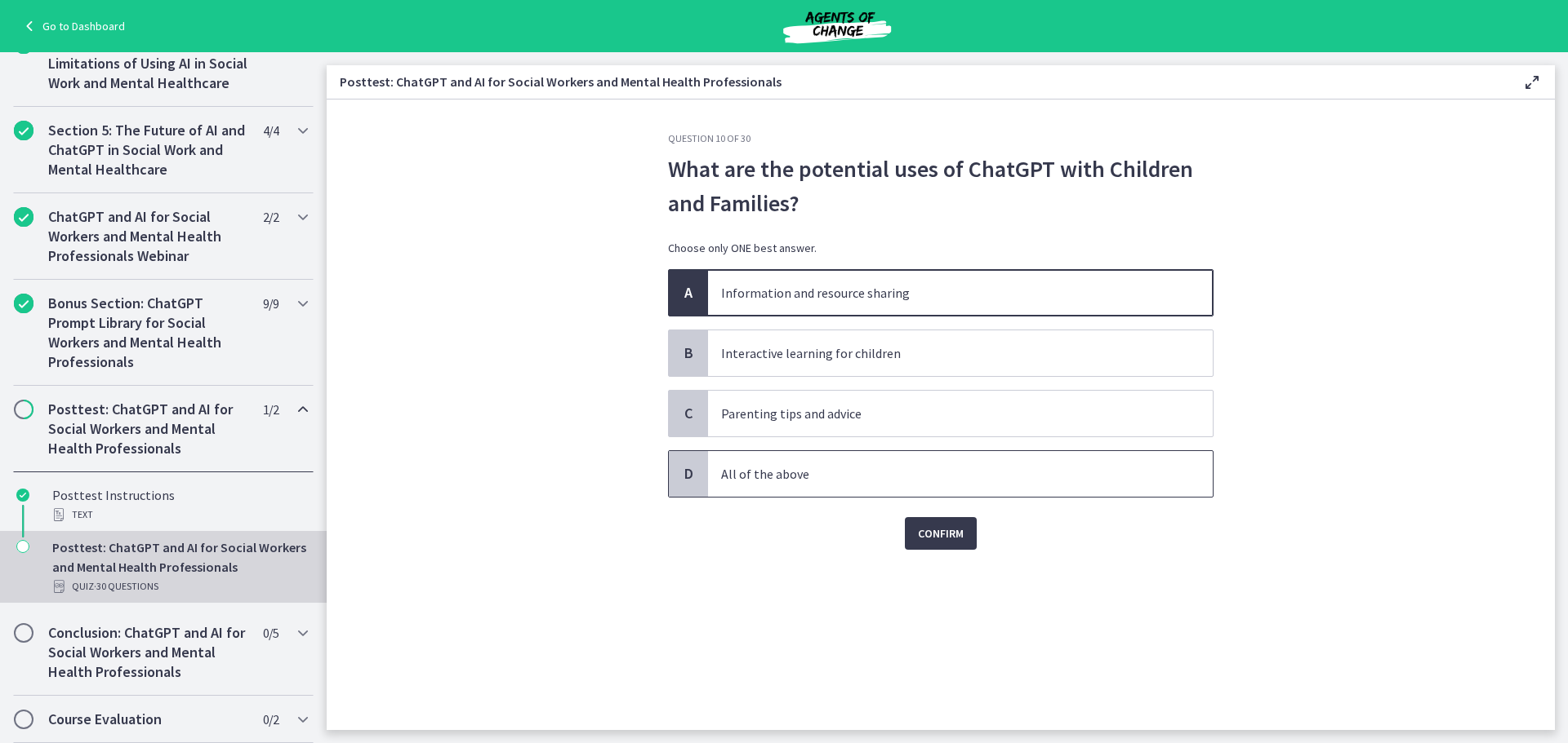
click at [883, 463] on span "All of the above" at bounding box center [960, 473] width 504 height 46
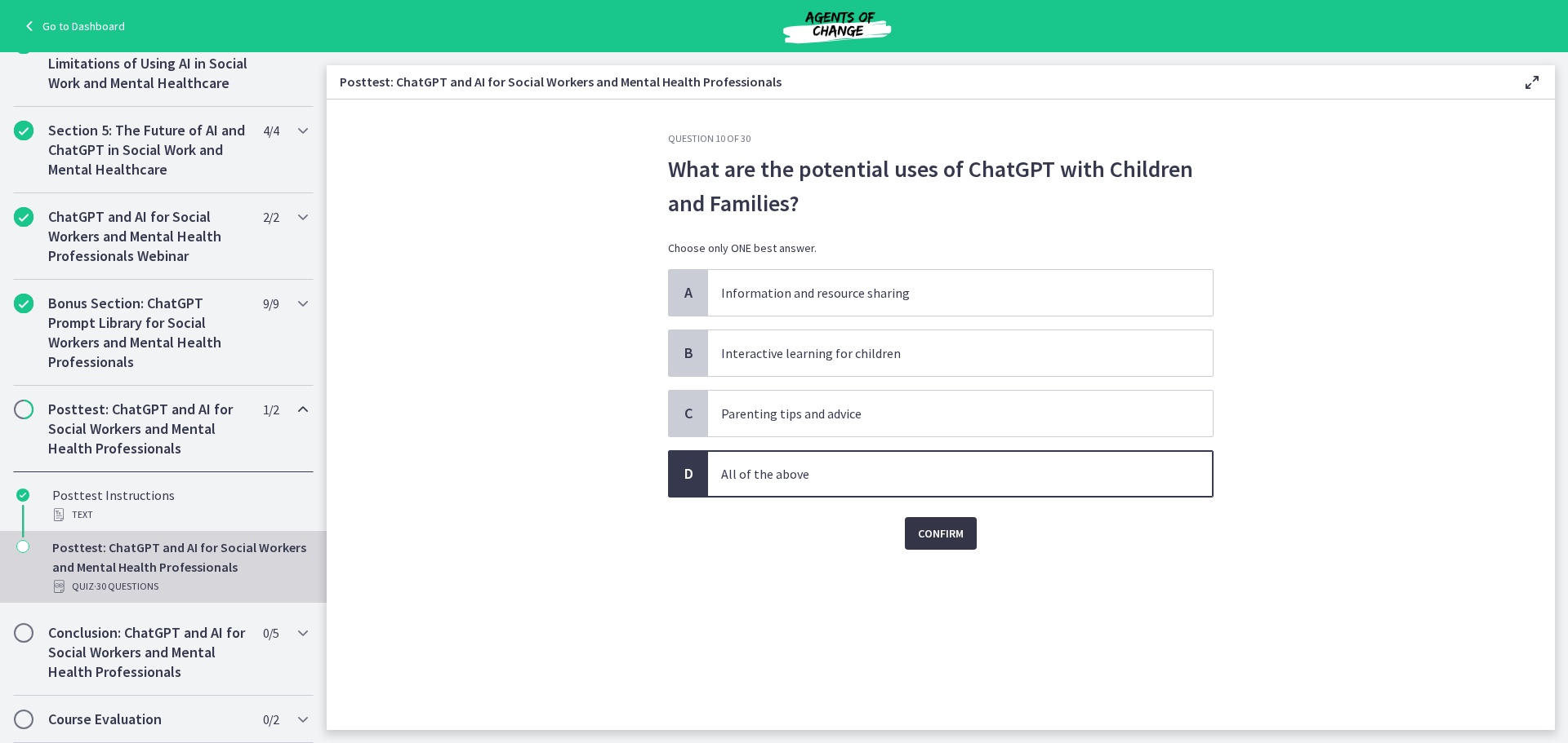
click at [946, 535] on span "Confirm" at bounding box center [940, 533] width 46 height 20
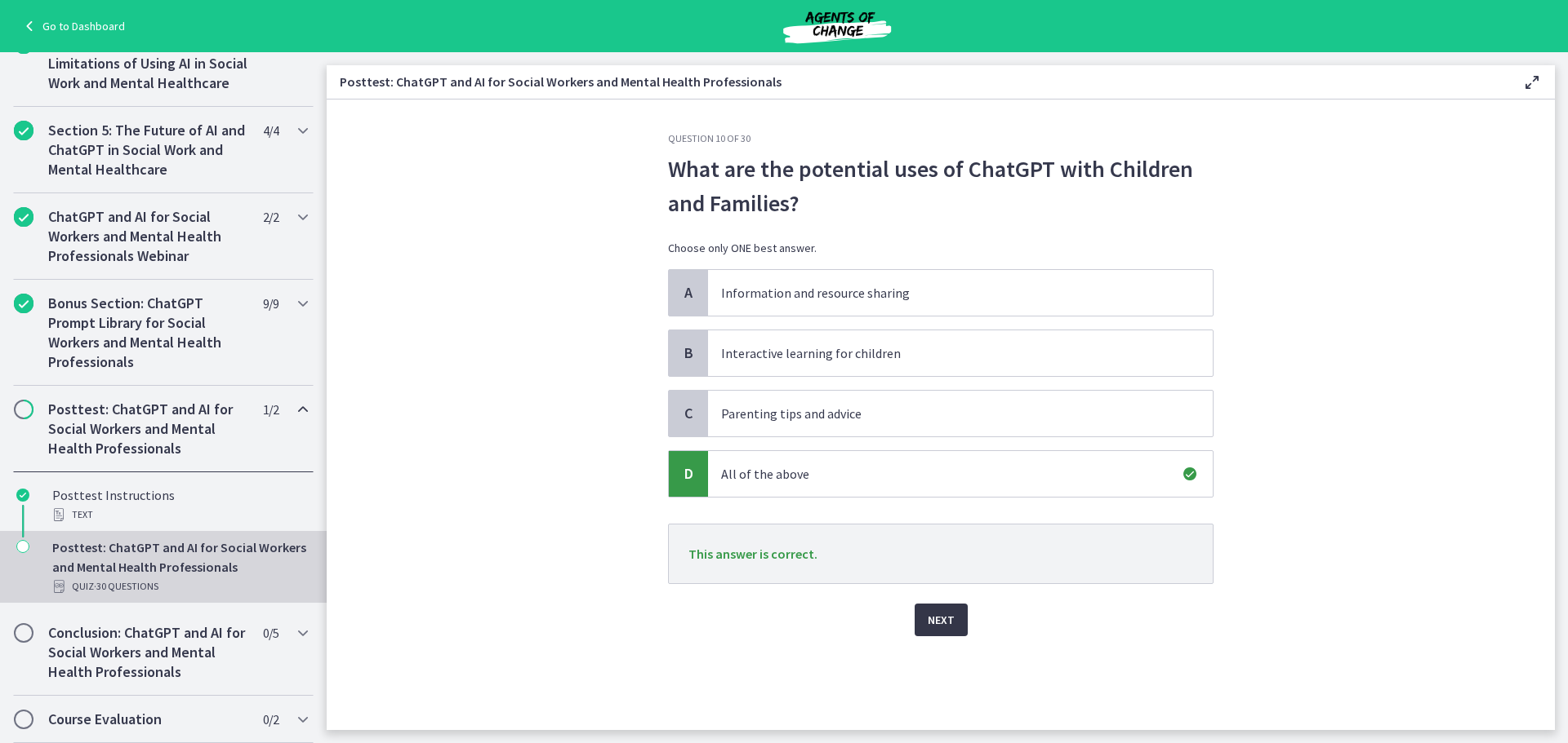
click at [945, 621] on span "Next" at bounding box center [940, 620] width 27 height 20
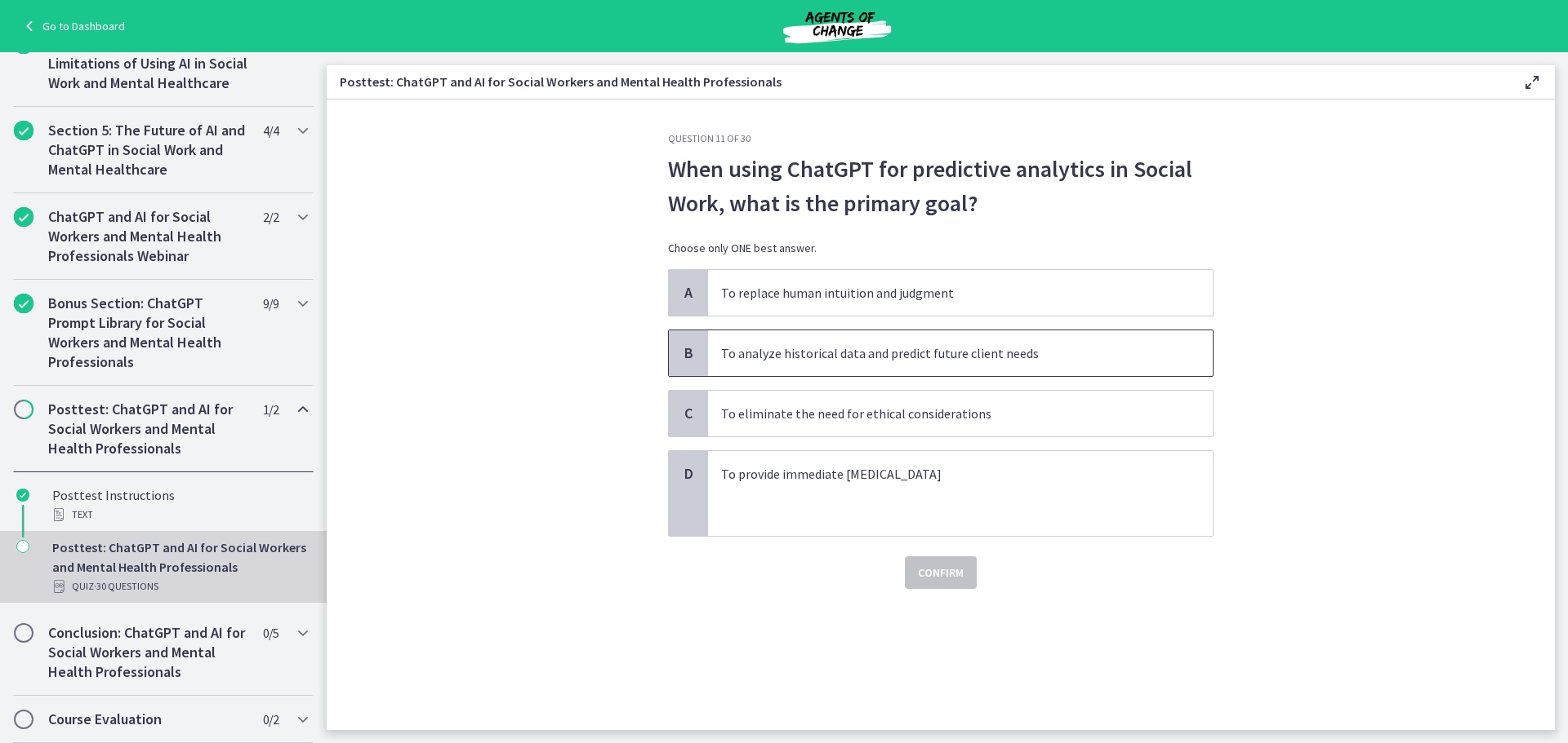
click at [1049, 347] on p "To analyze historical data and predict future client needs" at bounding box center [943, 353] width 445 height 20
click at [942, 571] on span "Confirm" at bounding box center [940, 572] width 46 height 20
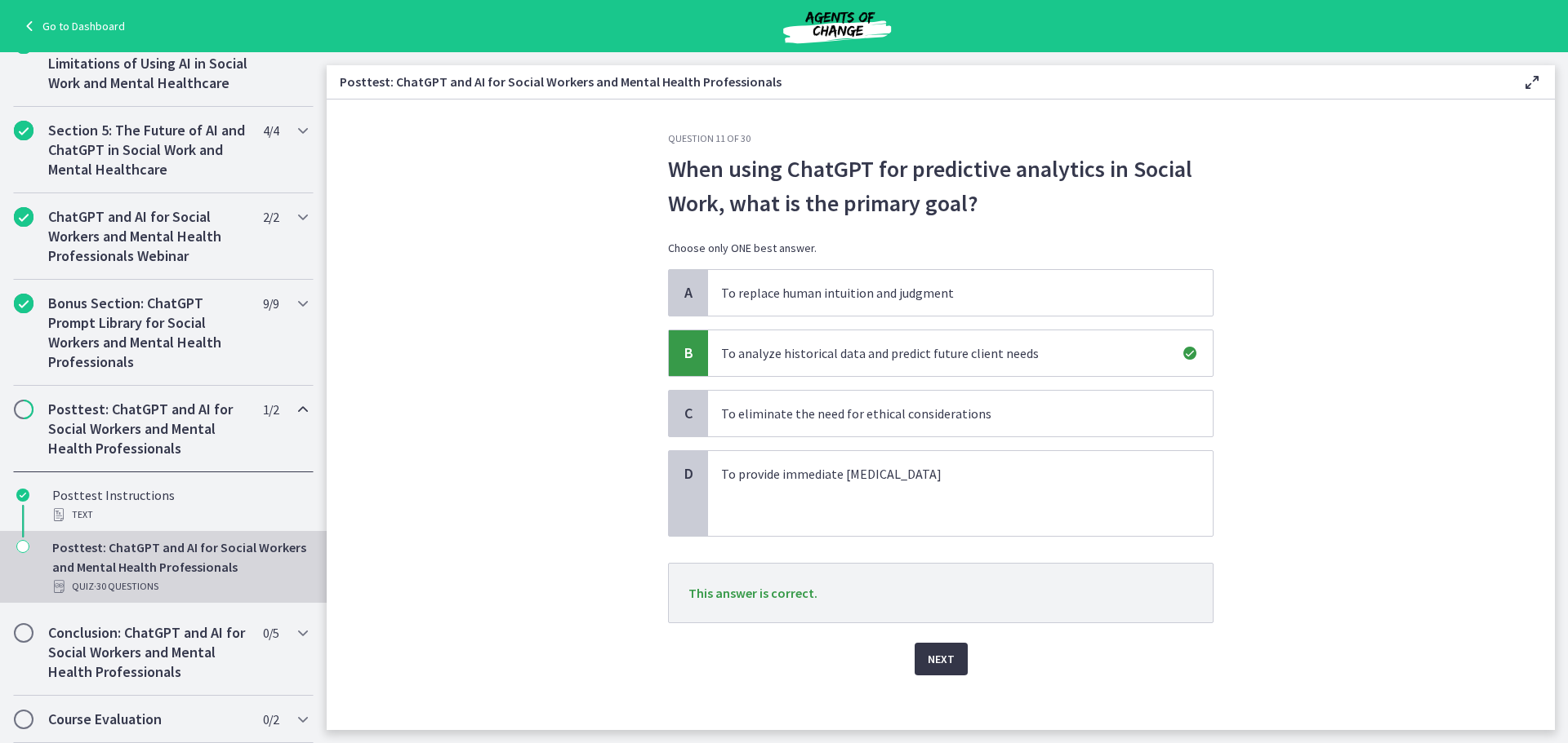
click at [945, 676] on div "Question 11 of 30 When using ChatGPT for predictive analytics in Social Work, w…" at bounding box center [940, 431] width 572 height 598
click at [943, 663] on span "Next" at bounding box center [940, 659] width 27 height 20
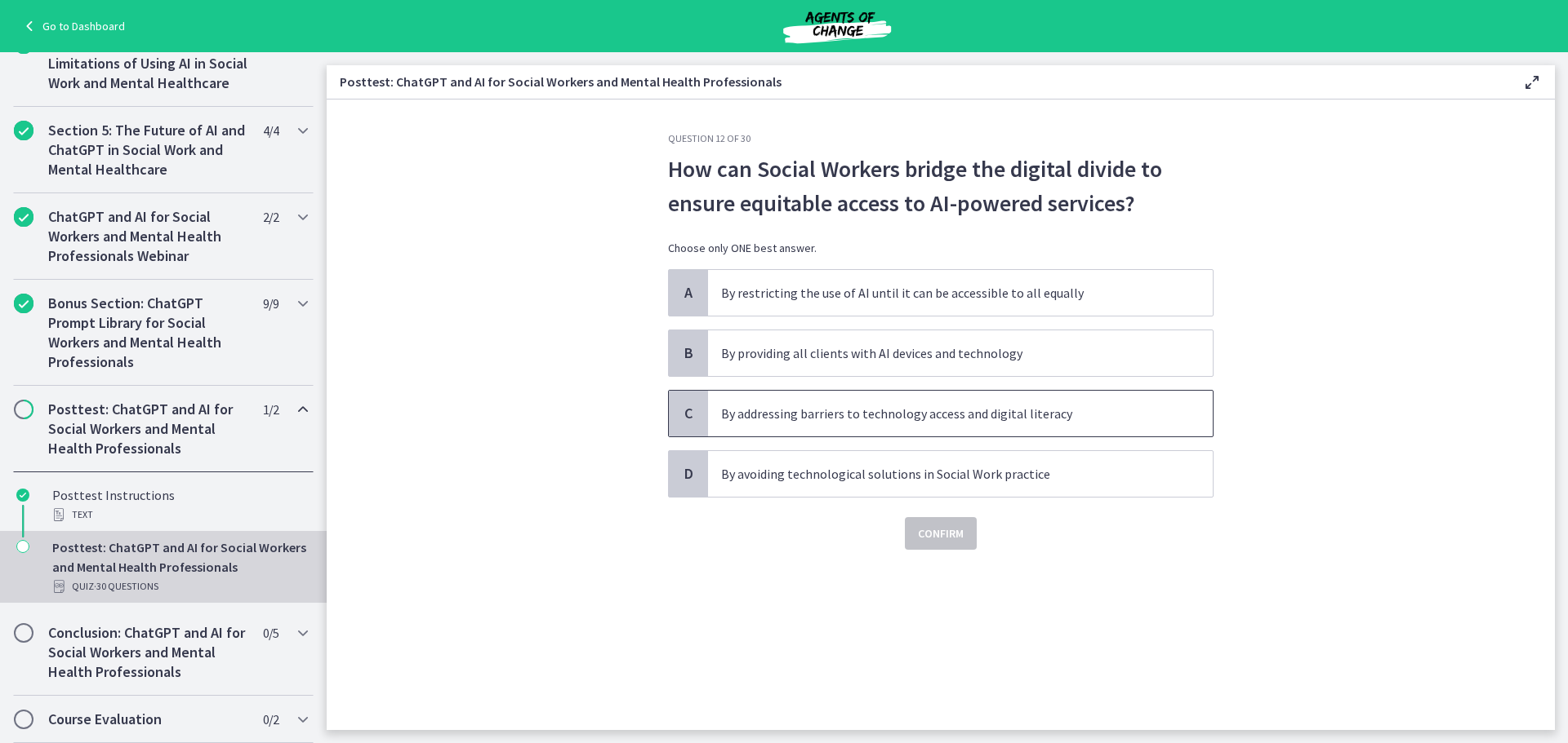
click at [1075, 419] on p "By addressing barriers to technology access and digital literacy" at bounding box center [943, 414] width 445 height 20
click at [958, 526] on span "Confirm" at bounding box center [940, 533] width 46 height 20
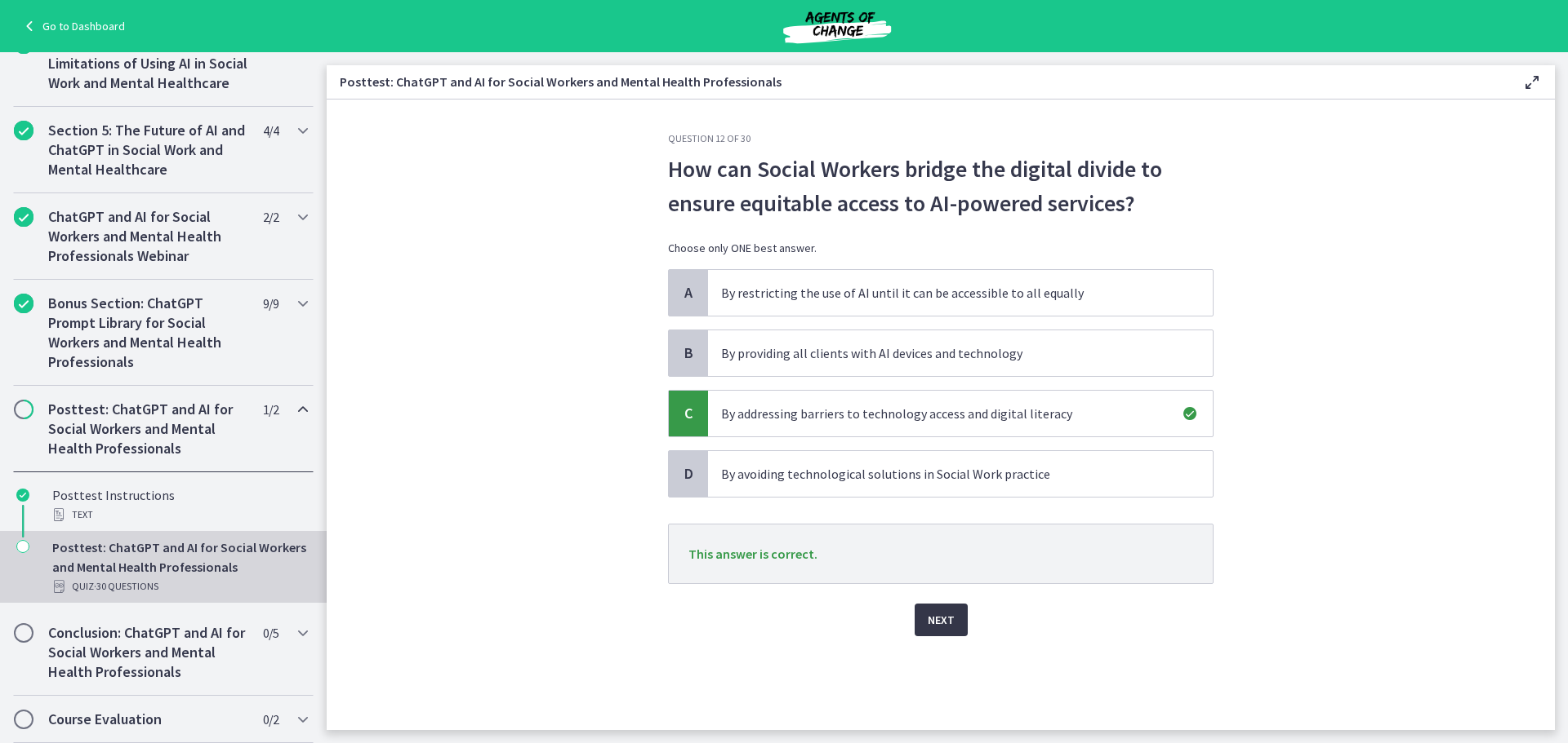
click at [951, 614] on span "Next" at bounding box center [940, 620] width 27 height 20
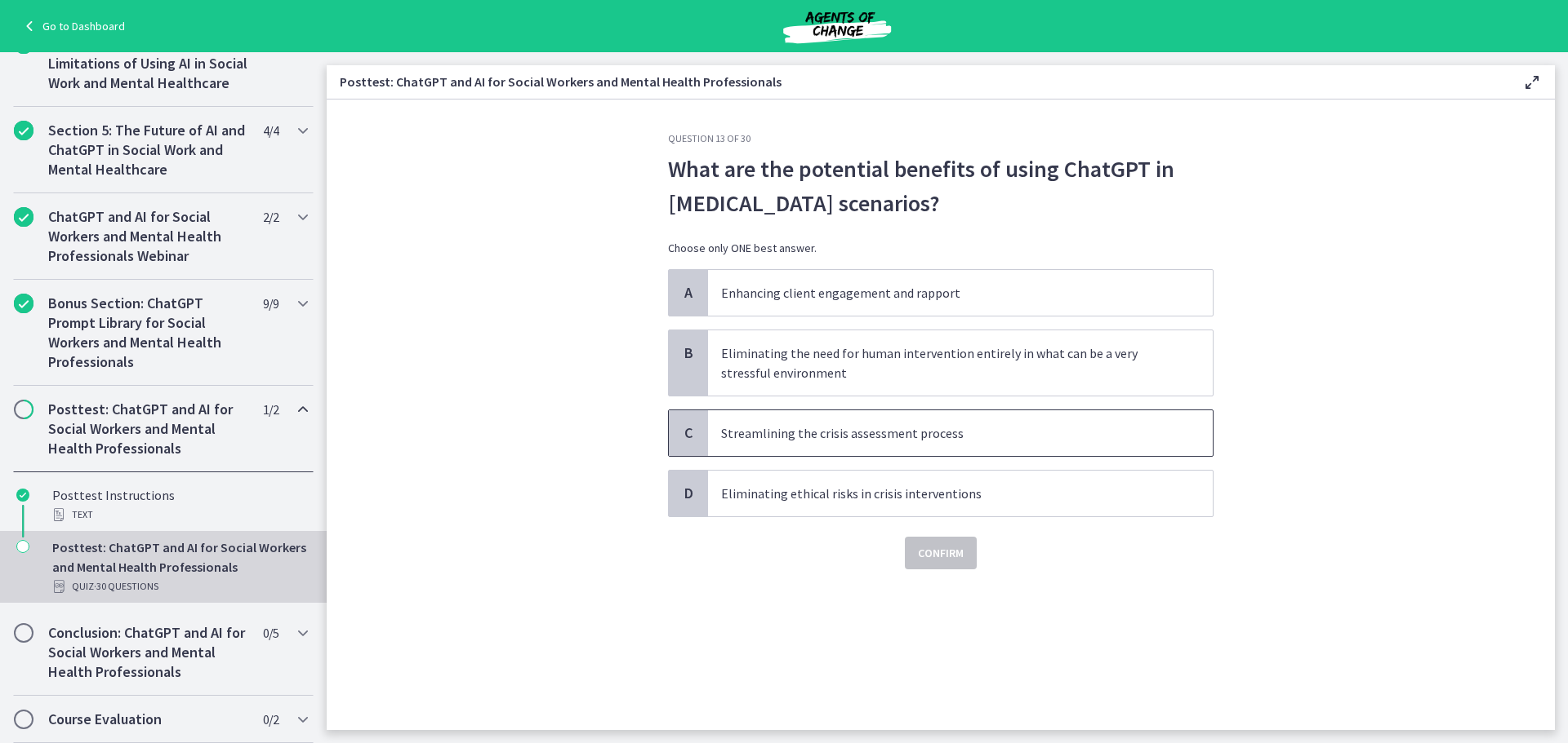
click at [936, 425] on p "Streamlining the crisis assessment process" at bounding box center [943, 433] width 445 height 20
click at [943, 543] on span "Confirm" at bounding box center [940, 553] width 46 height 20
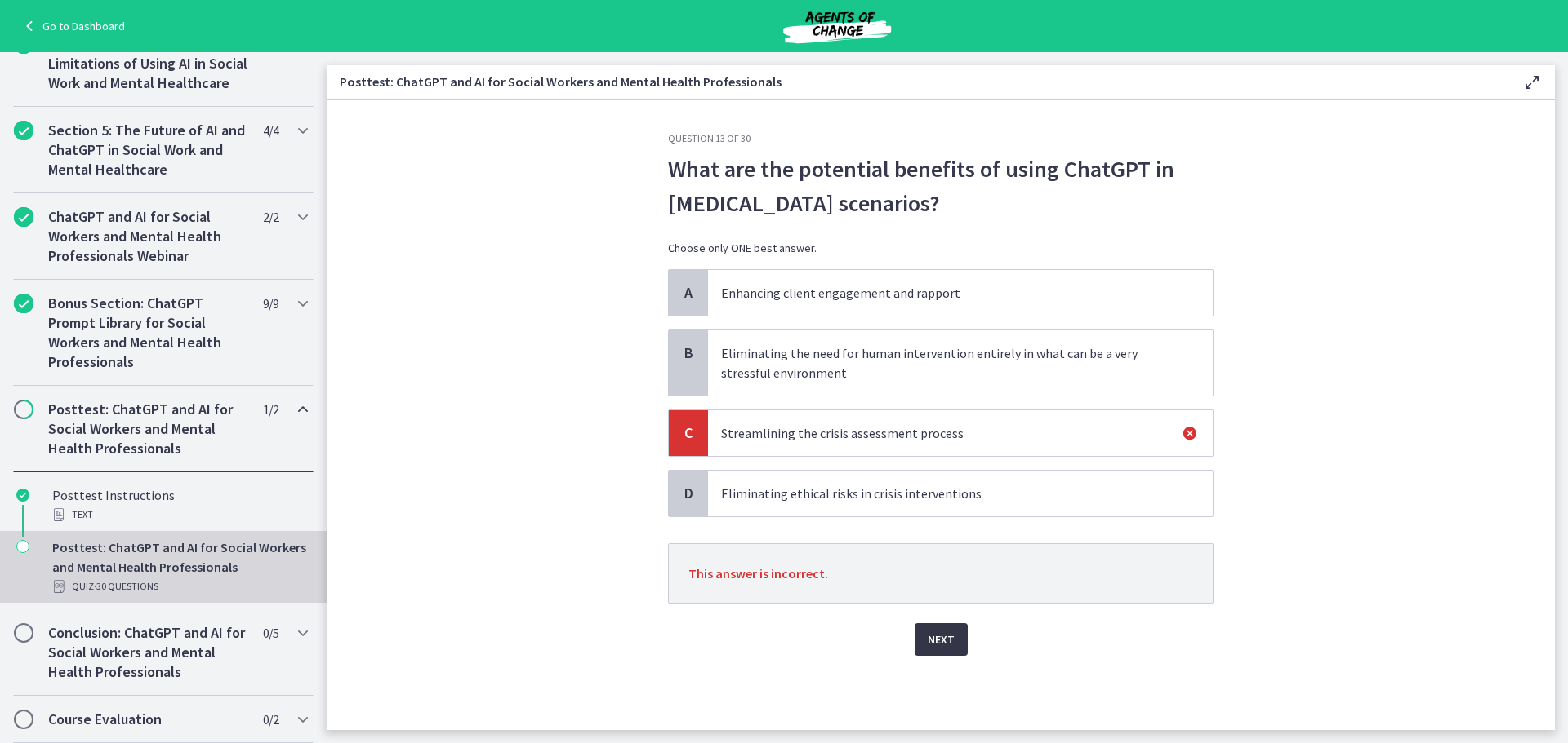
click at [945, 648] on button "Next" at bounding box center [940, 639] width 53 height 33
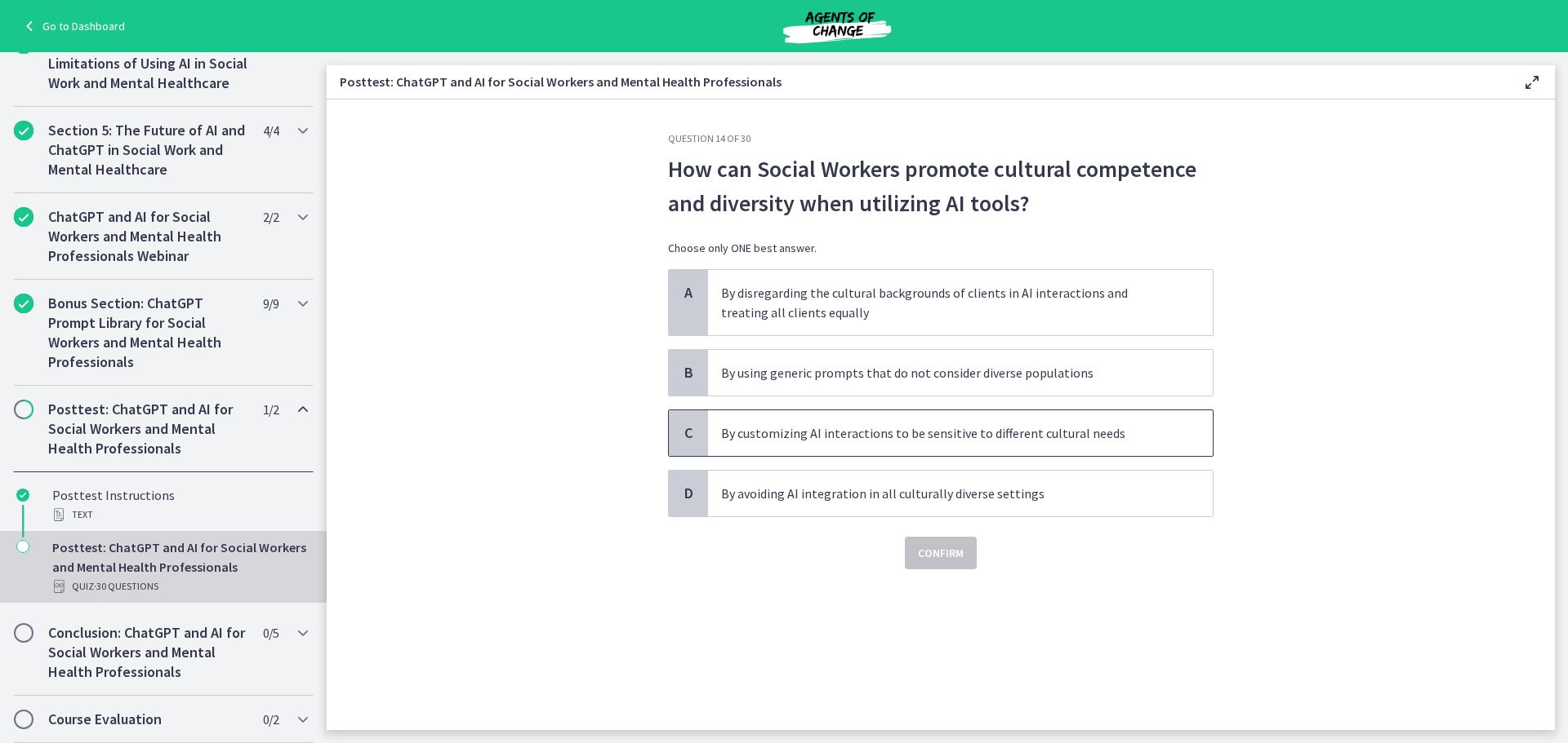
click at [1093, 427] on p "By customizing AI interactions to be sensitive to different cultural needs" at bounding box center [943, 433] width 445 height 20
click at [943, 557] on span "Confirm" at bounding box center [940, 553] width 46 height 20
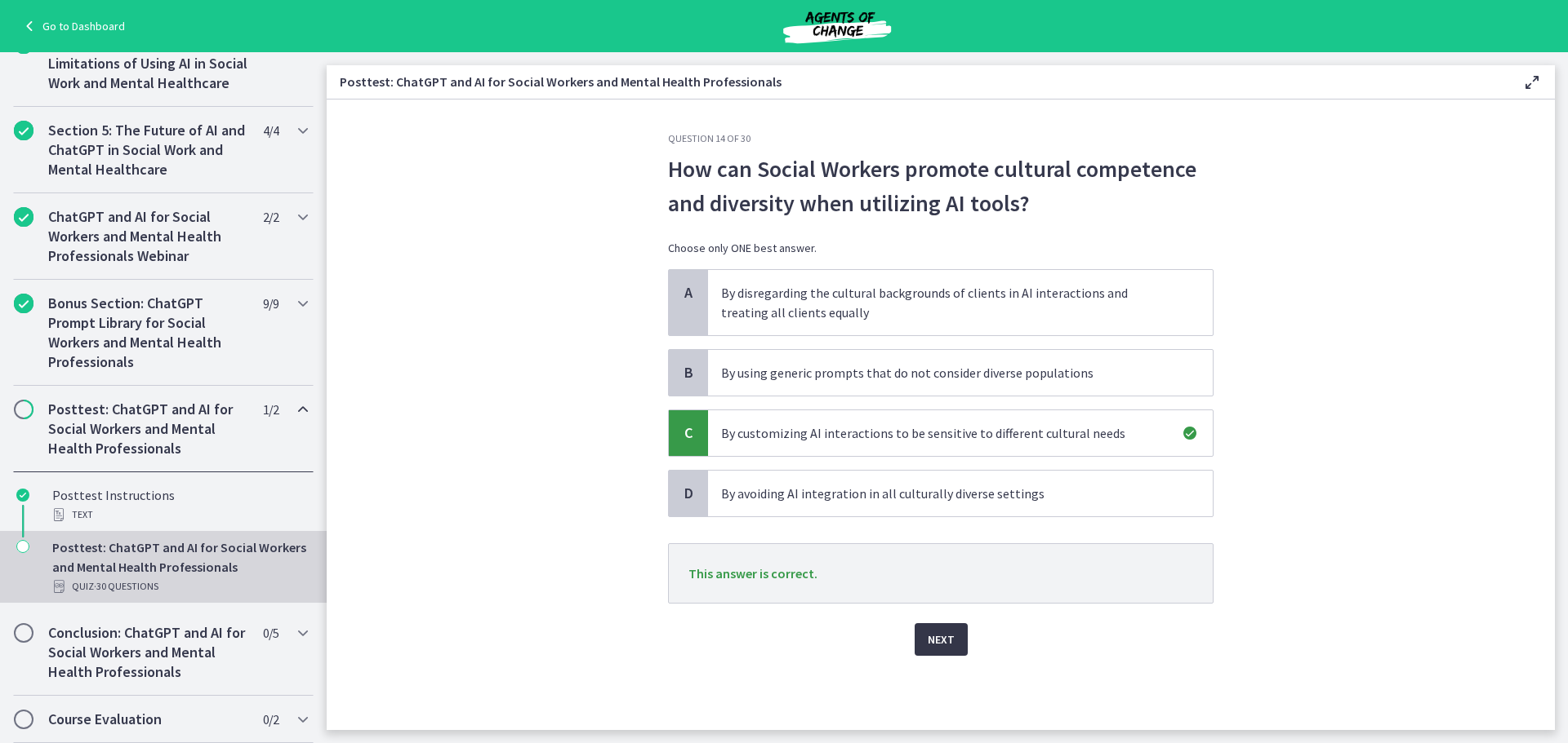
click at [952, 637] on span "Next" at bounding box center [940, 639] width 27 height 20
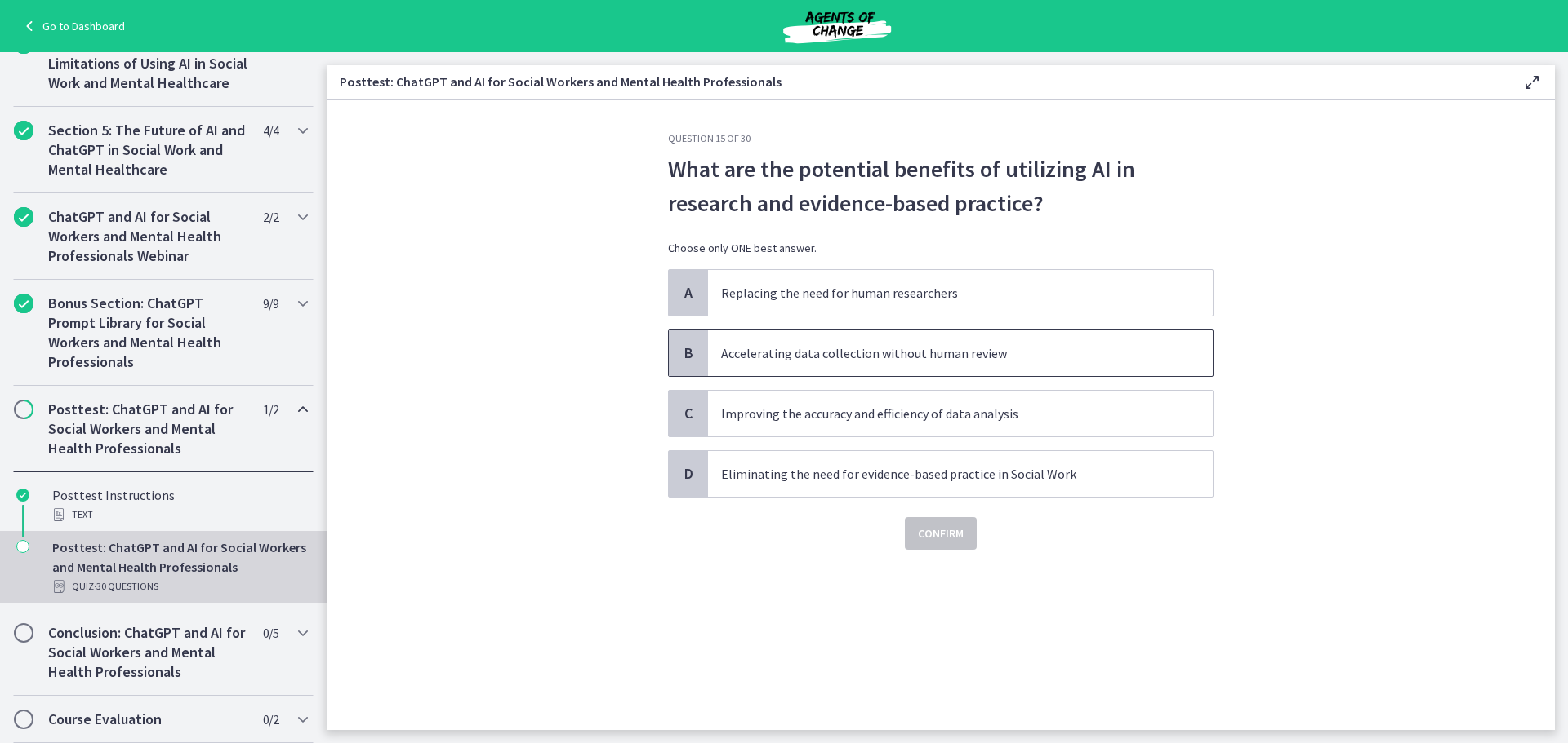
click at [907, 345] on p "Accelerating data collection without human review" at bounding box center [943, 353] width 445 height 20
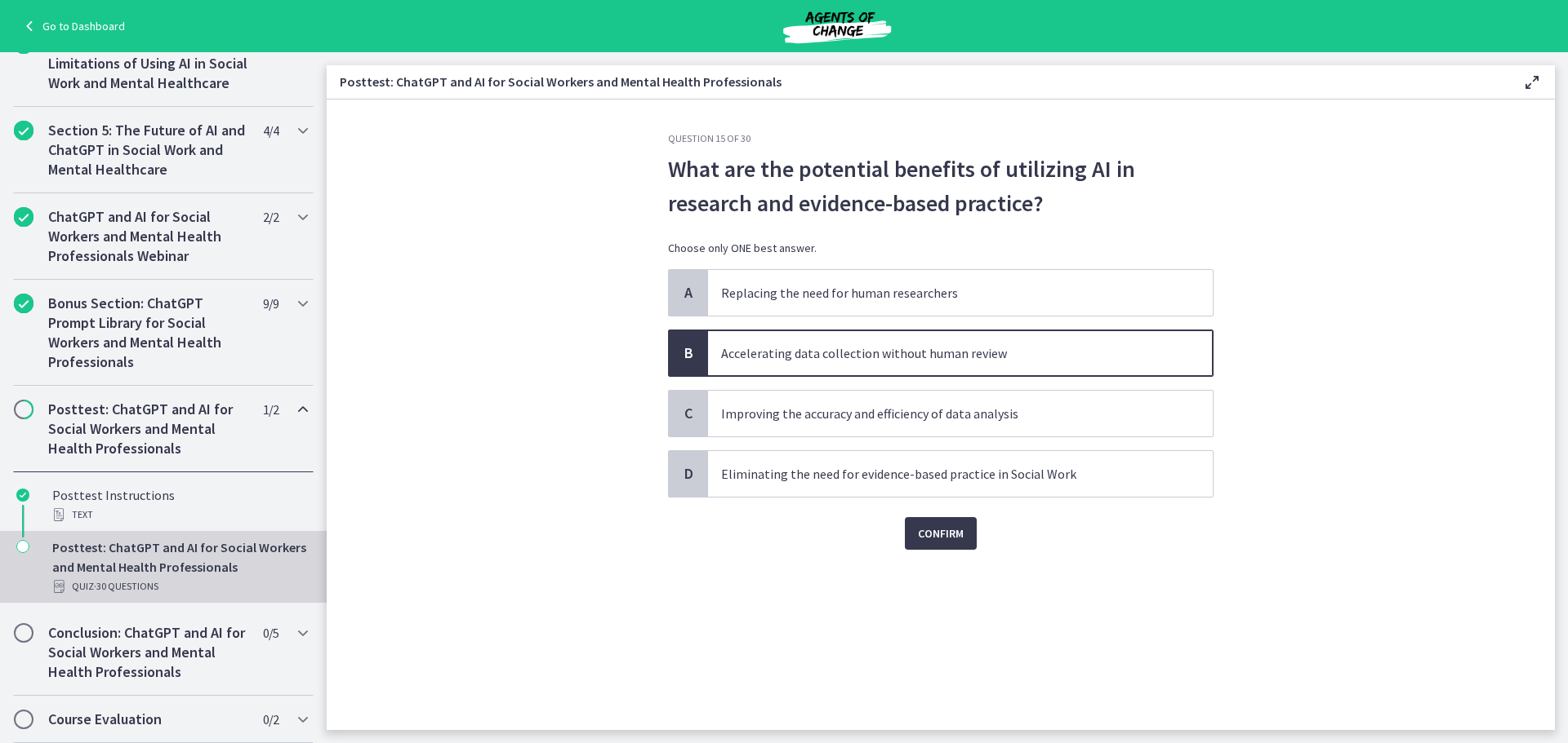
drag, startPoint x: 907, startPoint y: 345, endPoint x: 860, endPoint y: 529, distance: 189.9
click at [860, 531] on div "Confirm" at bounding box center [940, 524] width 545 height 52
click at [893, 414] on p "Improving the accuracy and efficiency of data analysis" at bounding box center [943, 414] width 445 height 20
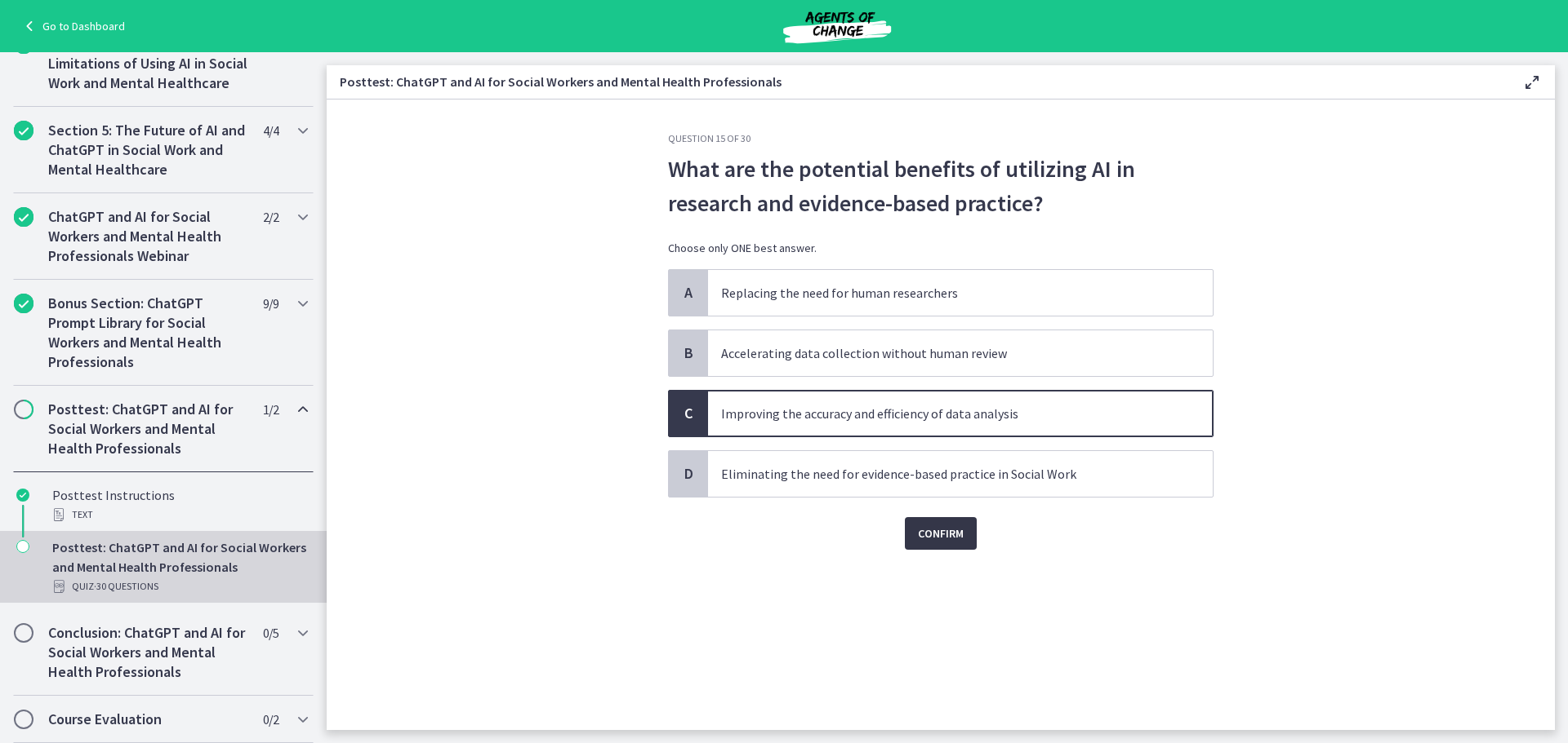
click at [942, 520] on button "Confirm" at bounding box center [940, 533] width 72 height 33
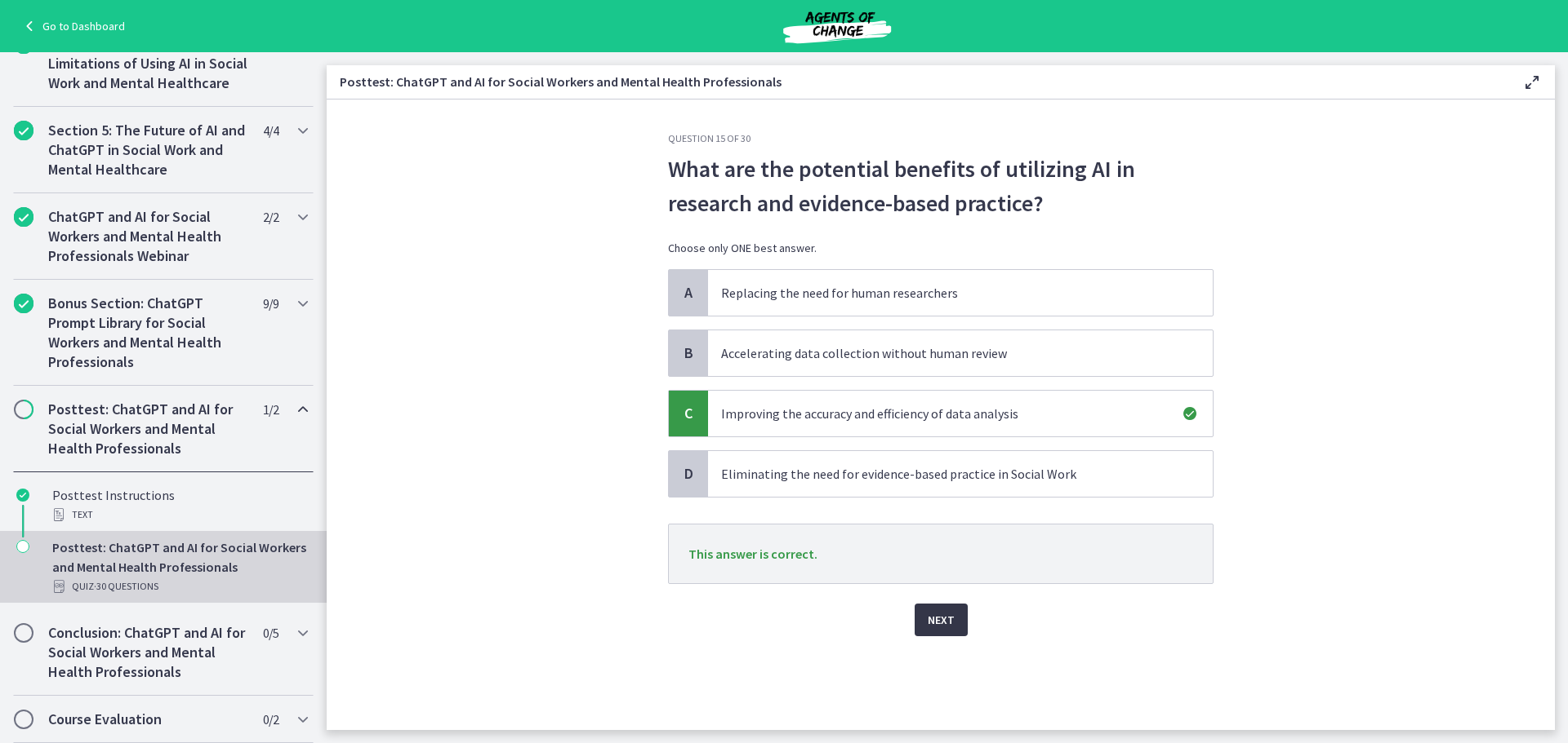
click at [963, 622] on button "Next" at bounding box center [940, 620] width 53 height 33
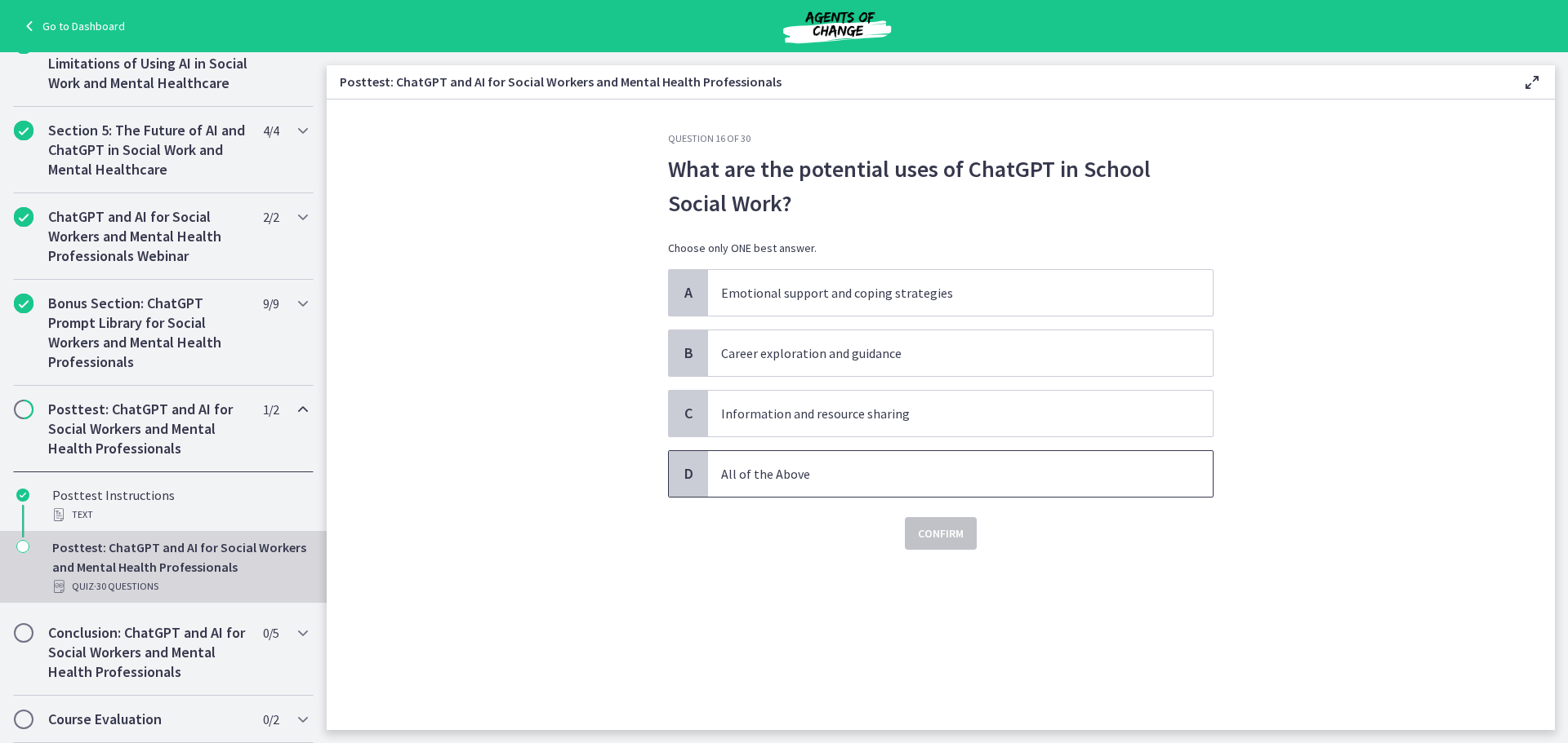
click at [853, 470] on p "All of the Above" at bounding box center [943, 473] width 445 height 20
click at [929, 523] on button "Confirm" at bounding box center [940, 533] width 72 height 33
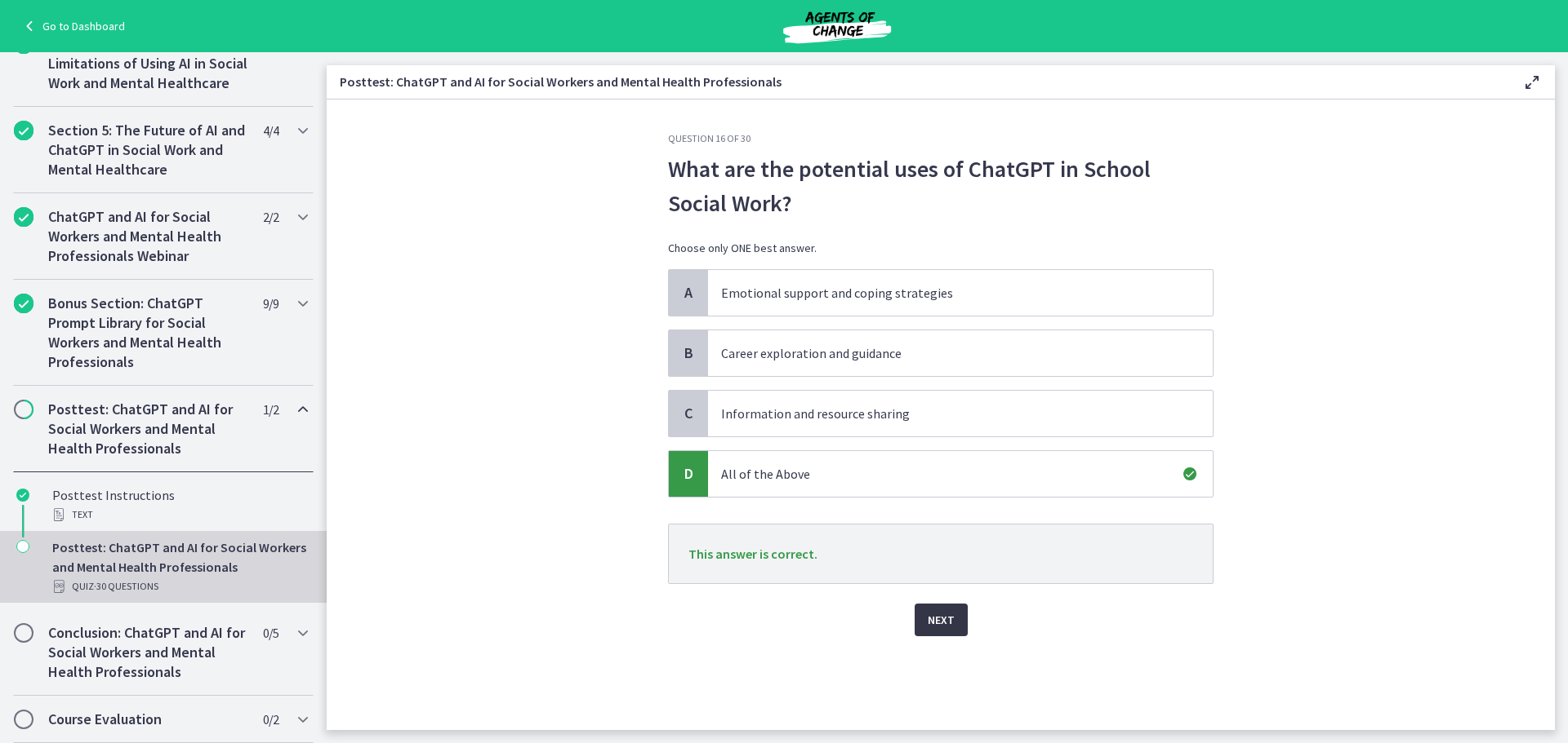
click at [952, 613] on span "Next" at bounding box center [940, 620] width 27 height 20
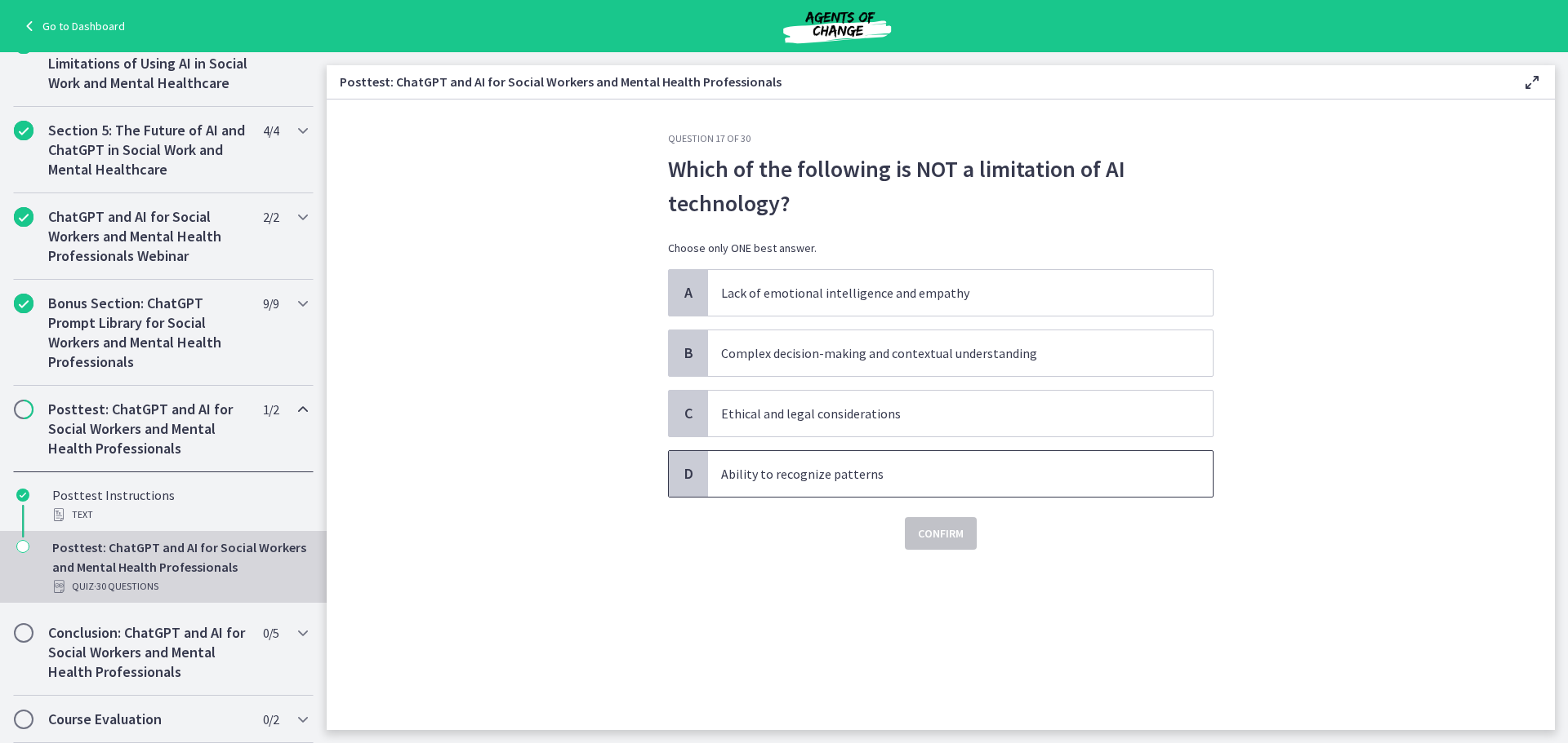
click at [945, 474] on p "Ability to recognize patterns" at bounding box center [943, 473] width 445 height 20
click at [952, 526] on span "Confirm" at bounding box center [940, 533] width 46 height 20
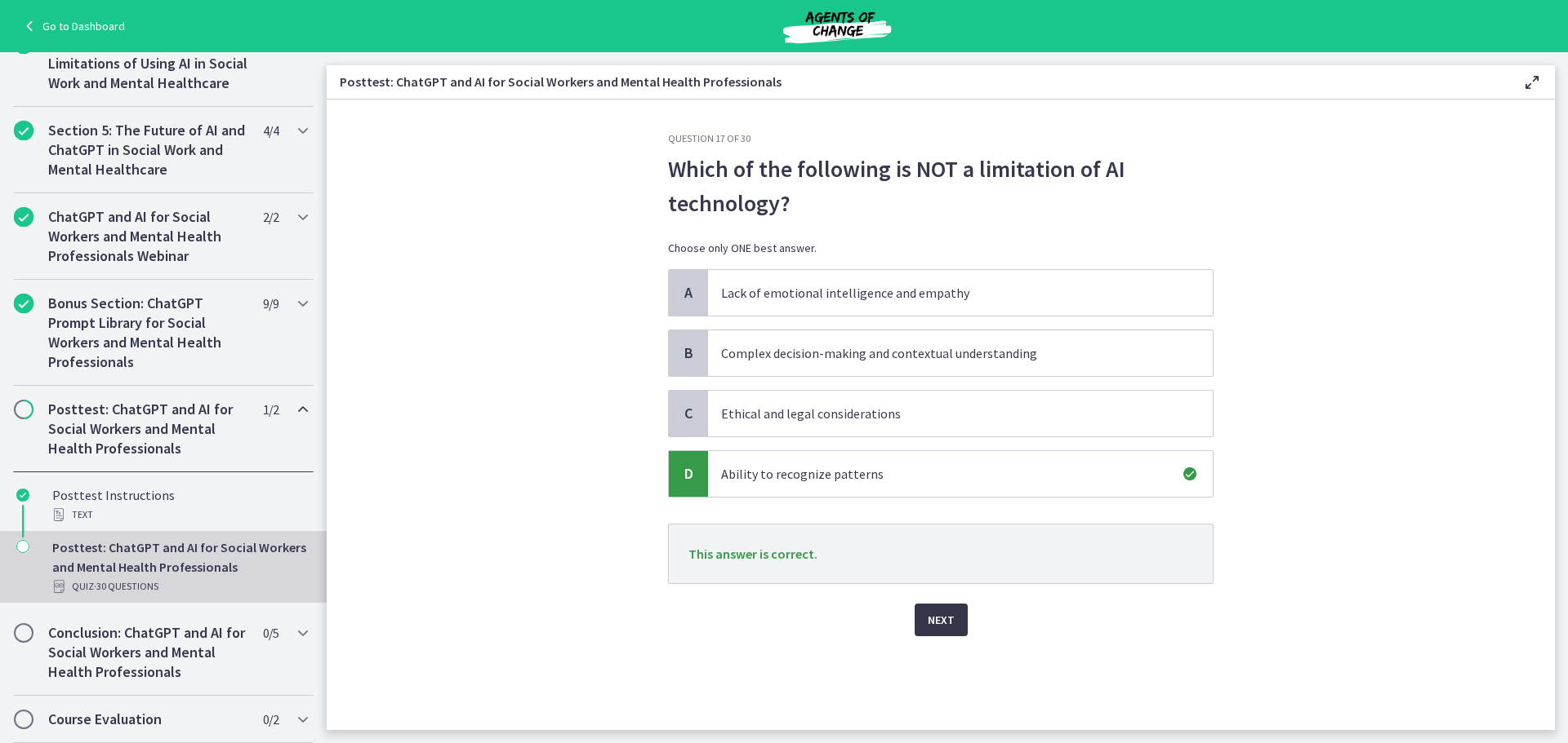
click at [919, 619] on button "Next" at bounding box center [940, 620] width 53 height 33
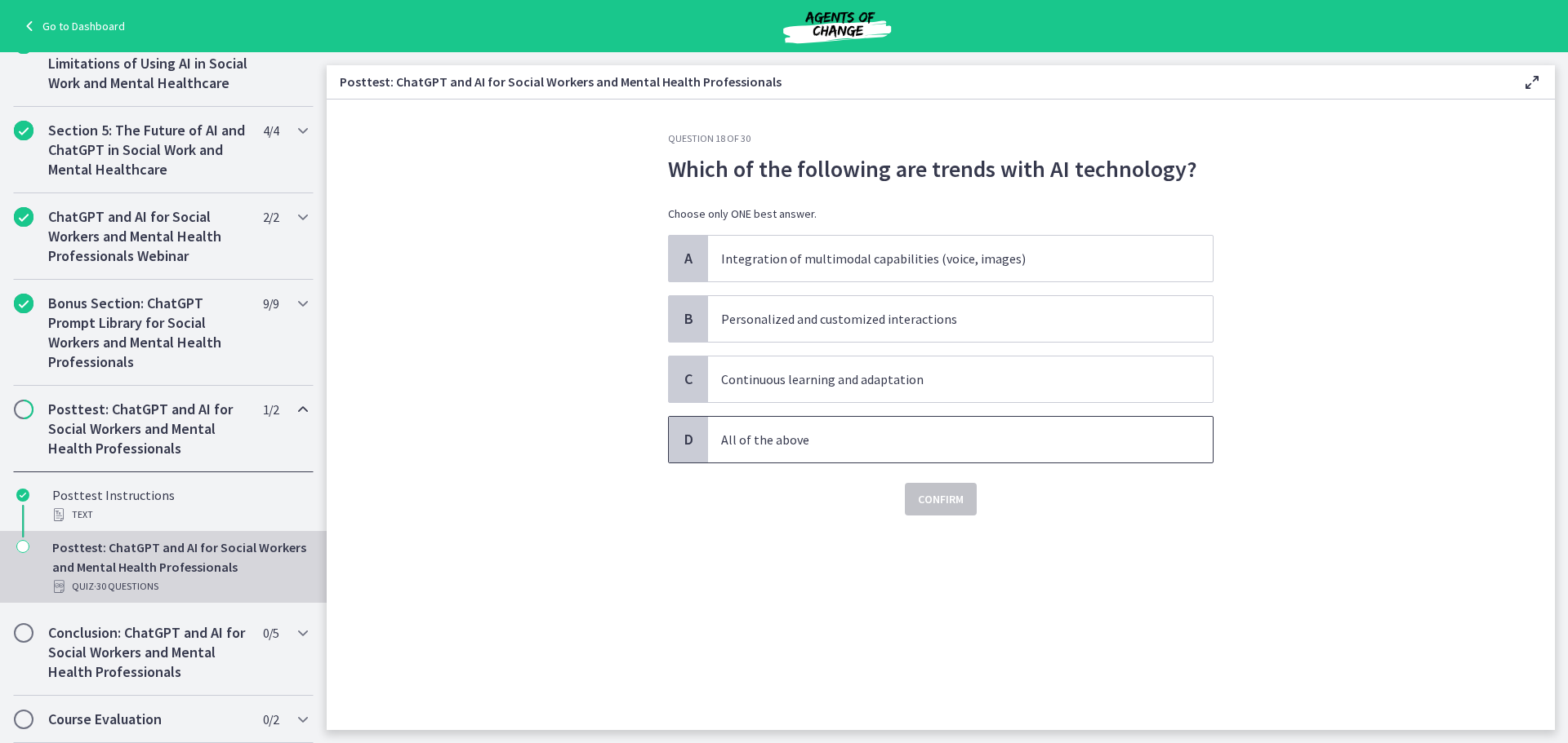
click at [863, 449] on p "All of the above" at bounding box center [943, 440] width 445 height 20
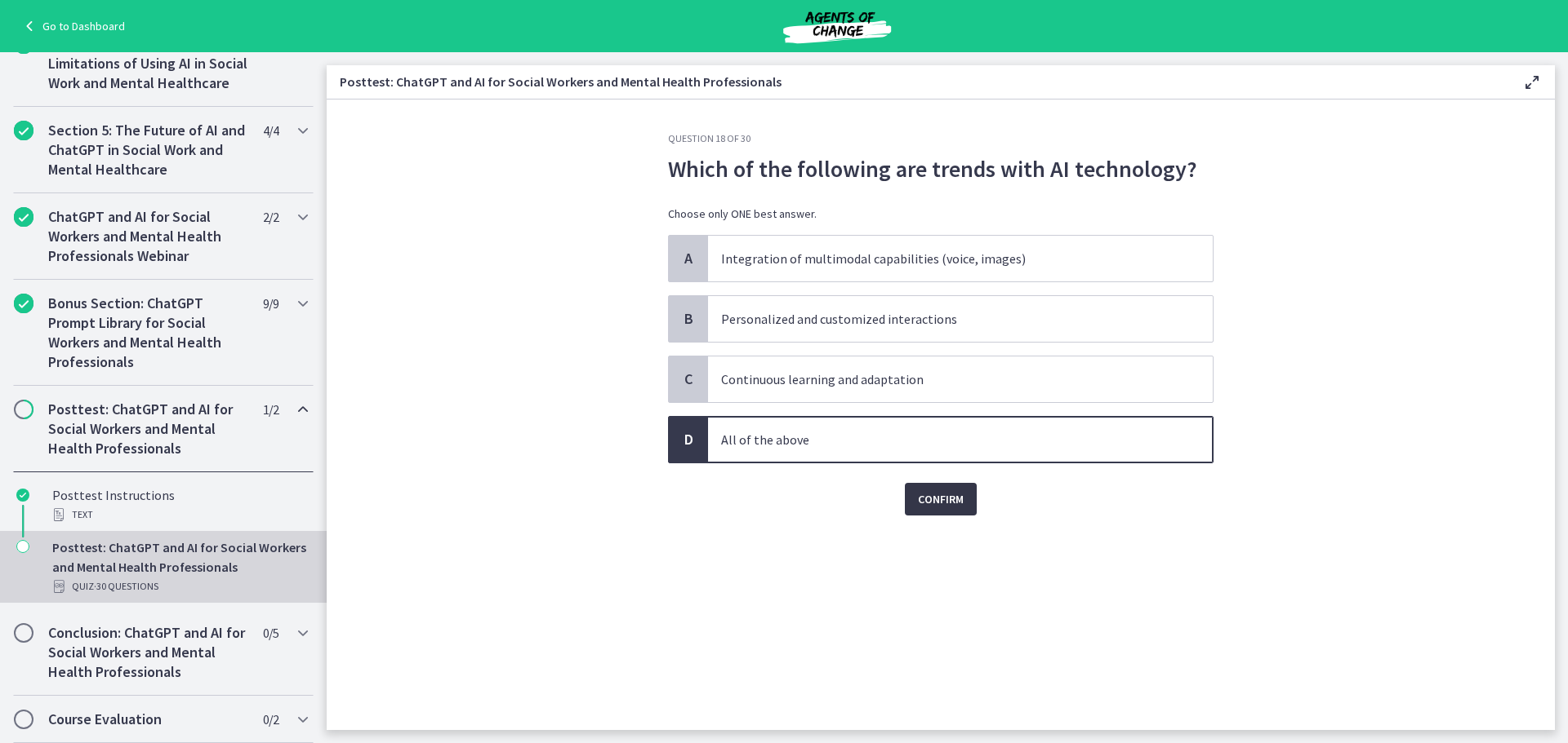
click at [934, 498] on span "Confirm" at bounding box center [940, 499] width 46 height 20
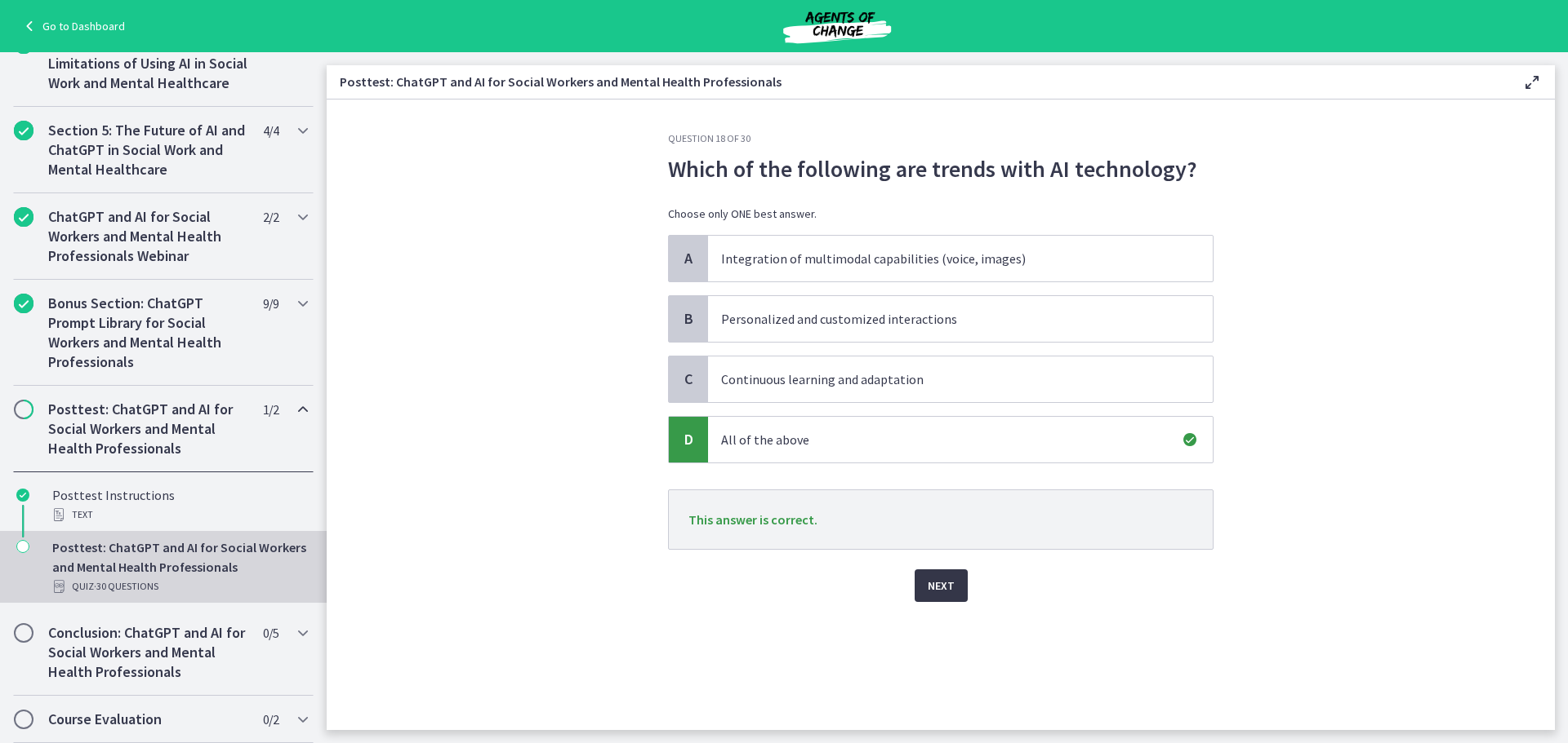
click at [940, 578] on span "Next" at bounding box center [940, 585] width 27 height 20
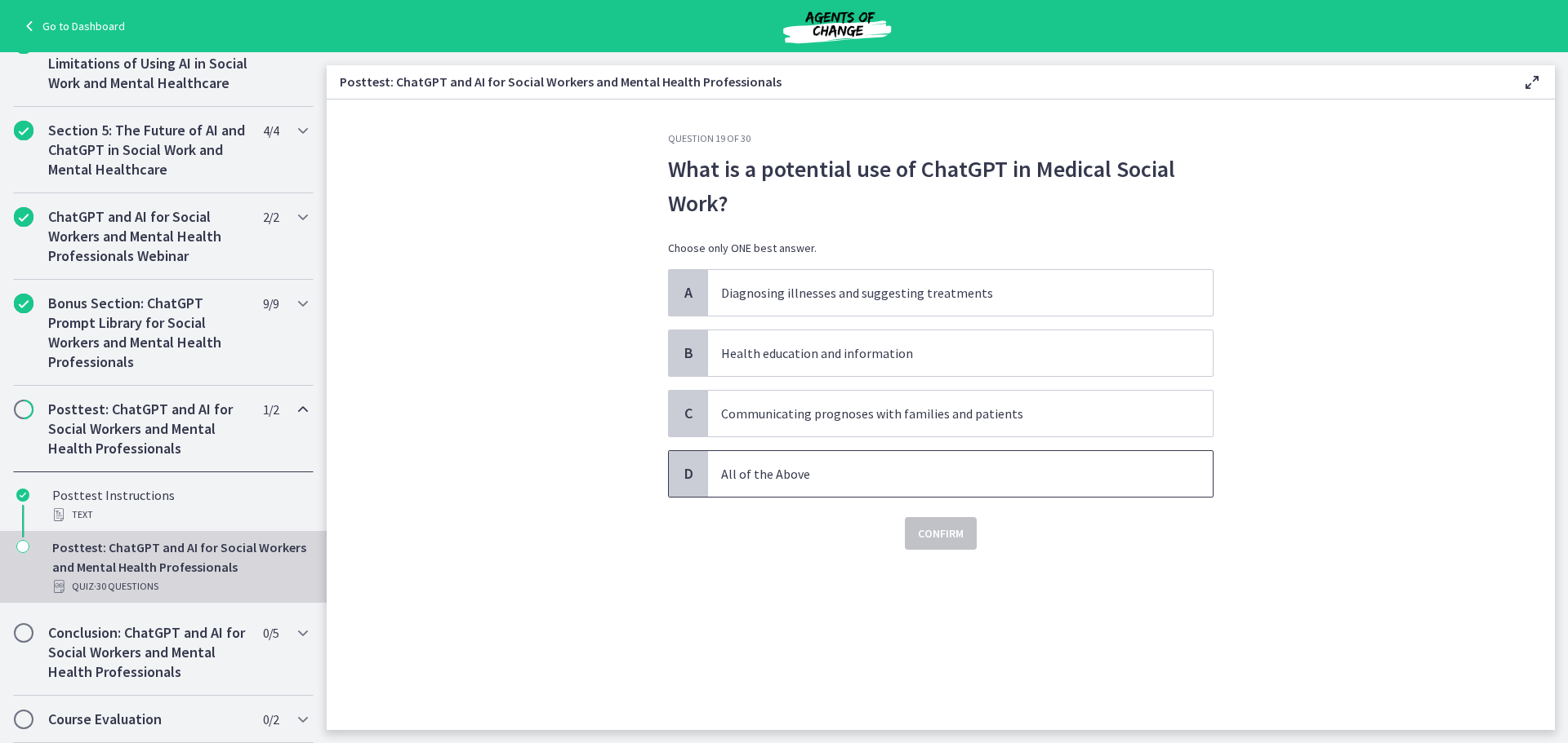
click at [904, 469] on p "All of the Above" at bounding box center [943, 473] width 445 height 20
click at [936, 523] on button "Confirm" at bounding box center [940, 533] width 72 height 33
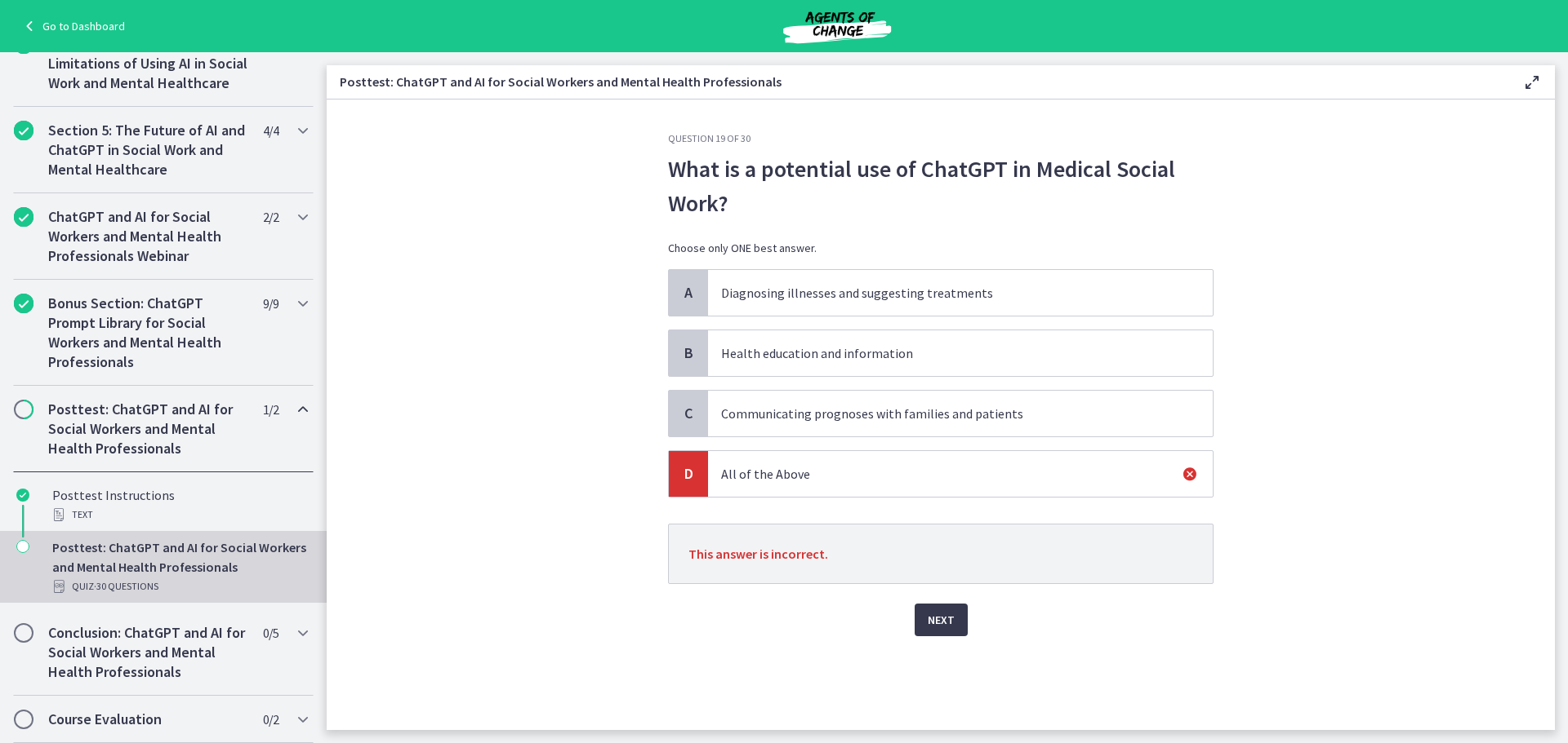
click at [942, 602] on div "Next" at bounding box center [940, 610] width 545 height 52
click at [945, 619] on span "Next" at bounding box center [940, 620] width 27 height 20
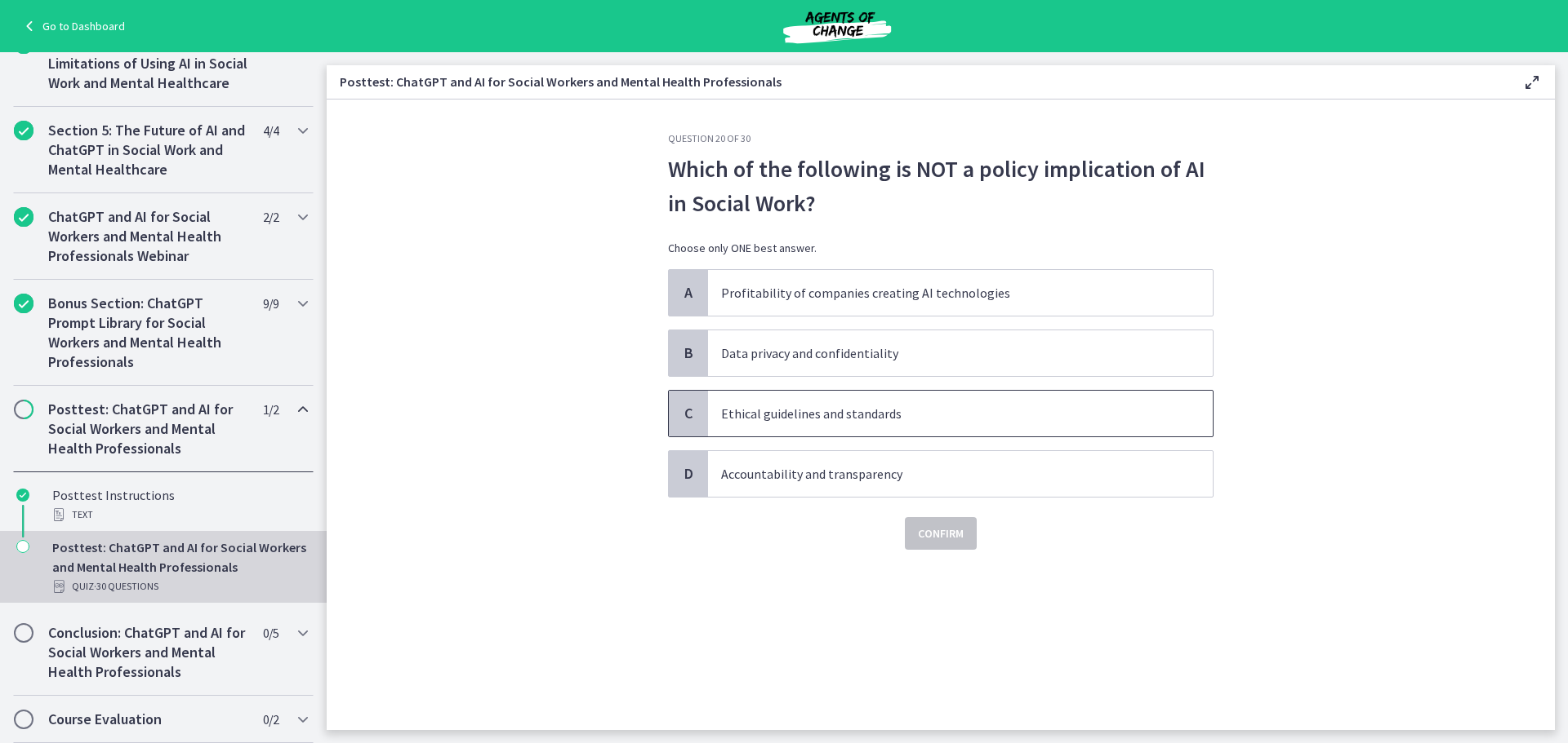
click at [903, 425] on span "Ethical guidelines and standards" at bounding box center [960, 414] width 504 height 46
click at [939, 542] on span "Confirm" at bounding box center [940, 533] width 46 height 20
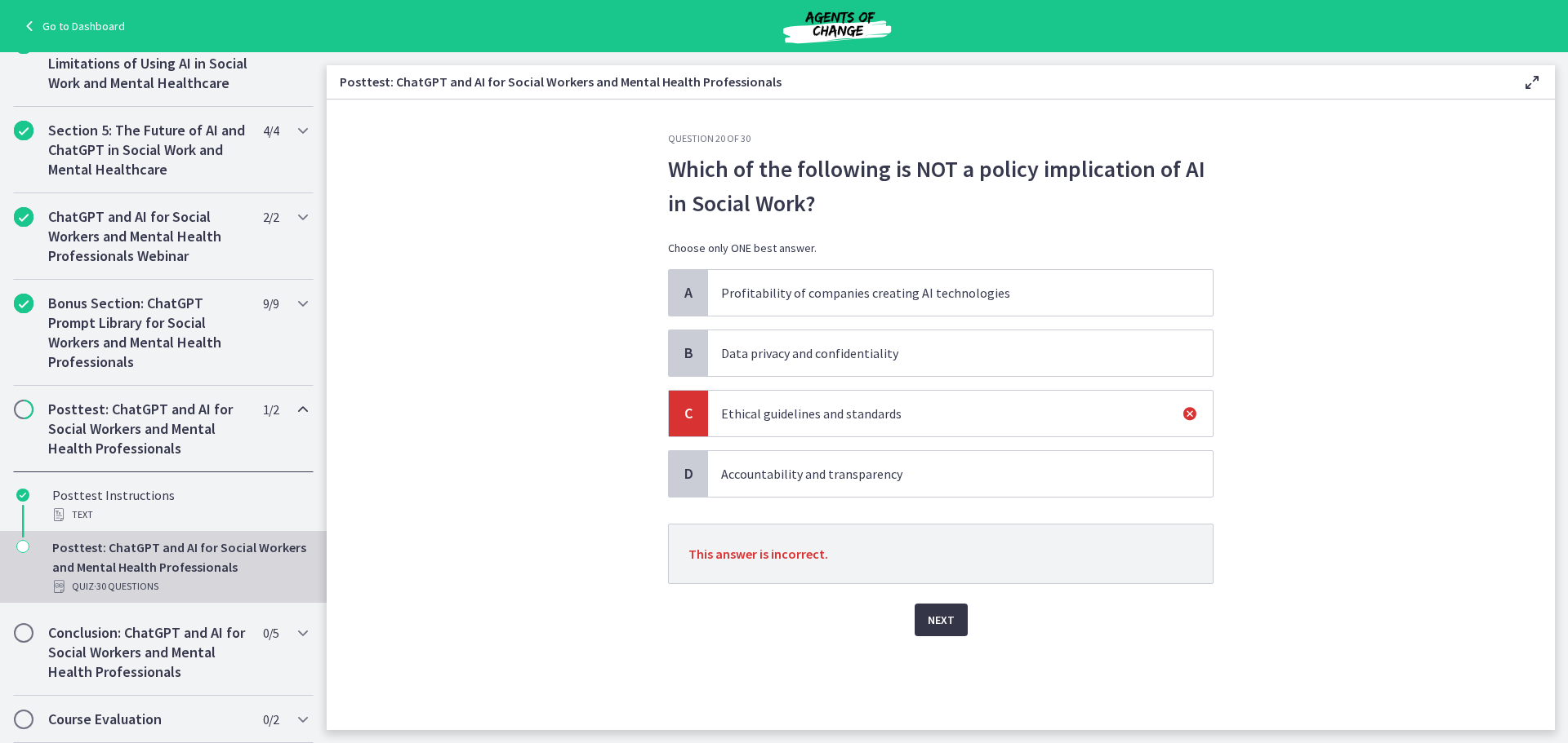
click at [937, 612] on span "Next" at bounding box center [940, 620] width 27 height 20
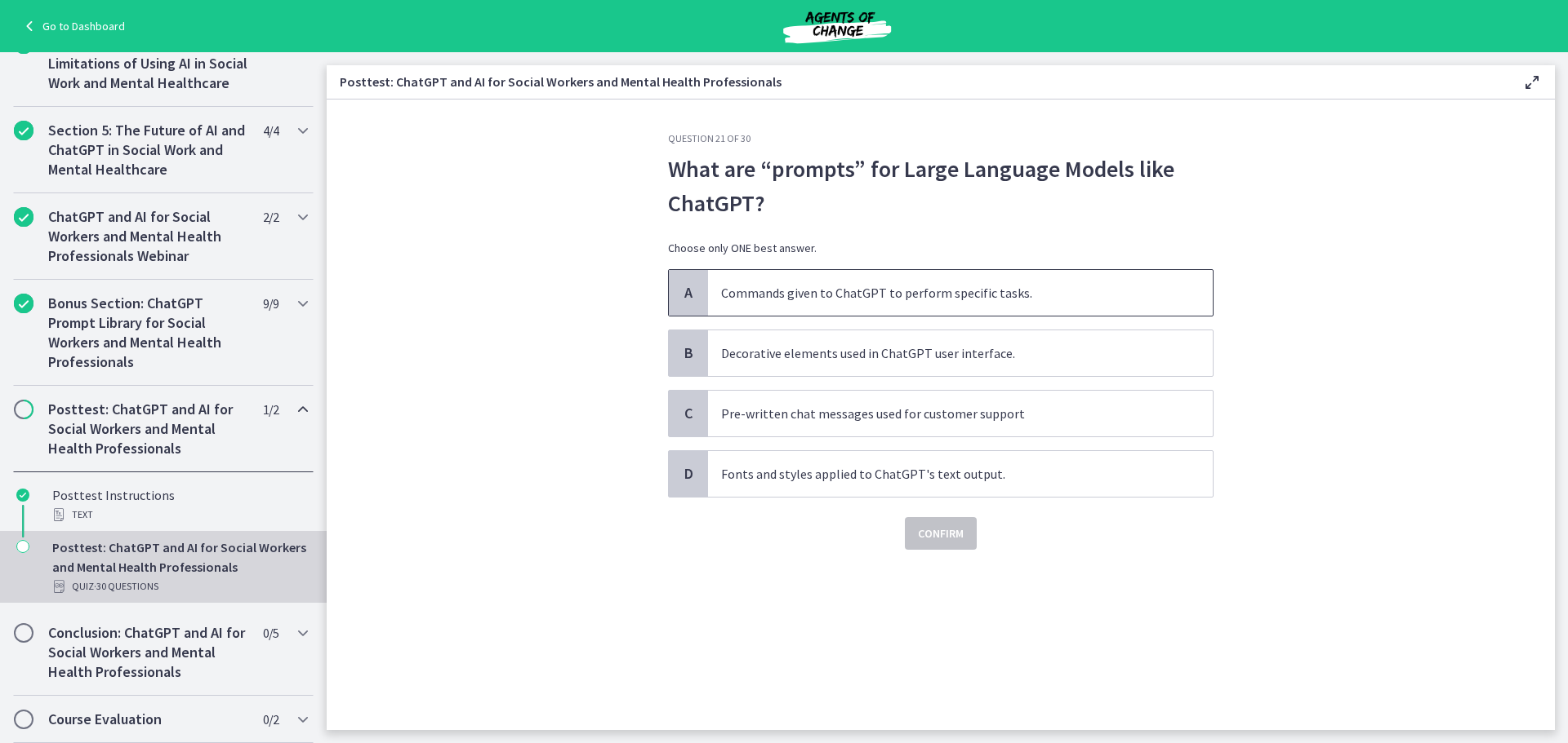
click at [977, 294] on p "Commands given to ChatGPT to perform specific tasks." at bounding box center [943, 292] width 445 height 20
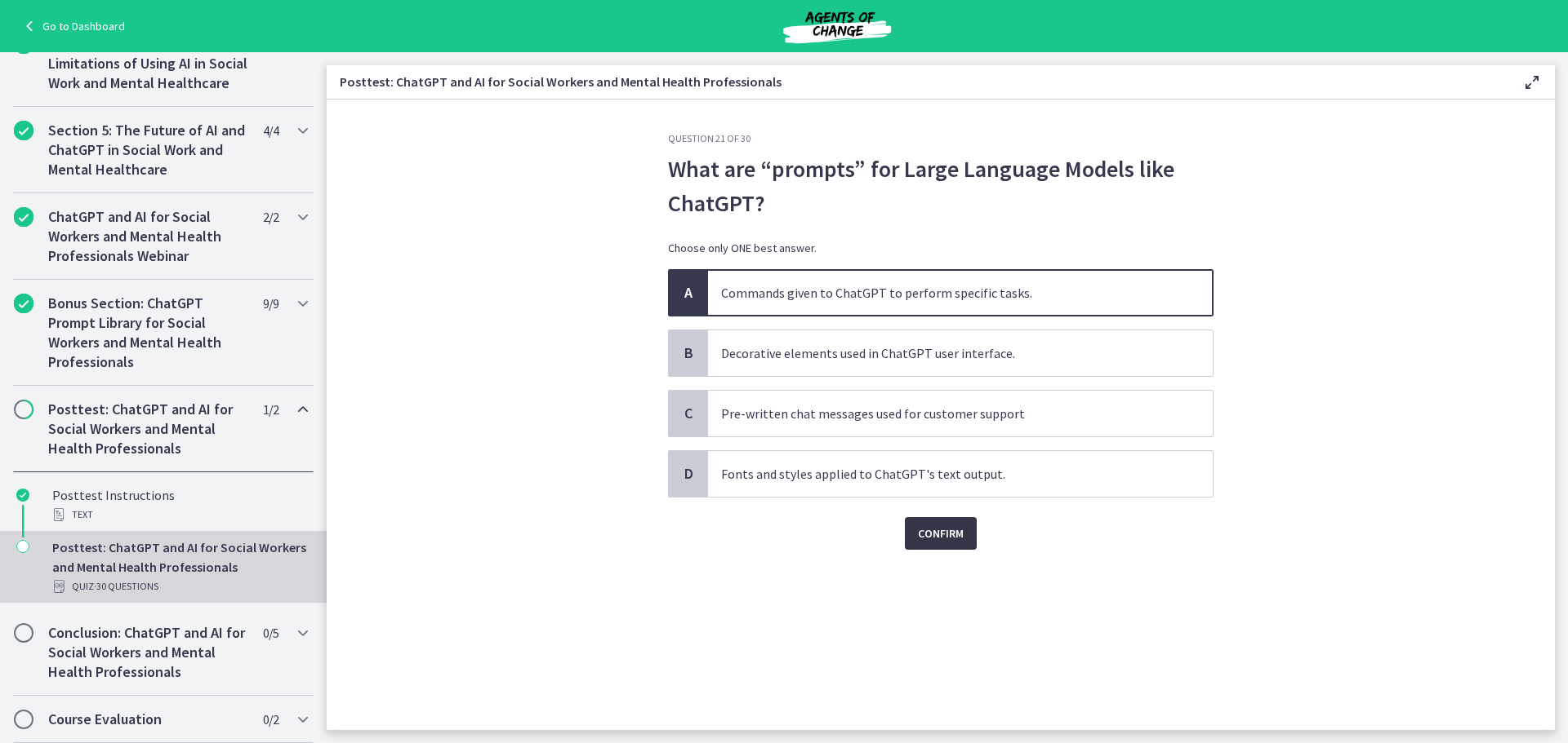
click at [959, 527] on span "Confirm" at bounding box center [940, 533] width 46 height 20
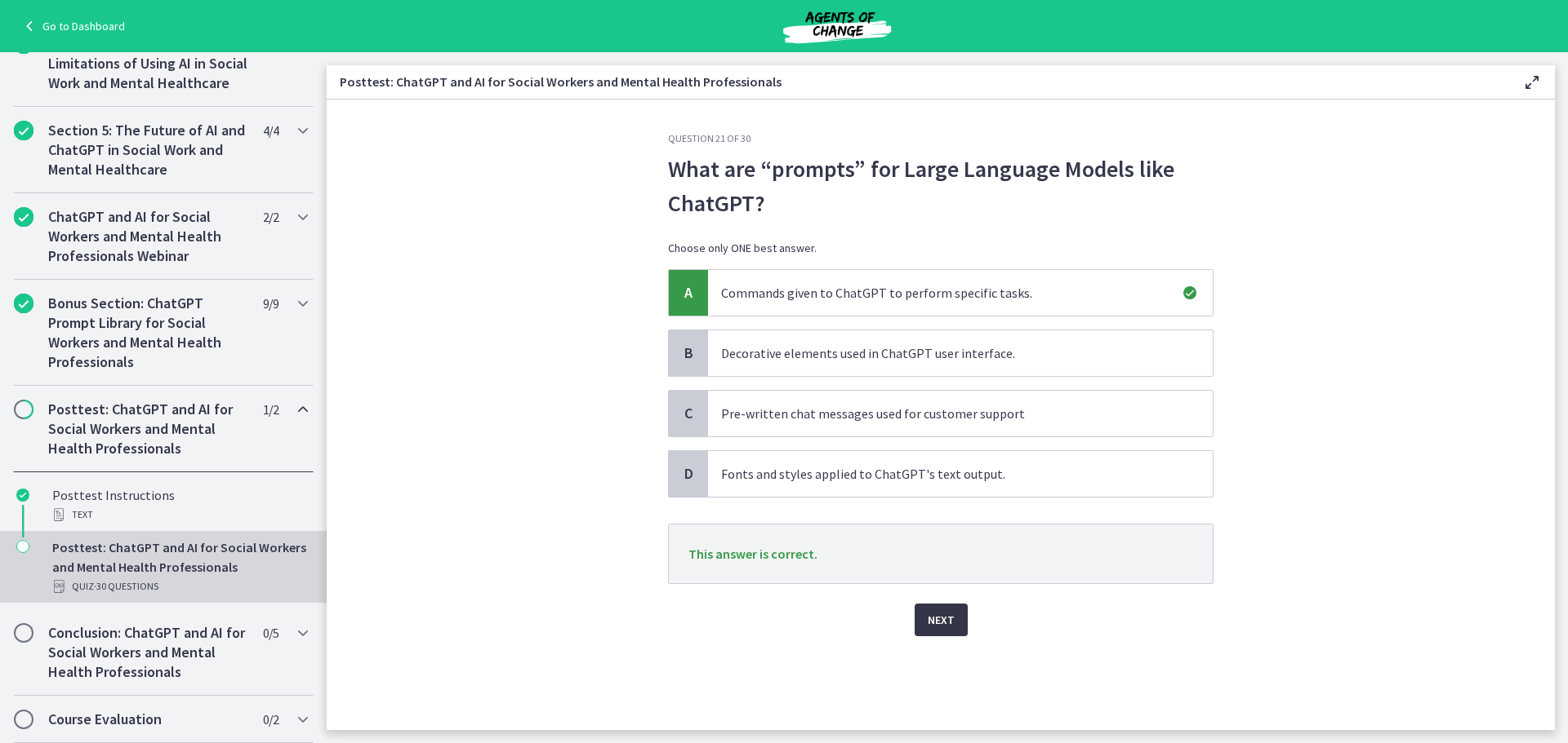
click at [940, 608] on button "Next" at bounding box center [940, 620] width 53 height 33
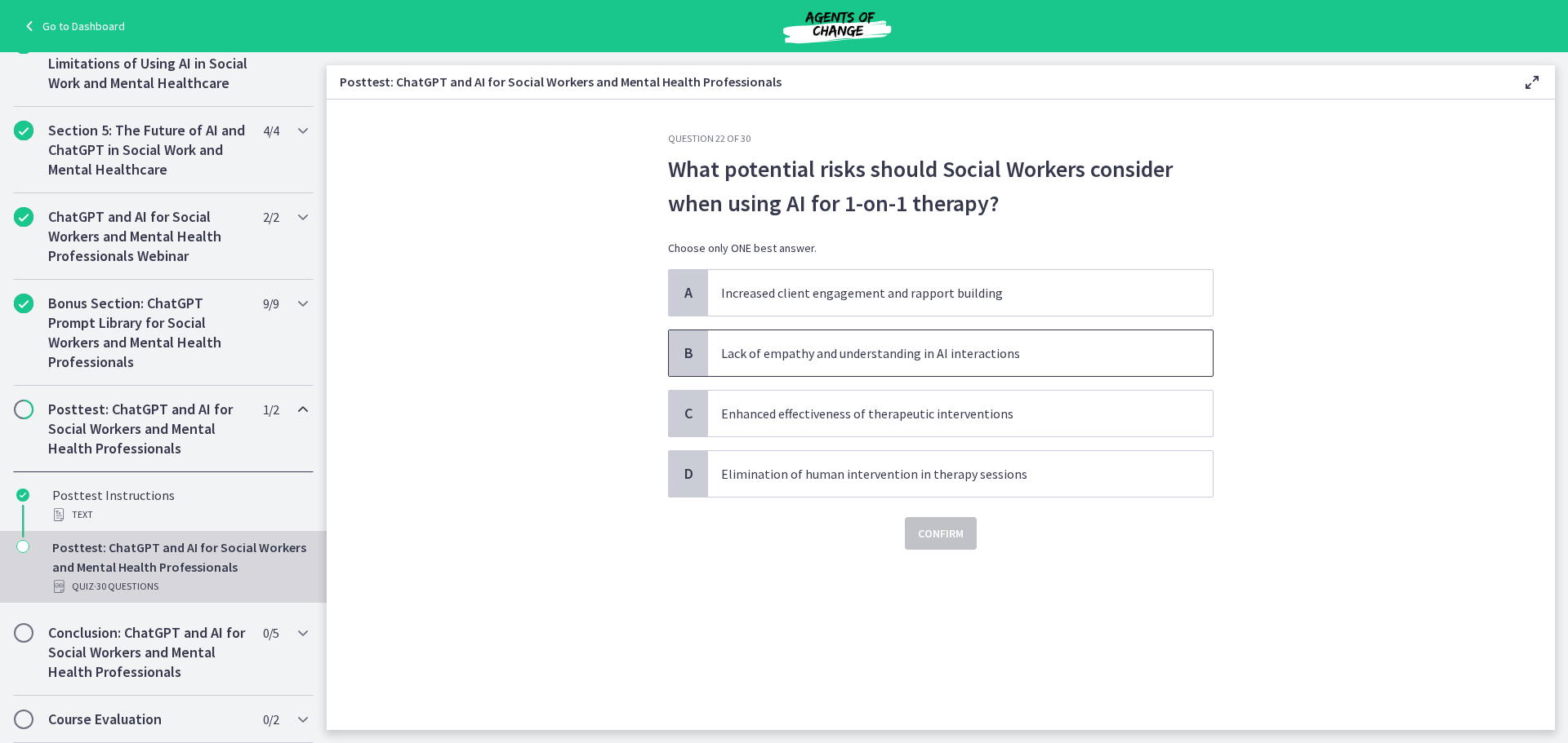
click at [1017, 363] on span "Lack of empathy and understanding in AI interactions" at bounding box center [960, 353] width 504 height 46
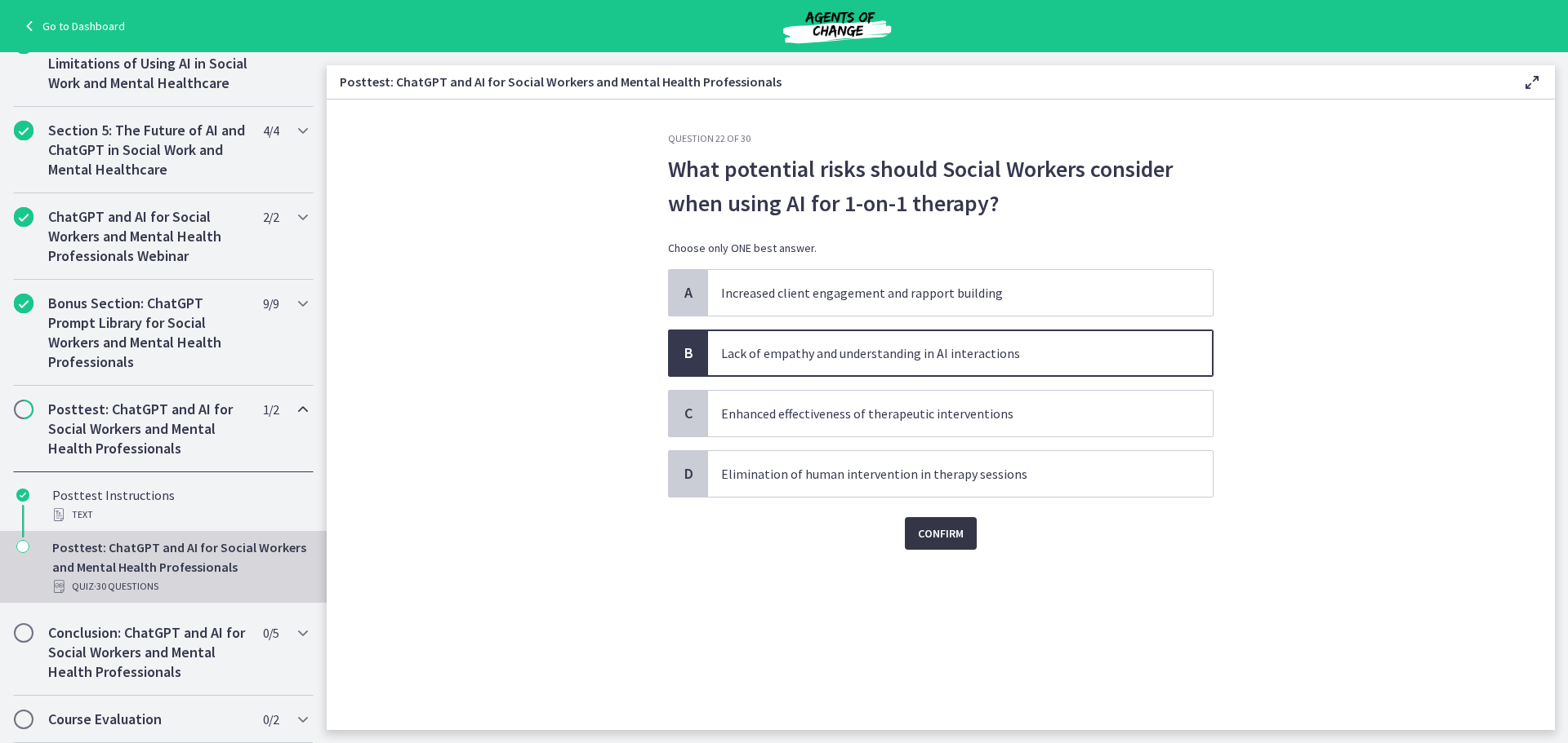
click at [966, 545] on button "Confirm" at bounding box center [940, 533] width 72 height 33
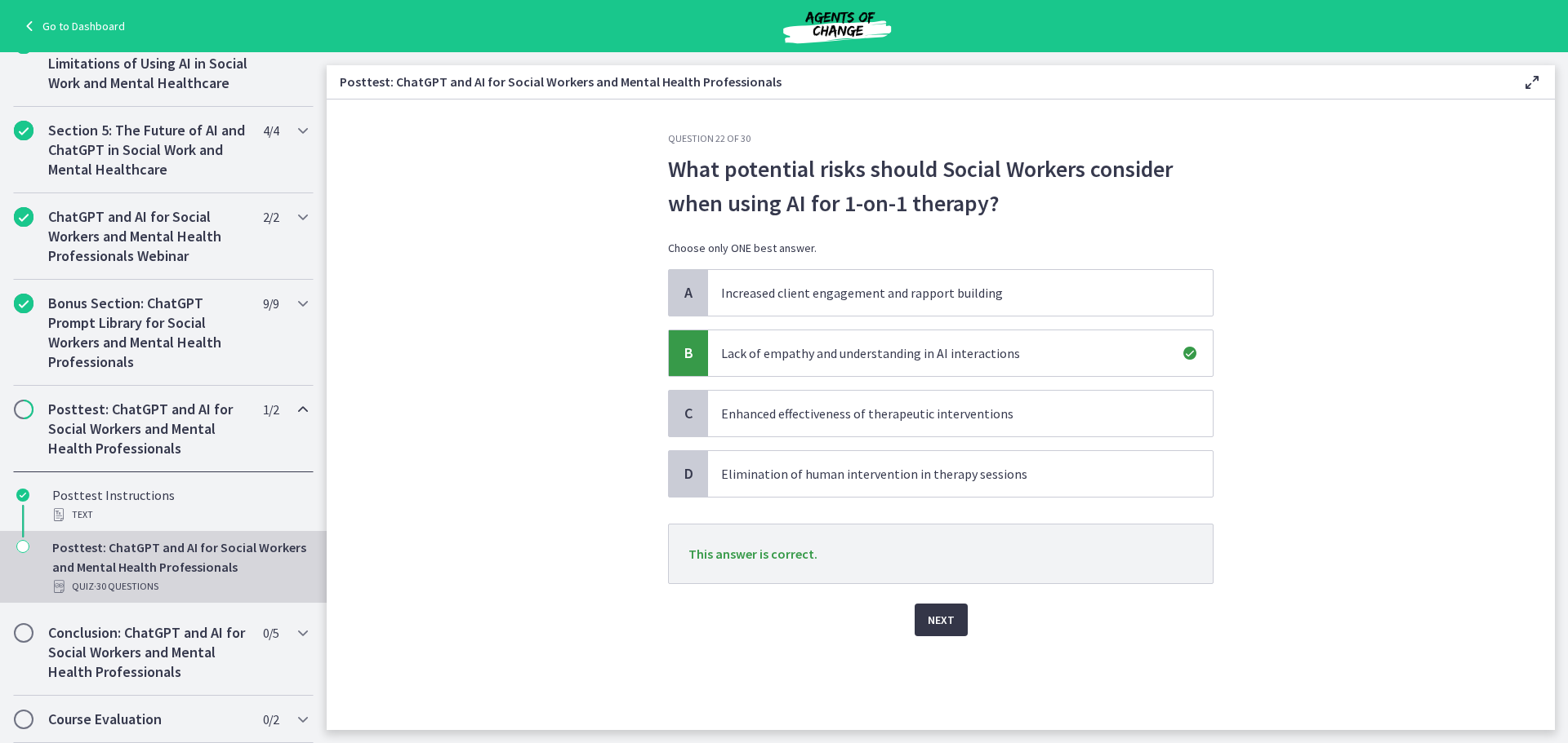
click at [959, 621] on button "Next" at bounding box center [940, 620] width 53 height 33
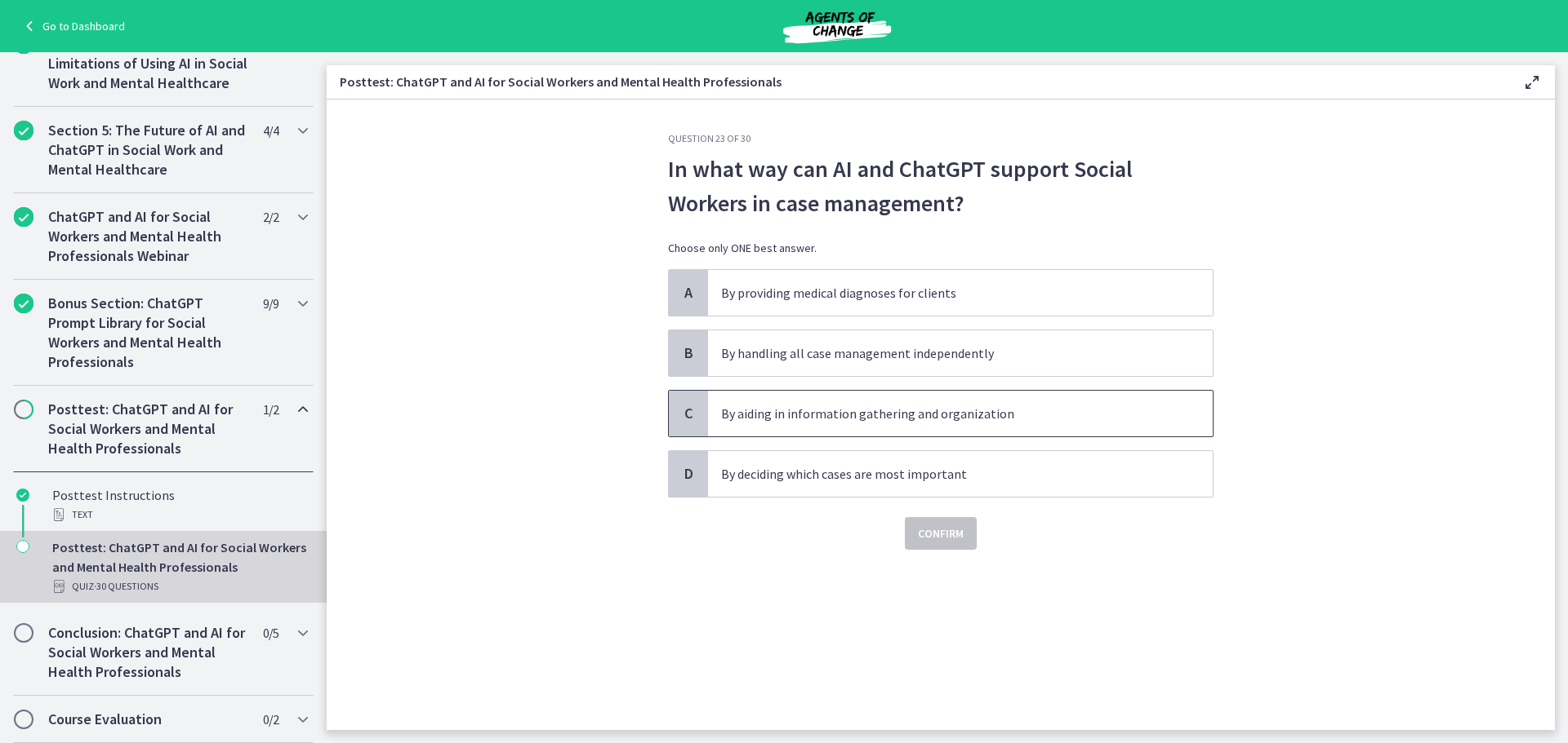
click at [996, 423] on p "By aiding in information gathering and organization" at bounding box center [943, 414] width 445 height 20
click at [967, 538] on button "Confirm" at bounding box center [940, 533] width 72 height 33
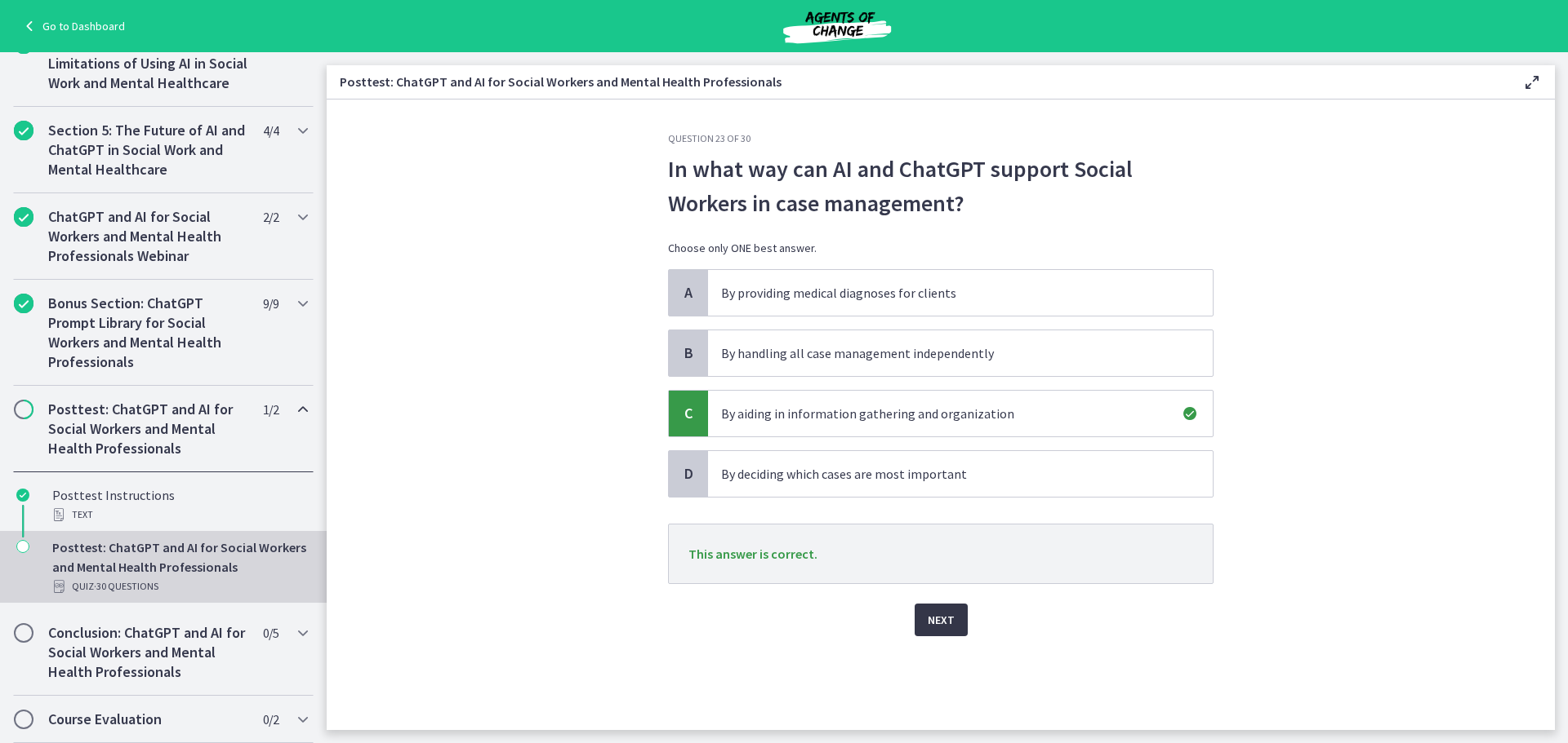
click at [952, 617] on span "Next" at bounding box center [940, 620] width 27 height 20
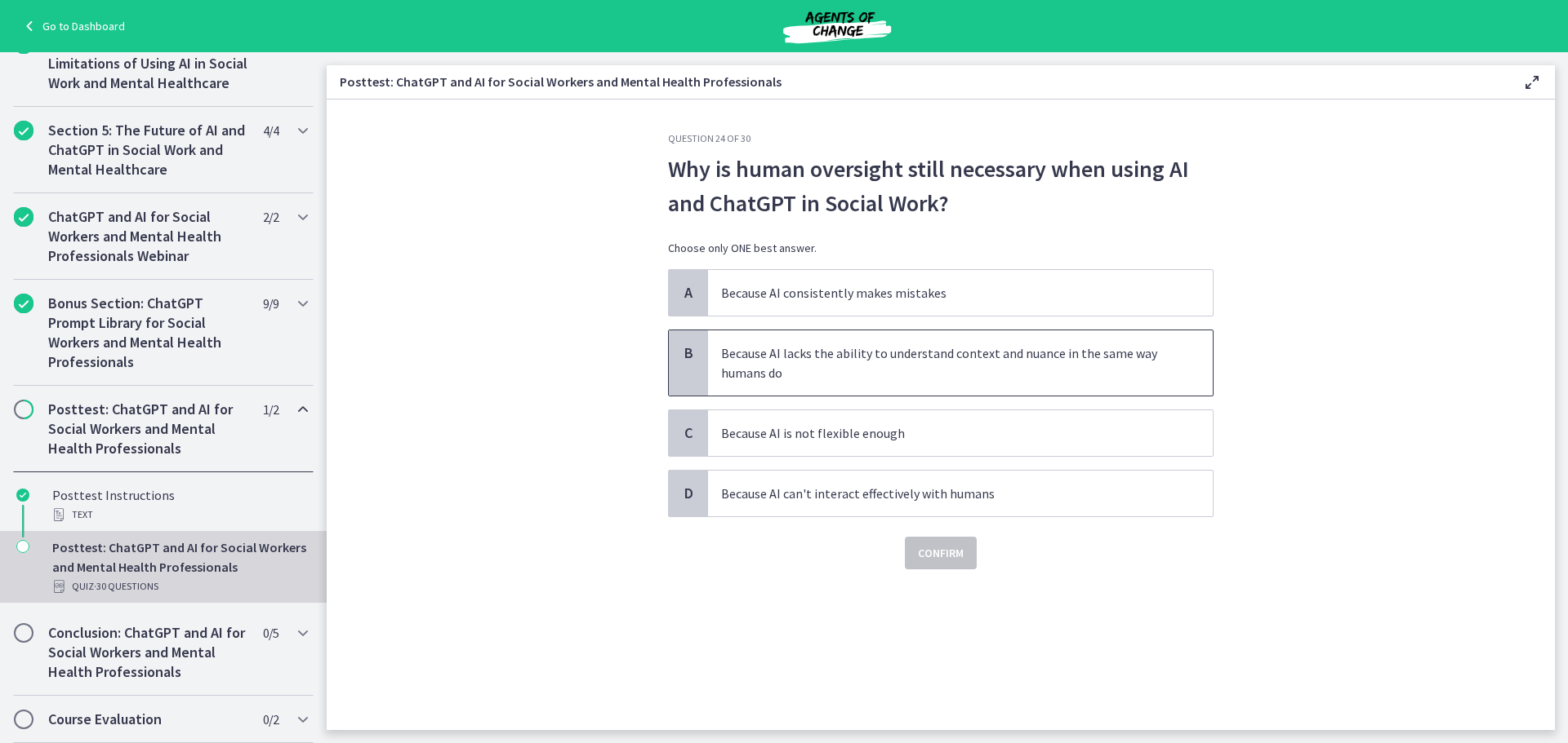
click at [980, 368] on p "Because AI lacks the ability to understand context and nuance in the same way h…" at bounding box center [943, 363] width 445 height 39
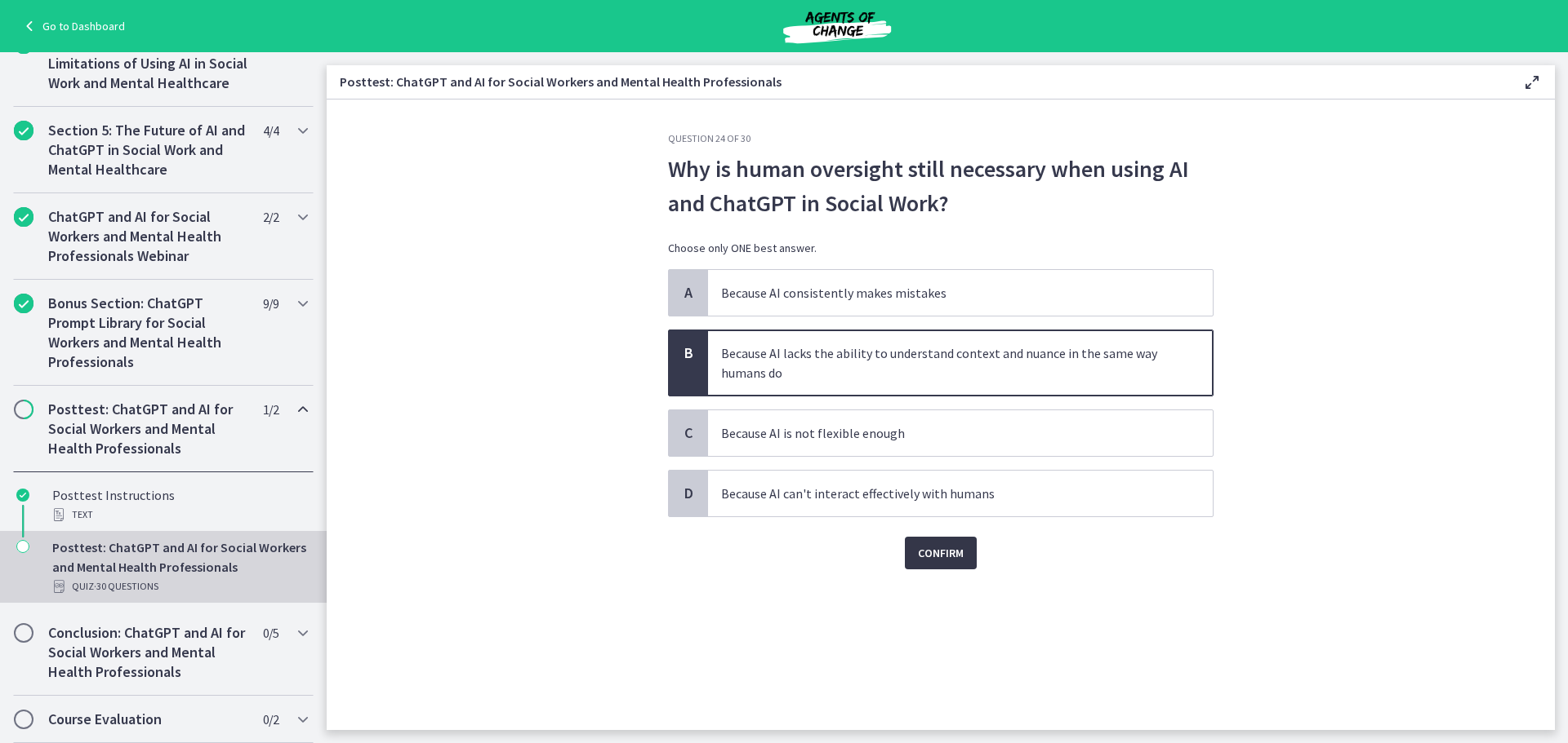
click at [963, 557] on span "Confirm" at bounding box center [940, 553] width 46 height 20
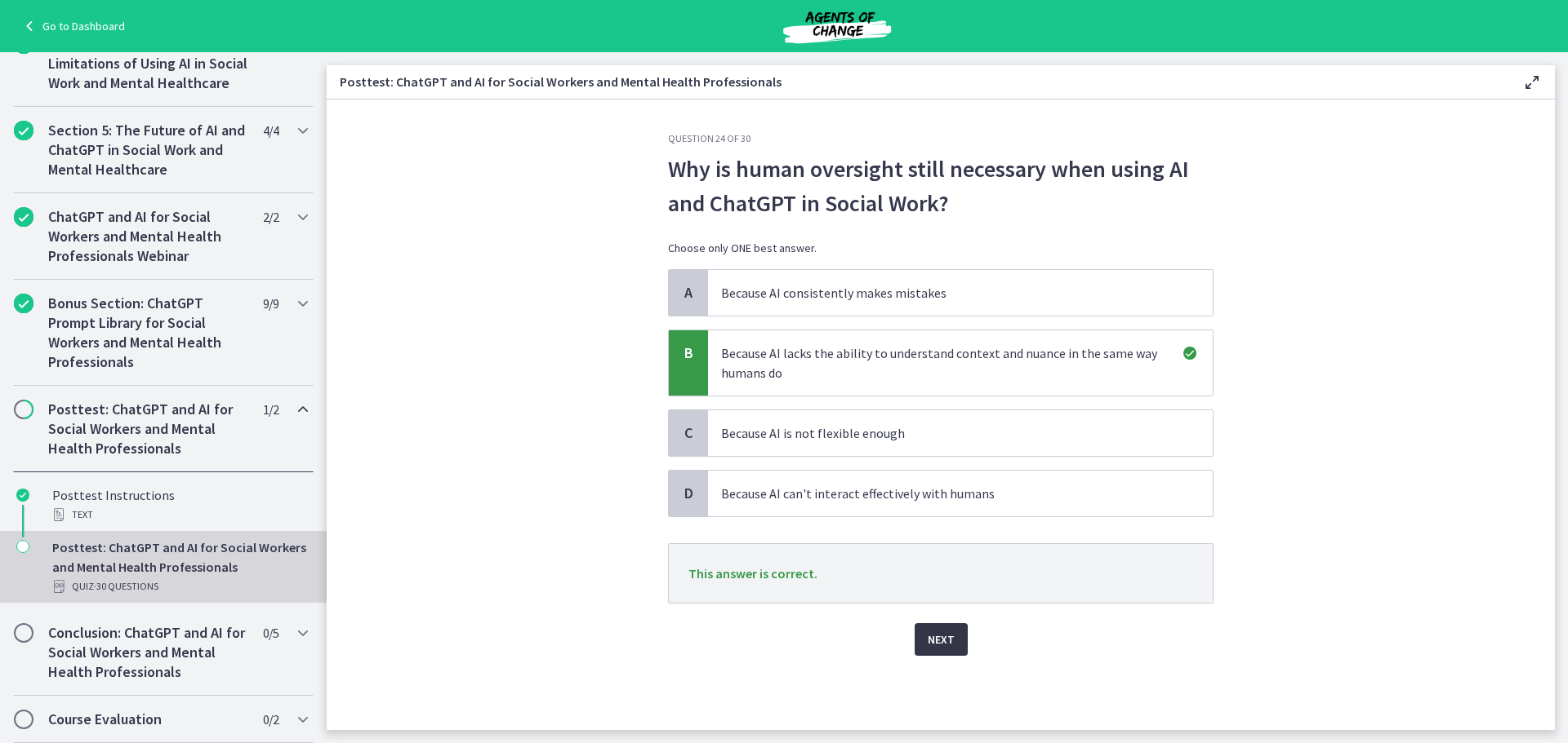
click at [960, 637] on button "Next" at bounding box center [940, 639] width 53 height 33
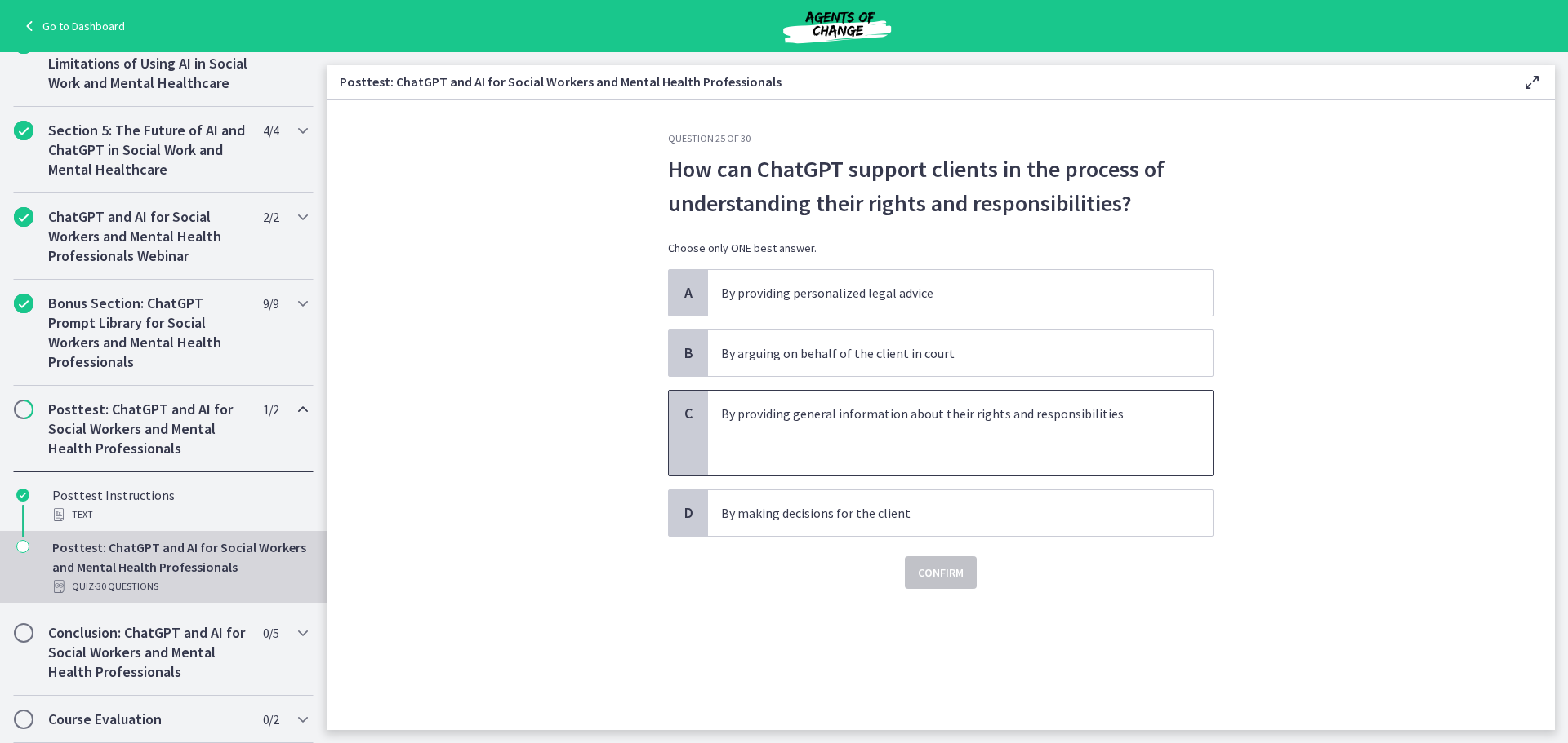
click at [1050, 435] on p at bounding box center [943, 433] width 445 height 20
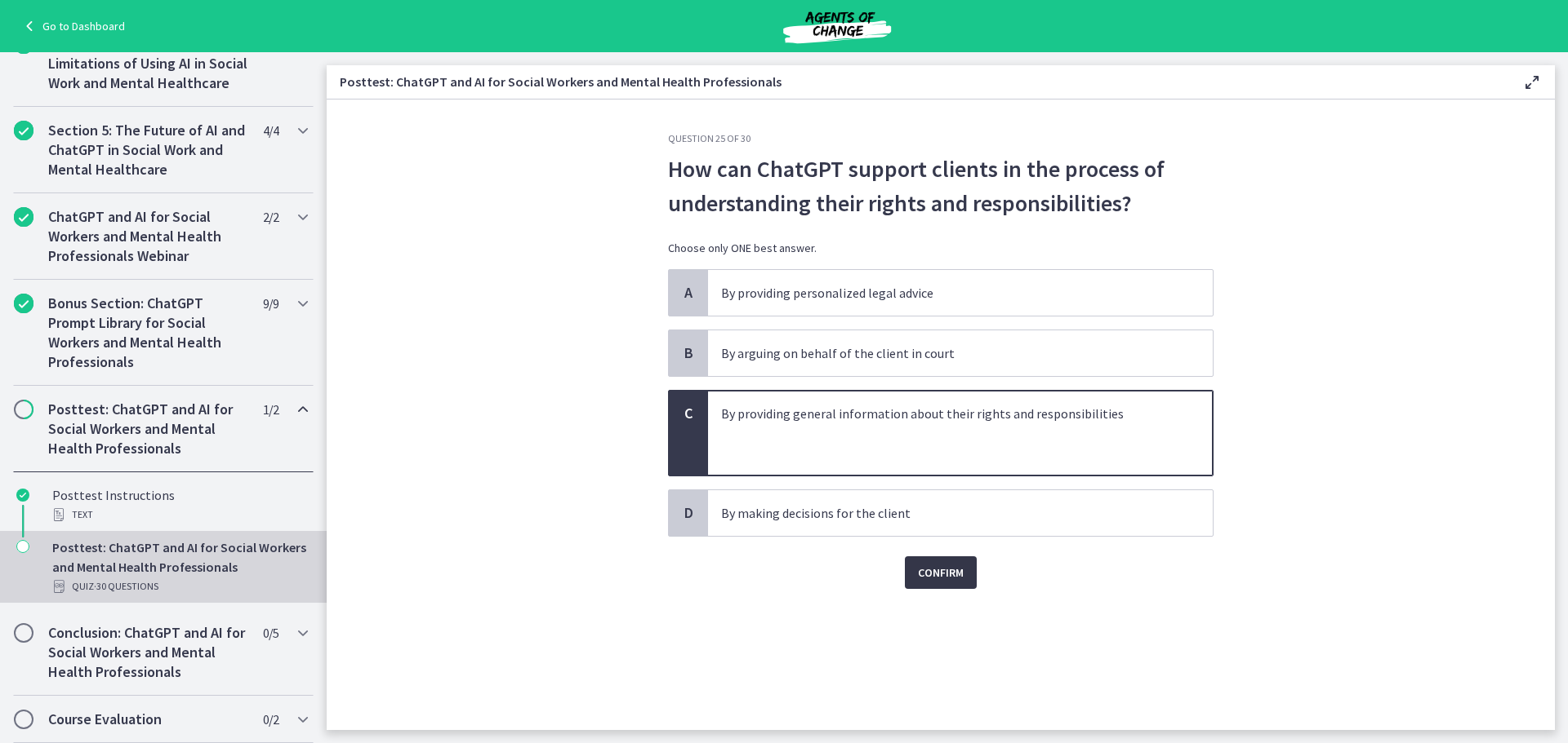
click at [959, 585] on button "Confirm" at bounding box center [940, 572] width 72 height 33
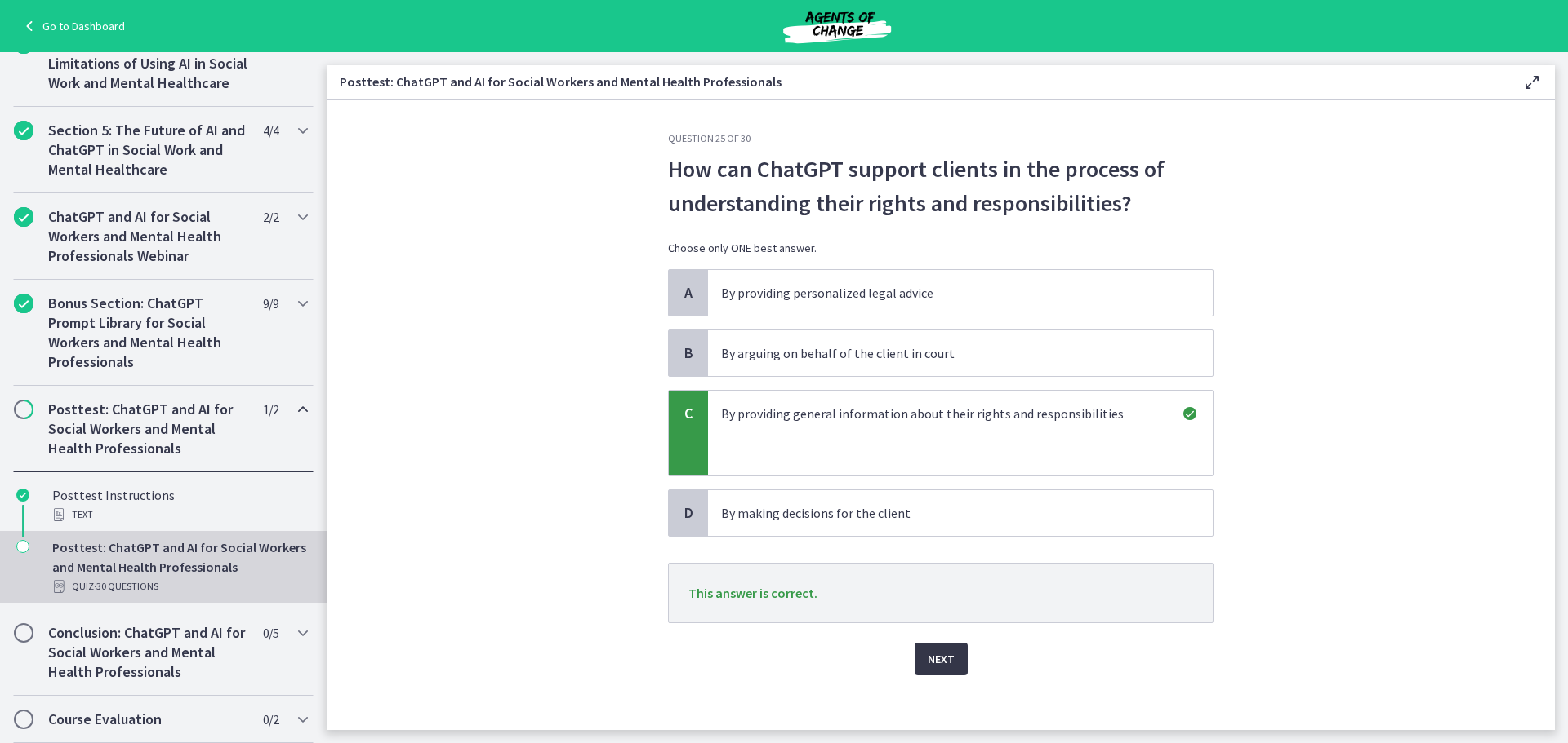
click at [943, 648] on button "Next" at bounding box center [940, 659] width 53 height 33
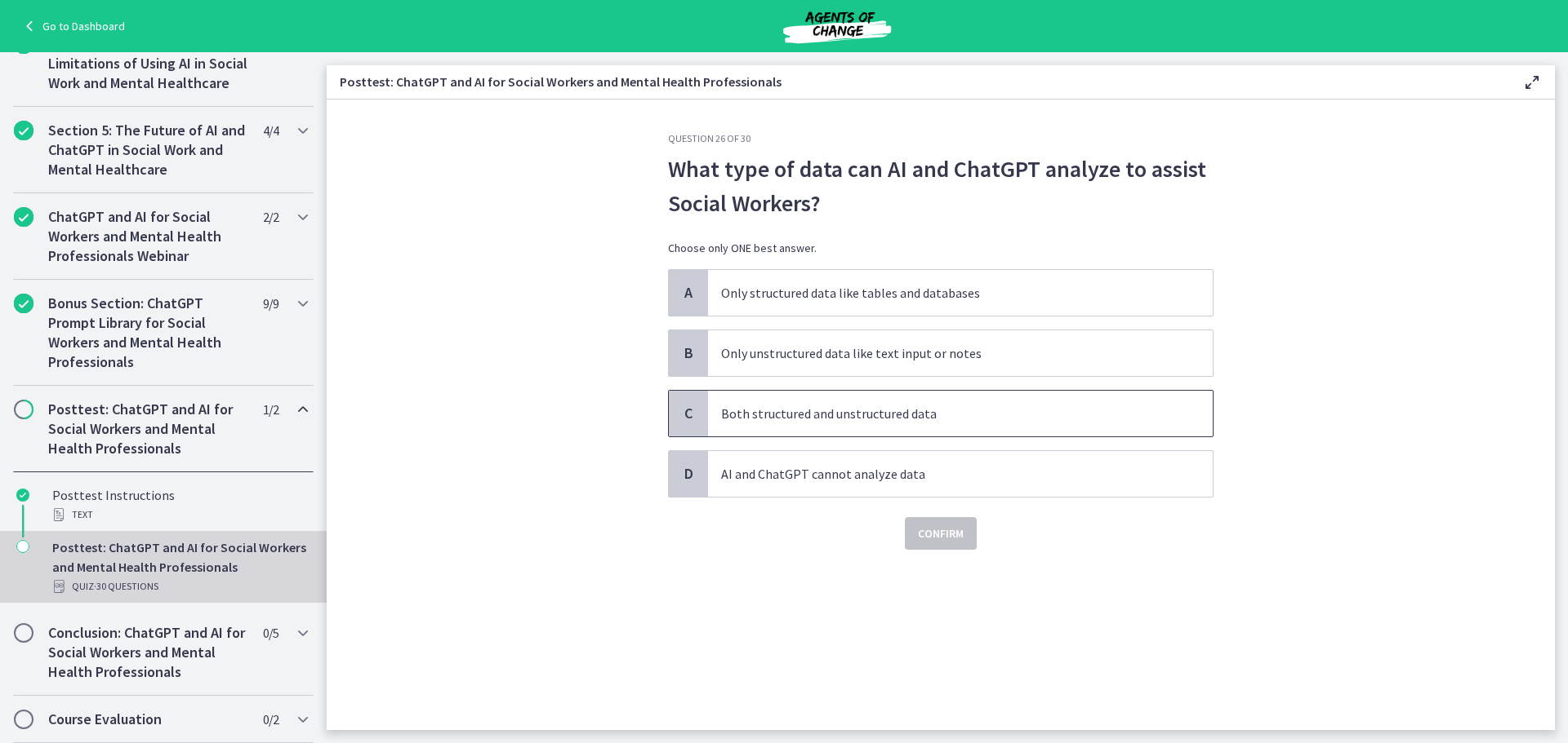
click at [1007, 407] on p "Both structured and unstructured data" at bounding box center [943, 414] width 445 height 20
click at [955, 536] on span "Confirm" at bounding box center [940, 533] width 46 height 20
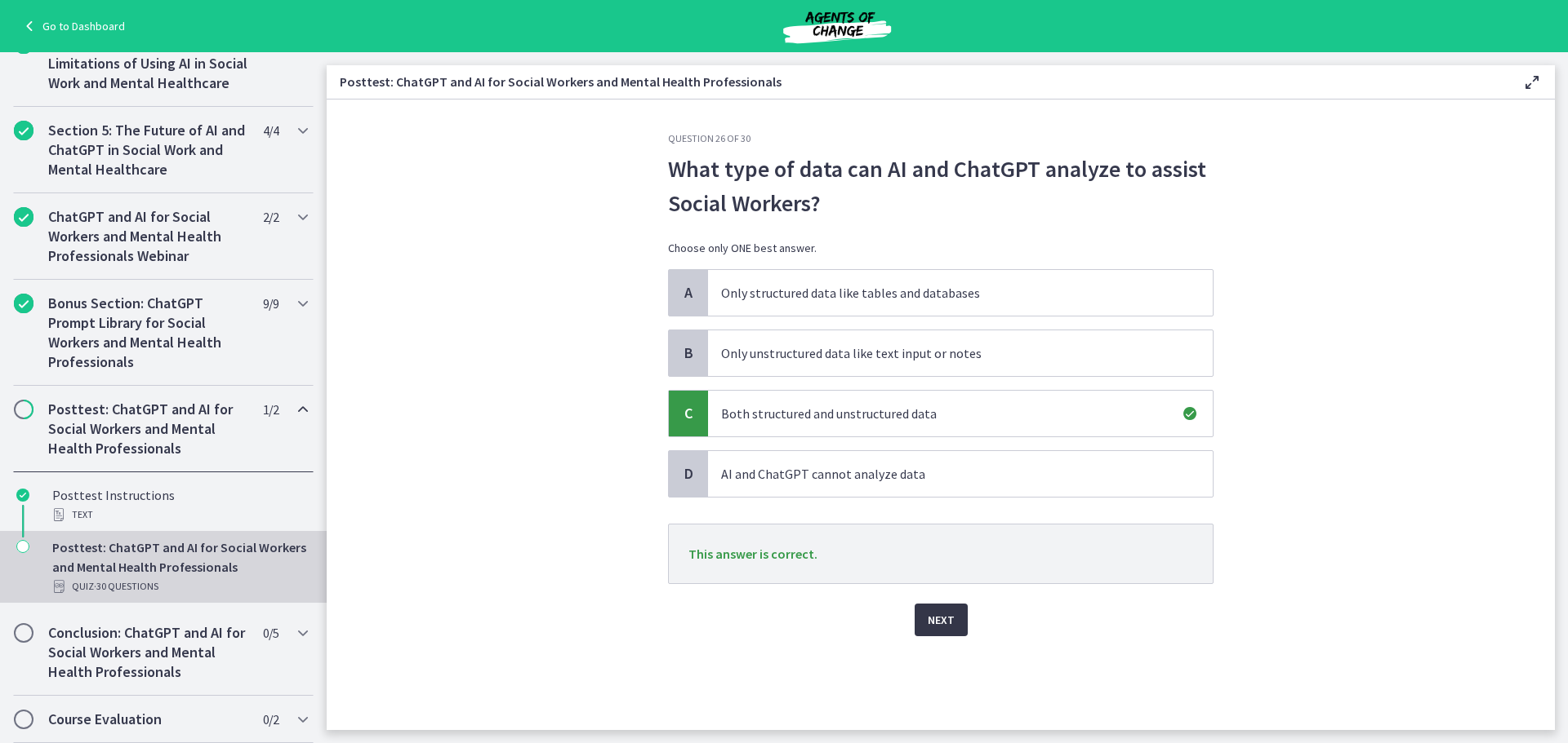
click at [925, 621] on button "Next" at bounding box center [940, 620] width 53 height 33
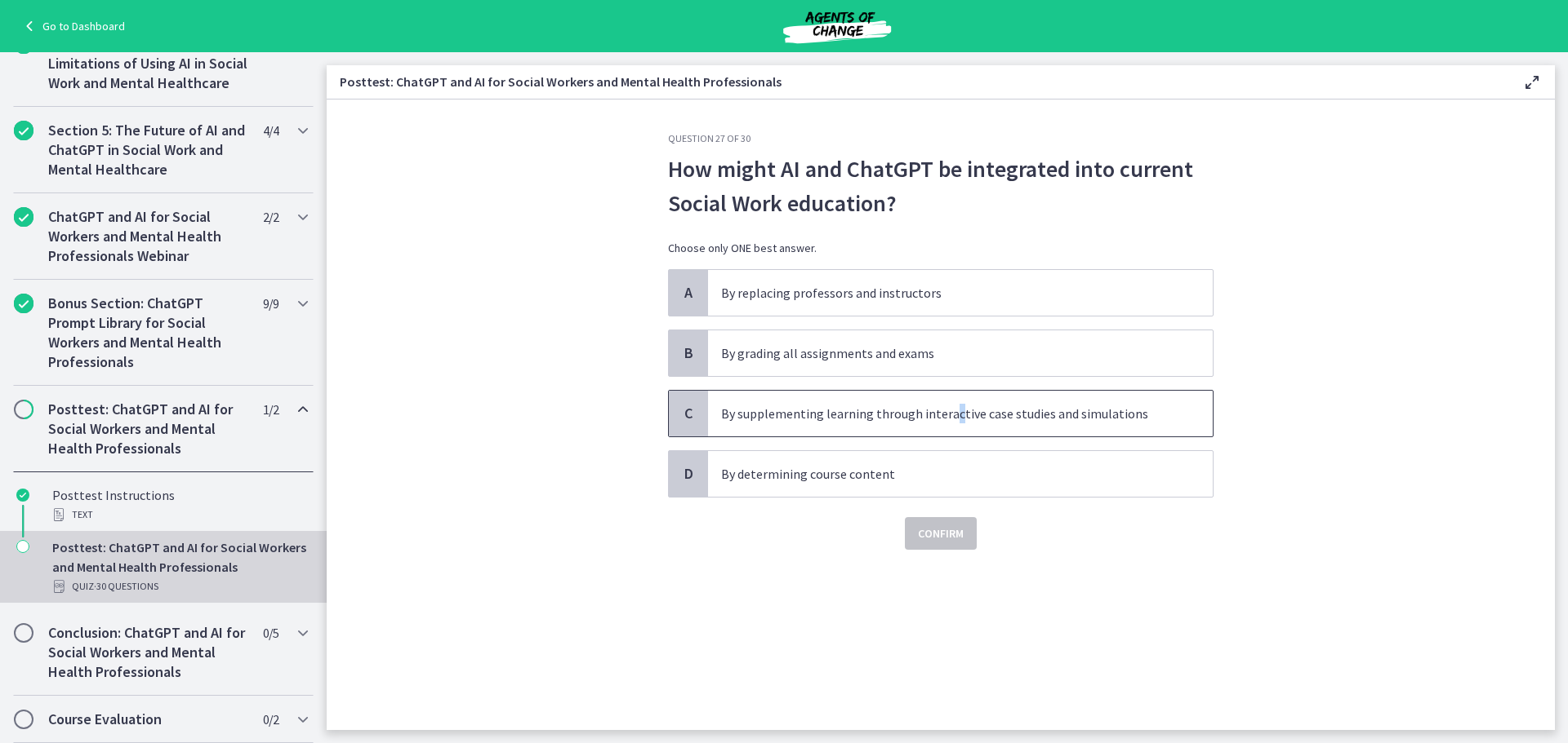
click at [952, 419] on p "By supplementing learning through interactive case studies and simulations" at bounding box center [943, 414] width 445 height 20
click at [939, 542] on span "Confirm" at bounding box center [940, 533] width 46 height 20
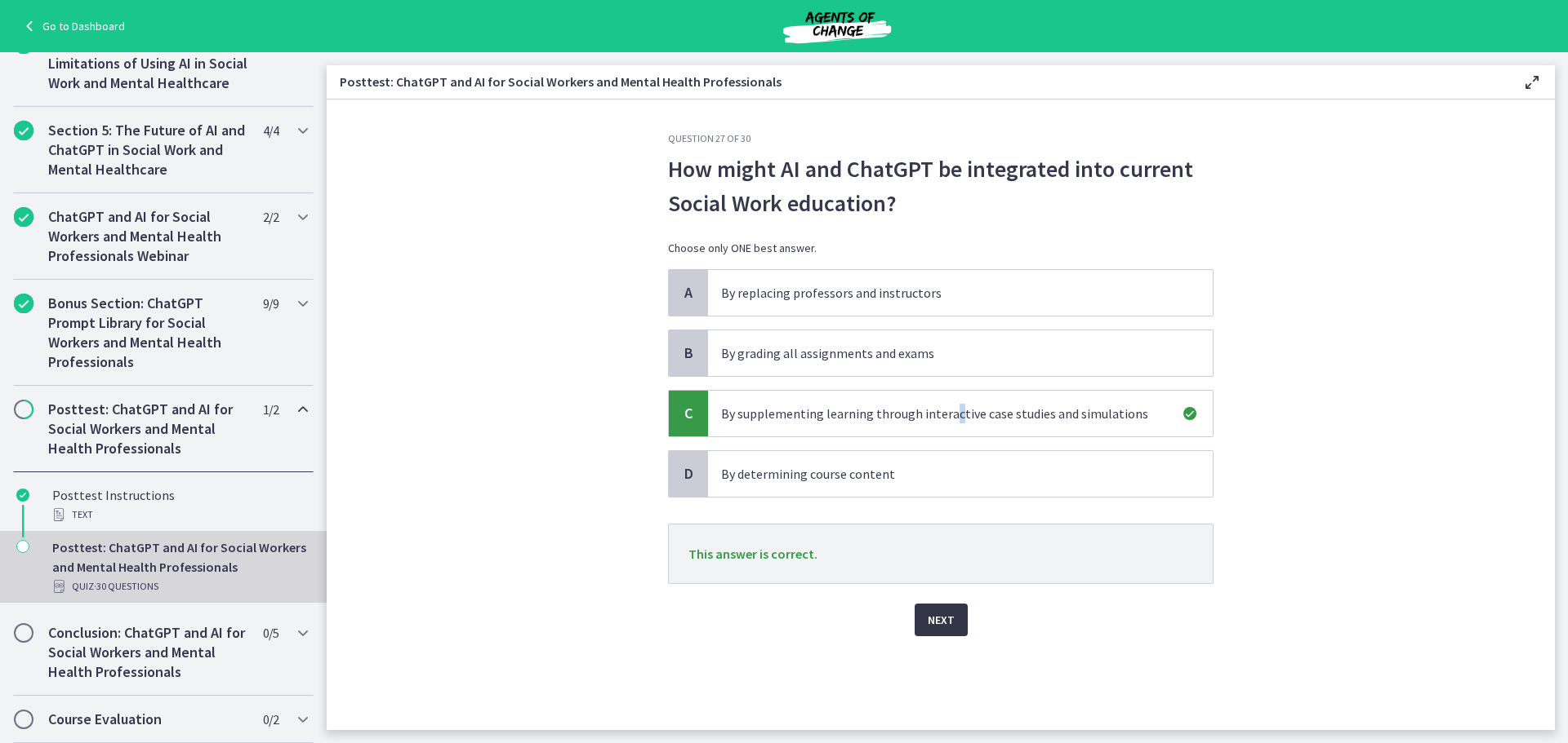
click at [944, 620] on span "Next" at bounding box center [940, 620] width 27 height 20
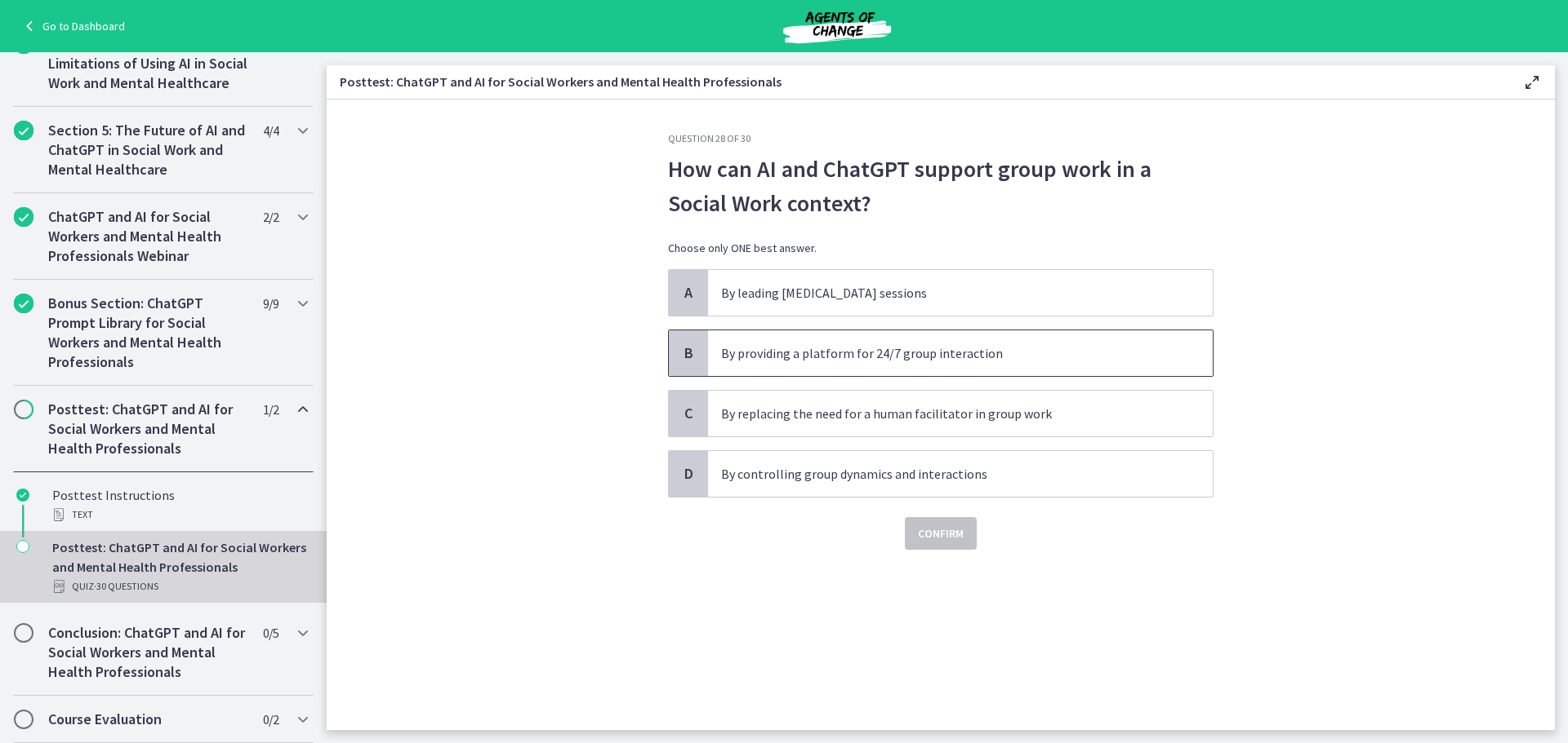
click at [972, 355] on p "By providing a platform for 24/7 group interaction" at bounding box center [943, 353] width 445 height 20
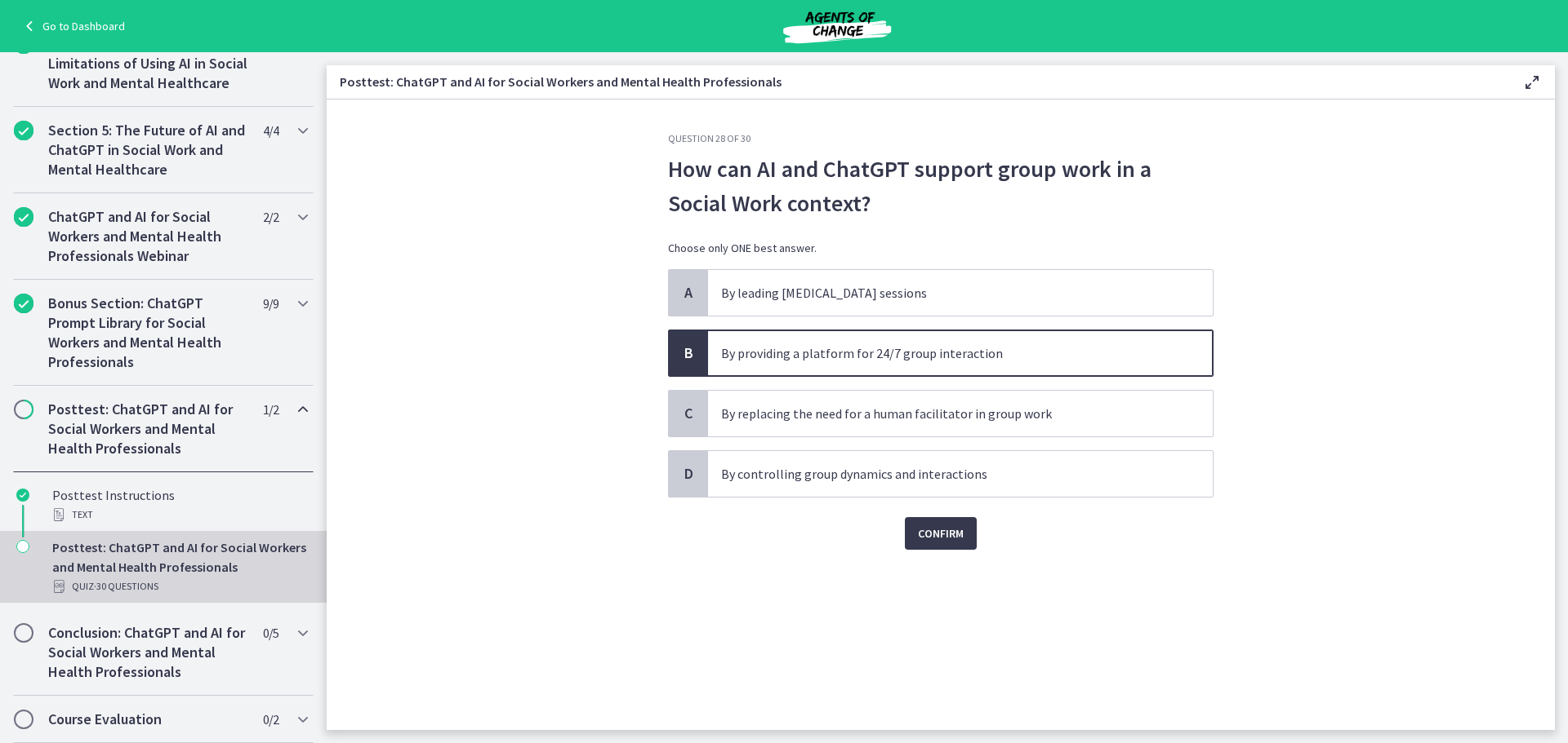
click at [979, 532] on div "Confirm" at bounding box center [940, 524] width 545 height 52
click at [965, 534] on button "Confirm" at bounding box center [940, 533] width 72 height 33
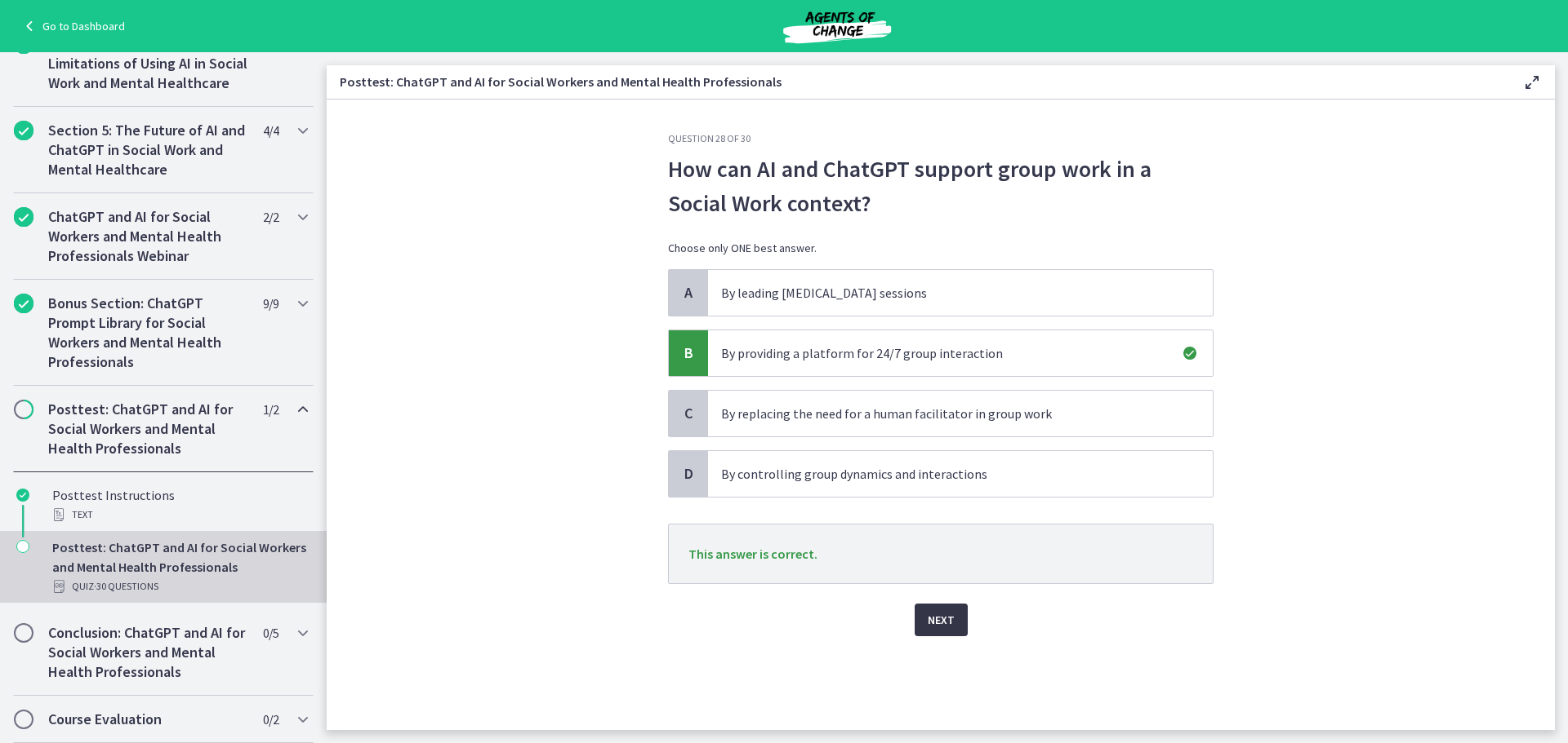
click at [949, 617] on span "Next" at bounding box center [940, 620] width 27 height 20
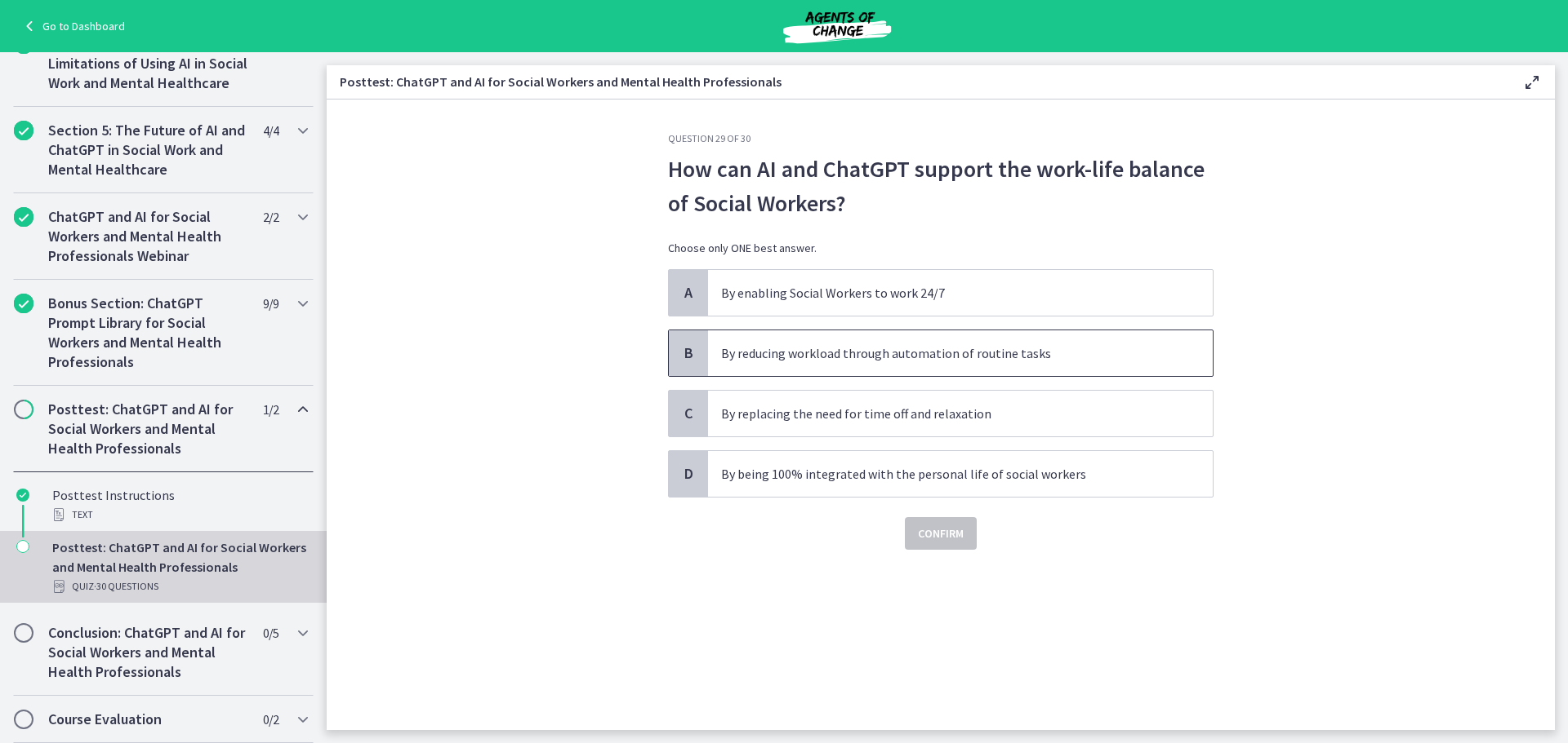
click at [1043, 360] on p "By reducing workload through automation of routine tasks" at bounding box center [943, 353] width 445 height 20
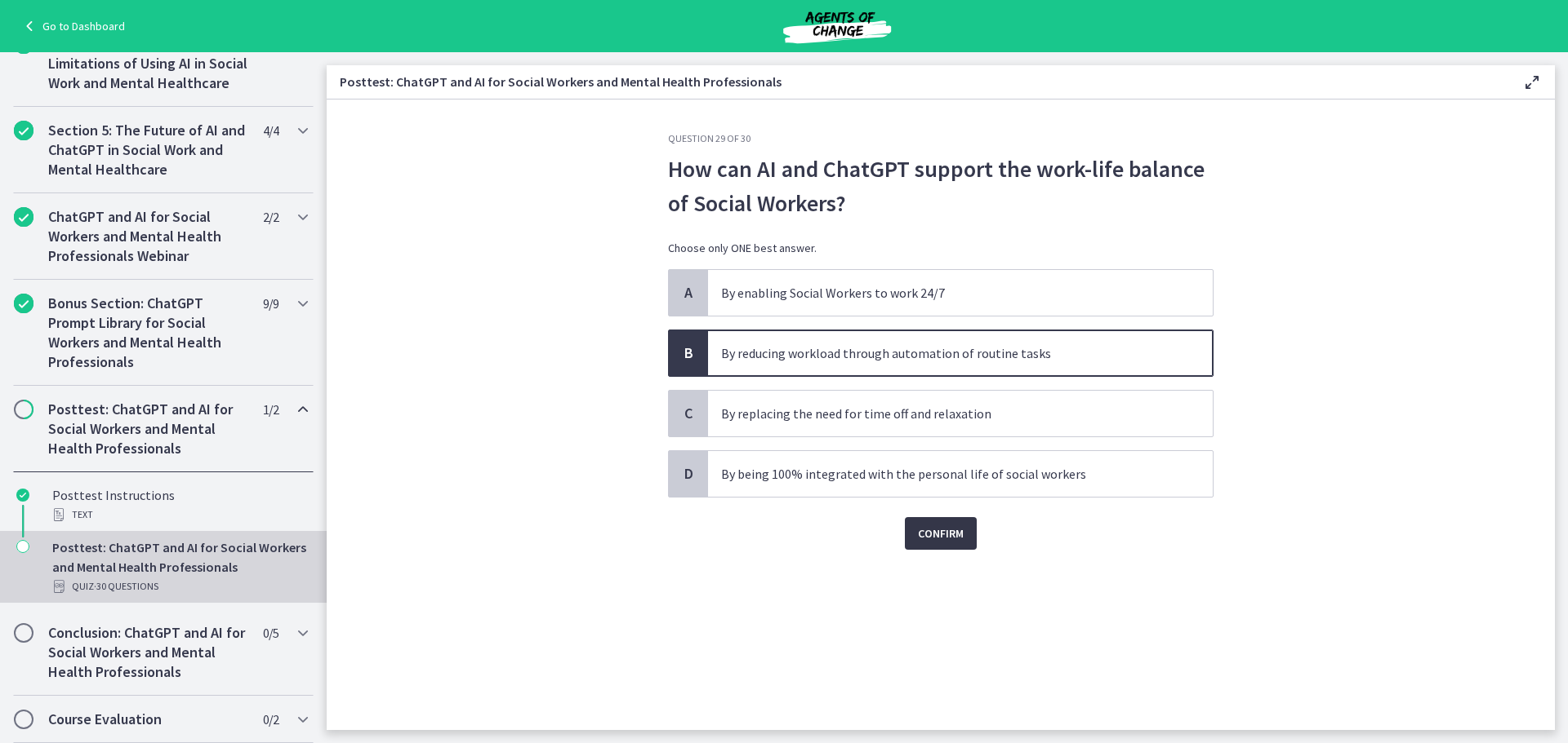
click at [963, 523] on button "Confirm" at bounding box center [940, 533] width 72 height 33
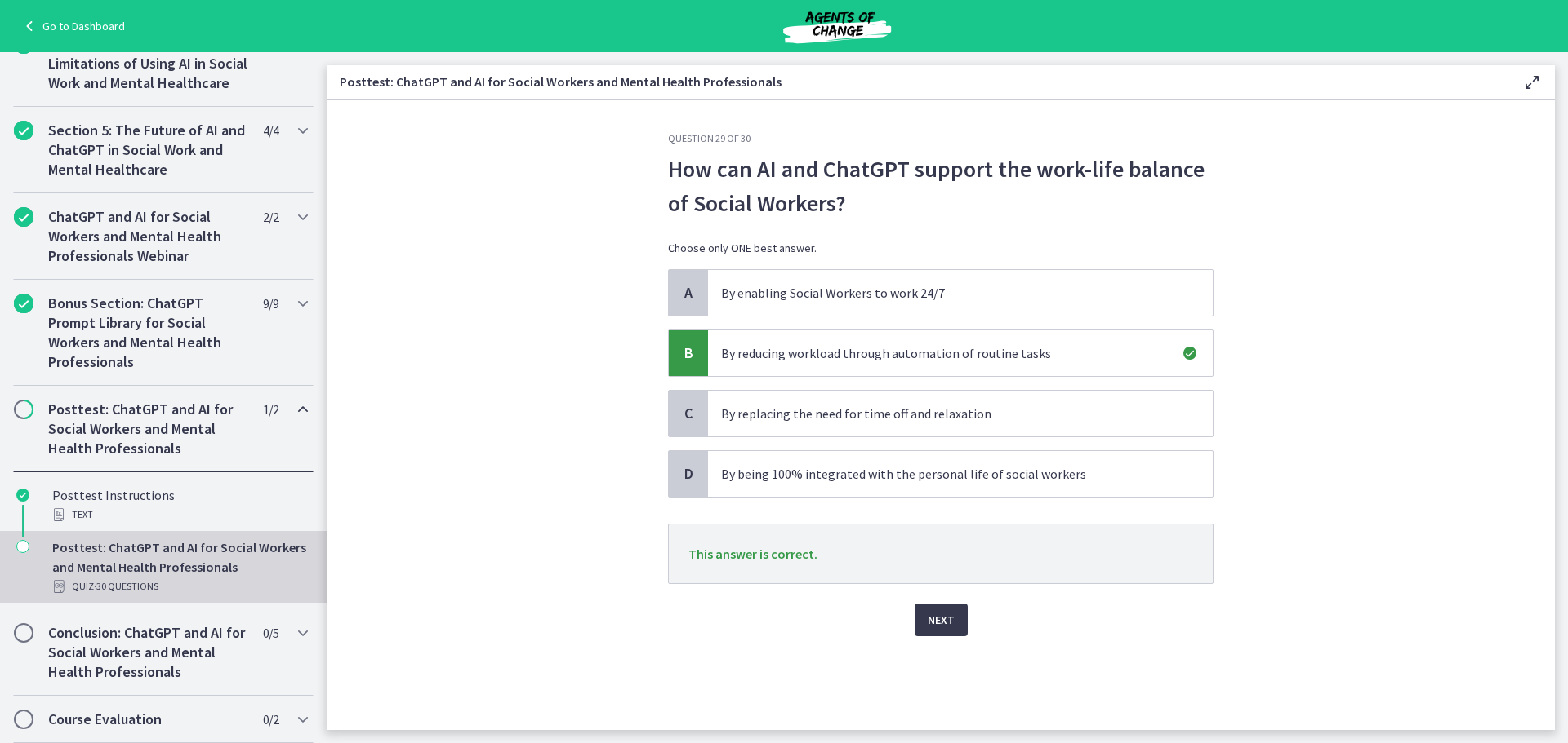
click at [958, 600] on div "Next" at bounding box center [940, 610] width 545 height 52
click at [956, 627] on button "Next" at bounding box center [940, 620] width 53 height 33
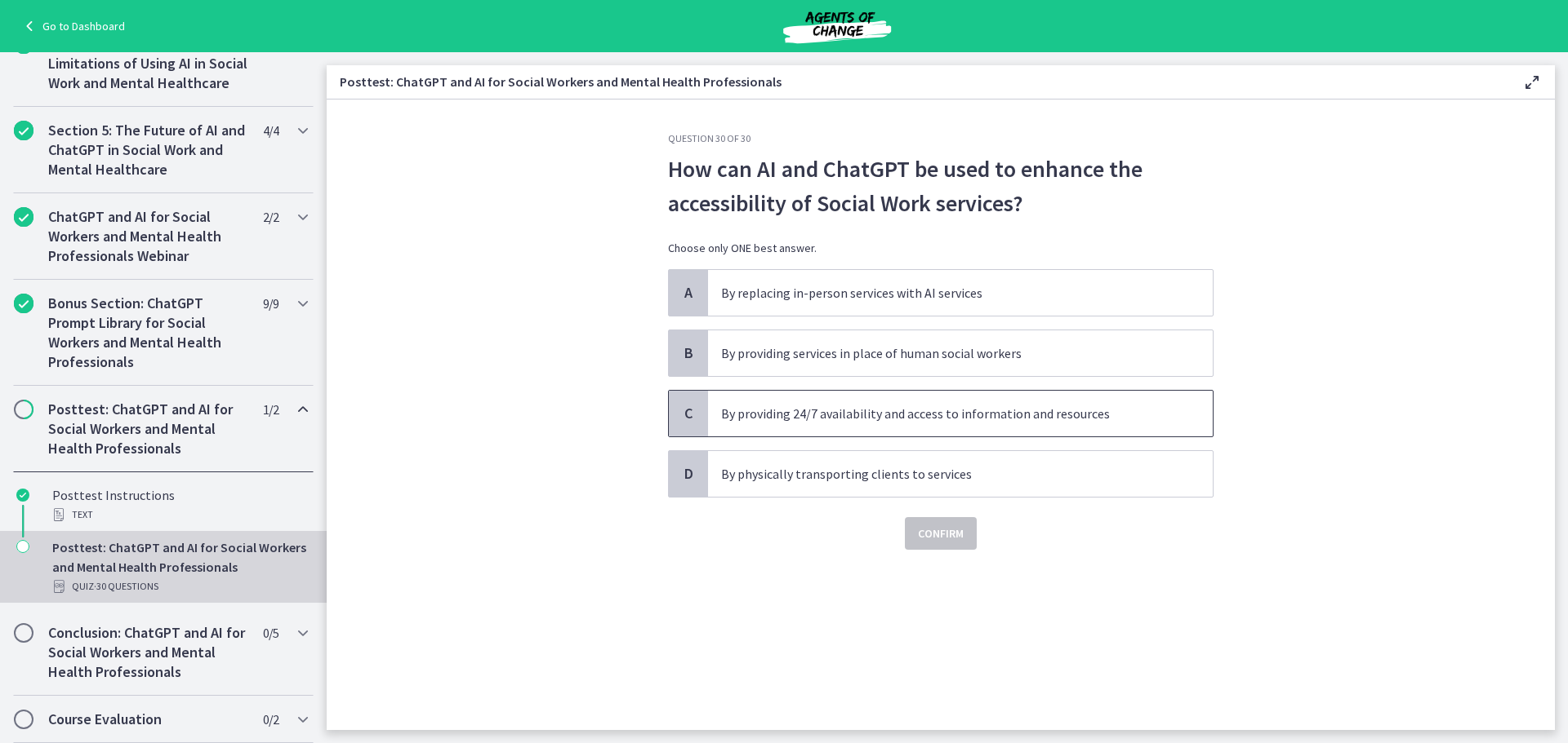
click at [1036, 419] on p "By providing 24/7 availability and access to information and resources" at bounding box center [943, 414] width 445 height 20
click at [944, 530] on span "Confirm" at bounding box center [940, 533] width 46 height 20
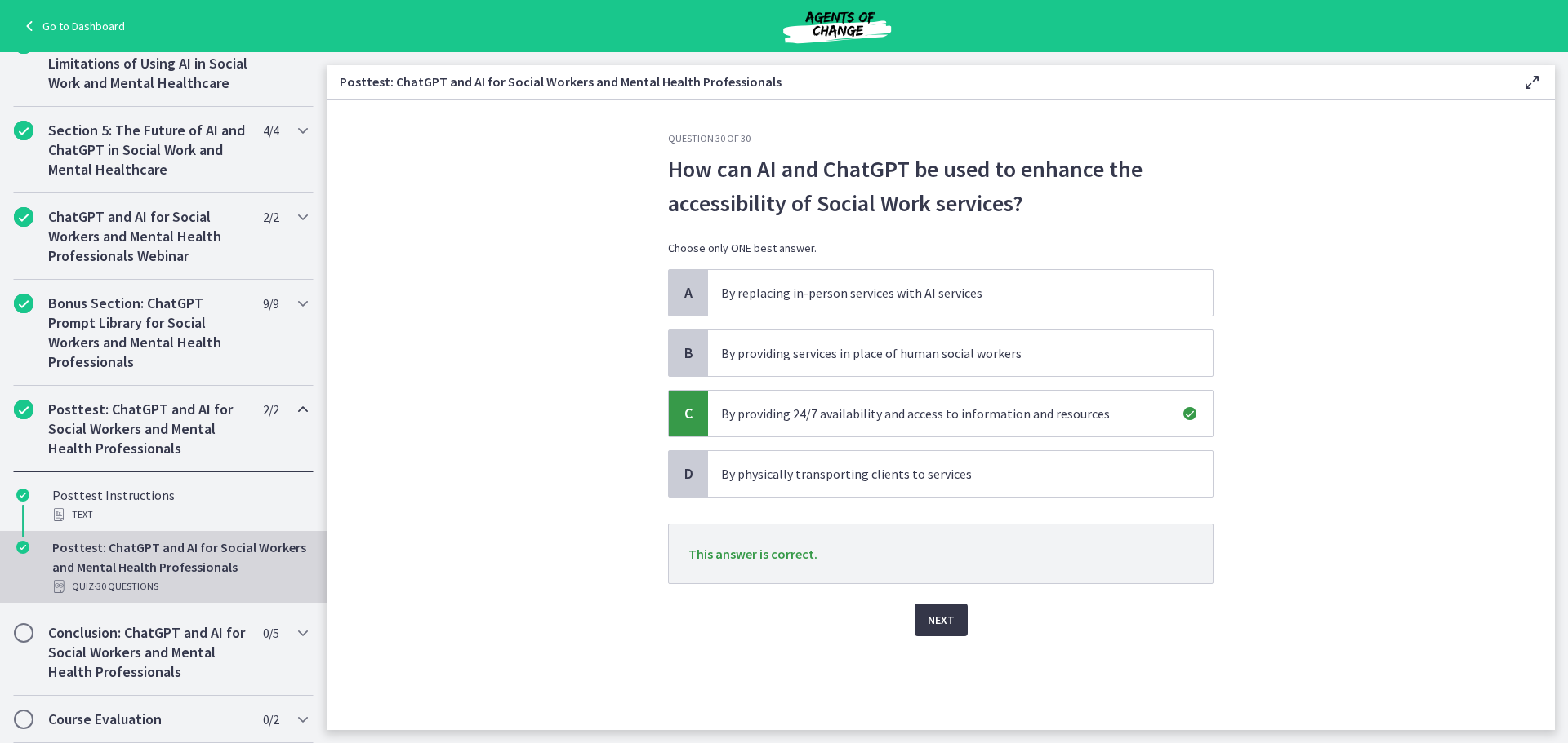
click at [951, 616] on span "Next" at bounding box center [940, 620] width 27 height 20
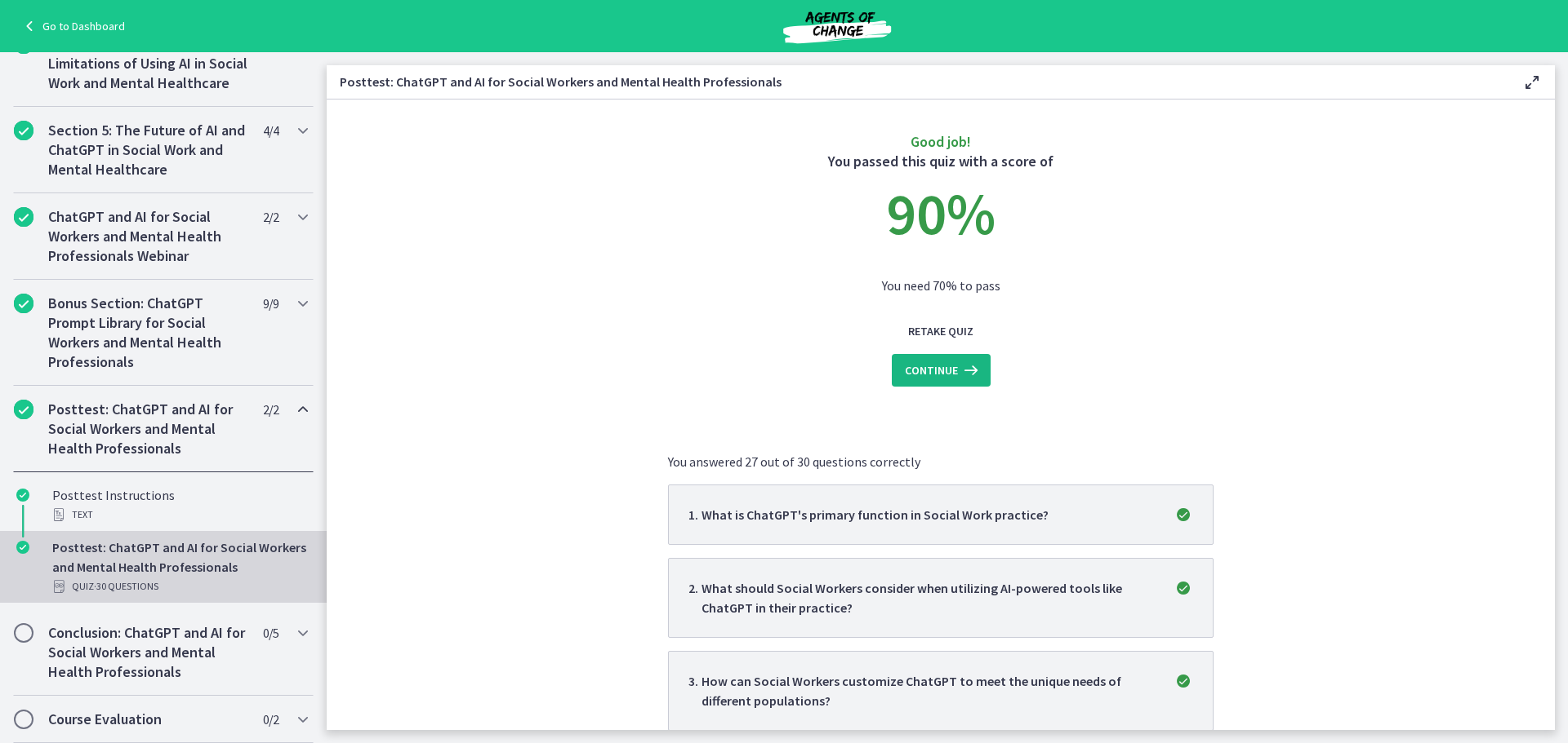
click at [948, 369] on span "Continue" at bounding box center [931, 370] width 53 height 20
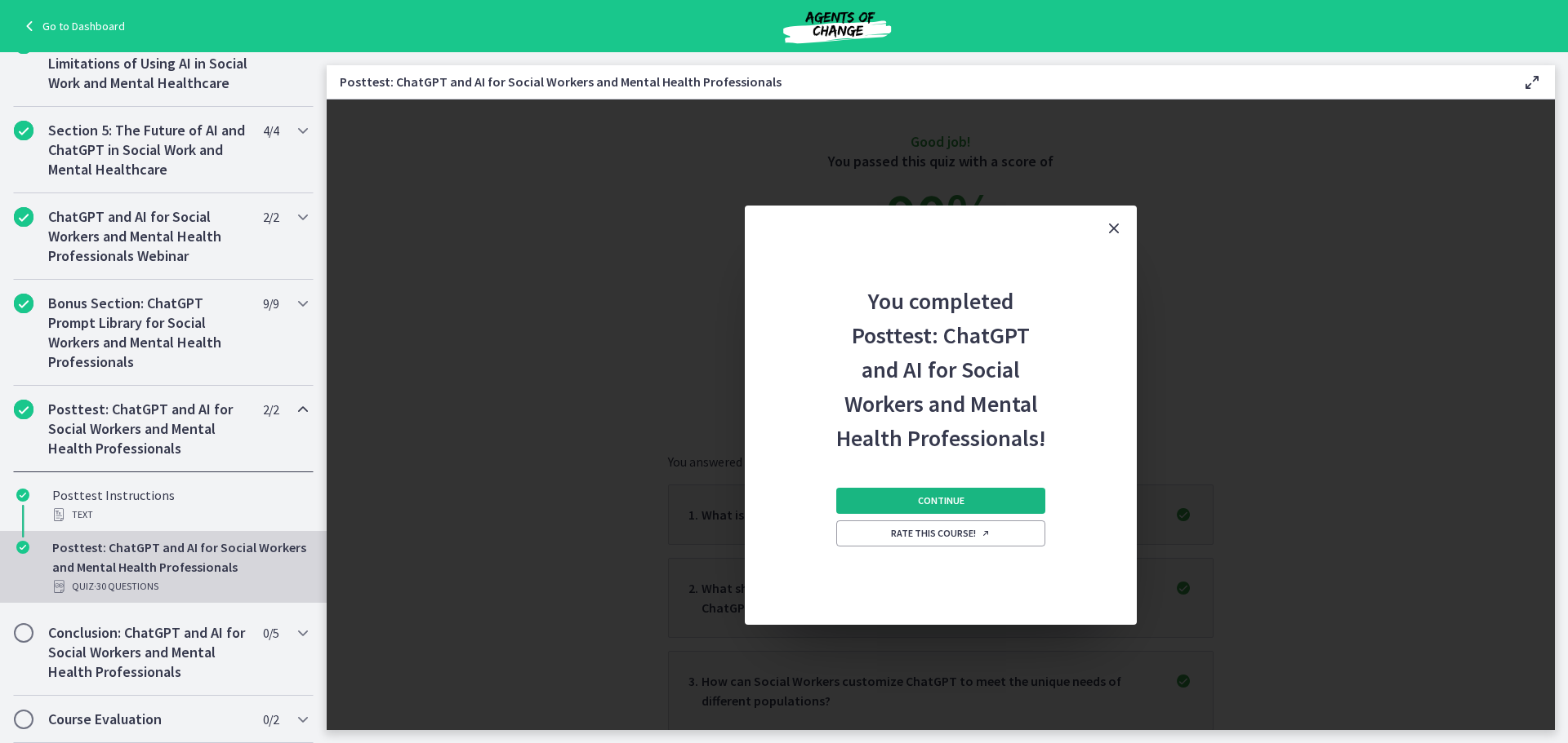
click at [1000, 508] on button "Continue" at bounding box center [940, 501] width 209 height 26
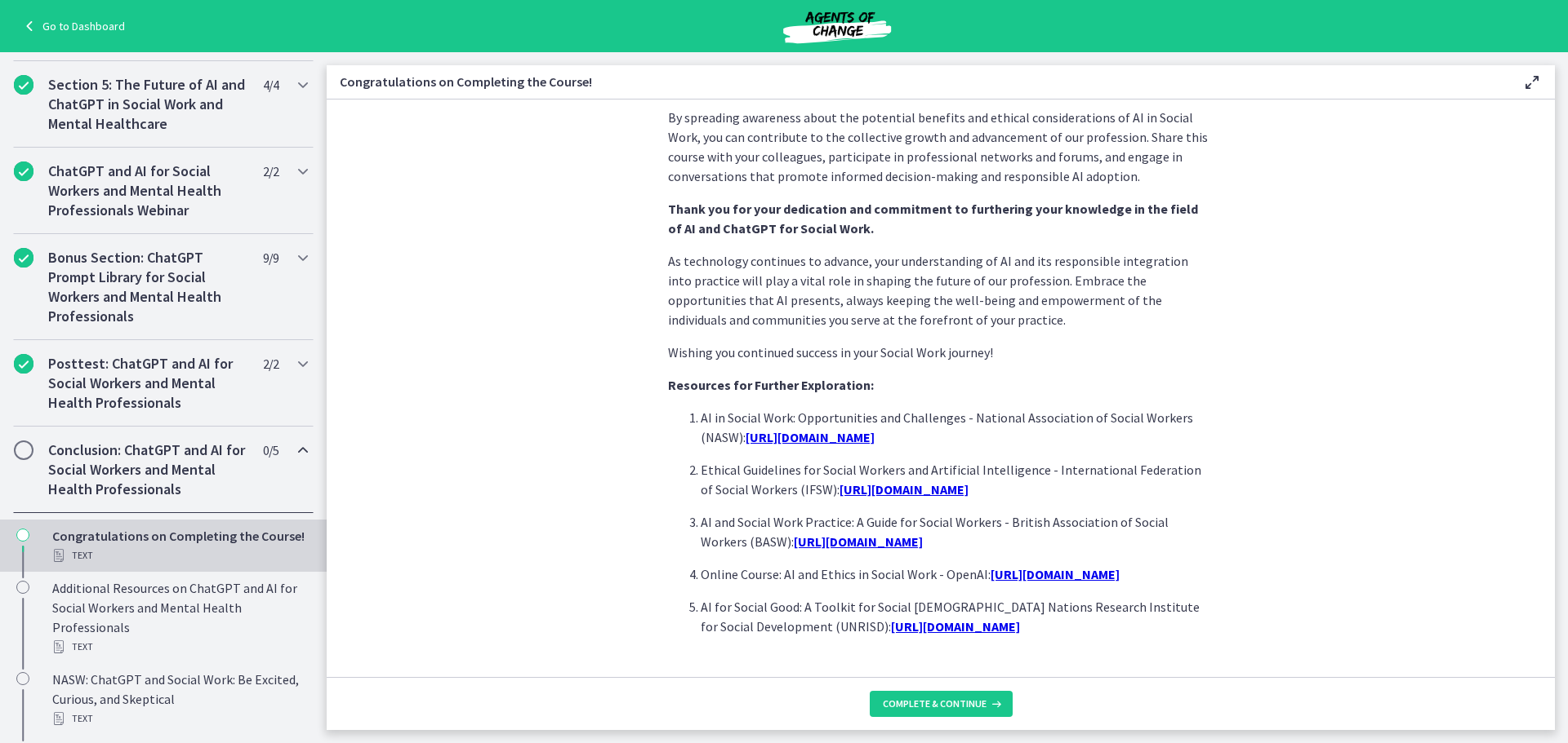
scroll to position [1325, 0]
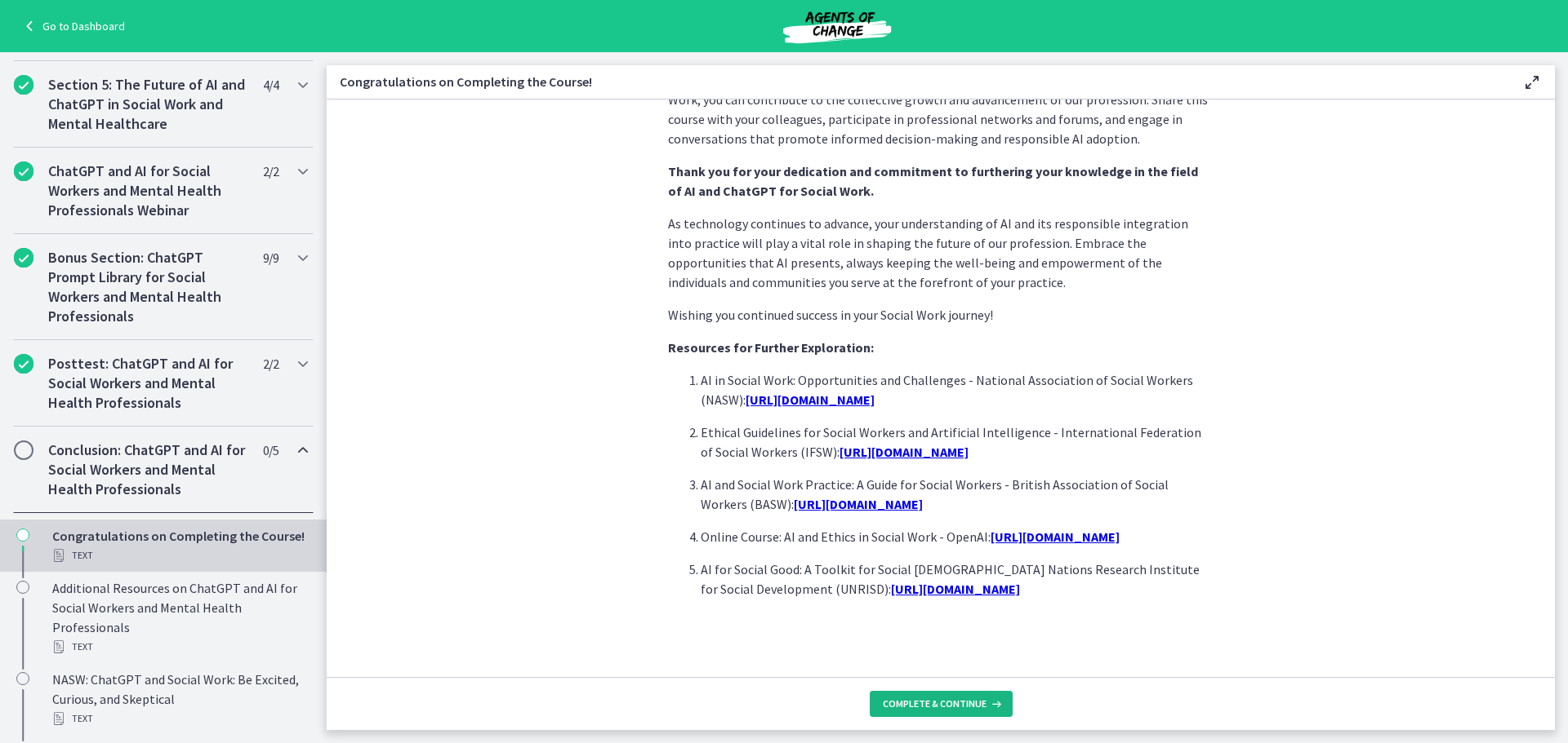
click at [968, 699] on span "Complete & continue" at bounding box center [934, 705] width 104 height 13
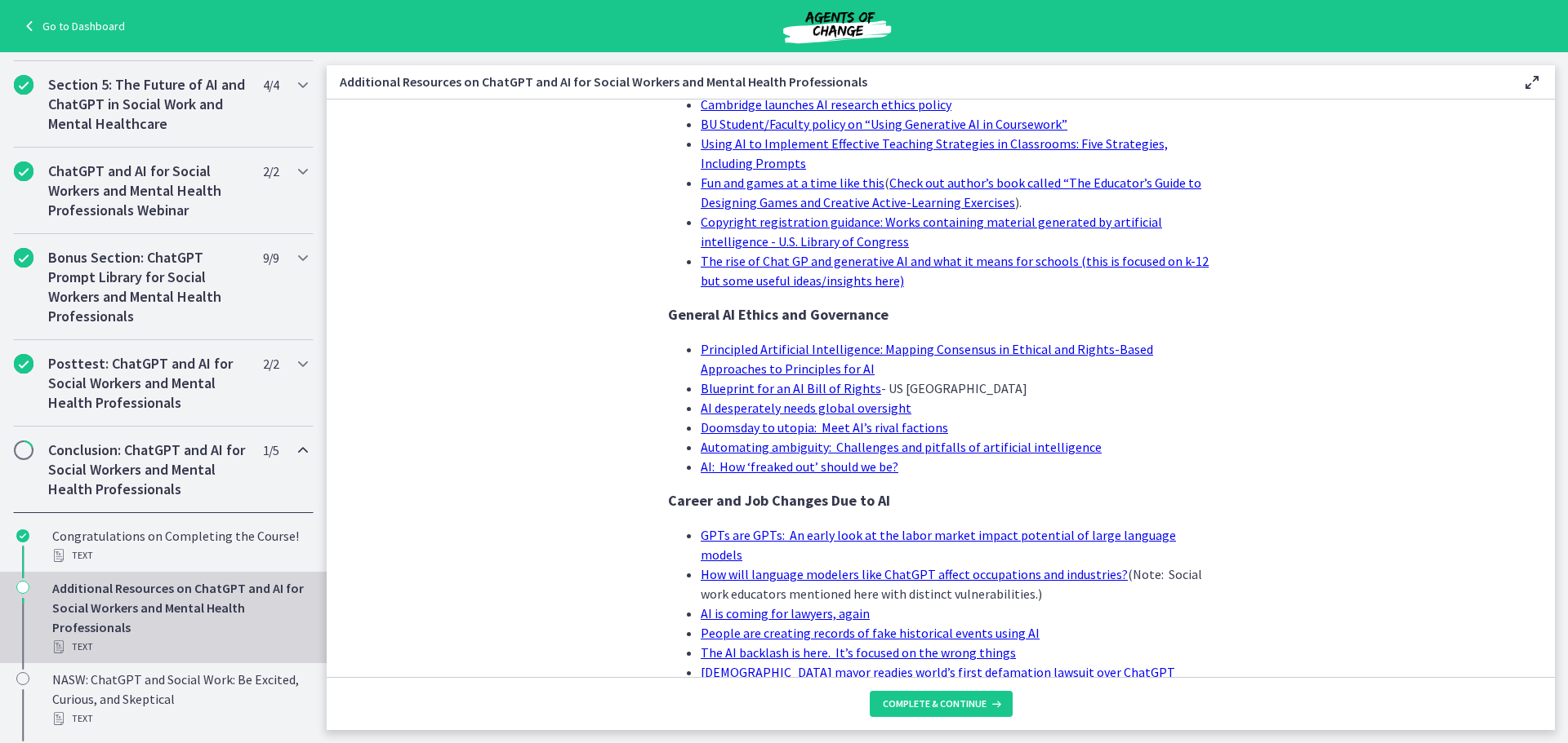
scroll to position [1508, 0]
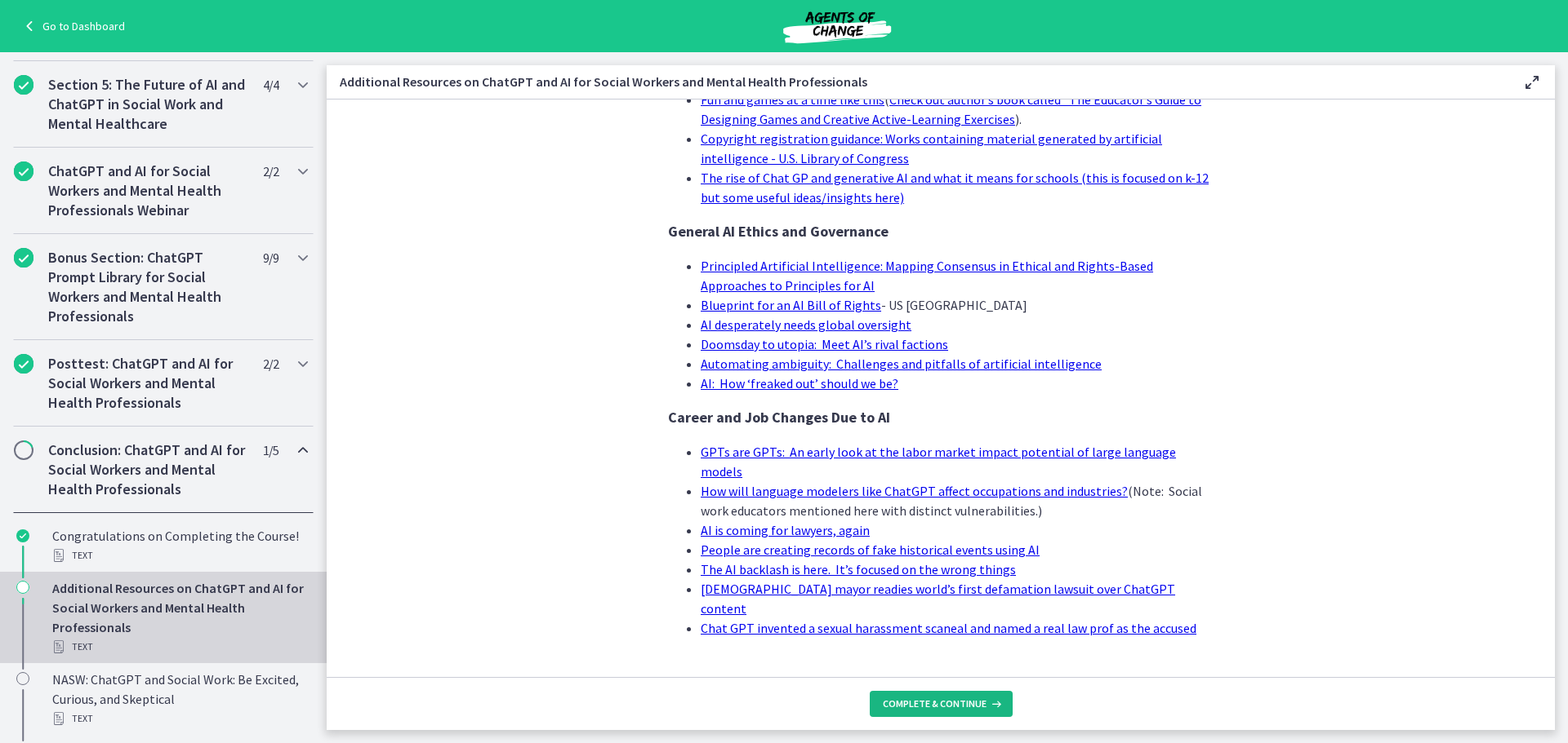
click at [917, 708] on span "Complete & continue" at bounding box center [934, 705] width 104 height 13
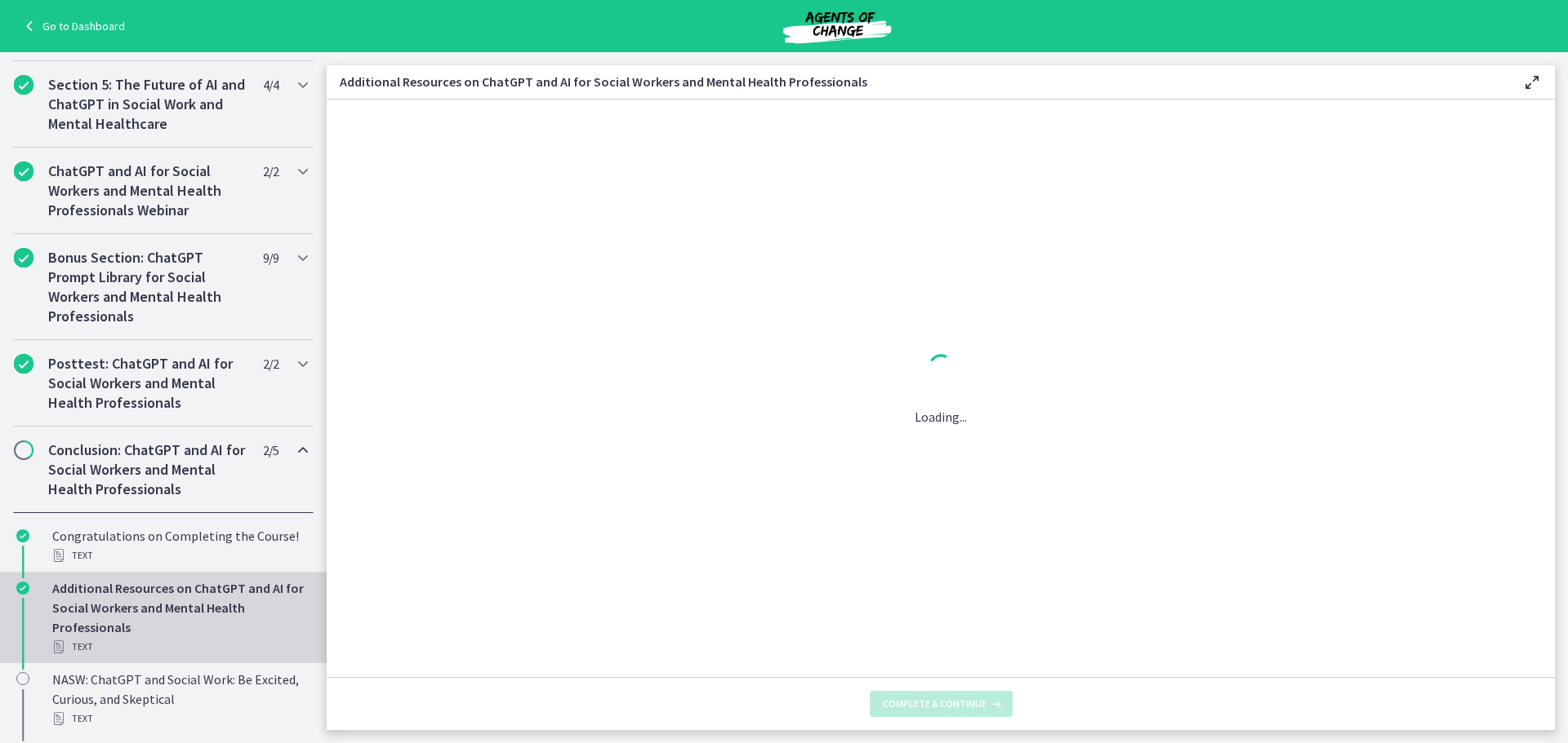
scroll to position [0, 0]
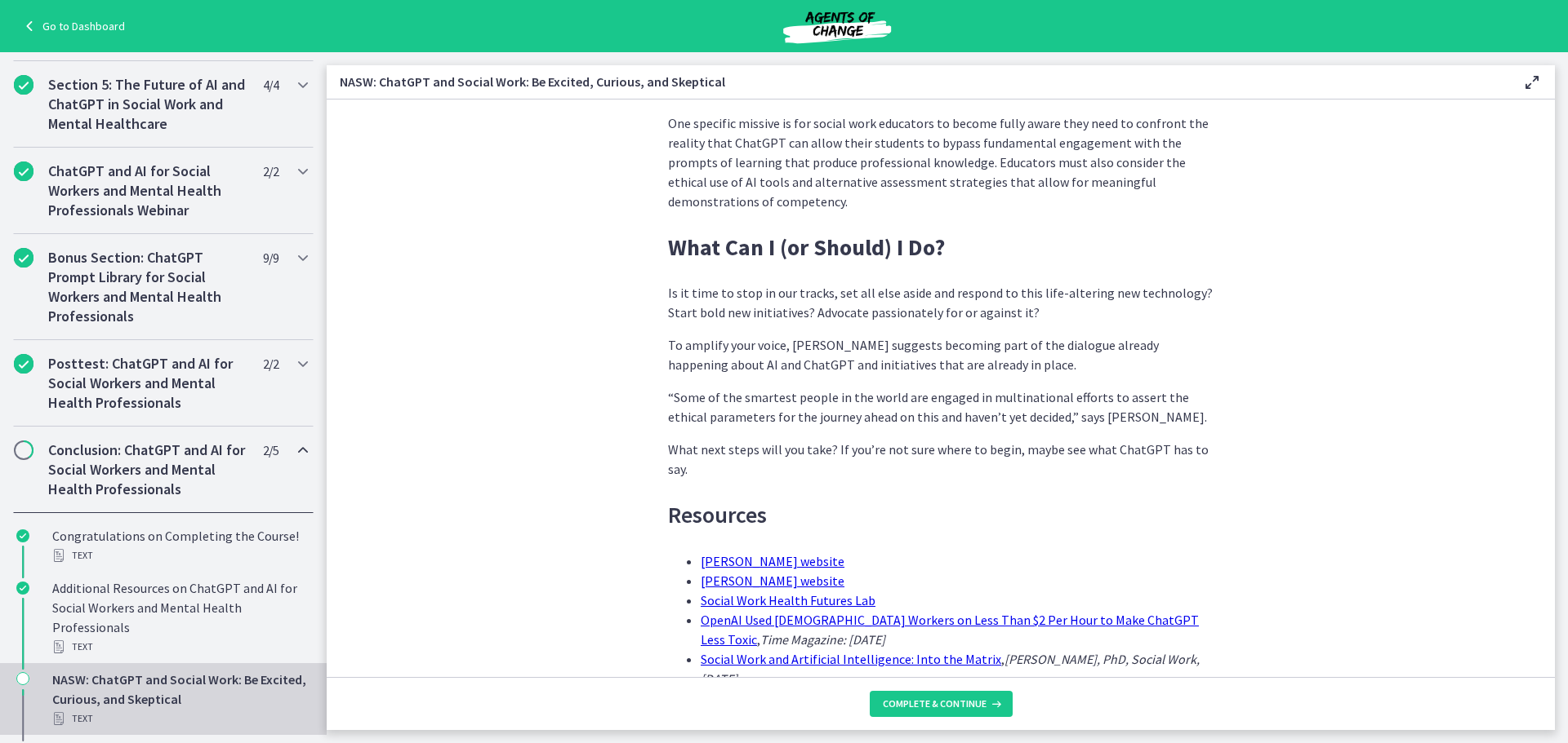
scroll to position [4843, 0]
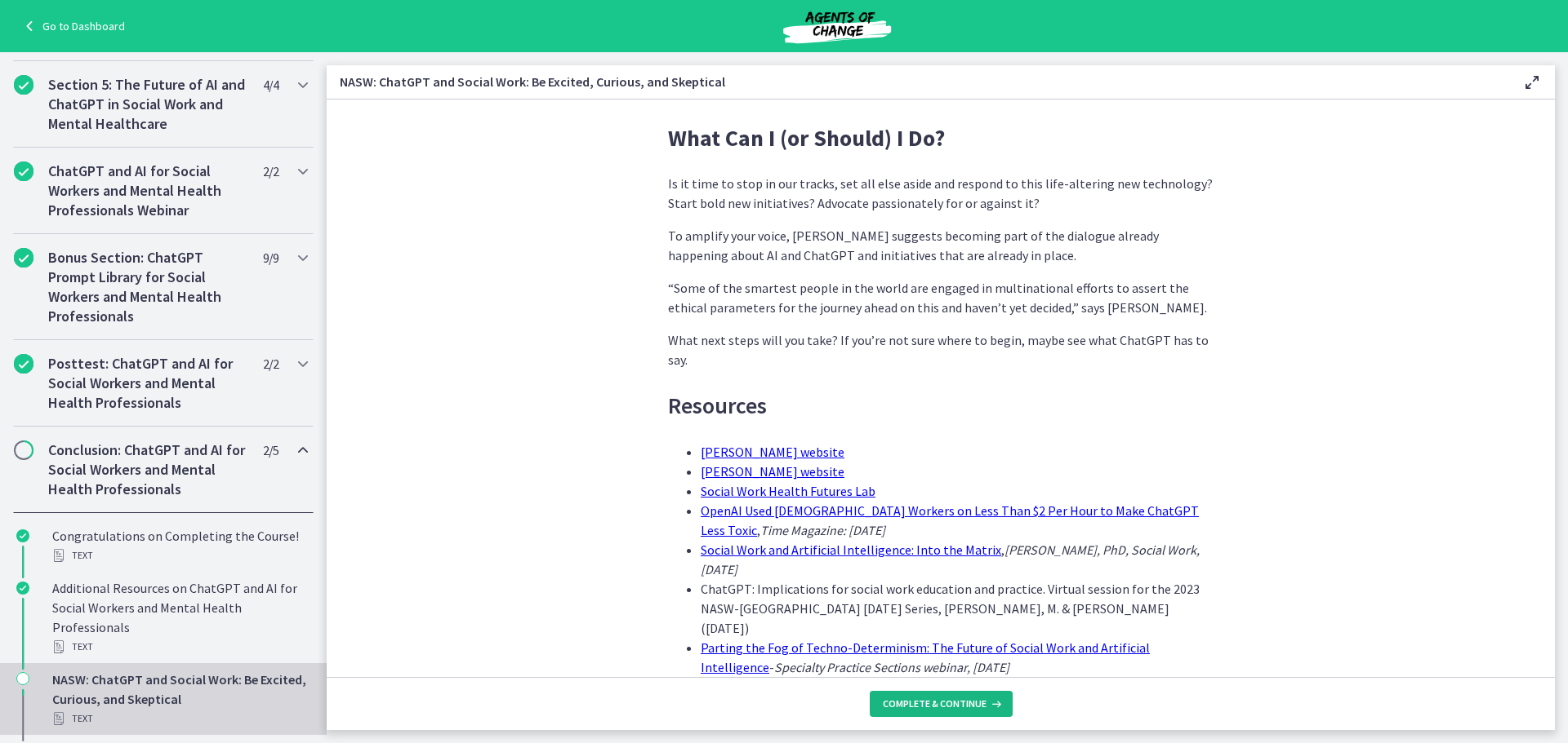
click at [967, 699] on span "Complete & continue" at bounding box center [934, 705] width 104 height 13
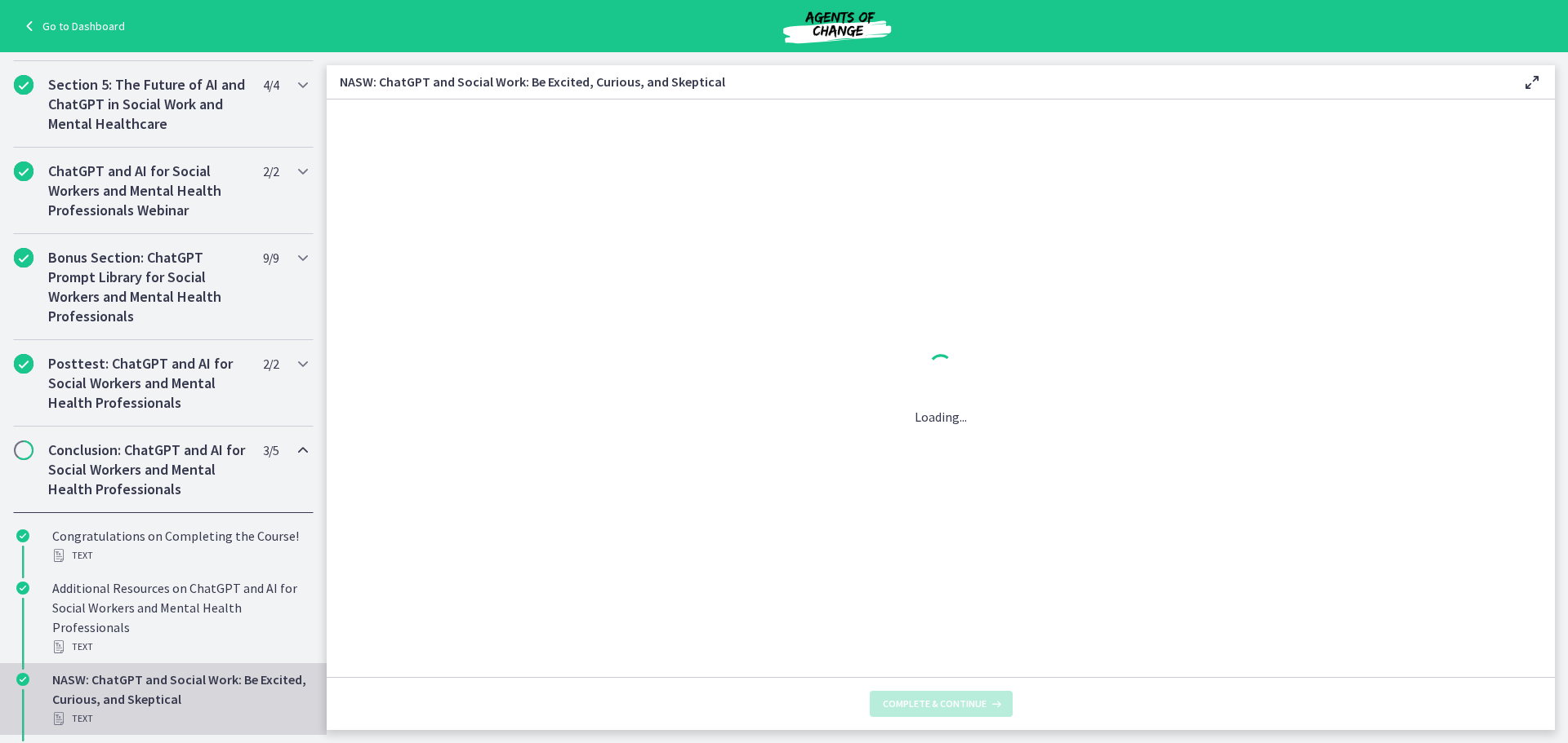
scroll to position [0, 0]
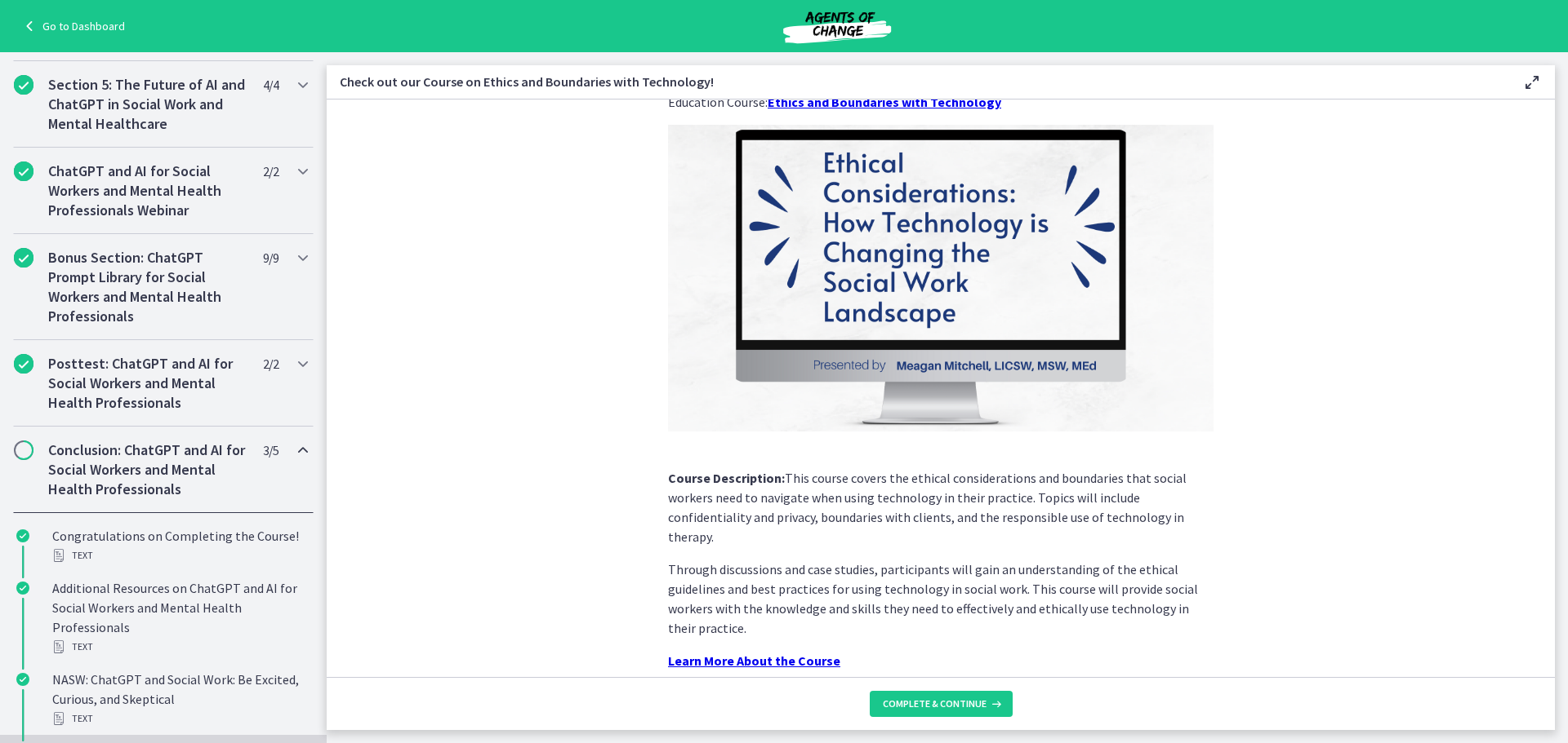
scroll to position [125, 0]
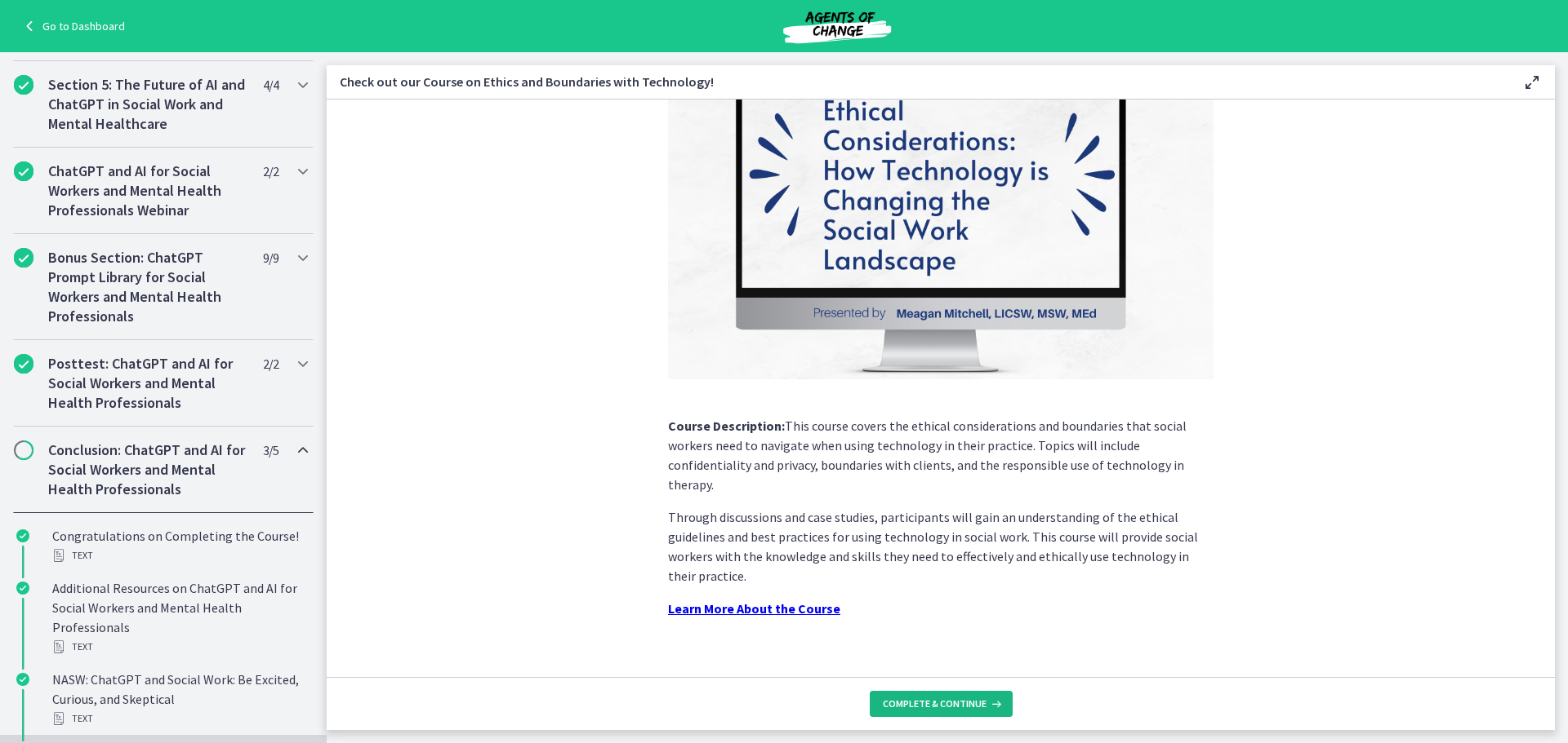
click at [926, 702] on span "Complete & continue" at bounding box center [934, 705] width 104 height 13
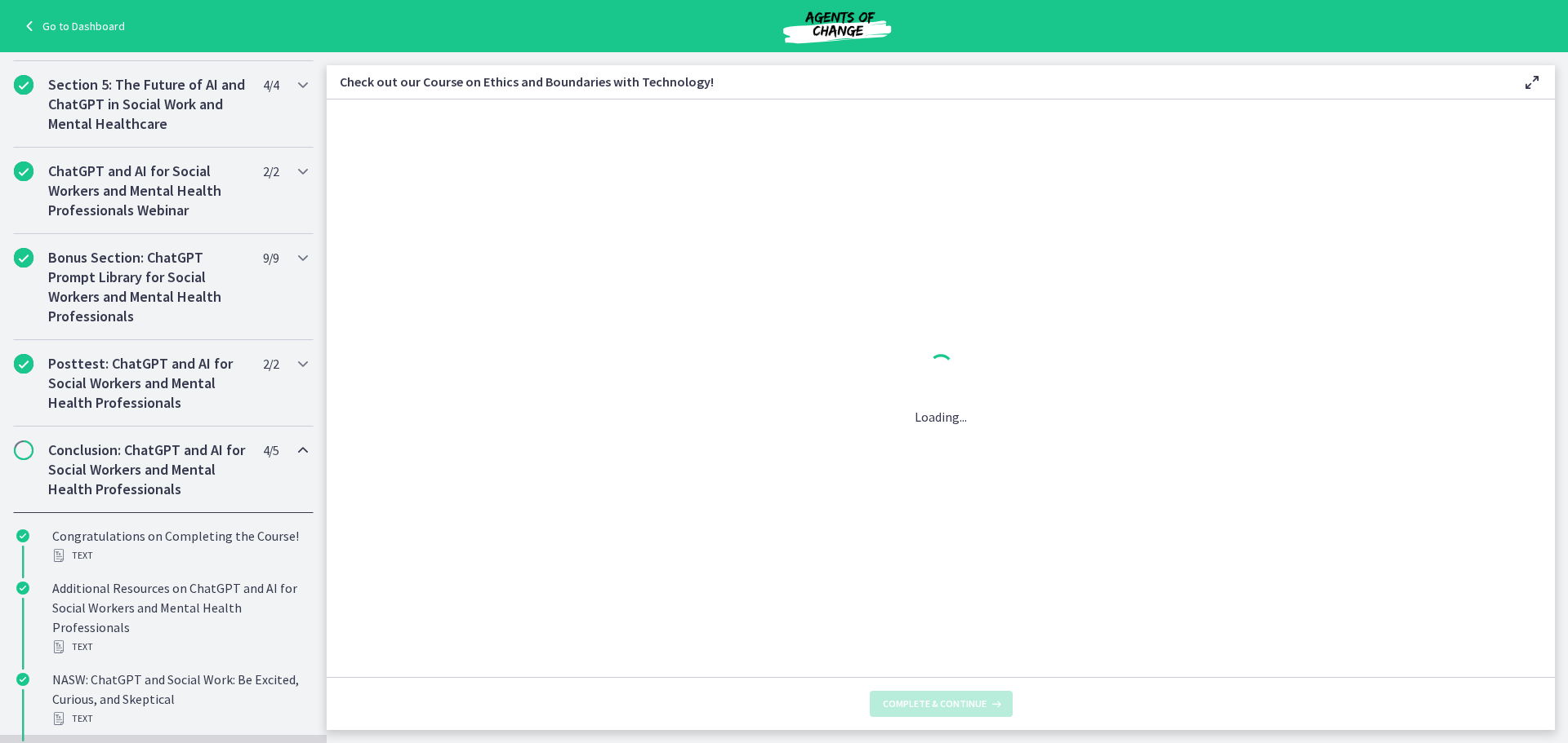
scroll to position [0, 0]
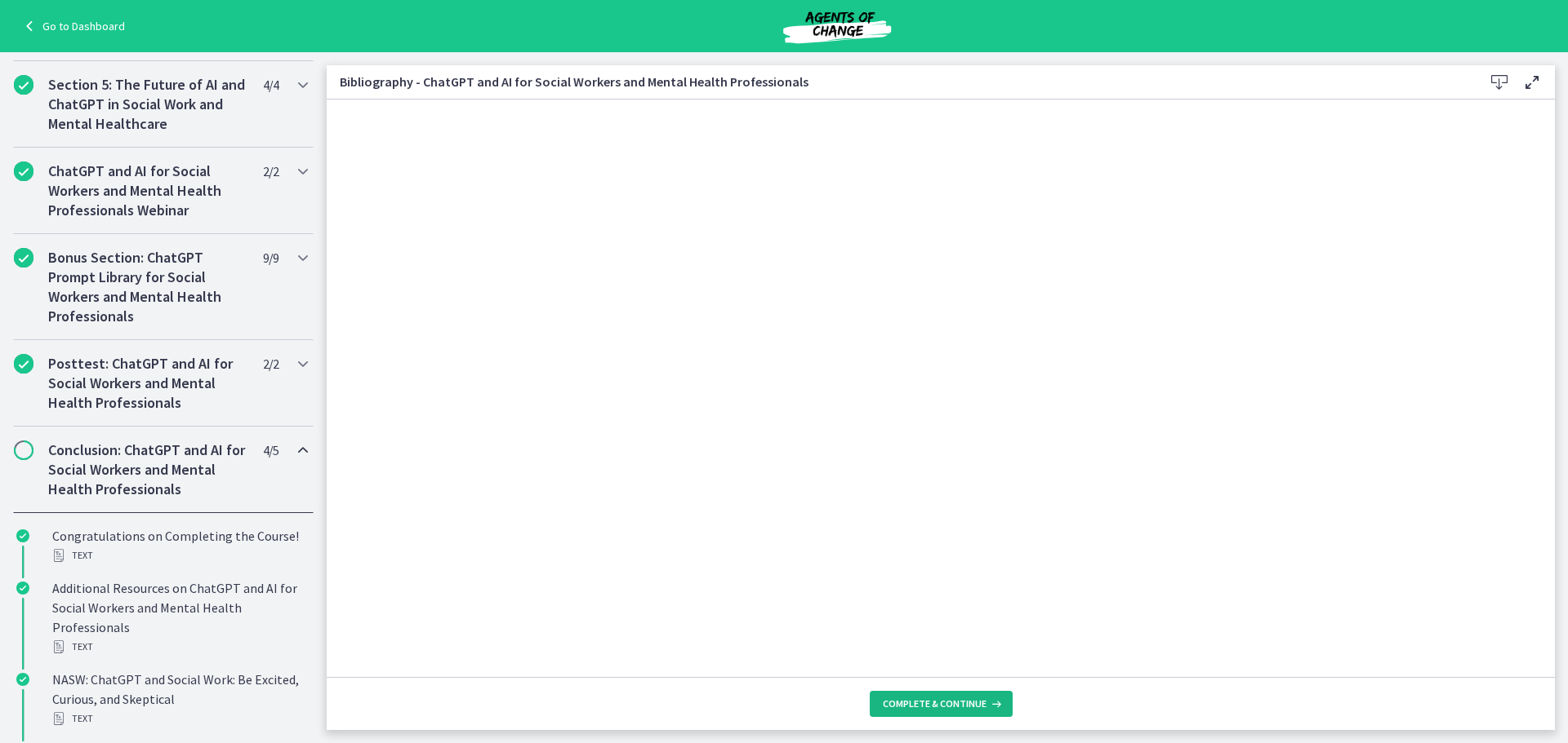
click at [936, 707] on span "Complete & continue" at bounding box center [934, 705] width 104 height 13
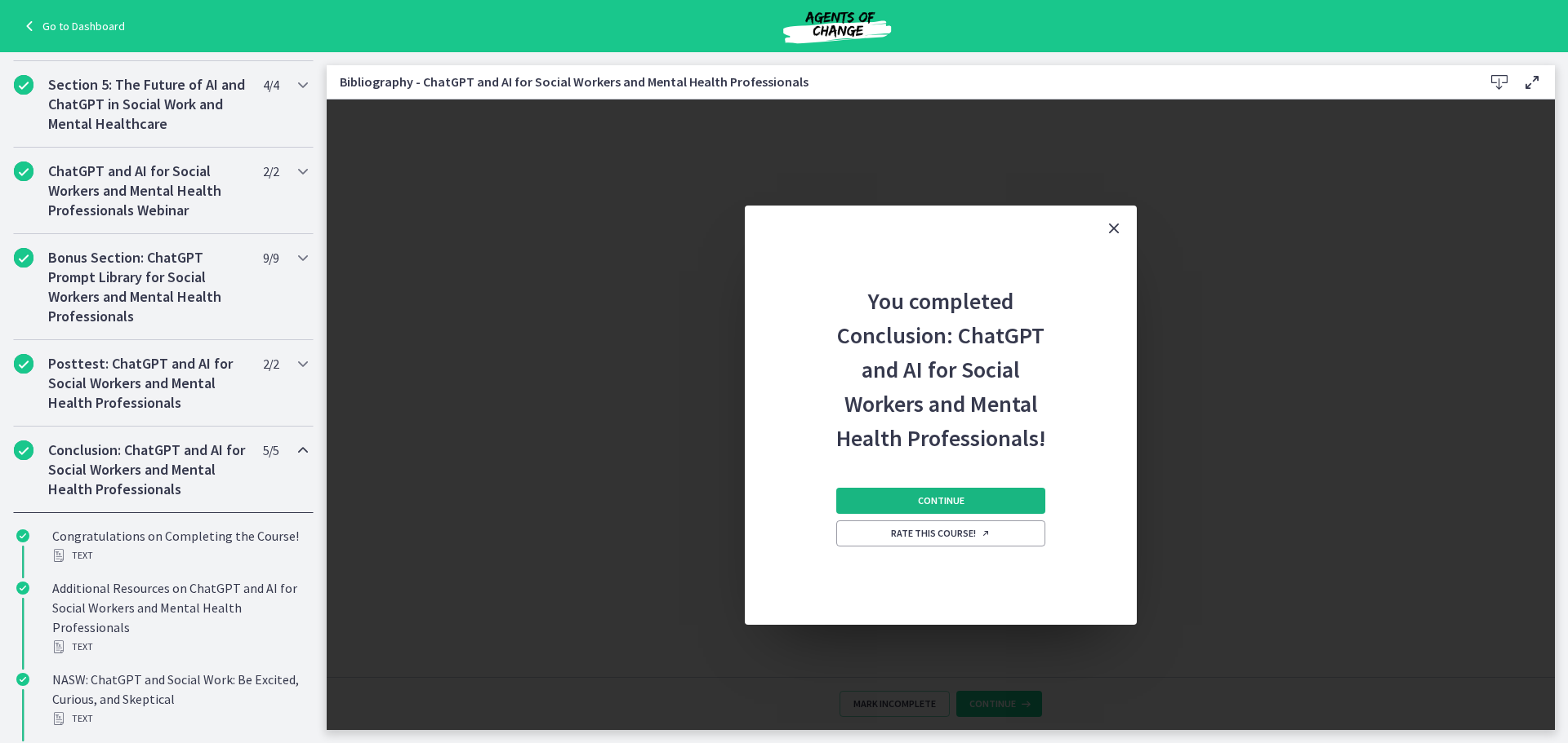
click at [925, 504] on span "Continue" at bounding box center [941, 501] width 47 height 13
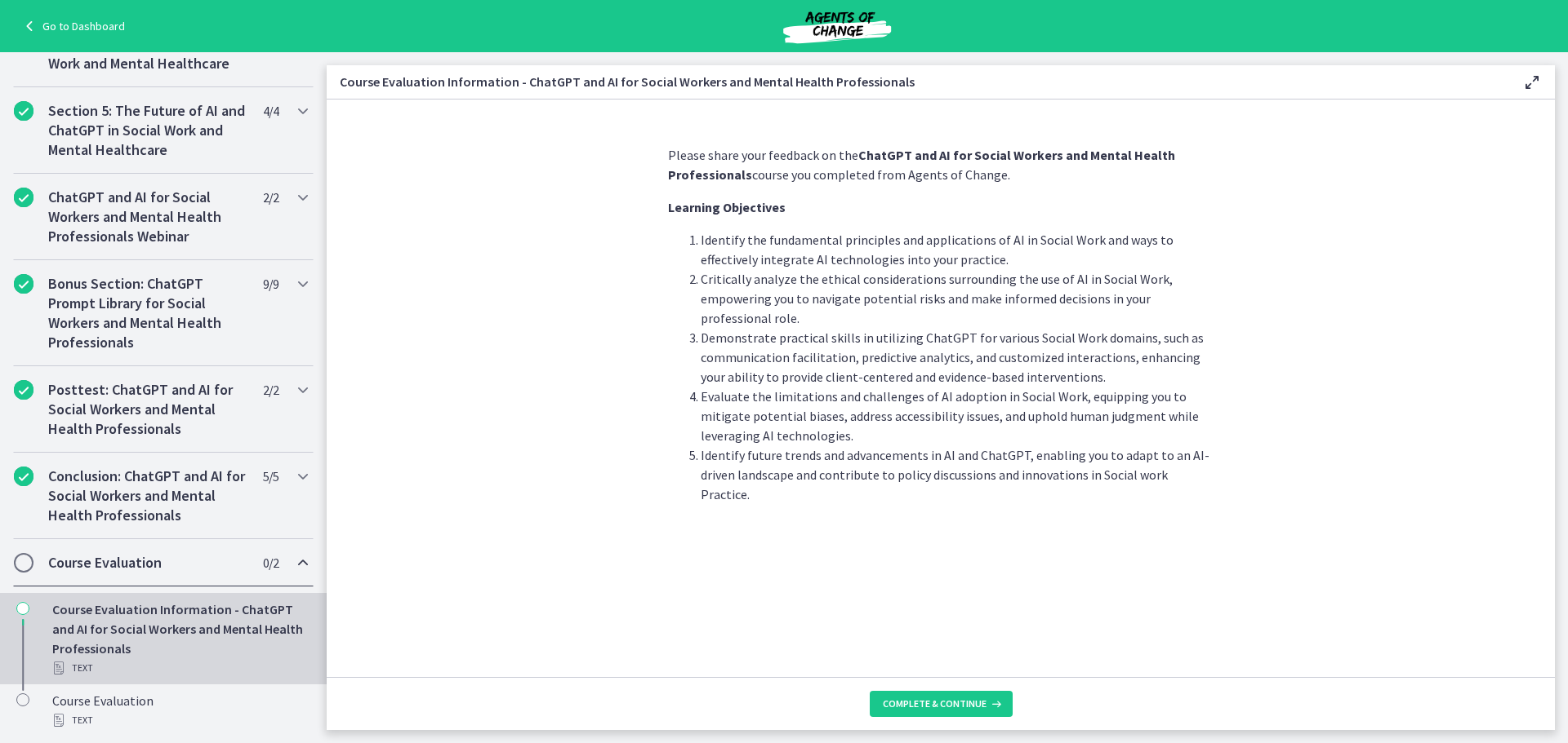
scroll to position [647, 0]
click at [932, 701] on span "Complete & continue" at bounding box center [934, 705] width 104 height 13
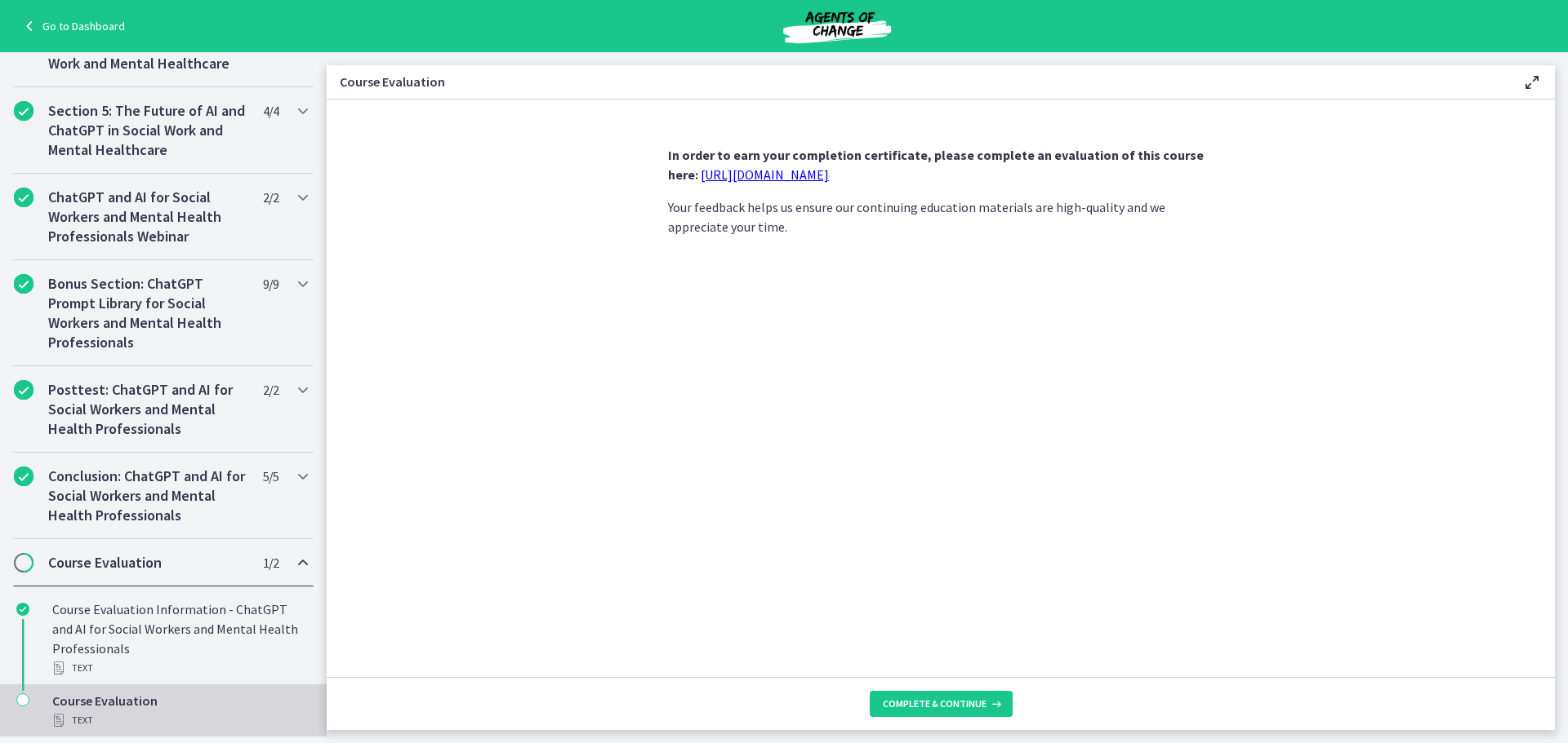
click at [815, 172] on link "[URL][DOMAIN_NAME]" at bounding box center [764, 174] width 128 height 16
